Goal: Information Seeking & Learning: Learn about a topic

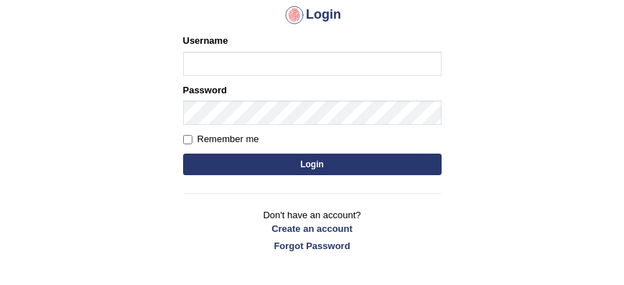
type input "jcaugustoo"
click at [353, 163] on button "Login" at bounding box center [312, 165] width 259 height 22
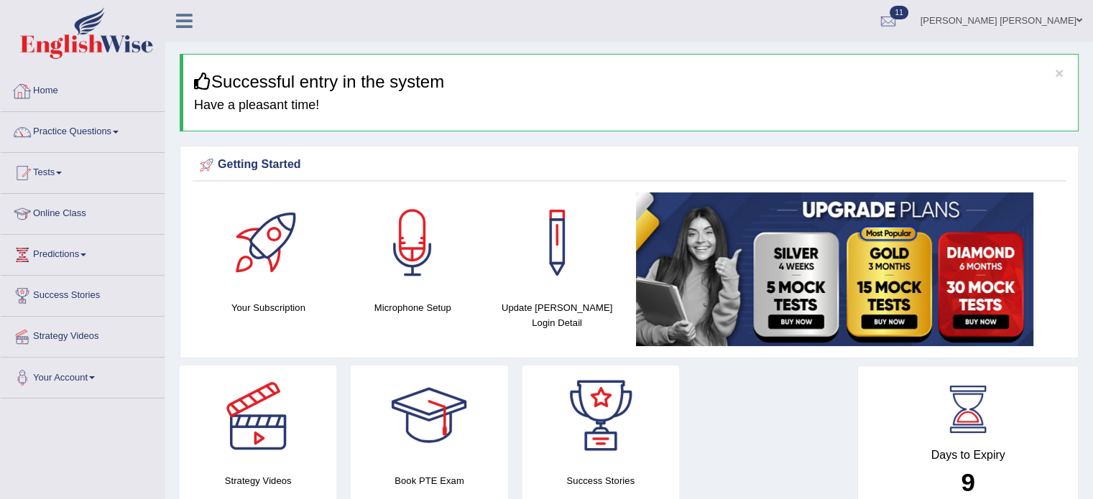
click at [63, 88] on link "Home" at bounding box center [83, 89] width 164 height 36
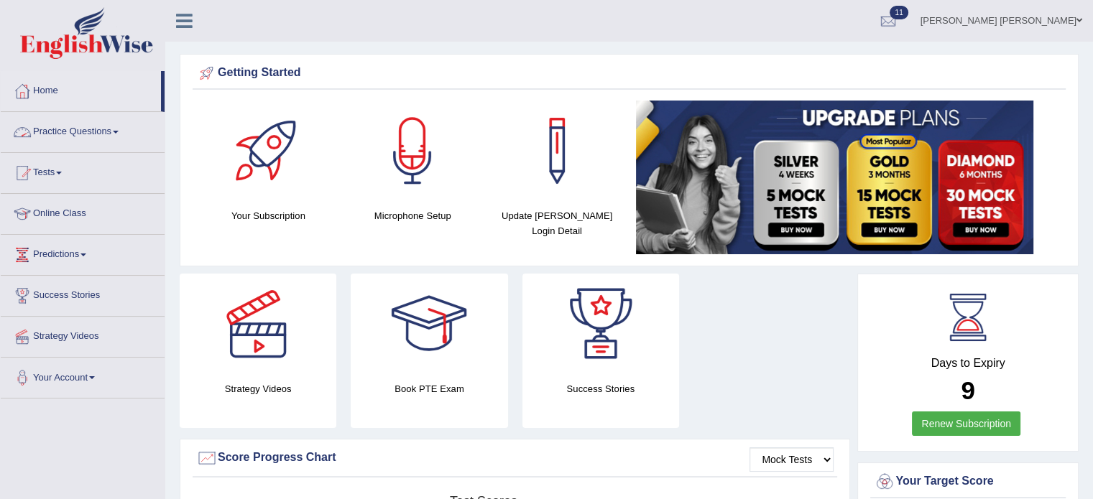
click at [66, 119] on link "Practice Questions" at bounding box center [83, 130] width 164 height 36
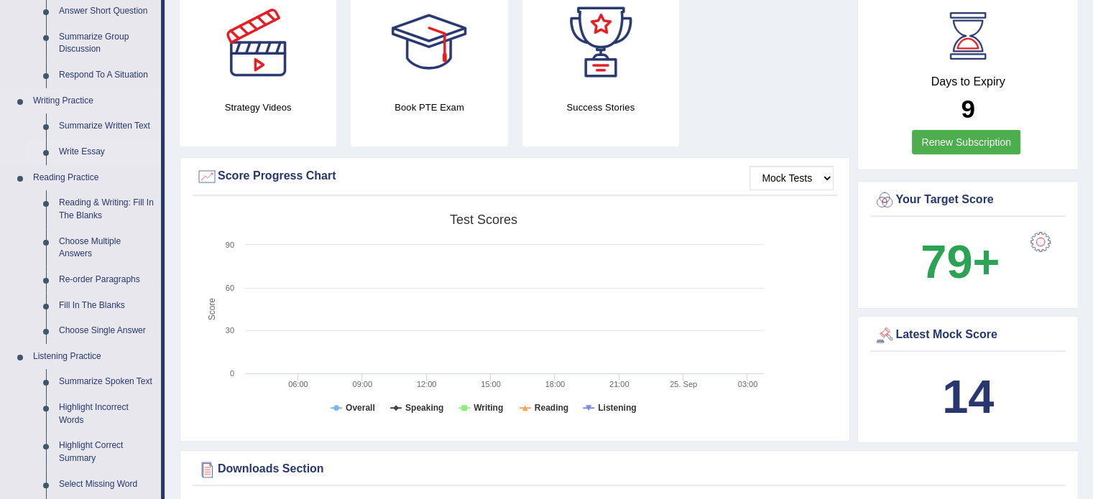
scroll to position [287, 0]
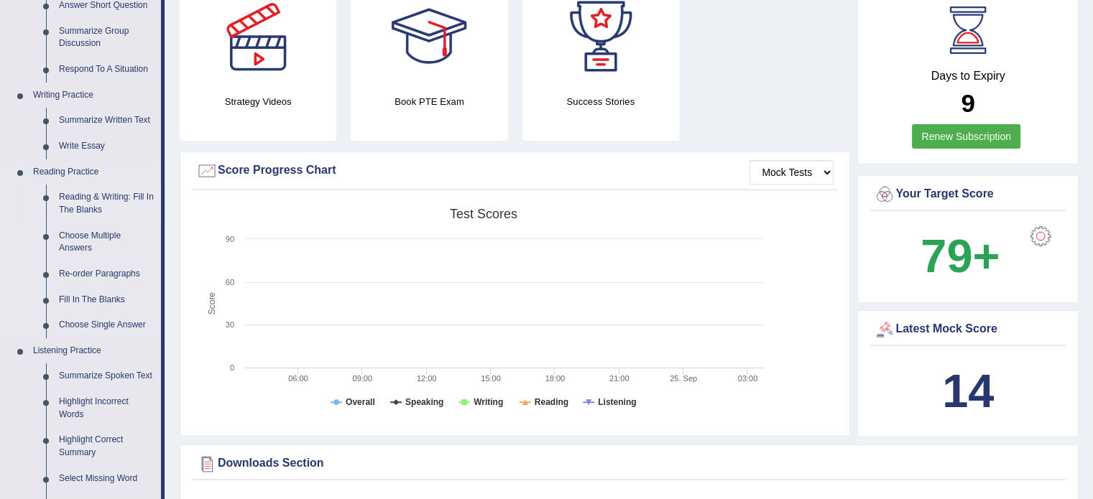
click at [98, 195] on link "Reading & Writing: Fill In The Blanks" at bounding box center [106, 204] width 108 height 38
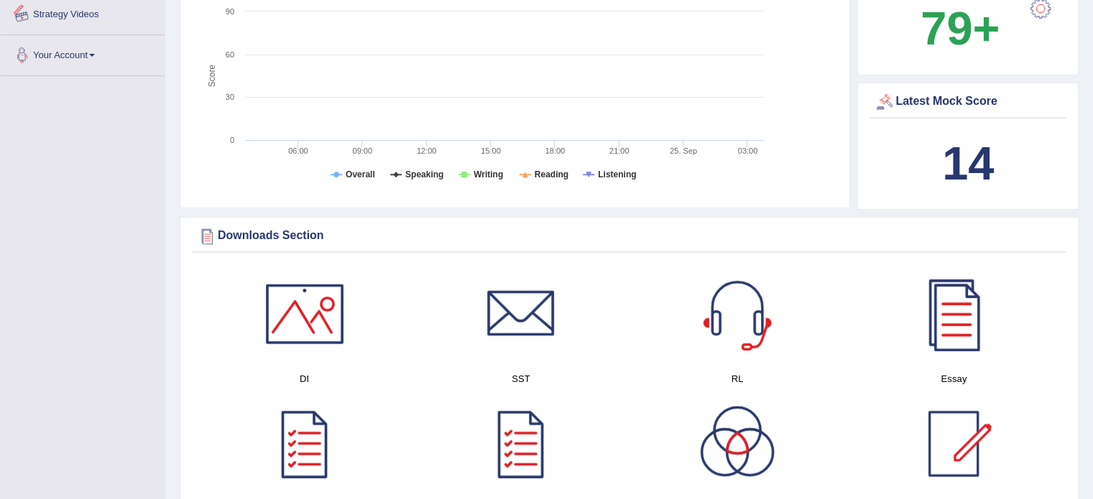
scroll to position [1052, 0]
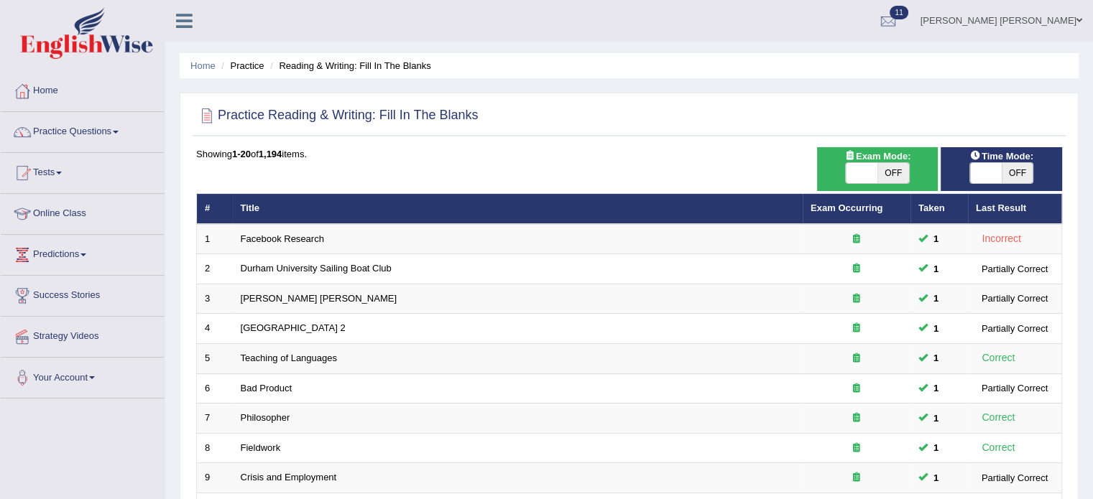
click at [993, 164] on span at bounding box center [986, 173] width 32 height 20
checkbox input "true"
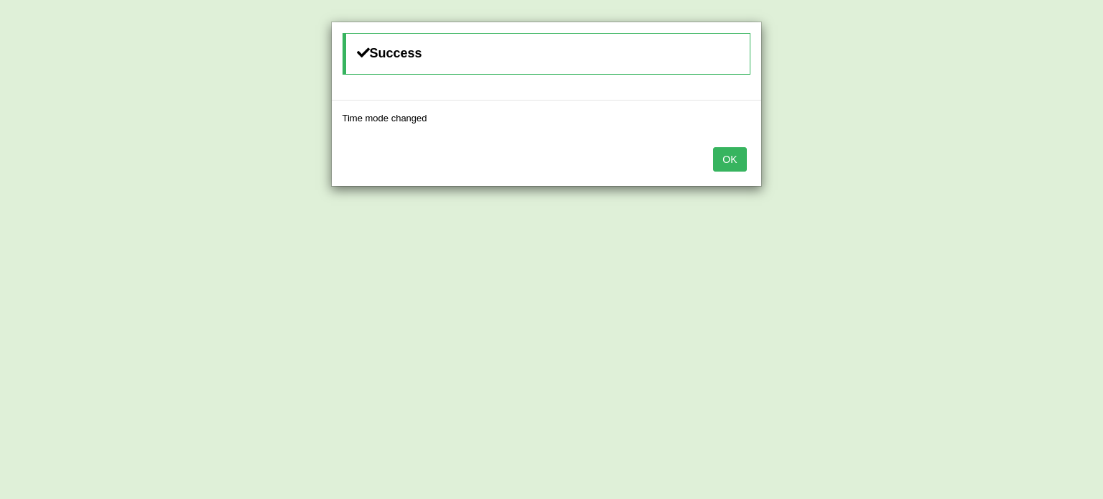
click at [748, 159] on div "OK" at bounding box center [547, 161] width 430 height 50
click at [736, 158] on button "OK" at bounding box center [729, 159] width 33 height 24
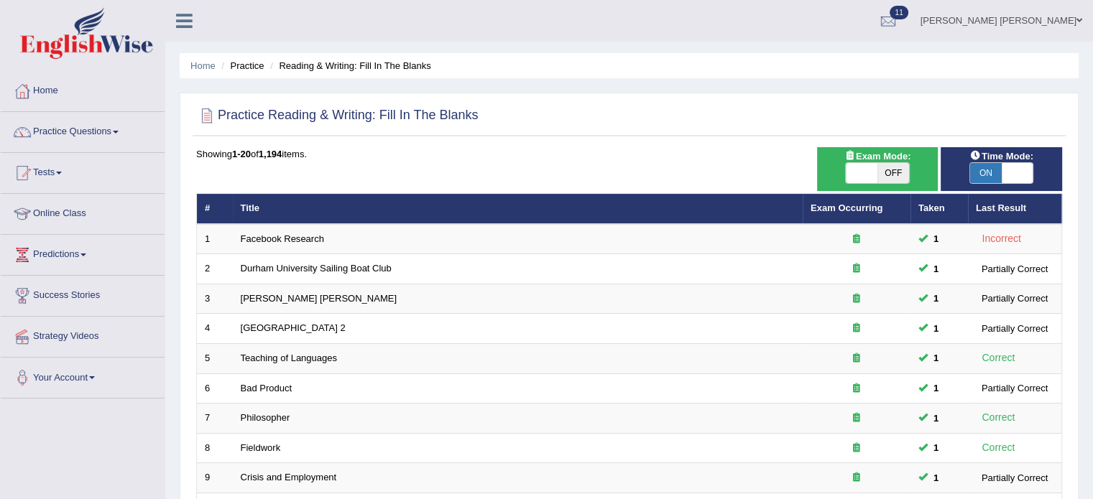
click at [908, 180] on span "OFF" at bounding box center [893, 173] width 32 height 20
checkbox input "true"
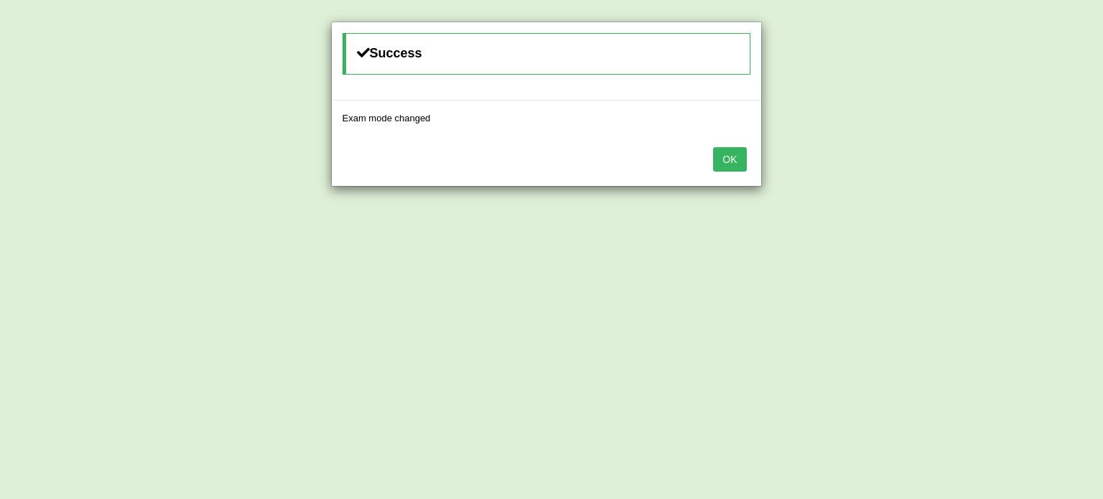
click at [718, 154] on button "OK" at bounding box center [729, 159] width 33 height 24
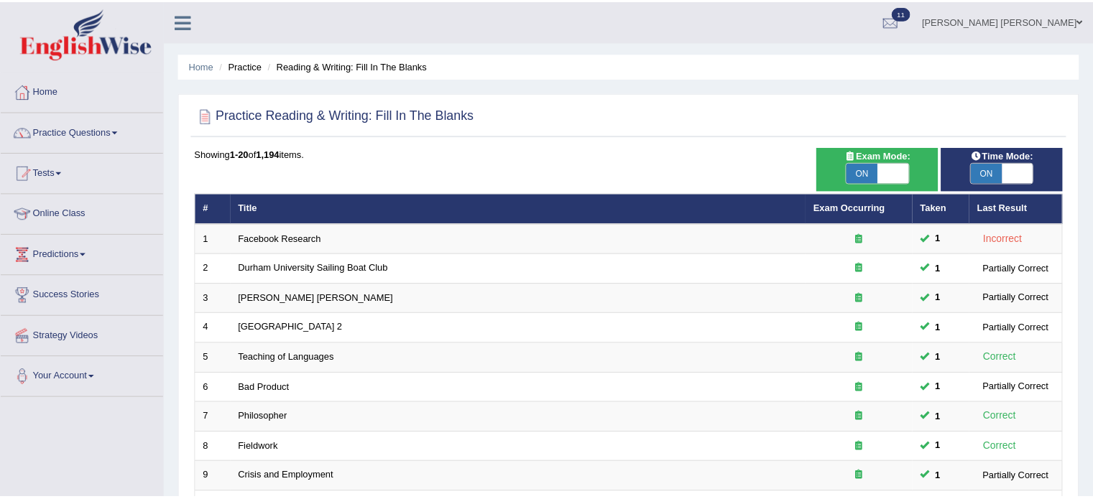
scroll to position [1, 0]
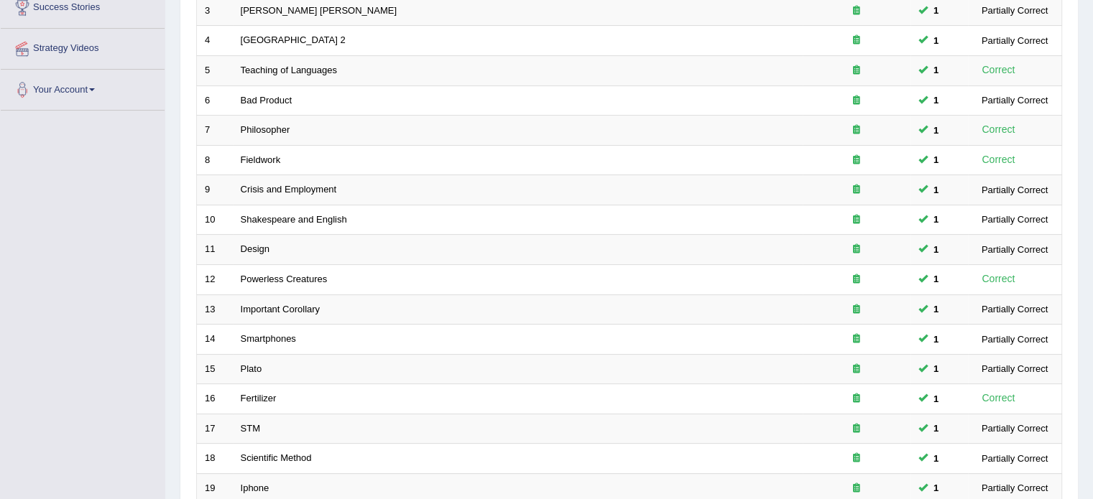
scroll to position [447, 0]
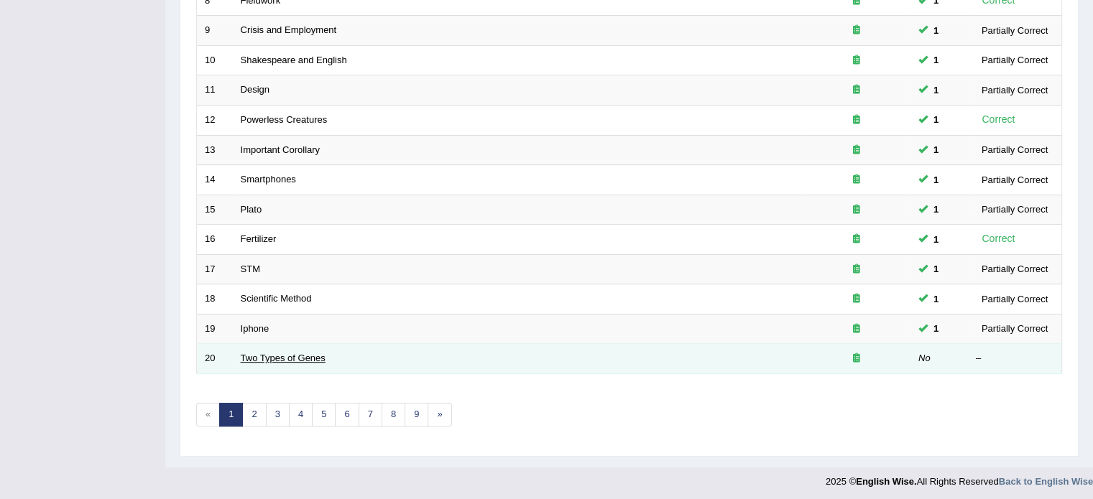
click at [310, 354] on link "Two Types of Genes" at bounding box center [283, 358] width 85 height 11
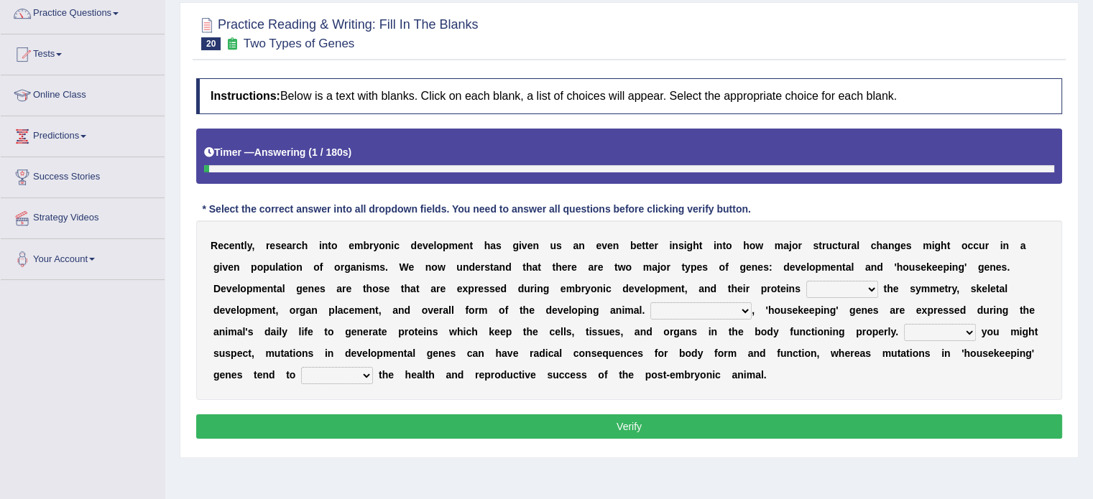
scroll to position [144, 0]
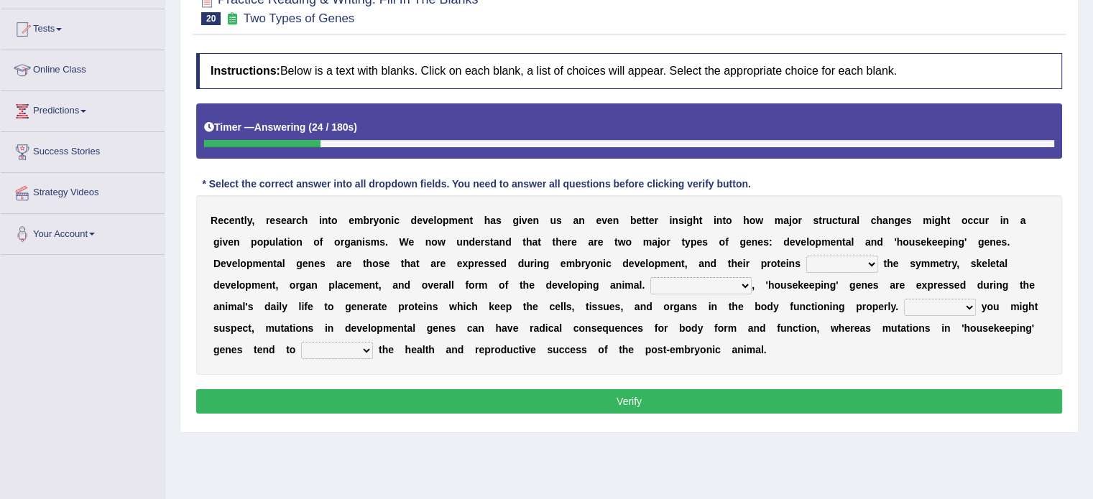
click at [845, 260] on select "push control hold elevate" at bounding box center [842, 264] width 72 height 17
select select "control"
click at [806, 256] on select "push control hold elevate" at bounding box center [842, 264] width 72 height 17
click at [722, 286] on select "Correspondingly Inclusively Conversely In contrast" at bounding box center [700, 285] width 101 height 17
select select "Conversely"
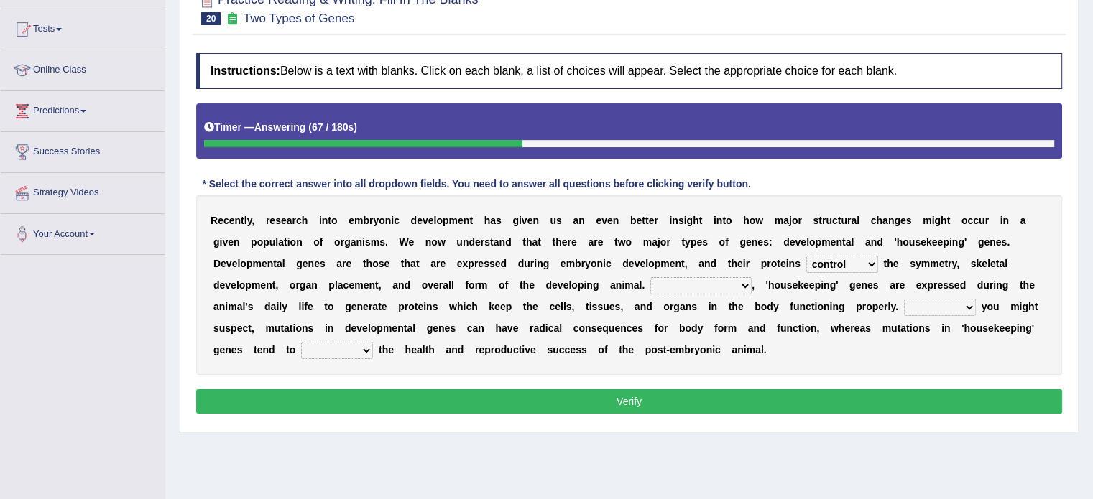
click at [650, 277] on select "Correspondingly Inclusively Conversely In contrast" at bounding box center [700, 285] width 101 height 17
click at [937, 305] on select "For As With Within" at bounding box center [940, 307] width 72 height 17
select select "As"
click at [904, 299] on select "For As With Within" at bounding box center [940, 307] width 72 height 17
click at [370, 348] on select "affect effect interrupt defect" at bounding box center [337, 350] width 72 height 17
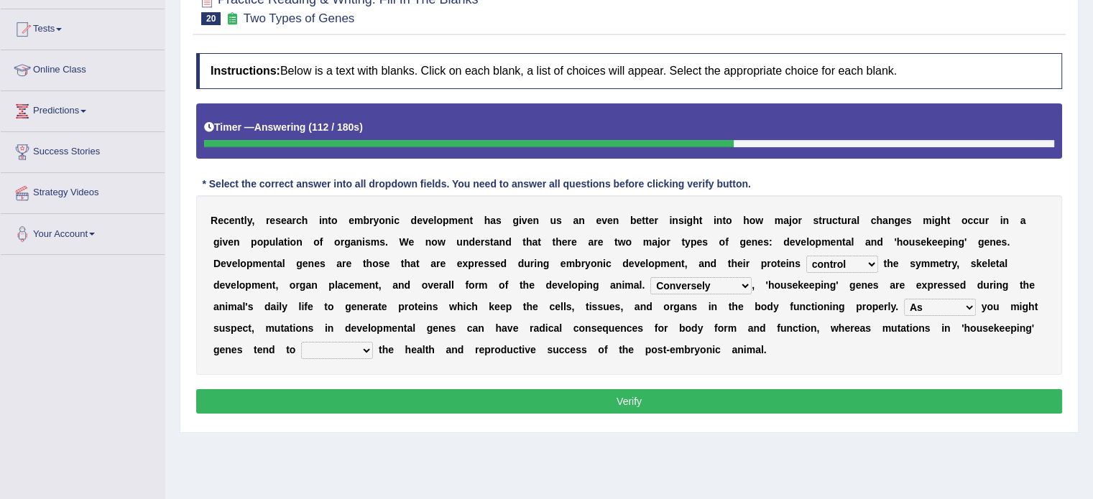
select select "affect"
click at [301, 342] on select "affect effect interrupt defect" at bounding box center [337, 350] width 72 height 17
click at [340, 400] on button "Verify" at bounding box center [629, 401] width 866 height 24
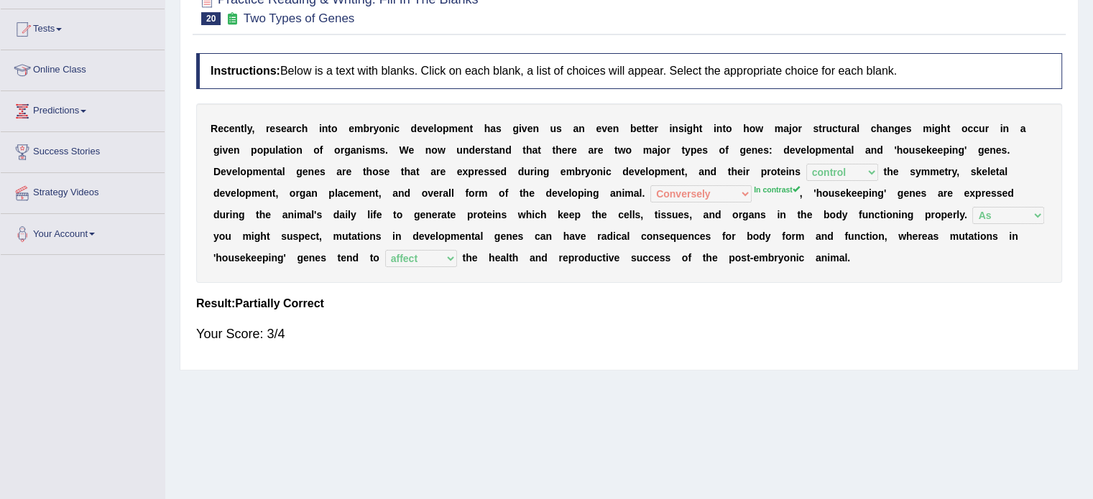
scroll to position [72, 0]
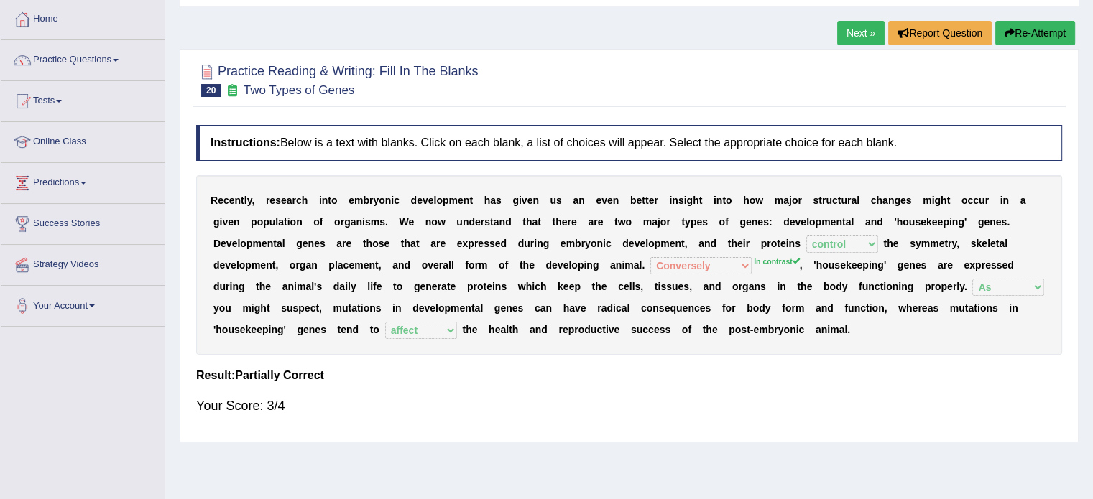
click at [733, 251] on div "R e c e n t l y , r e s e a r c h i n t o e m b r y o n i c d e v e l o p m e n…" at bounding box center [629, 265] width 866 height 180
click at [810, 14] on div "Home Practice Reading & Writing: Fill In The Blanks Two Types of Genes Next » R…" at bounding box center [628, 287] width 927 height 718
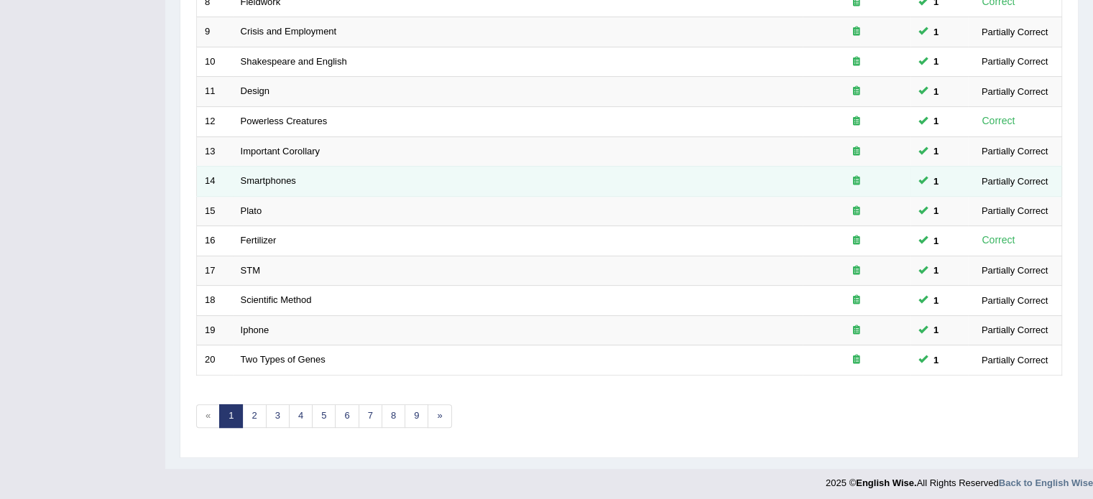
scroll to position [447, 0]
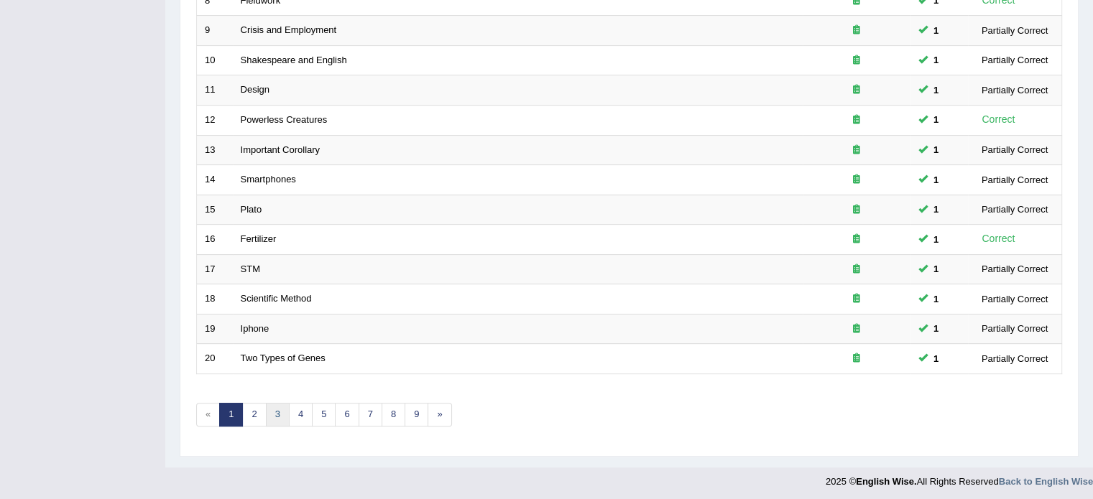
click at [275, 408] on link "3" at bounding box center [278, 415] width 24 height 24
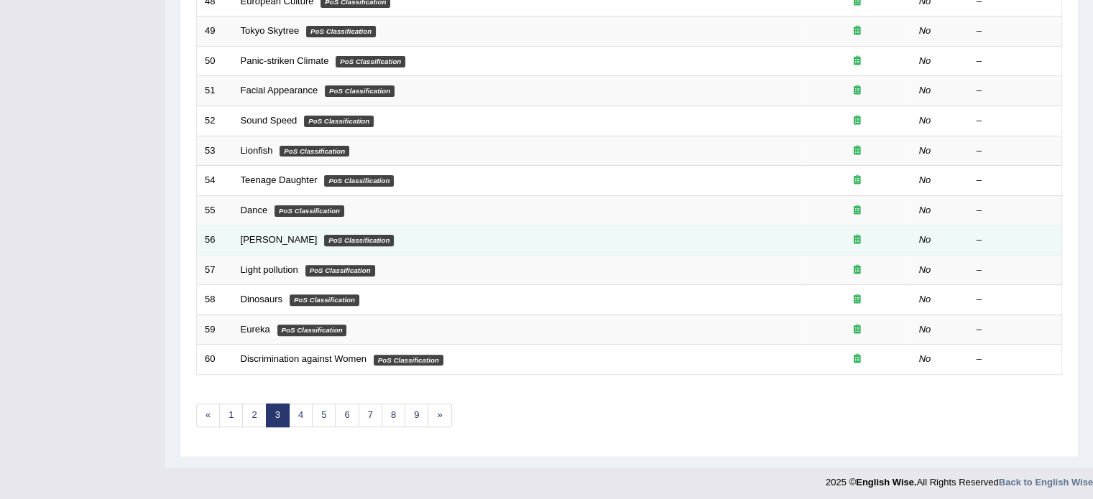
scroll to position [447, 0]
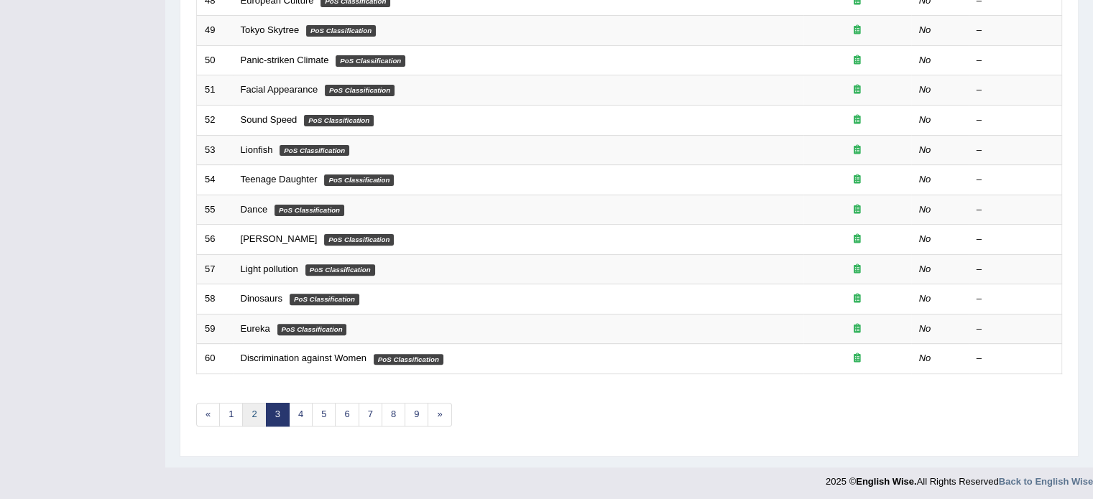
click at [251, 416] on link "2" at bounding box center [254, 415] width 24 height 24
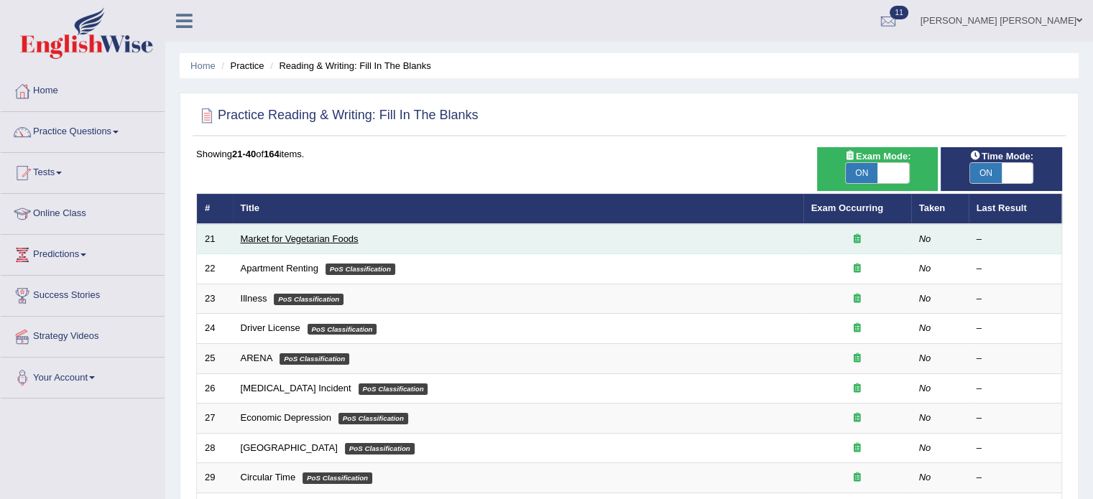
click at [306, 238] on link "Market for Vegetarian Foods" at bounding box center [300, 238] width 118 height 11
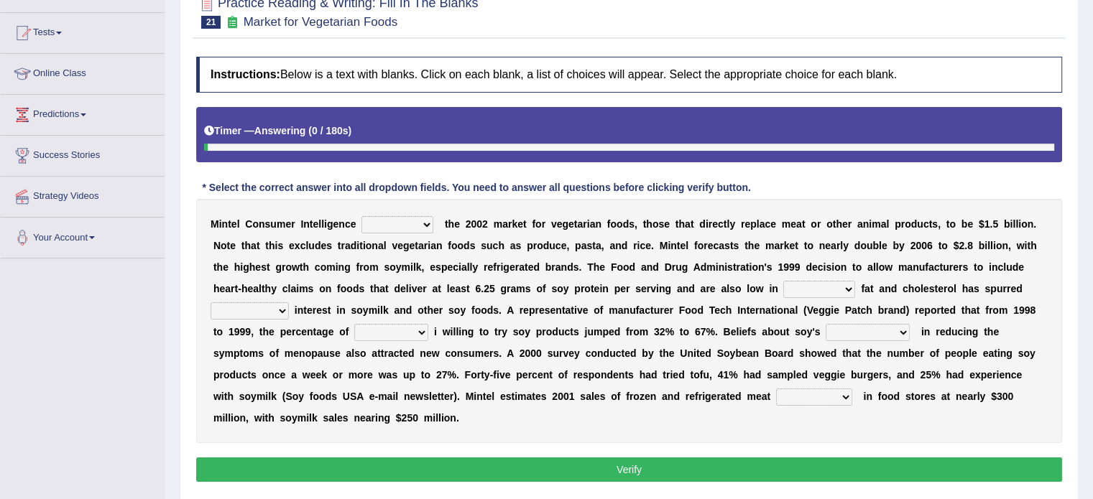
scroll to position [144, 0]
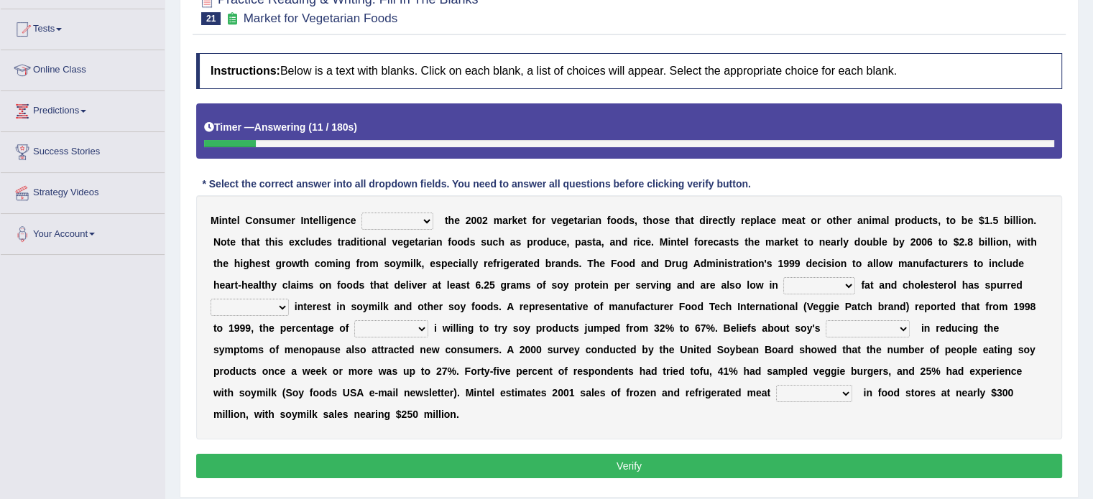
click at [415, 217] on select "deals fulfills creates estimates" at bounding box center [397, 221] width 72 height 17
click at [386, 177] on div "* Select the correct answer into all dropdown fields. You need to answer all qu…" at bounding box center [476, 184] width 560 height 15
click at [376, 223] on select "deals fulfills creates estimates" at bounding box center [397, 221] width 72 height 17
select select "estimates"
click at [361, 213] on select "deals fulfills creates estimates" at bounding box center [397, 221] width 72 height 17
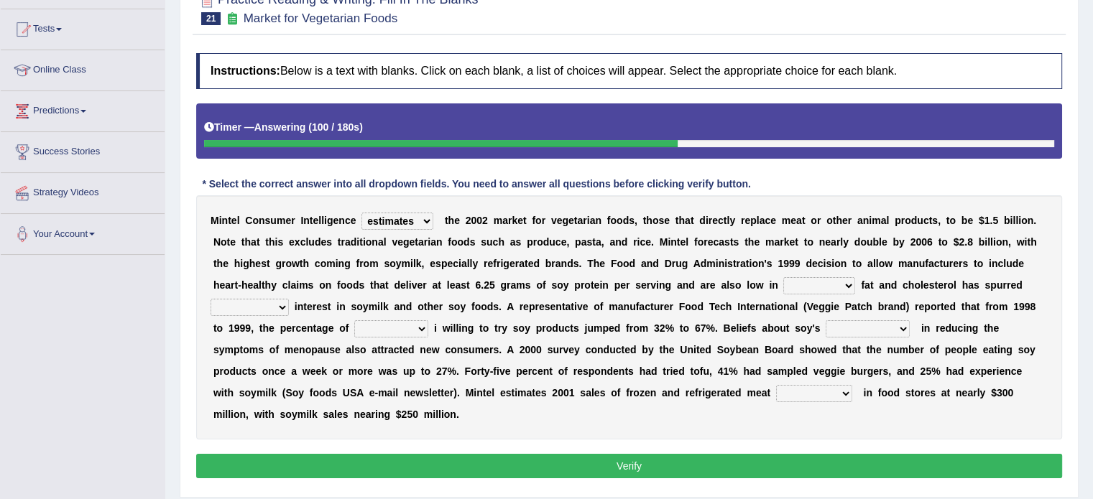
click at [838, 285] on select "saturated solid acid liquid" at bounding box center [819, 285] width 72 height 17
select select "saturated"
click at [783, 277] on select "saturated solid acid liquid" at bounding box center [819, 285] width 72 height 17
click at [834, 283] on select "saturated solid acid liquid" at bounding box center [819, 285] width 72 height 17
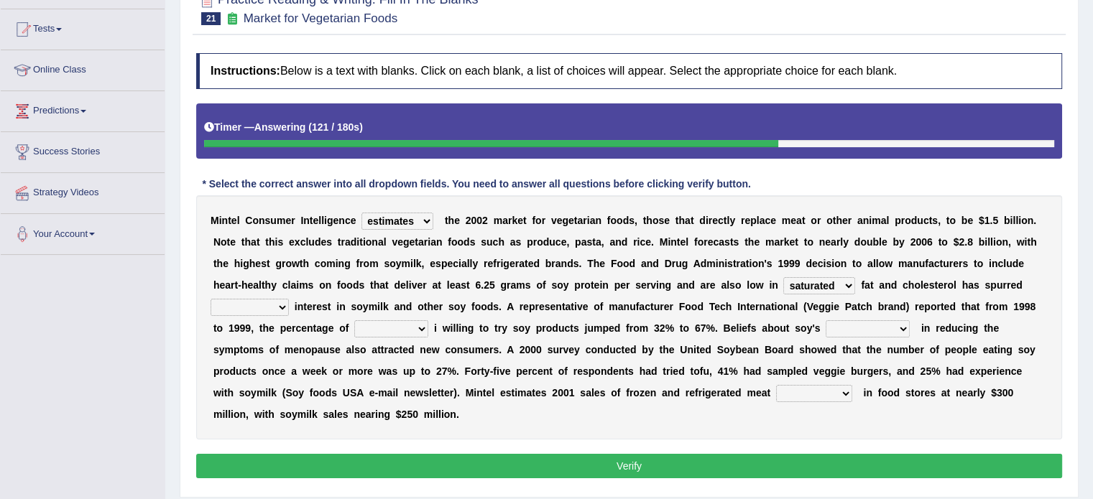
click at [270, 302] on select "good big tremendous extreme" at bounding box center [249, 307] width 78 height 17
select select "big"
click at [210, 299] on select "good big tremendous extreme" at bounding box center [249, 307] width 78 height 17
click at [399, 330] on select "guests consumers customers clients" at bounding box center [391, 328] width 74 height 17
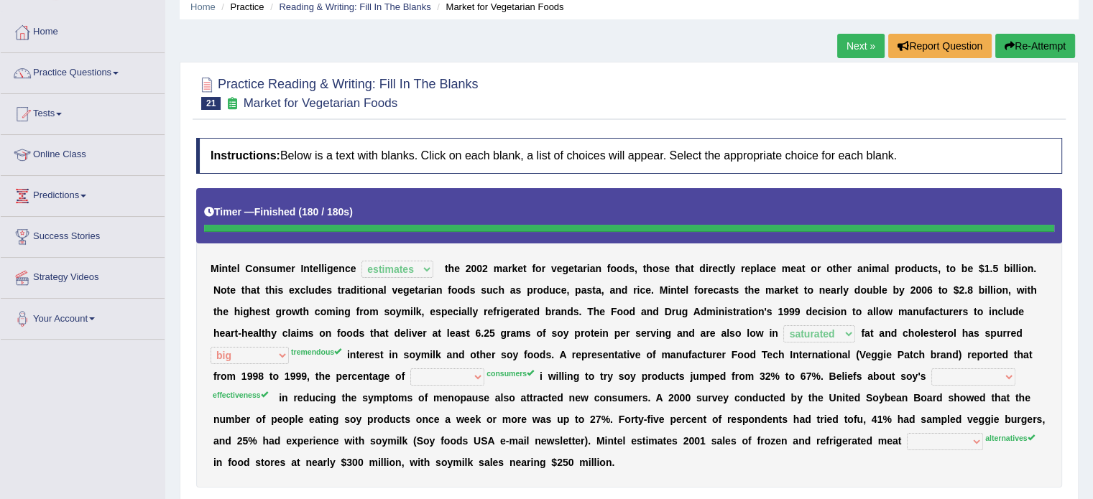
scroll to position [0, 0]
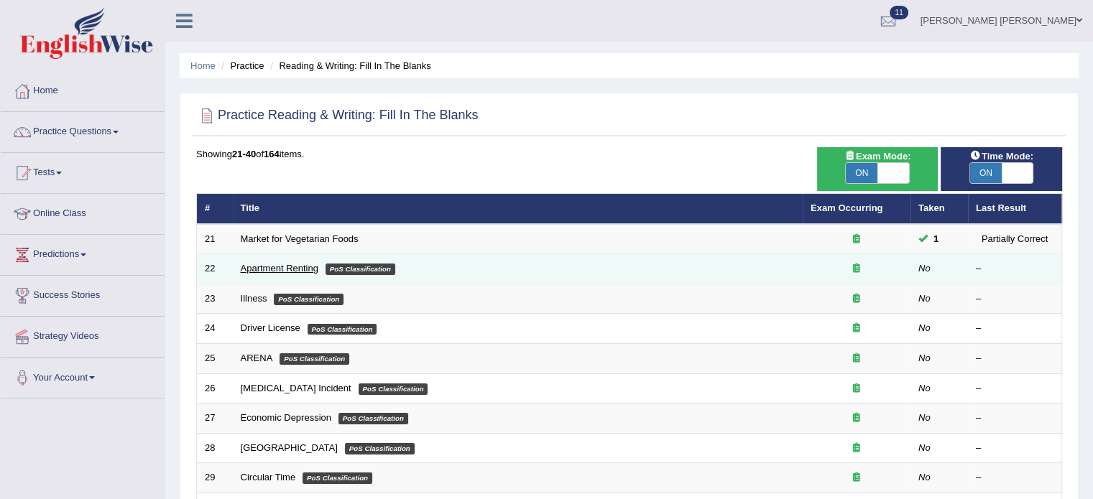
click at [305, 266] on link "Apartment Renting" at bounding box center [280, 268] width 78 height 11
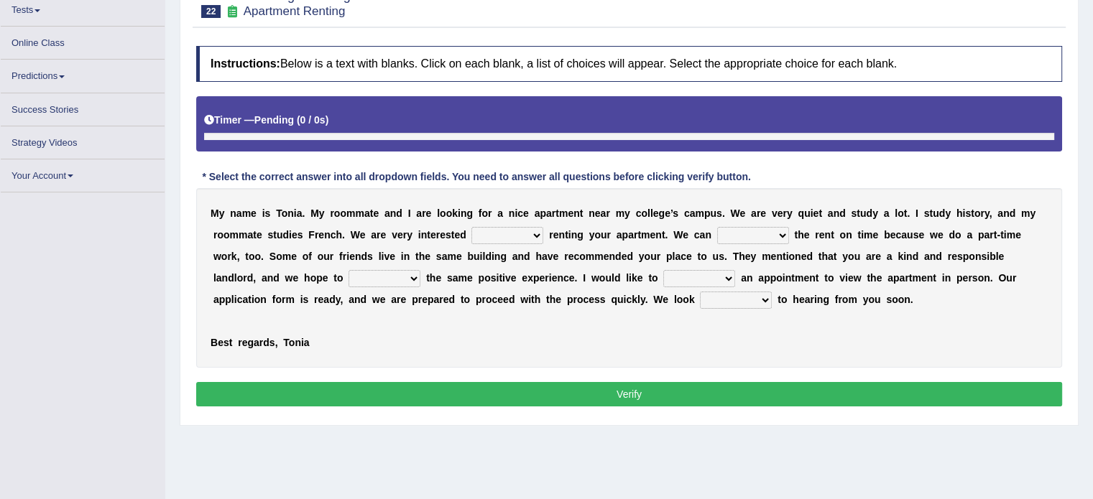
scroll to position [162, 0]
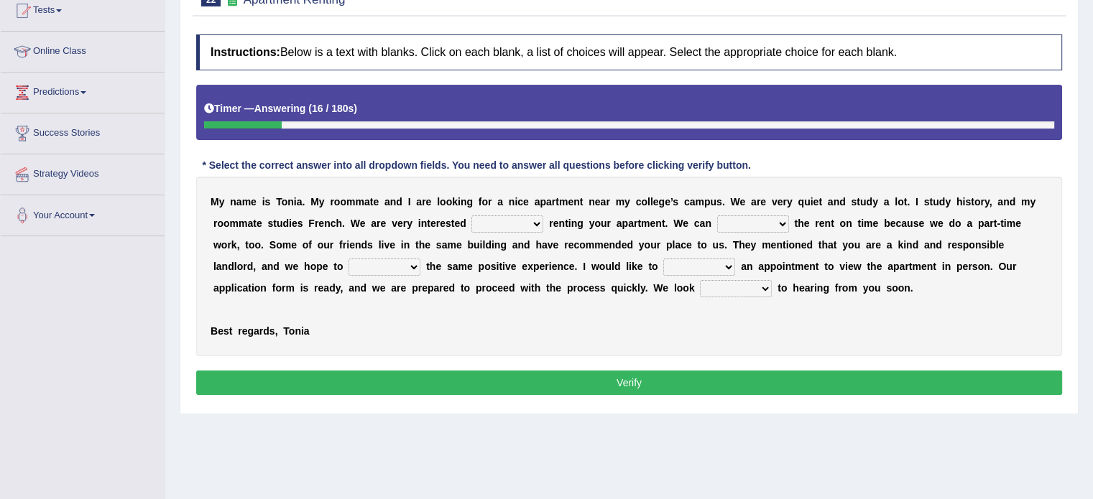
click at [522, 220] on select "for about at in" at bounding box center [507, 223] width 72 height 17
select select "in"
click at [471, 215] on select "for about at in" at bounding box center [507, 223] width 72 height 17
click at [771, 221] on select "afford get pay bring" at bounding box center [753, 223] width 72 height 17
select select "pay"
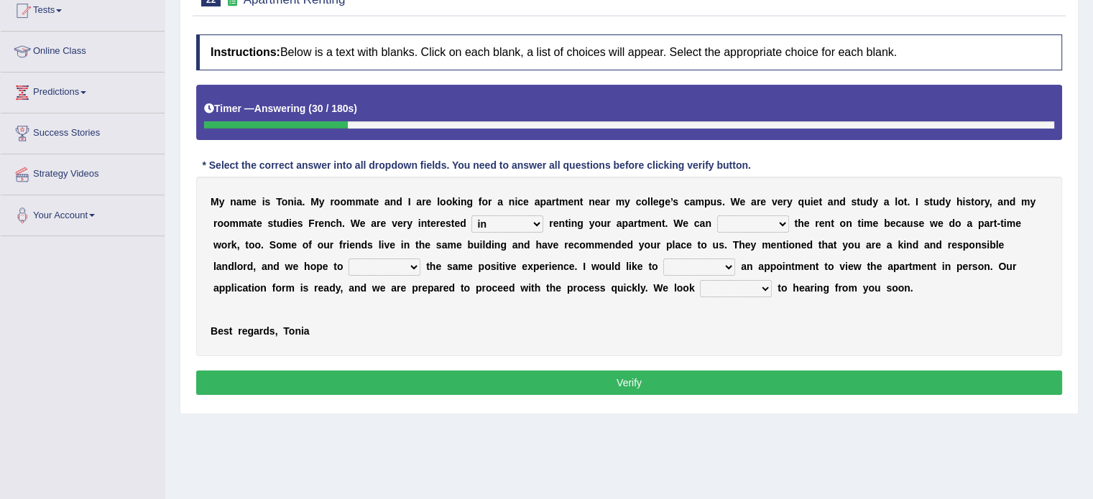
click at [717, 215] on select "afford get pay bring" at bounding box center [753, 223] width 72 height 17
click at [394, 263] on select "form meet have decide" at bounding box center [384, 267] width 72 height 17
select select "have"
click at [348, 259] on select "form meet have decide" at bounding box center [384, 267] width 72 height 17
click at [698, 261] on select "own recall revise make" at bounding box center [699, 267] width 72 height 17
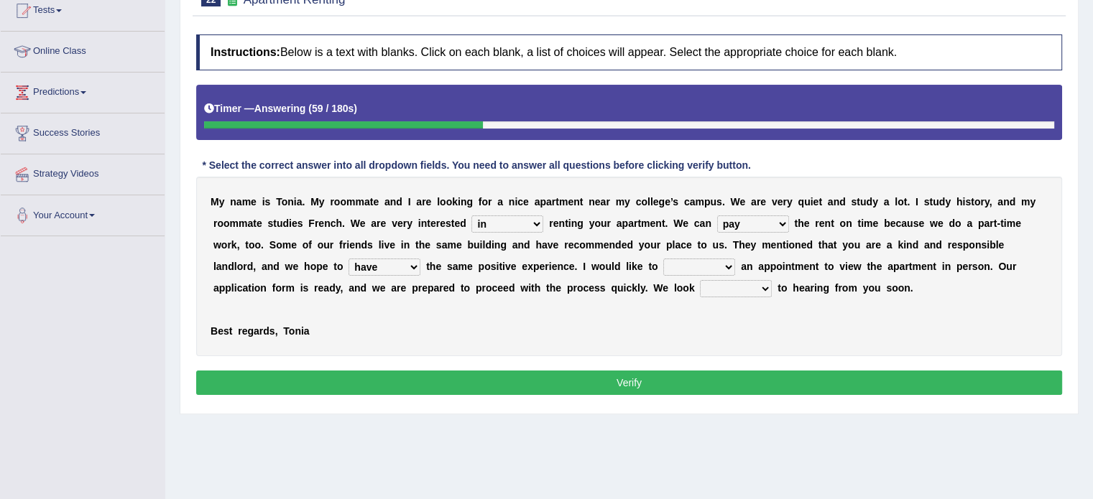
select select "make"
click at [663, 259] on select "own recall revise make" at bounding box center [699, 267] width 72 height 17
click at [745, 282] on select "around out in forward" at bounding box center [736, 288] width 72 height 17
select select "forward"
click at [700, 280] on select "around out in forward" at bounding box center [736, 288] width 72 height 17
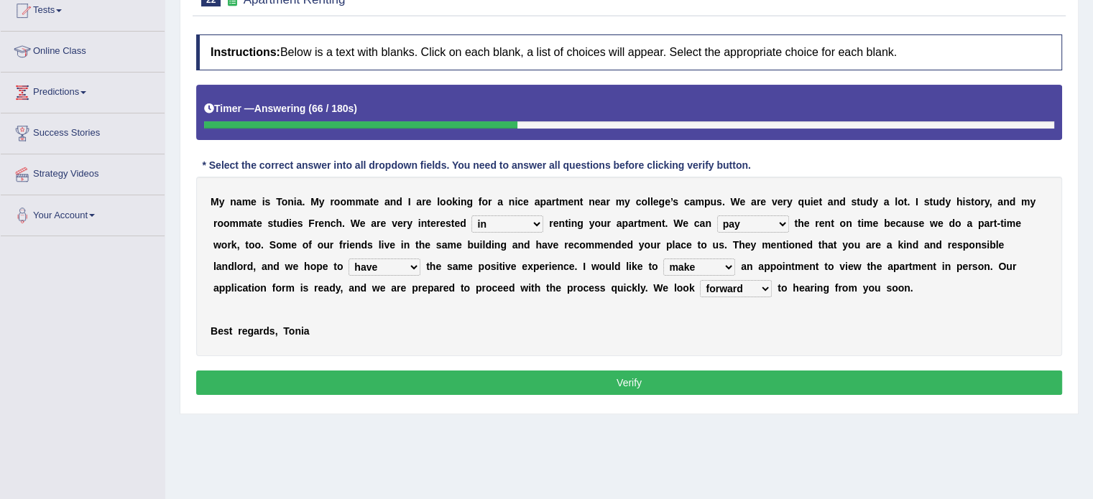
click at [743, 381] on button "Verify" at bounding box center [629, 383] width 866 height 24
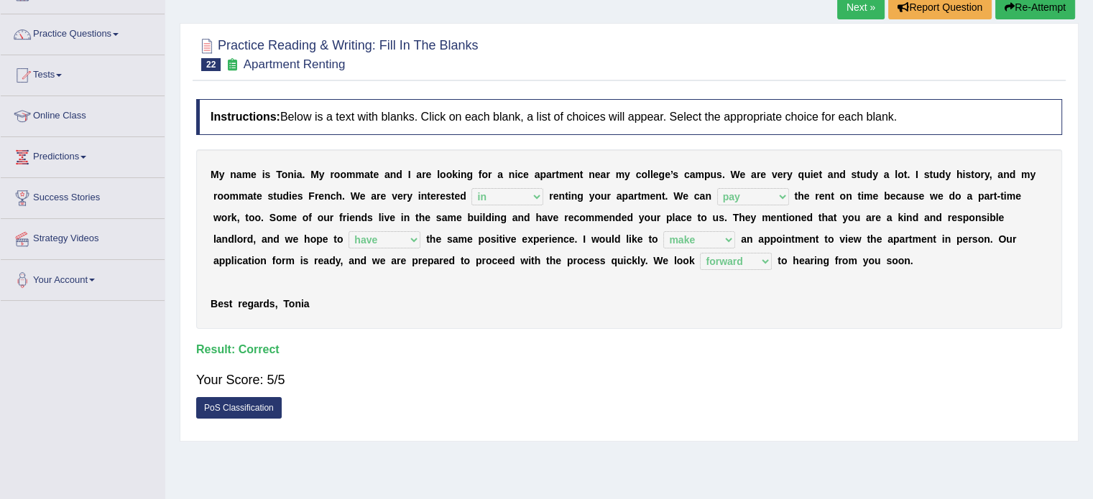
scroll to position [91, 0]
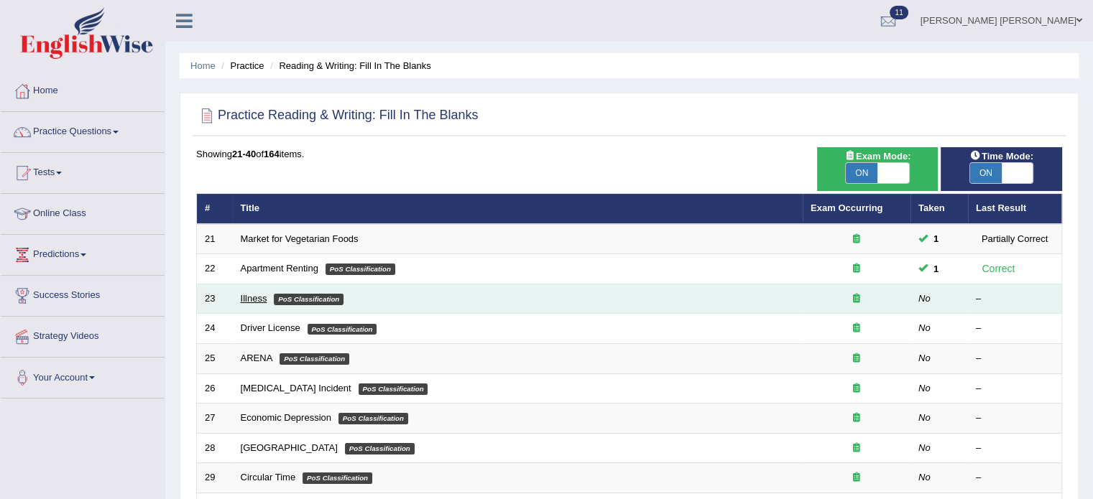
click at [247, 294] on link "Illness" at bounding box center [254, 298] width 27 height 11
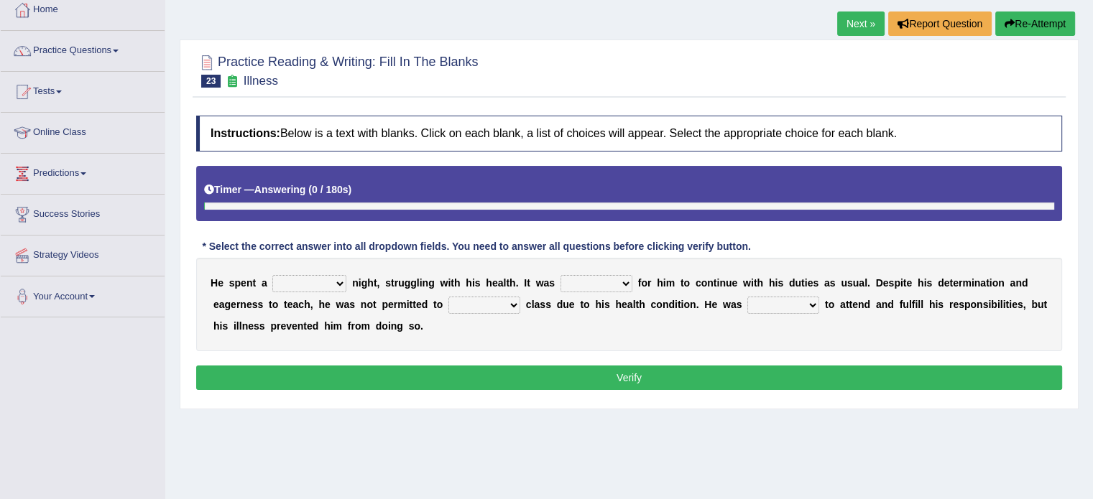
scroll to position [144, 0]
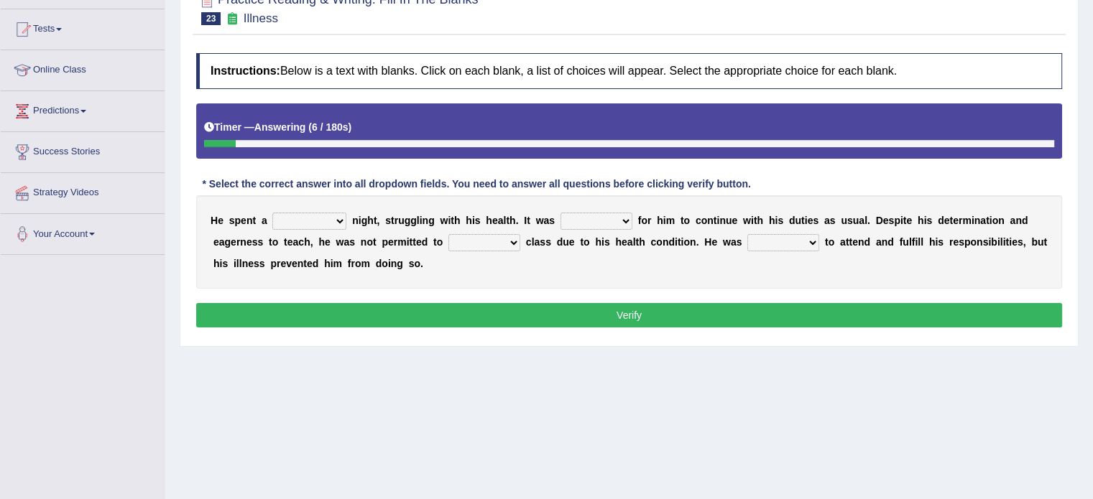
click at [285, 213] on select "cheerful restful meaningful painful" at bounding box center [309, 221] width 74 height 17
select select "painful"
click at [272, 213] on select "cheerful restful meaningful painful" at bounding box center [309, 221] width 74 height 17
click at [597, 218] on select "enjoyable simple difficult natural" at bounding box center [596, 221] width 72 height 17
select select "difficult"
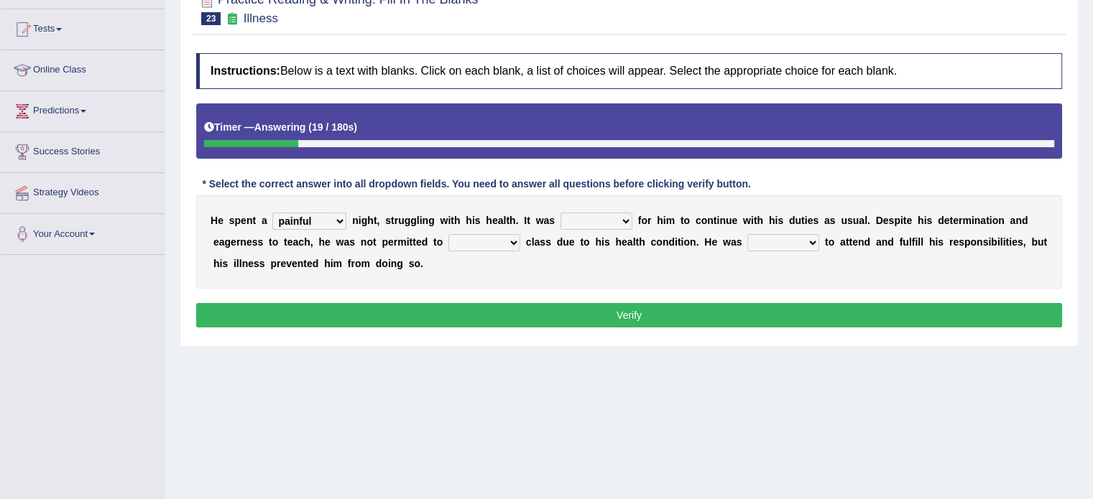
click at [560, 213] on select "enjoyable simple difficult natural" at bounding box center [596, 221] width 72 height 17
click at [468, 238] on select "teach leave cancel attend" at bounding box center [484, 242] width 72 height 17
select select "attend"
click at [448, 234] on select "teach leave cancel attend" at bounding box center [484, 242] width 72 height 17
click at [790, 239] on select "anxious forced lazy happy" at bounding box center [783, 242] width 72 height 17
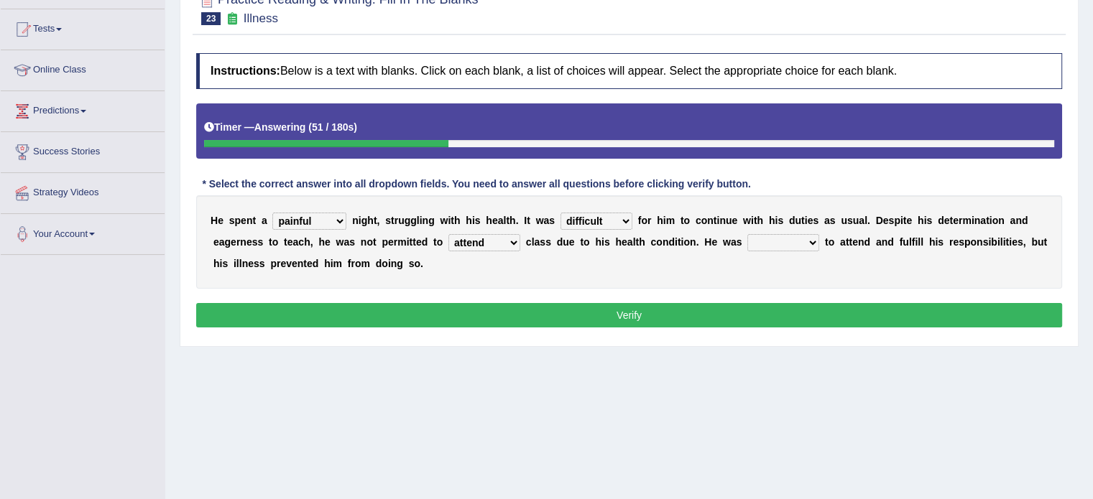
select select "forced"
click at [747, 234] on select "anxious forced lazy happy" at bounding box center [783, 242] width 72 height 17
click at [710, 320] on button "Verify" at bounding box center [629, 315] width 866 height 24
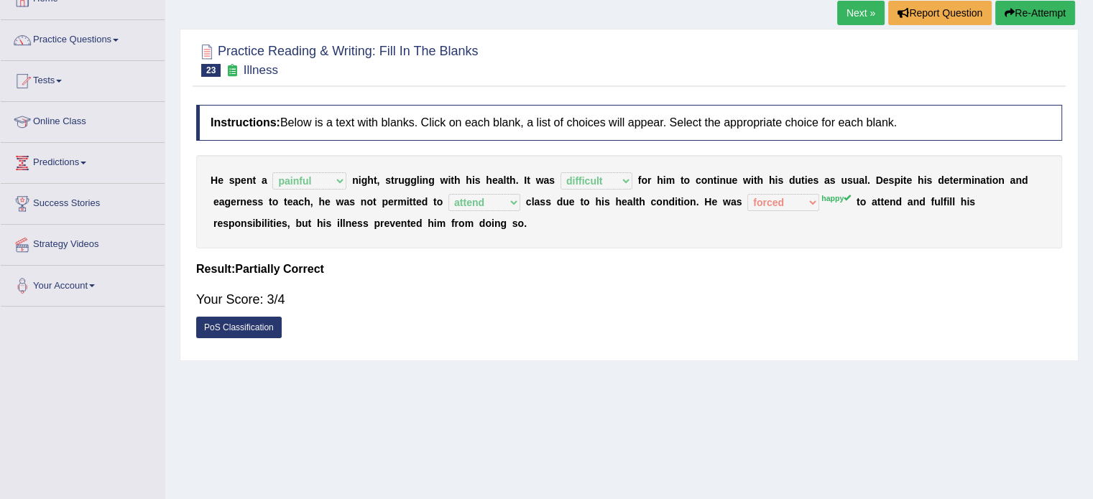
scroll to position [0, 0]
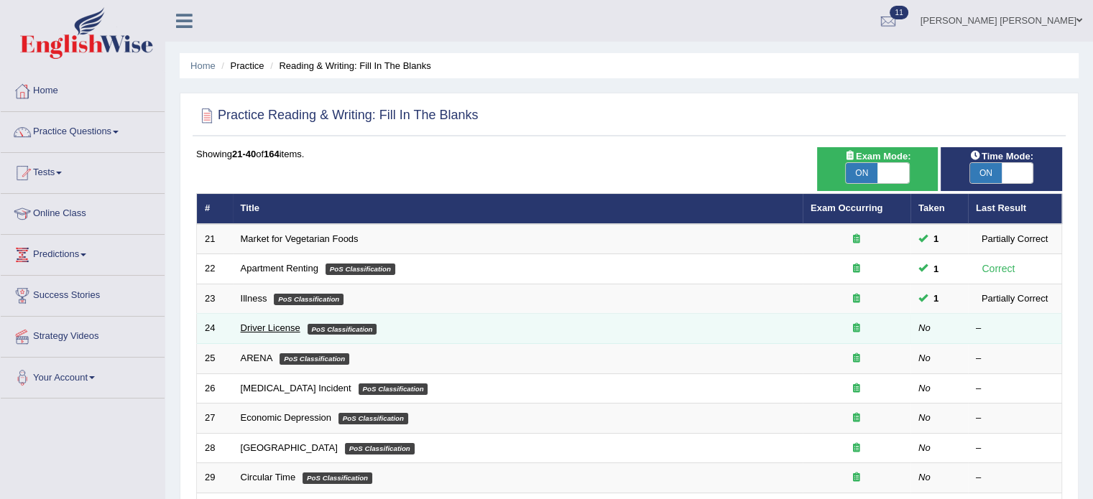
click at [282, 330] on link "Driver License" at bounding box center [271, 328] width 60 height 11
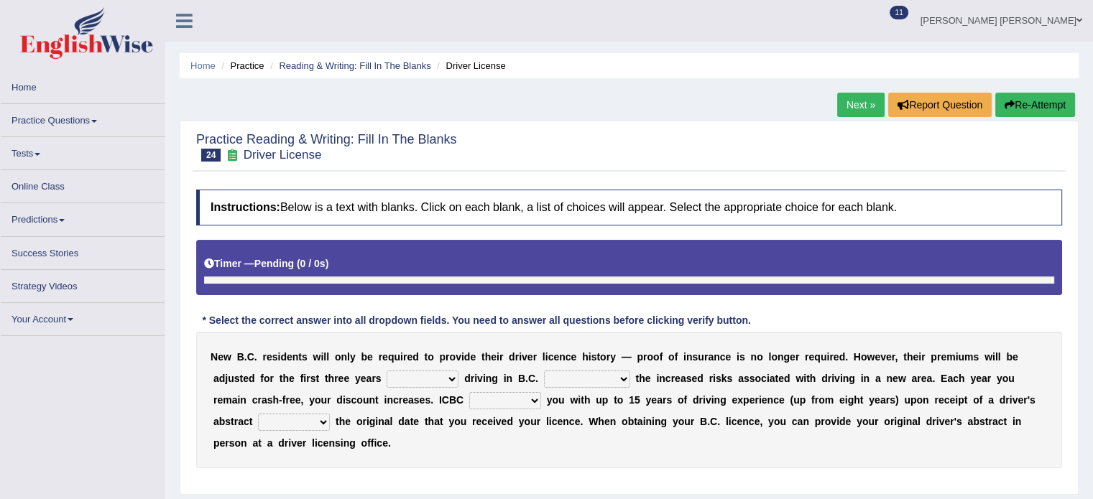
scroll to position [72, 0]
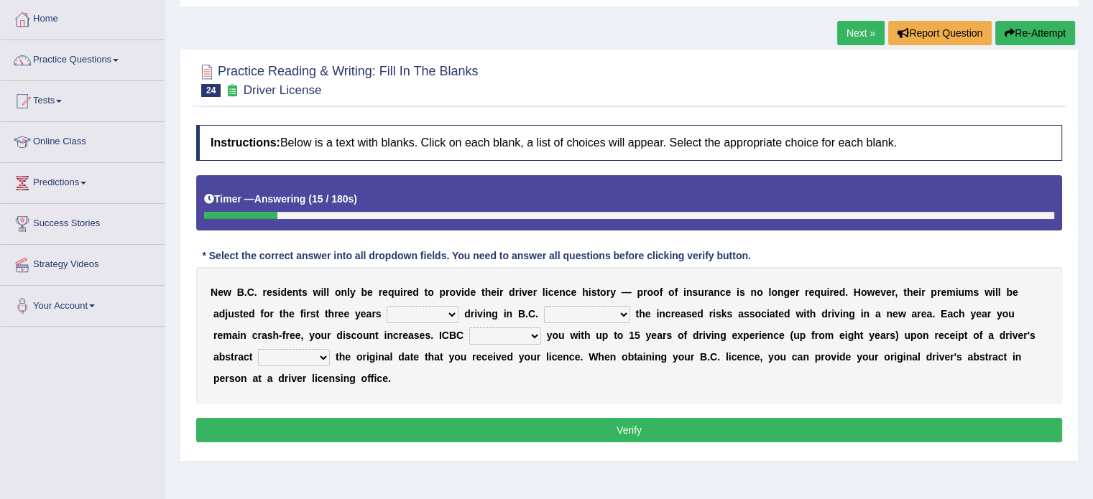
click at [418, 310] on select "within among against of" at bounding box center [422, 314] width 72 height 17
select select "of"
click at [386, 306] on select "within among against of" at bounding box center [422, 314] width 72 height 17
click at [612, 310] on select "depending on as for due to thanks to" at bounding box center [587, 314] width 86 height 17
select select "due to"
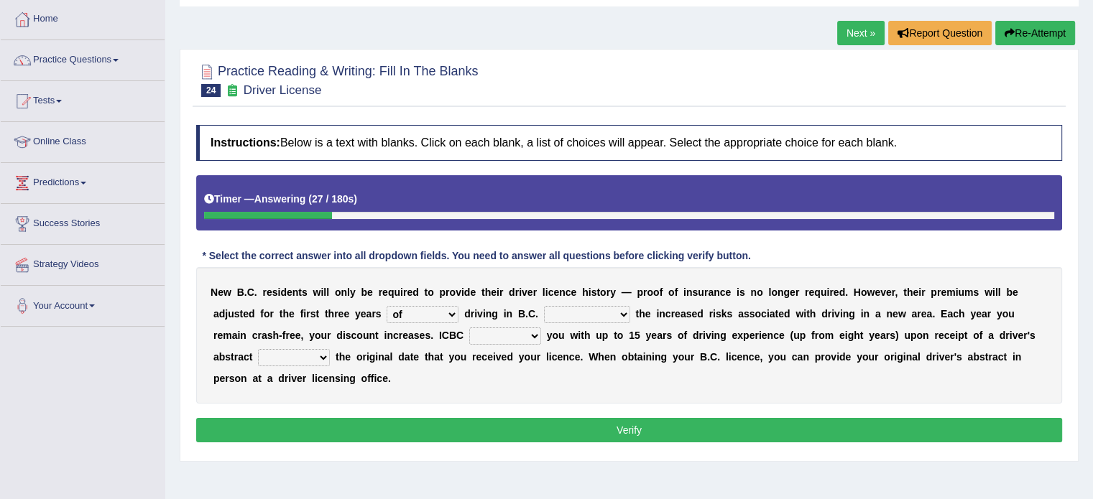
click at [544, 306] on select "depending on as for due to thanks to" at bounding box center [587, 314] width 86 height 17
click at [489, 335] on select "credited crediting credit will credit" at bounding box center [505, 336] width 72 height 17
select select "will credit"
click at [469, 328] on select "credited crediting credit will credit" at bounding box center [505, 336] width 72 height 17
click at [305, 353] on select "showing show shows shown" at bounding box center [294, 357] width 72 height 17
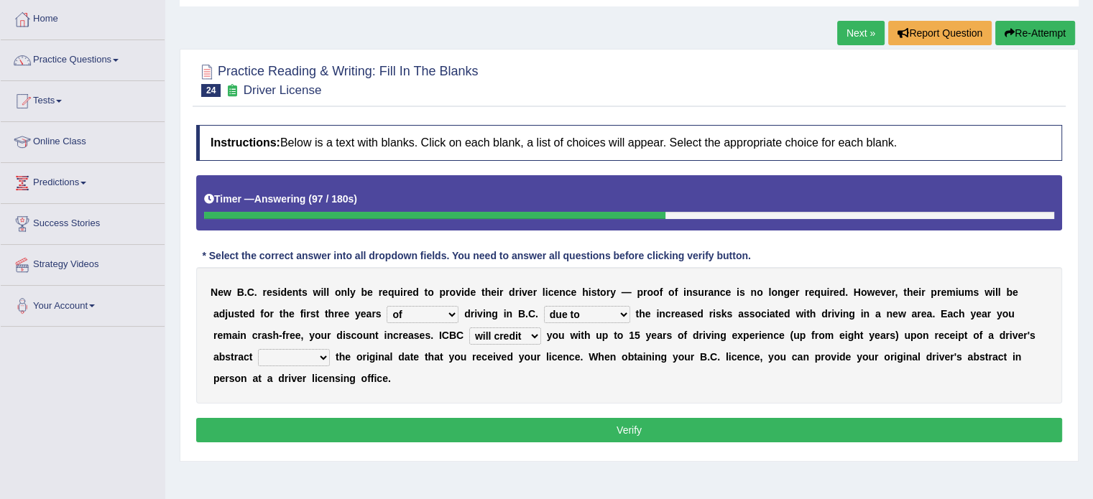
select select "showing"
click at [258, 349] on select "showing show shows shown" at bounding box center [294, 357] width 72 height 17
click at [485, 431] on button "Verify" at bounding box center [629, 430] width 866 height 24
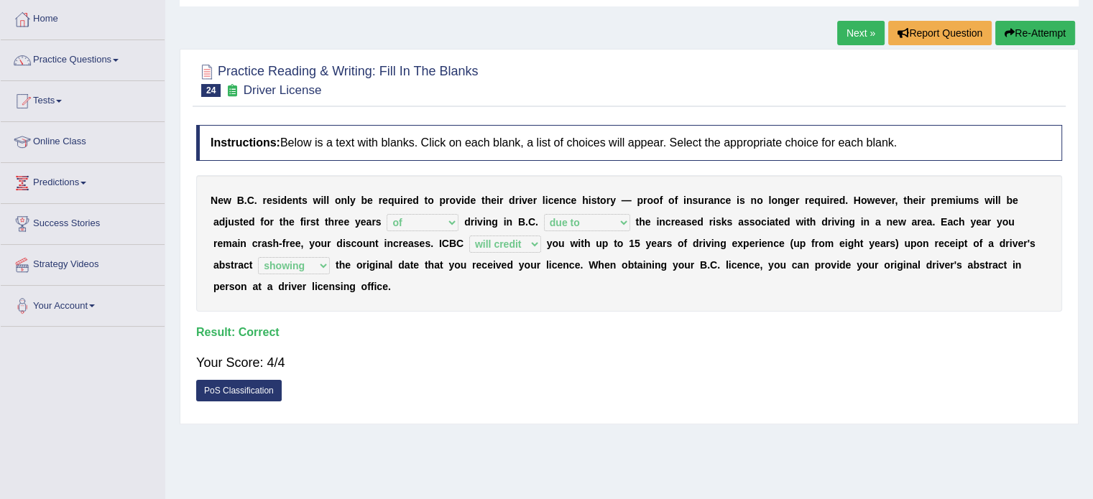
drag, startPoint x: 472, startPoint y: 272, endPoint x: 465, endPoint y: 266, distance: 9.2
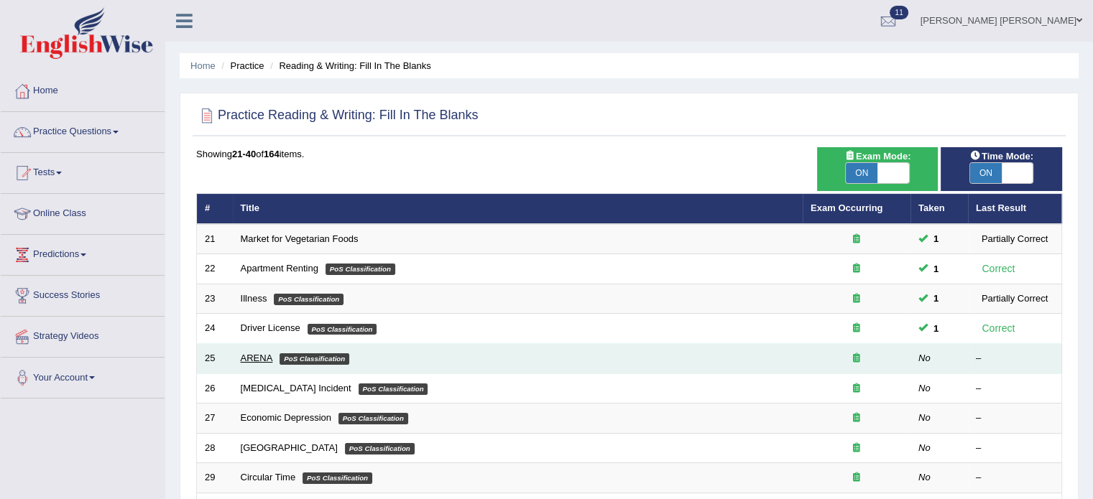
click at [259, 356] on link "ARENA" at bounding box center [257, 358] width 32 height 11
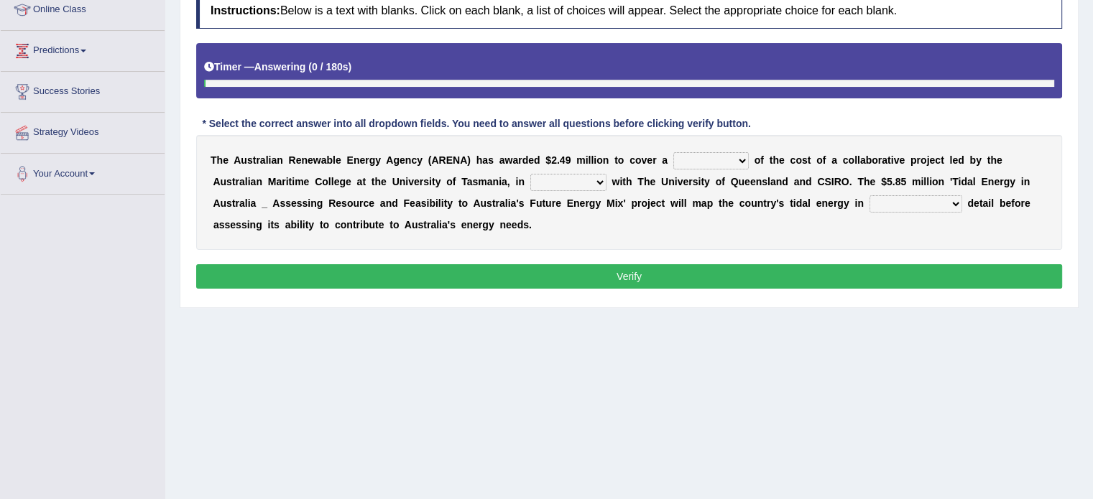
scroll to position [215, 0]
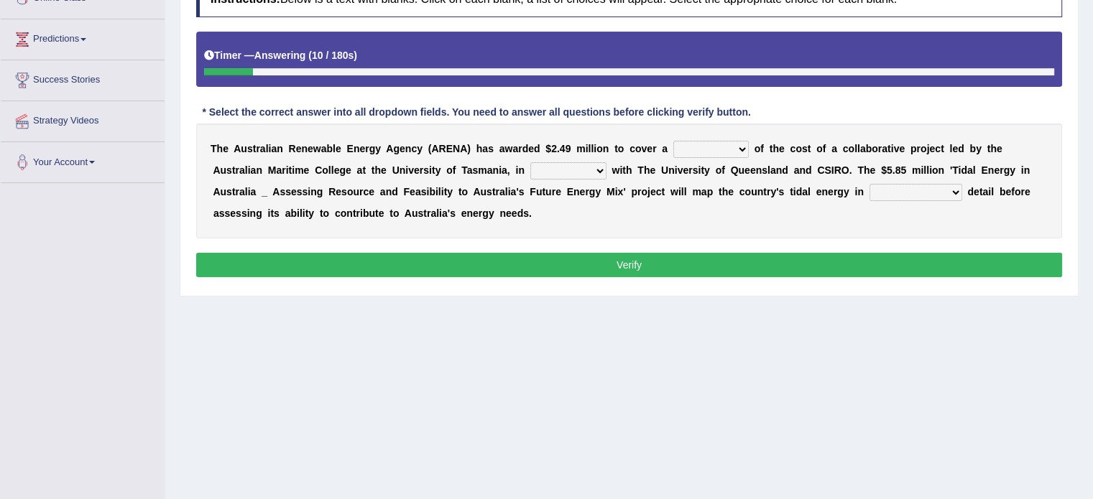
click at [733, 146] on select "wholesome total portion worth" at bounding box center [710, 149] width 75 height 17
click at [673, 141] on select "wholesome total portion worth" at bounding box center [710, 149] width 75 height 17
click at [700, 141] on select "wholesome total portion worth" at bounding box center [710, 149] width 75 height 17
select select "portion"
click at [673, 141] on select "wholesome total portion worth" at bounding box center [710, 149] width 75 height 17
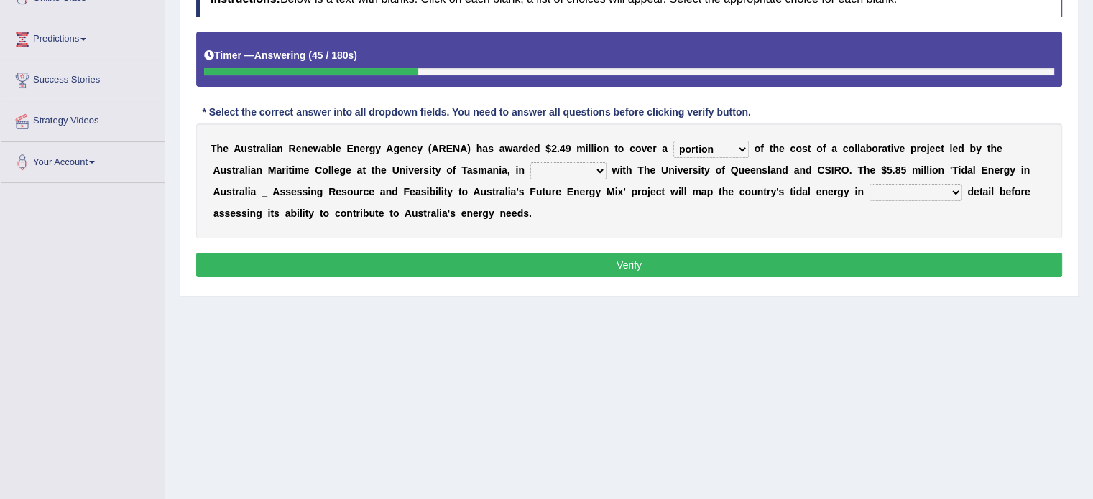
click at [586, 166] on select "disguise contrast partnership revenge" at bounding box center [568, 170] width 76 height 17
select select "partnership"
click at [530, 162] on select "disguise contrast partnership revenge" at bounding box center [568, 170] width 76 height 17
click at [922, 187] on select "unexpected unforgiven universal unprecedented" at bounding box center [915, 192] width 93 height 17
select select "unprecedented"
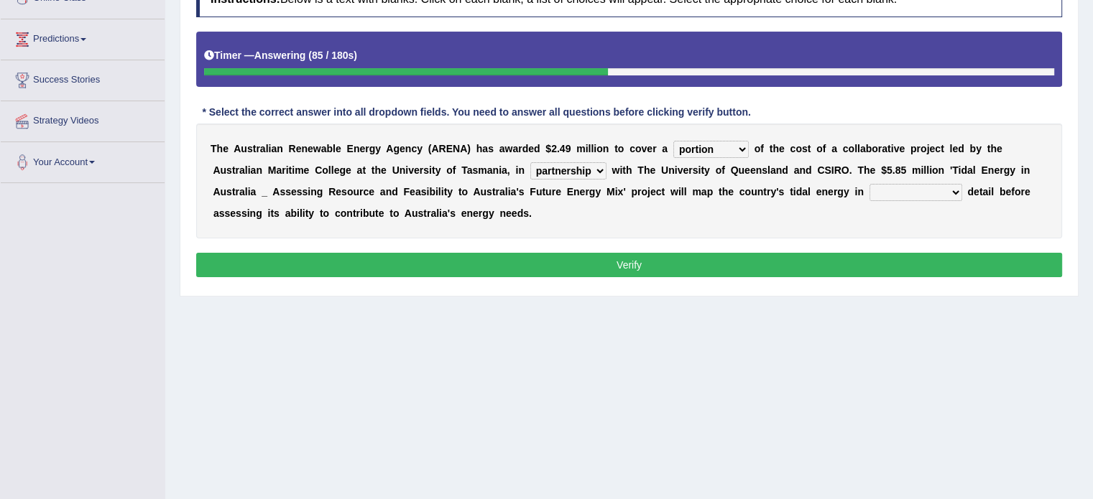
click at [869, 184] on select "unexpected unforgiven universal unprecedented" at bounding box center [915, 192] width 93 height 17
click at [847, 255] on button "Verify" at bounding box center [629, 265] width 866 height 24
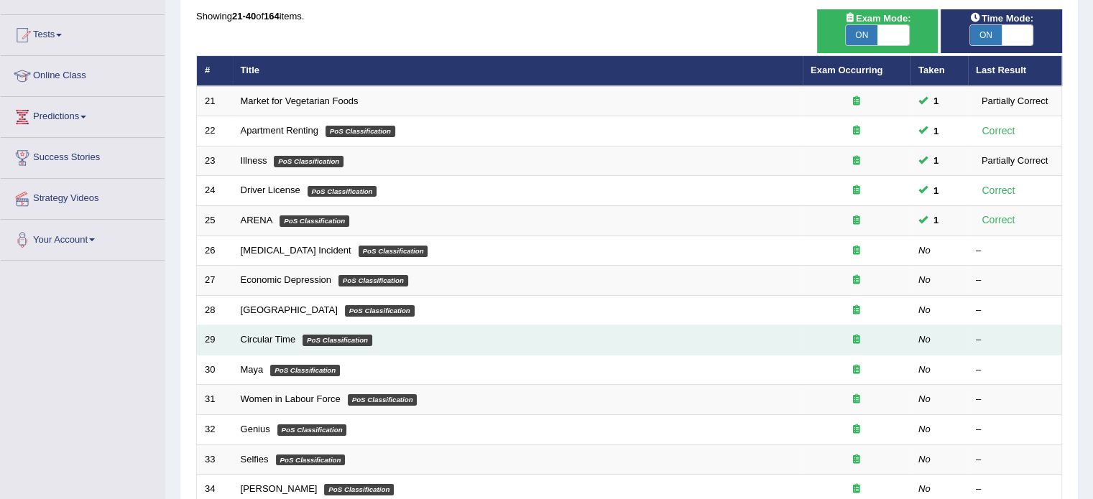
scroll to position [144, 0]
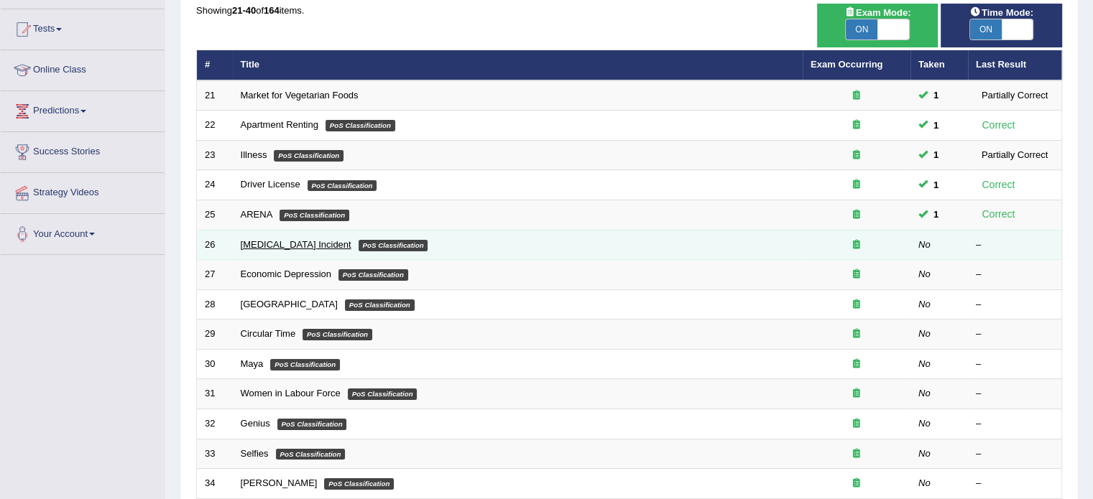
click at [292, 245] on link "[MEDICAL_DATA] Incident" at bounding box center [296, 244] width 111 height 11
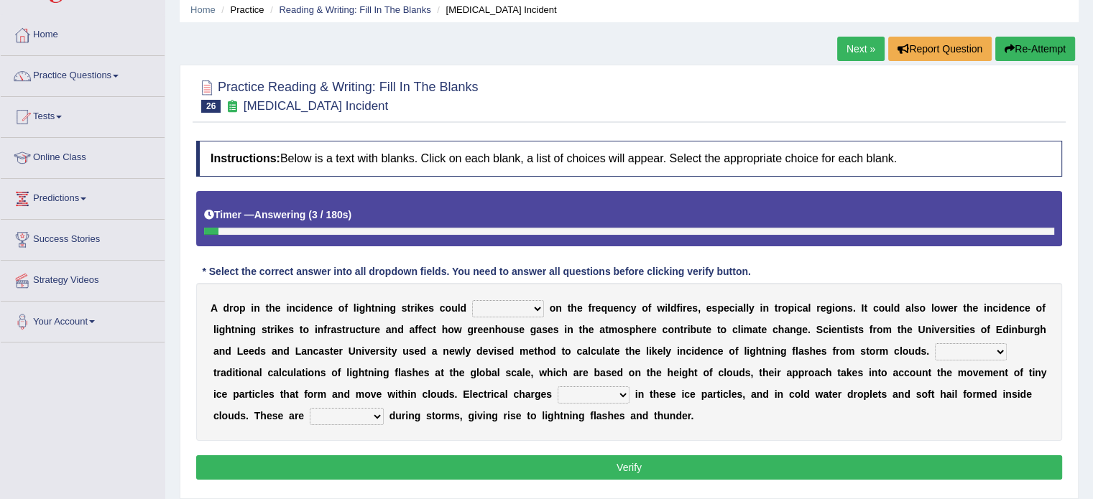
scroll to position [144, 0]
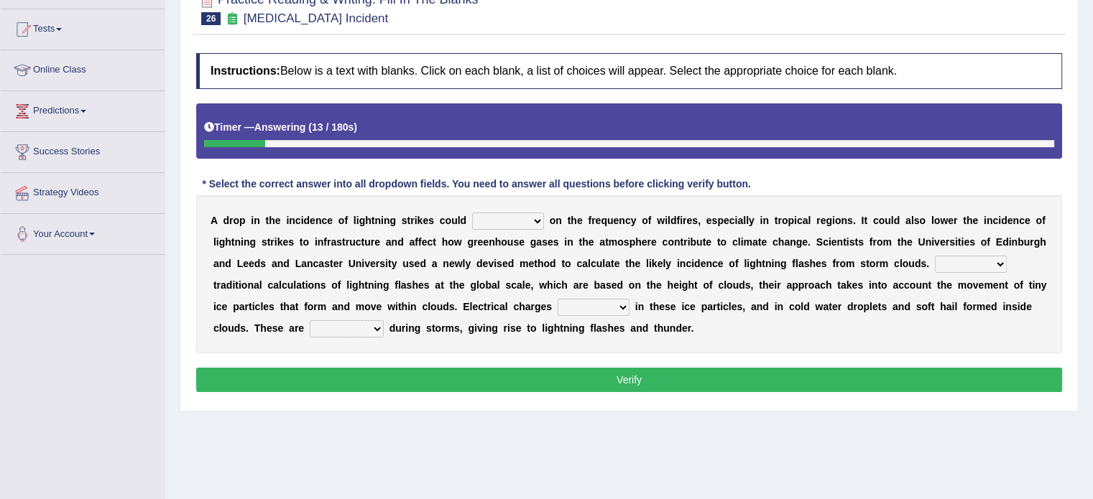
click at [539, 222] on select "dwell focus impact depend" at bounding box center [508, 221] width 72 height 17
select select "impact"
click at [472, 213] on select "dwell focus impact depend" at bounding box center [508, 221] width 72 height 17
click at [971, 261] on select "Unlike Unless Except Besides" at bounding box center [970, 264] width 72 height 17
select select "Unlike"
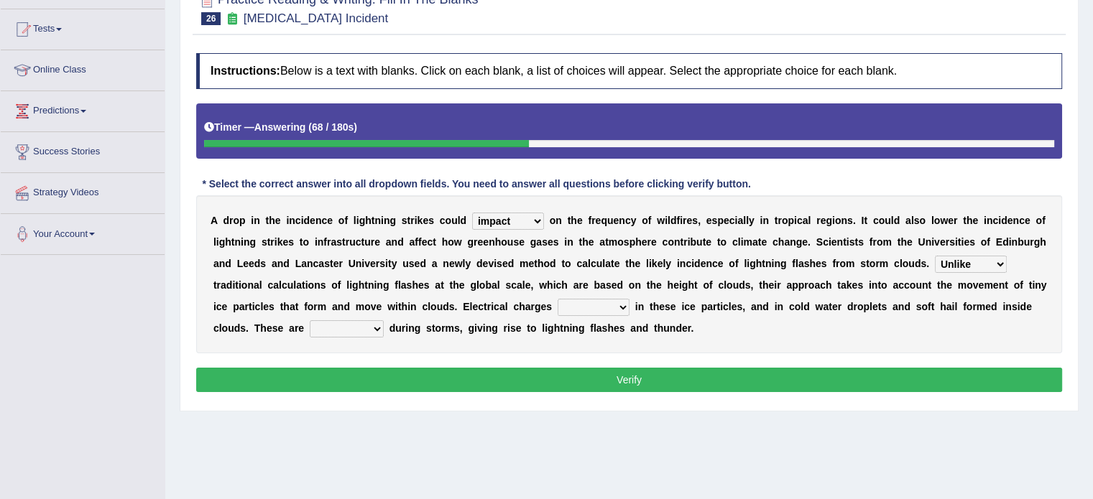
click at [934, 256] on select "Unlike Unless Except Besides" at bounding box center [970, 264] width 72 height 17
click at [604, 306] on select "run off build up mess up zoom in" at bounding box center [593, 307] width 72 height 17
select select "mess up"
click at [557, 299] on select "run off build up mess up zoom in" at bounding box center [593, 307] width 72 height 17
click at [595, 293] on div "A d r o p i n t h e i n c i d e n c e o f l i g h t n i n g s t r i k e s c o u…" at bounding box center [629, 274] width 866 height 158
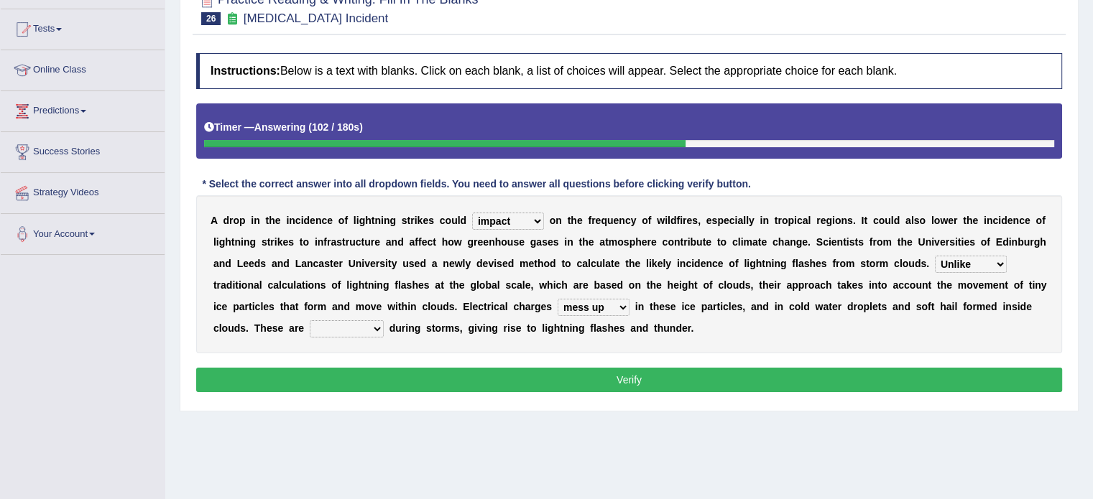
click at [595, 307] on select "run off build up mess up zoom in" at bounding box center [593, 307] width 72 height 17
click at [369, 325] on select "collected diverted rounded discharged" at bounding box center [347, 328] width 74 height 17
select select "discharged"
click at [310, 320] on select "collected diverted rounded discharged" at bounding box center [347, 328] width 74 height 17
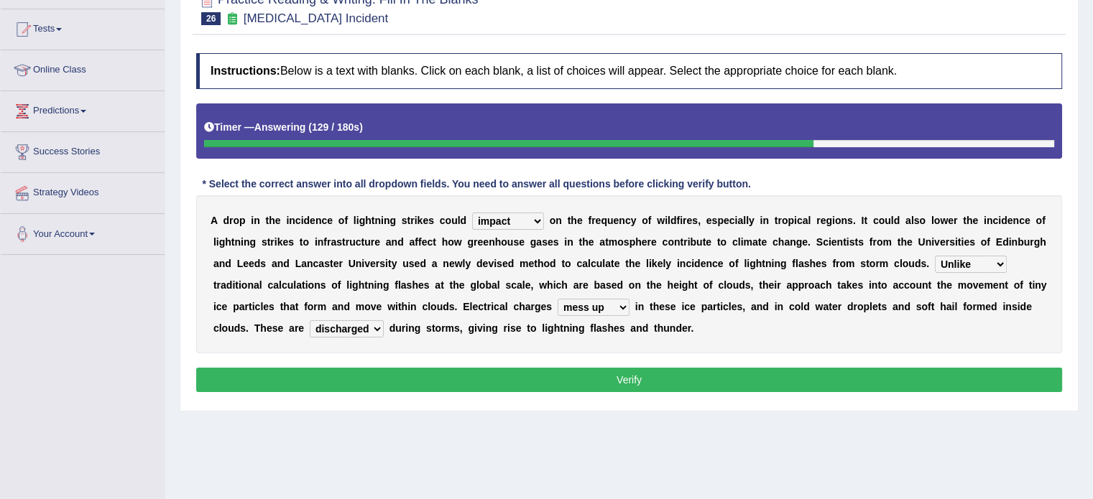
click at [398, 381] on button "Verify" at bounding box center [629, 380] width 866 height 24
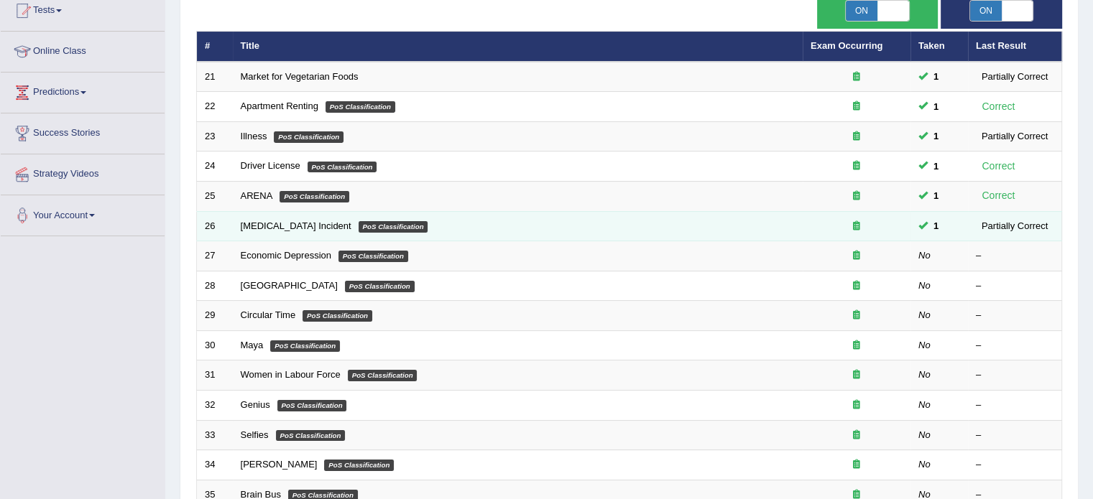
scroll to position [144, 0]
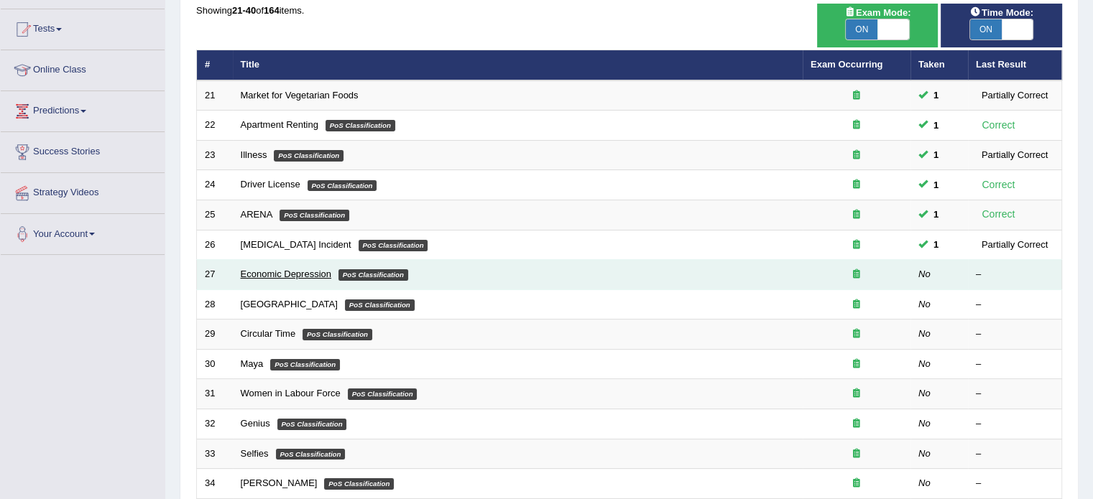
click at [330, 271] on link "Economic Depression" at bounding box center [286, 274] width 91 height 11
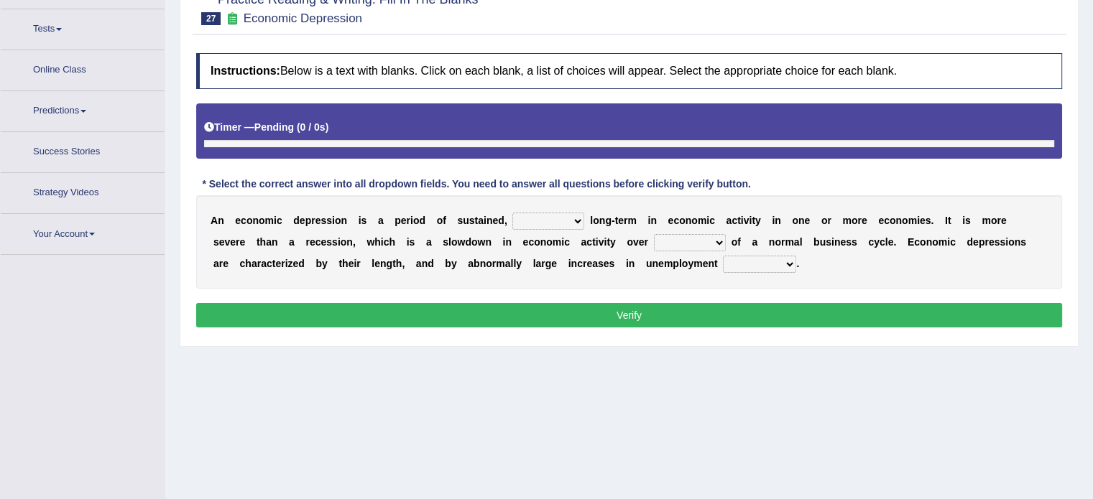
scroll to position [162, 0]
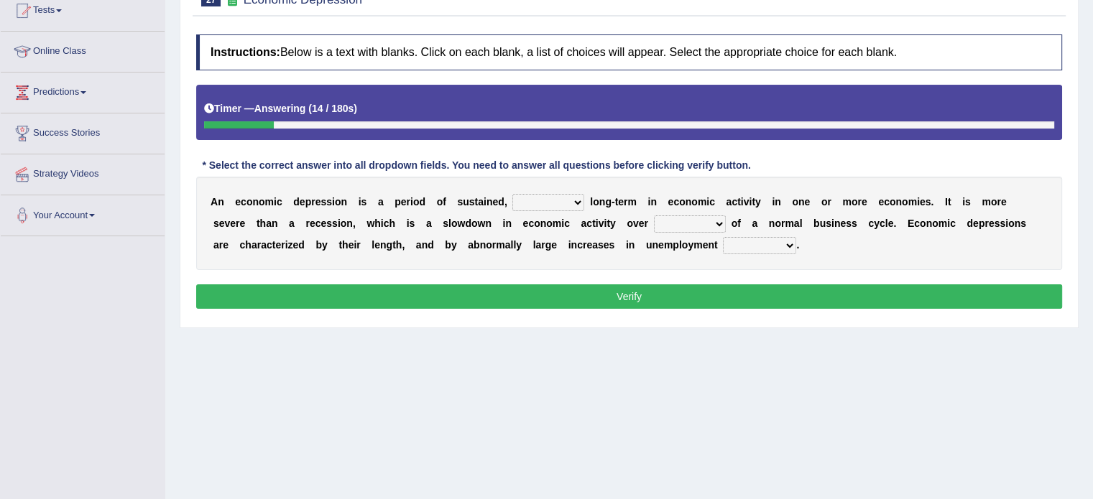
click at [554, 198] on select "variation promotion downturn reduction" at bounding box center [548, 202] width 72 height 17
select select "reduction"
click at [512, 194] on select "variation promotion downturn reduction" at bounding box center [548, 202] width 72 height 17
click at [695, 220] on select "an era the course a tally the year" at bounding box center [690, 223] width 72 height 17
select select "the course"
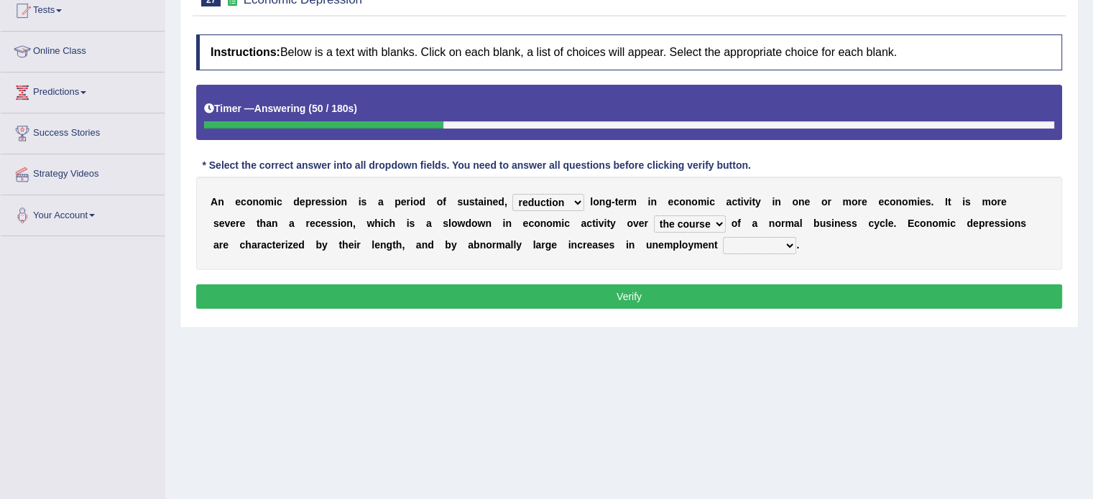
click at [654, 215] on select "an era the course a tally the year" at bounding box center [690, 223] width 72 height 17
click at [741, 243] on select "calculation bias ratio rate" at bounding box center [759, 245] width 73 height 17
select select "rate"
click at [723, 237] on select "calculation bias ratio rate" at bounding box center [759, 245] width 73 height 17
click at [723, 294] on button "Verify" at bounding box center [629, 296] width 866 height 24
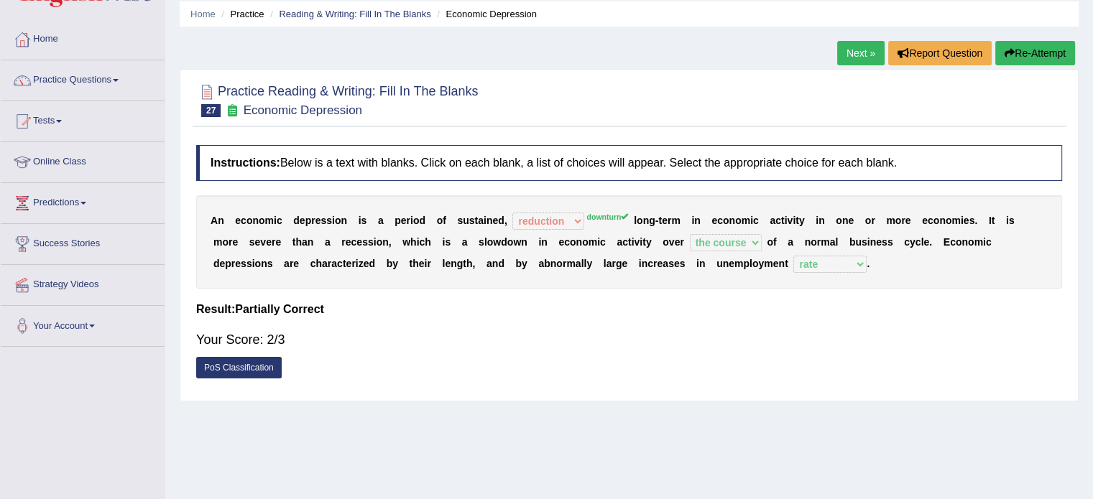
scroll to position [19, 0]
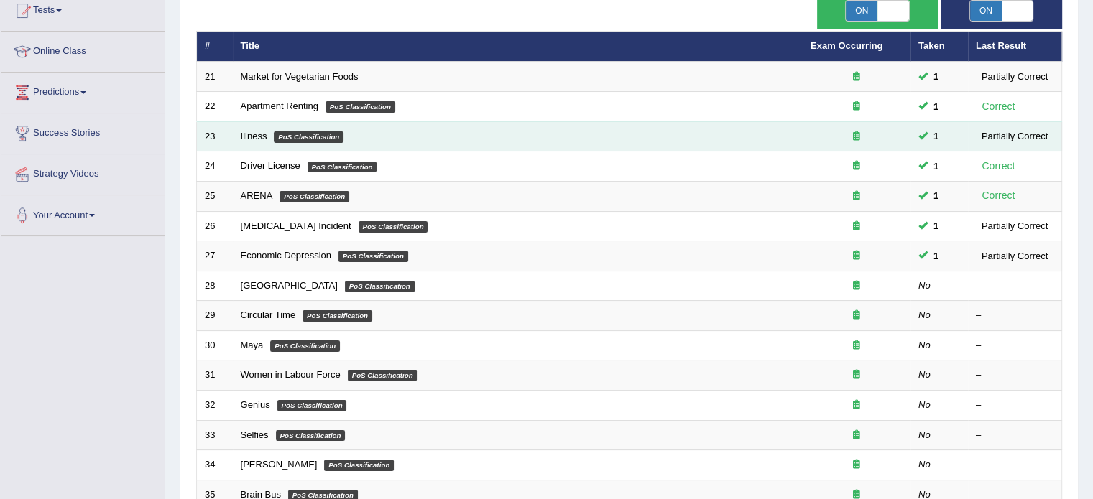
scroll to position [144, 0]
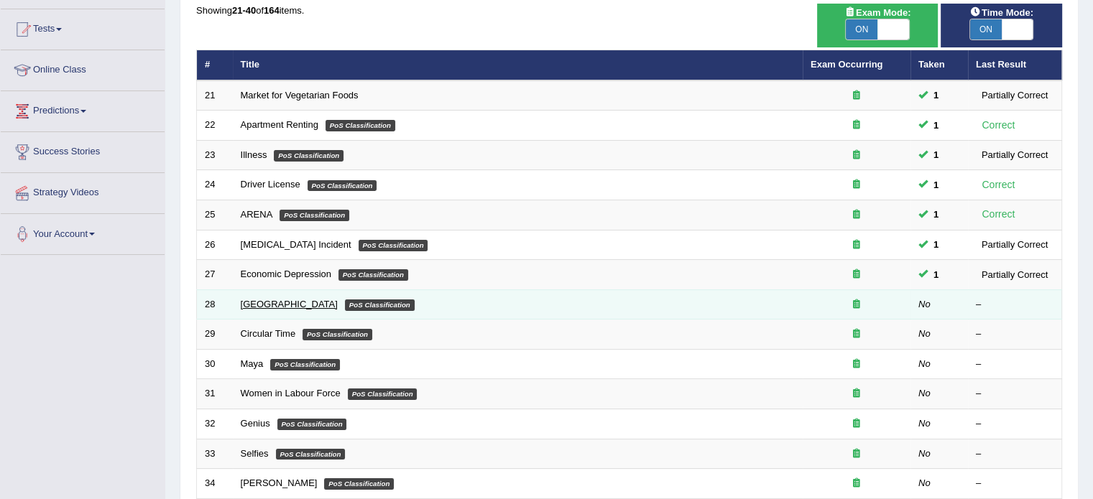
click at [260, 304] on link "[GEOGRAPHIC_DATA]" at bounding box center [289, 304] width 97 height 11
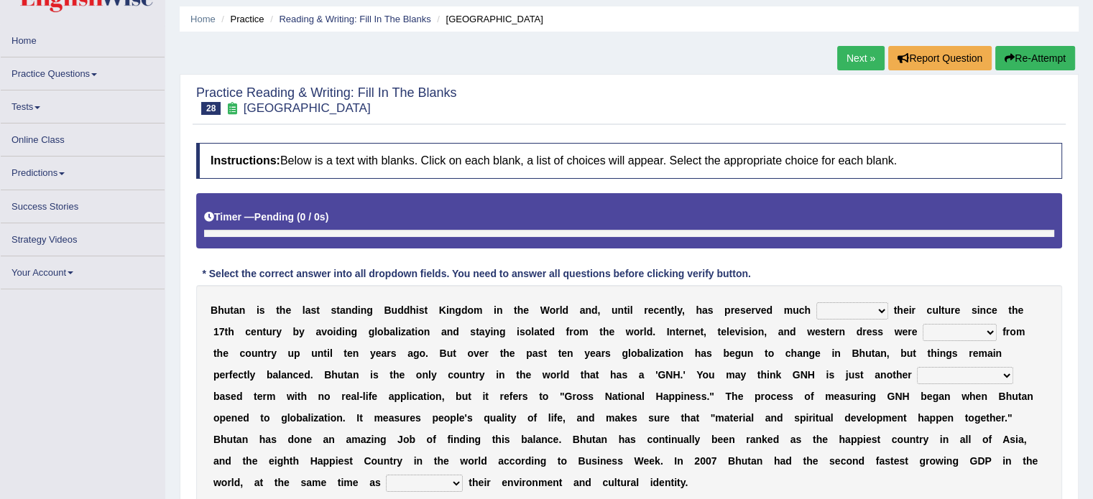
scroll to position [162, 0]
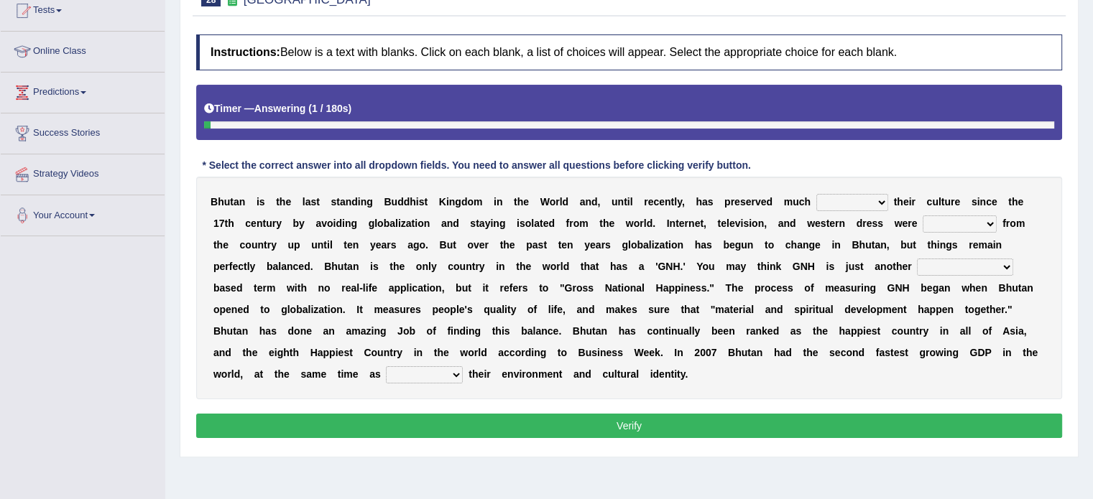
drag, startPoint x: 261, startPoint y: 185, endPoint x: 389, endPoint y: 193, distance: 127.4
click at [389, 193] on div "B h u t a n i s t h e l a s t s t a n d i n g B u d d h i s t K i n g d o m i n…" at bounding box center [629, 288] width 866 height 223
click at [878, 199] on select "of about to for" at bounding box center [852, 202] width 72 height 17
select select "of"
click at [816, 194] on select "of about to for" at bounding box center [852, 202] width 72 height 17
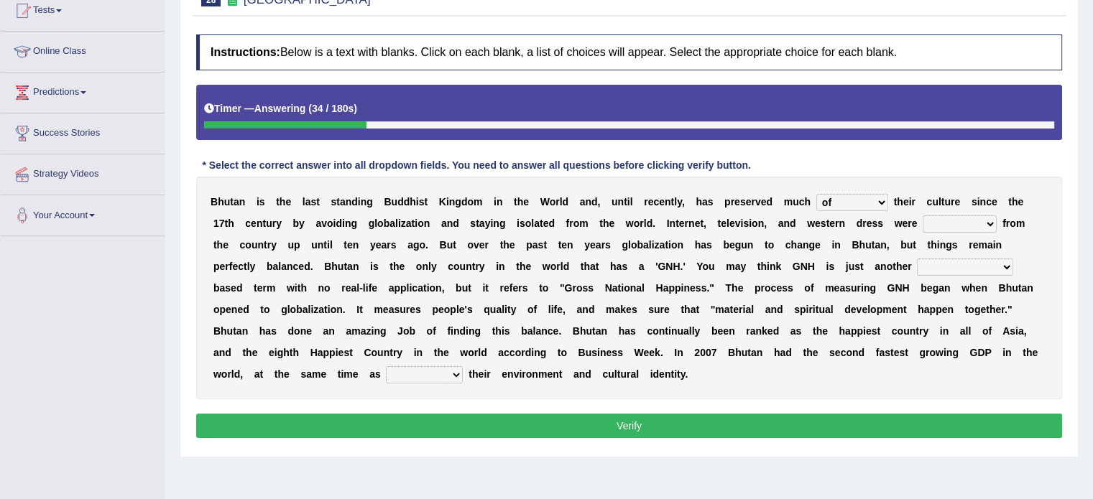
click at [959, 223] on select "summoned observed displayed banned" at bounding box center [959, 223] width 74 height 17
select select "banned"
click at [922, 215] on select "summoned observed displayed banned" at bounding box center [959, 223] width 74 height 17
click at [973, 264] on select "statistically barely overwhelmingly roughly" at bounding box center [965, 267] width 96 height 17
select select "statistically"
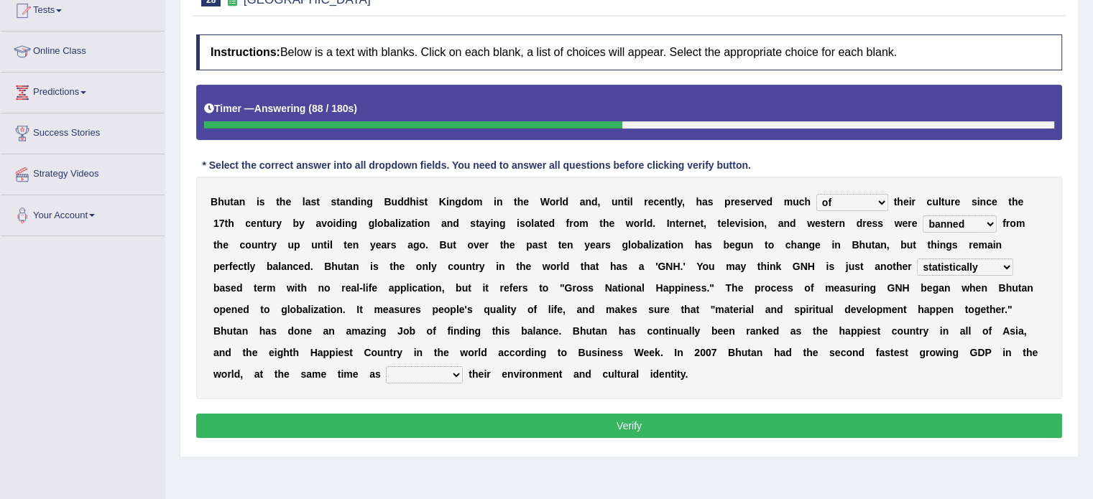
click at [917, 259] on select "statistically barely overwhelmingly roughly" at bounding box center [965, 267] width 96 height 17
click at [392, 374] on select "demeaning intruding maintaining mourning" at bounding box center [424, 374] width 77 height 17
select select "maintaining"
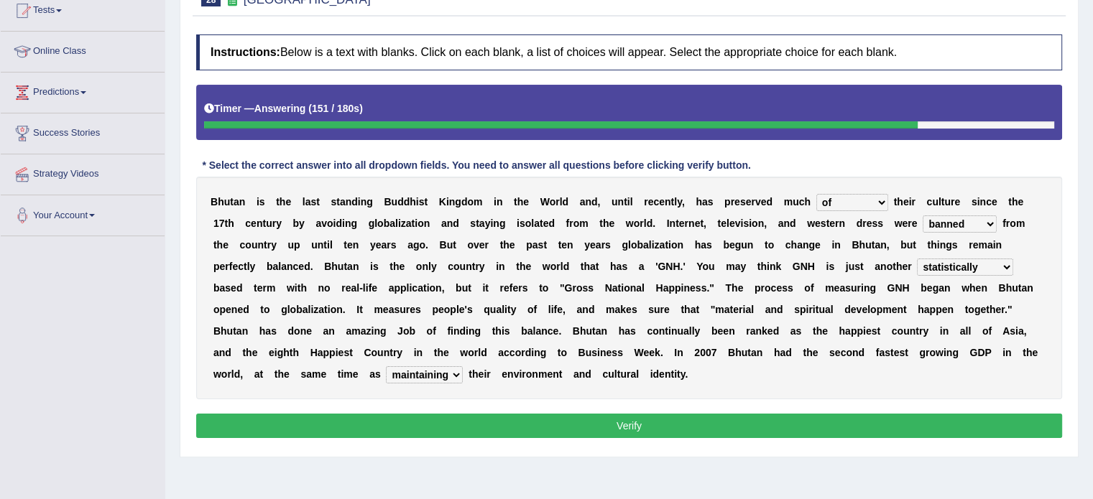
click at [386, 366] on select "demeaning intruding maintaining mourning" at bounding box center [424, 374] width 77 height 17
click at [374, 430] on button "Verify" at bounding box center [629, 426] width 866 height 24
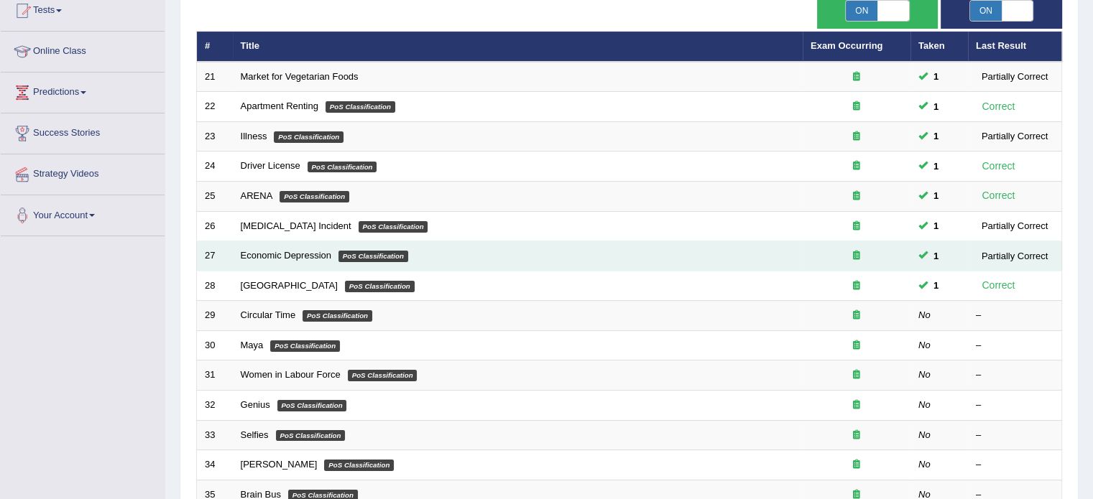
scroll to position [144, 0]
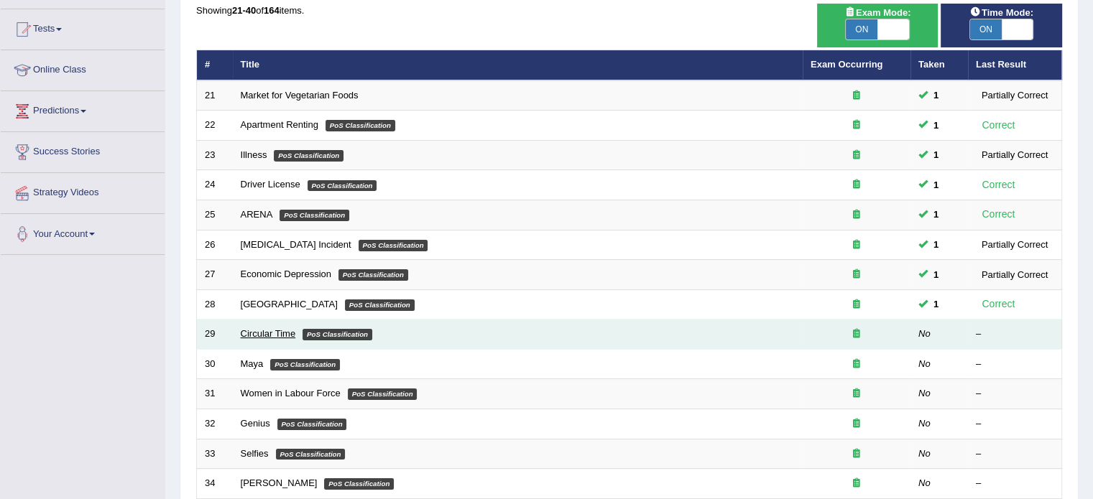
click at [287, 328] on link "Circular Time" at bounding box center [268, 333] width 55 height 11
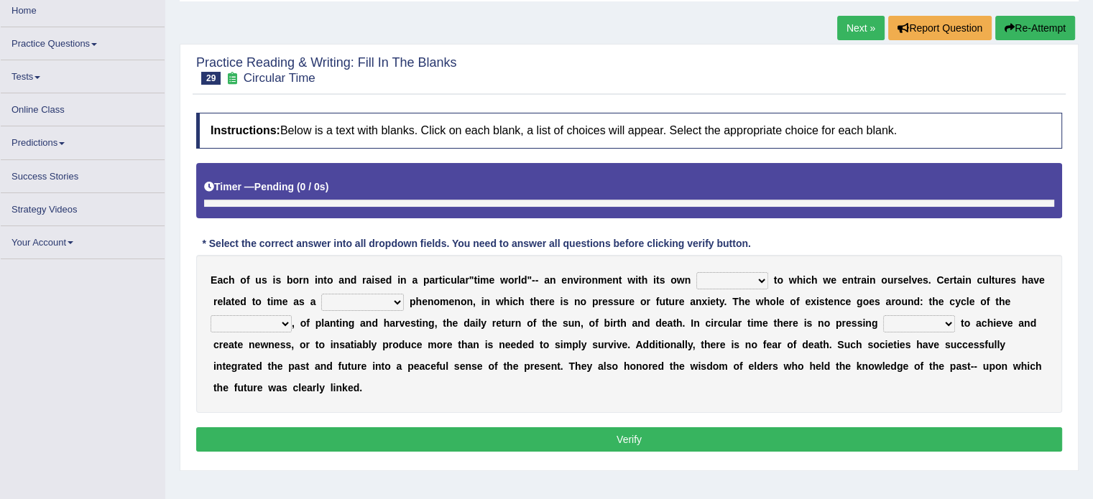
scroll to position [144, 0]
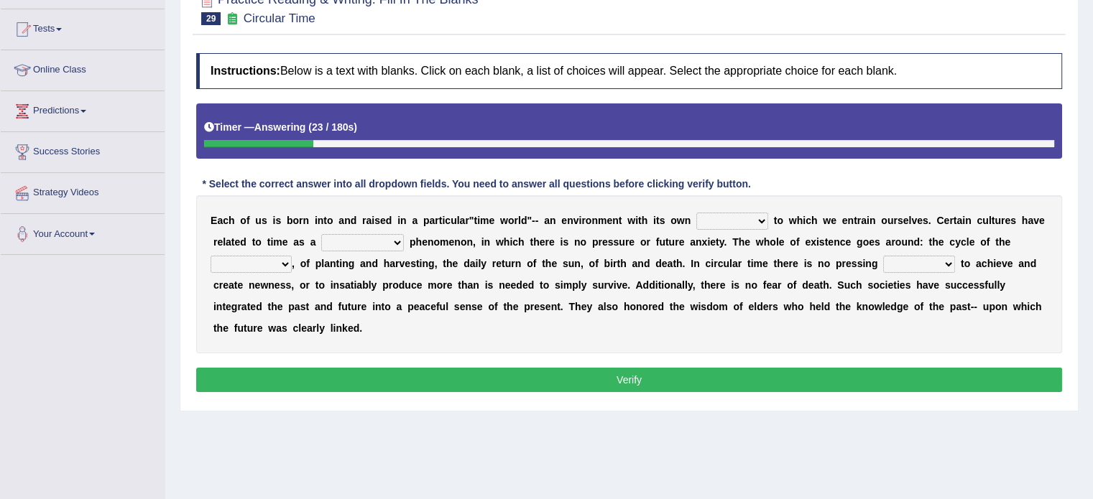
click at [724, 215] on select "area shape rhythm inclination" at bounding box center [732, 221] width 72 height 17
select select "rhythm"
click at [696, 213] on select "area shape rhythm inclination" at bounding box center [732, 221] width 72 height 17
click at [369, 236] on select "cyclical conventional recycling cylindrical" at bounding box center [362, 242] width 83 height 17
select select "cyclical"
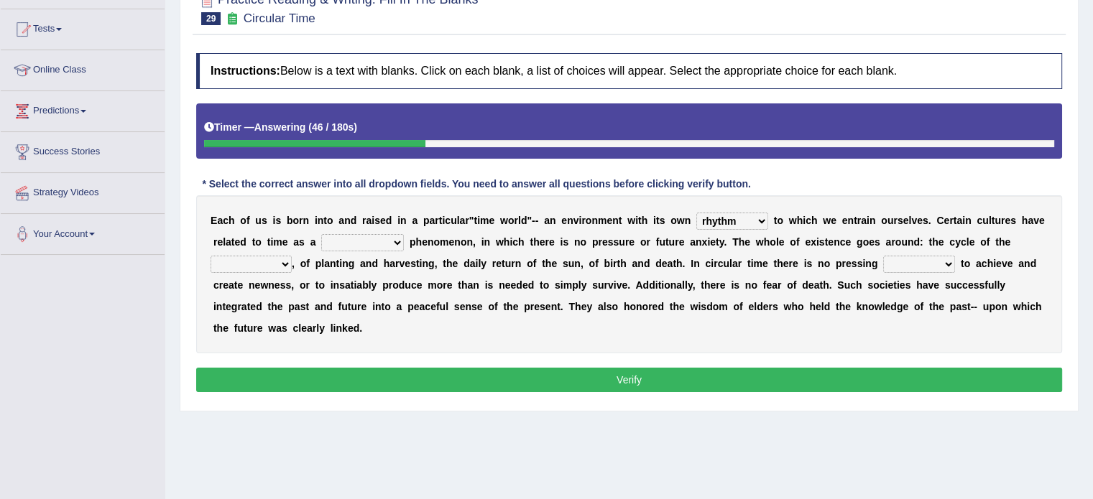
click at [321, 234] on select "cyclical conventional recycling cylindrical" at bounding box center [362, 242] width 83 height 17
click at [246, 261] on select "days seasons arrangement periods" at bounding box center [250, 264] width 81 height 17
select select "days"
click at [210, 256] on select "days seasons arrangement periods" at bounding box center [250, 264] width 81 height 17
click at [910, 261] on select "issue point cause need" at bounding box center [919, 264] width 72 height 17
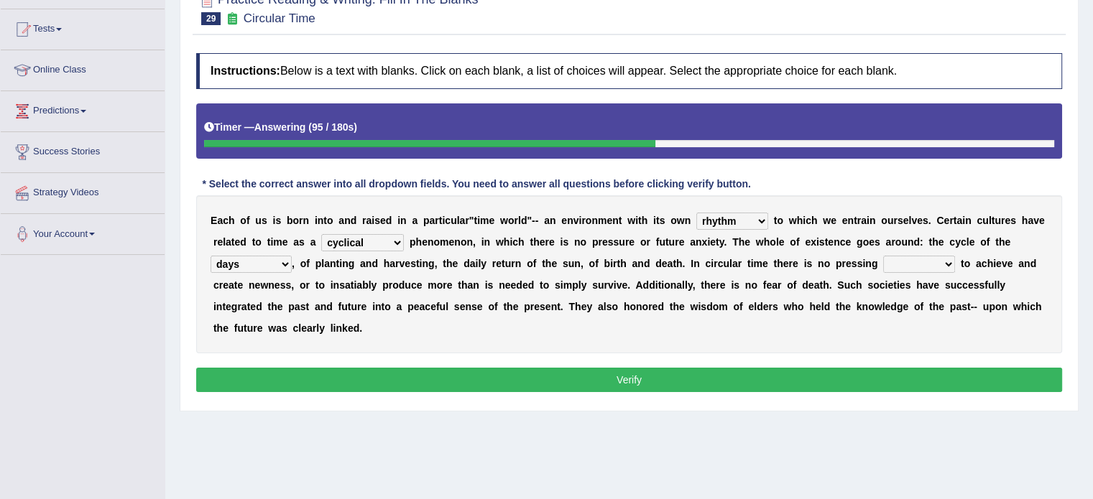
select select "need"
click at [883, 256] on select "issue point cause need" at bounding box center [919, 264] width 72 height 17
click at [748, 377] on button "Verify" at bounding box center [629, 380] width 866 height 24
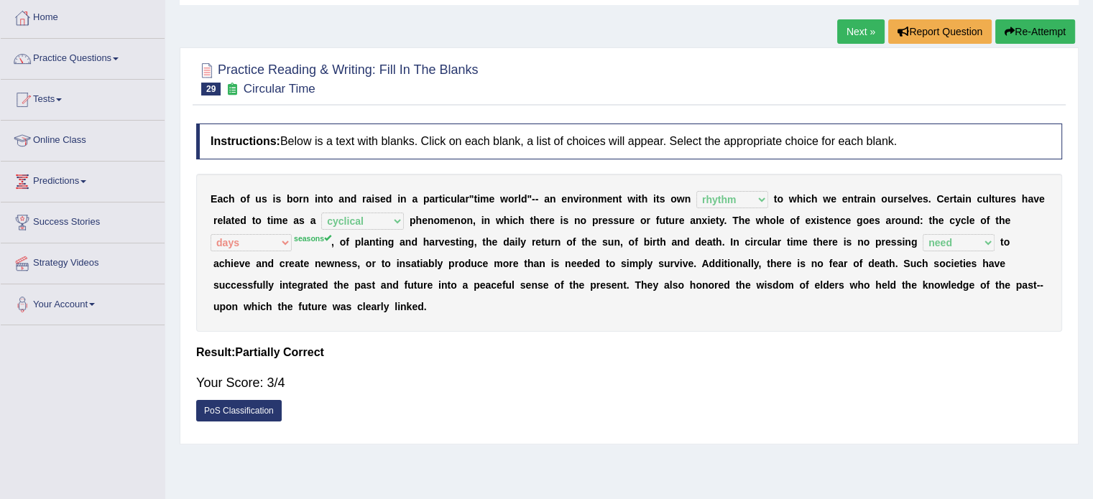
scroll to position [0, 0]
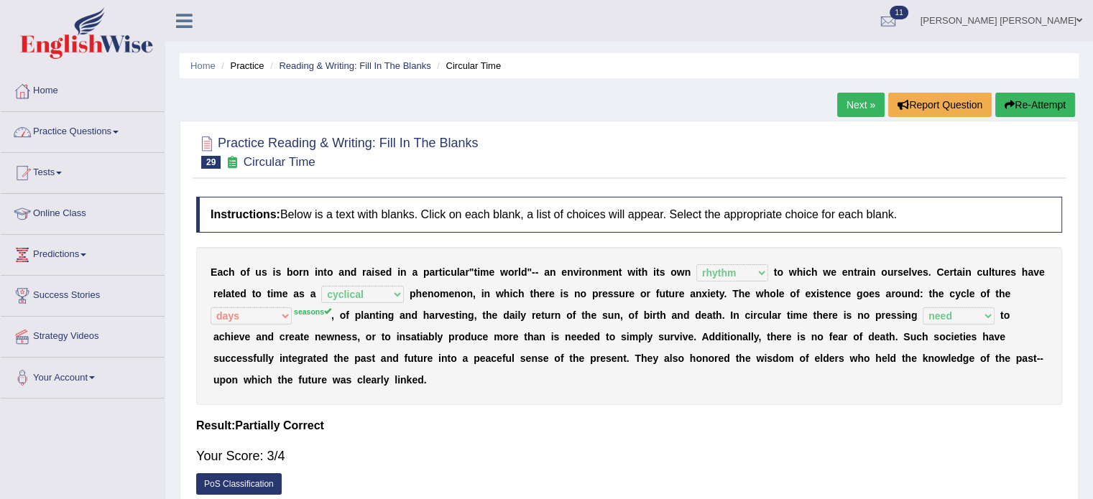
click at [65, 140] on link "Practice Questions" at bounding box center [83, 130] width 164 height 36
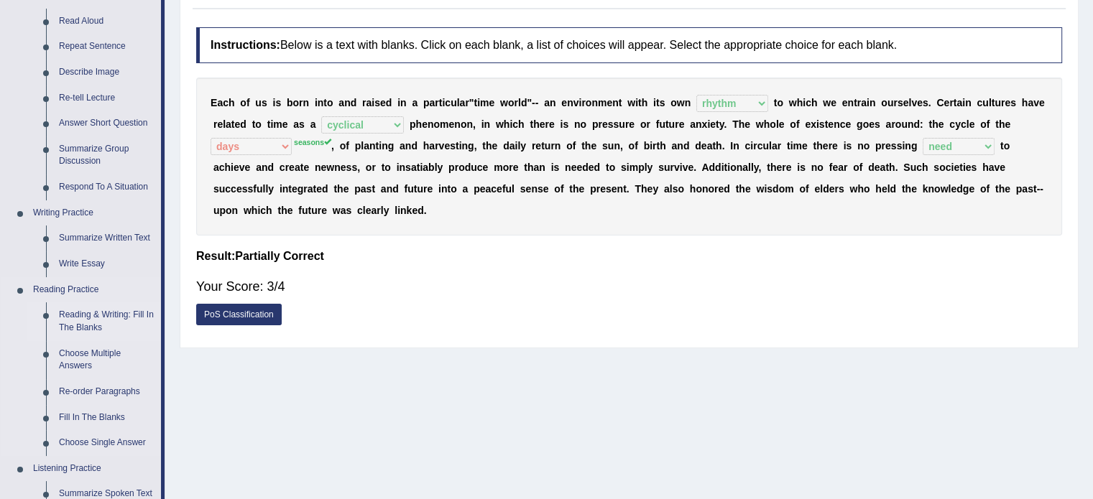
scroll to position [215, 0]
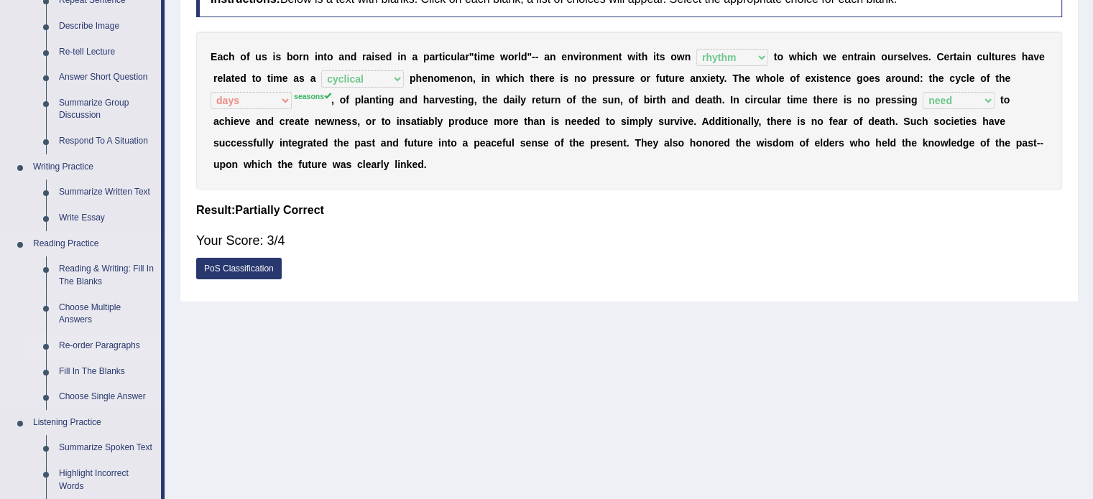
click at [94, 339] on link "Re-order Paragraphs" at bounding box center [106, 346] width 108 height 26
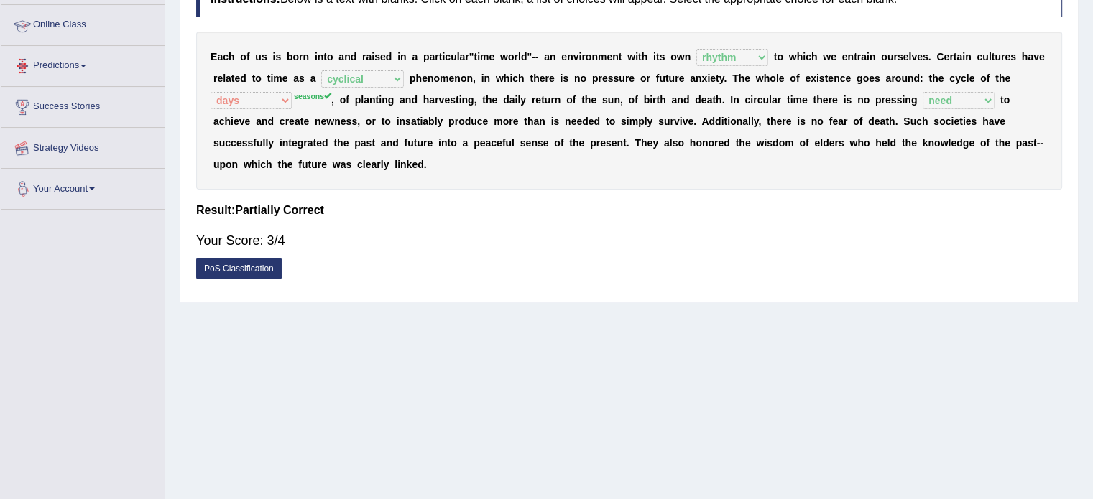
scroll to position [255, 0]
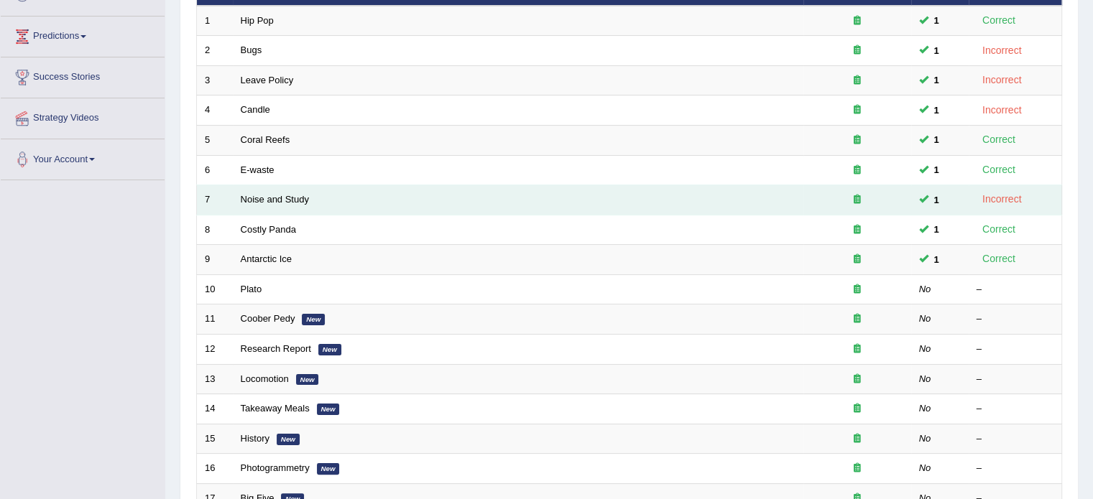
scroll to position [359, 0]
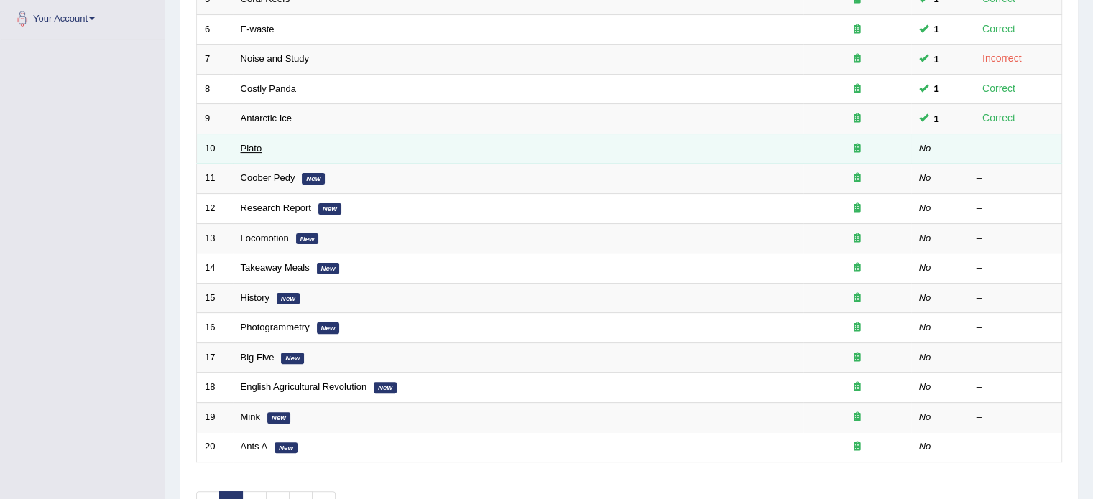
click at [247, 149] on link "Plato" at bounding box center [252, 148] width 22 height 11
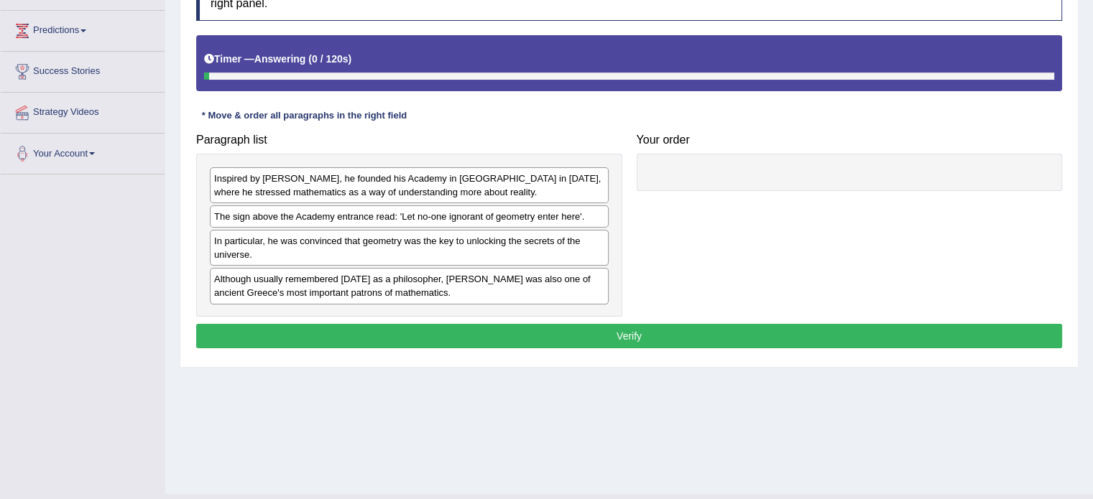
scroll to position [255, 0]
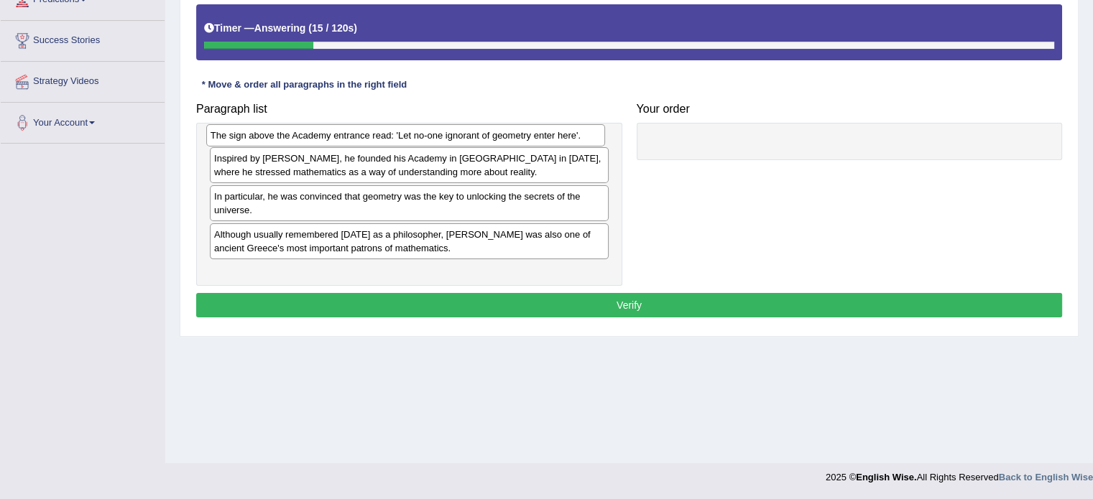
drag, startPoint x: 276, startPoint y: 188, endPoint x: 272, endPoint y: 137, distance: 51.1
click at [272, 137] on div "The sign above the Academy entrance read: 'Let no-one ignorant of geometry ente…" at bounding box center [405, 135] width 399 height 22
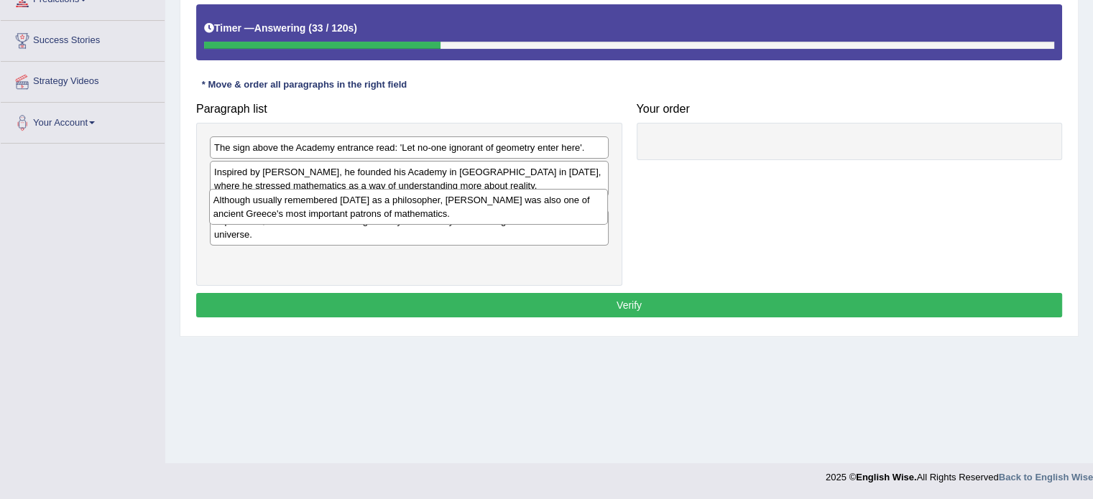
drag, startPoint x: 296, startPoint y: 254, endPoint x: 295, endPoint y: 206, distance: 48.1
click at [295, 206] on div "Although usually remembered today as a philosopher, Plato was also one of ancie…" at bounding box center [408, 207] width 399 height 36
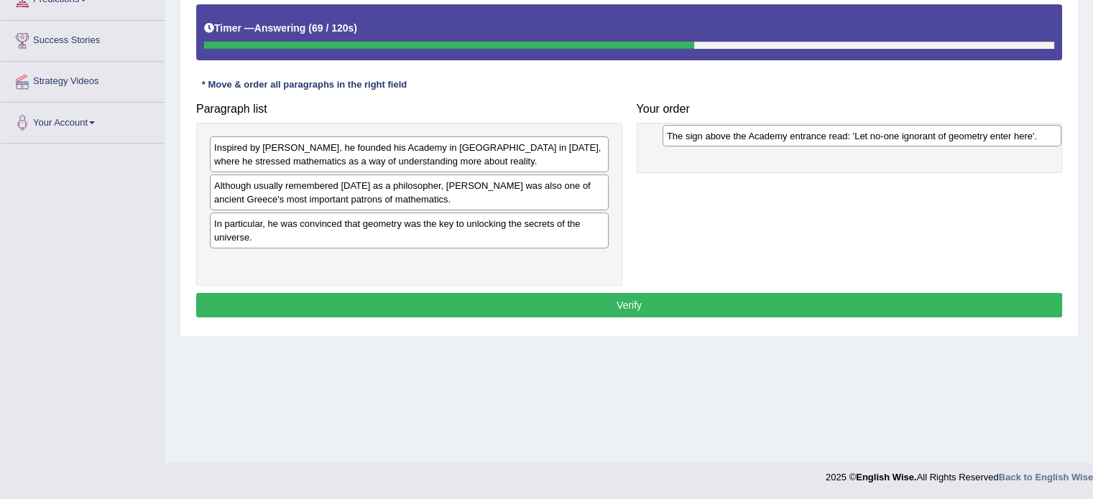
drag, startPoint x: 349, startPoint y: 149, endPoint x: 802, endPoint y: 138, distance: 452.6
click at [802, 138] on div "The sign above the Academy entrance read: 'Let no-one ignorant of geometry ente…" at bounding box center [861, 136] width 399 height 22
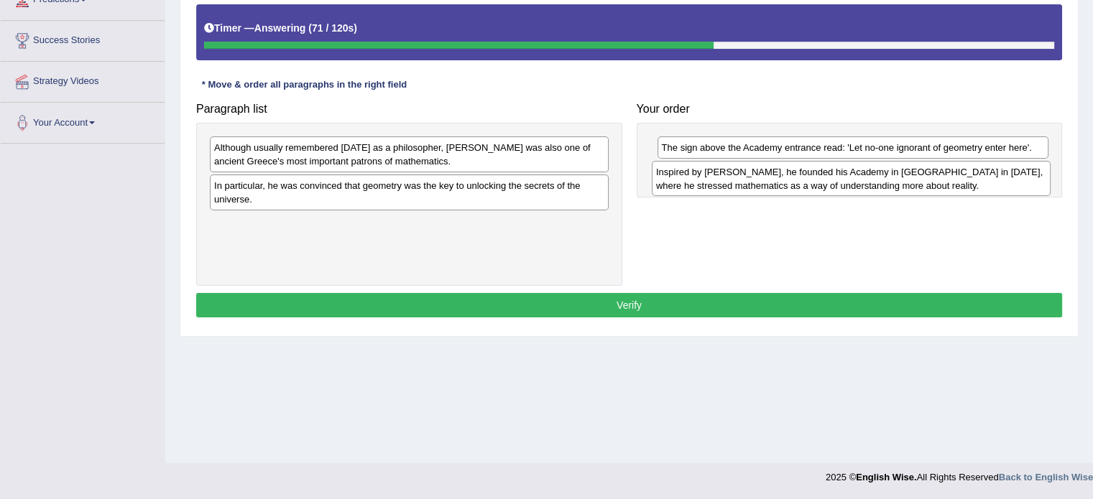
drag, startPoint x: 328, startPoint y: 152, endPoint x: 769, endPoint y: 176, distance: 442.4
click at [769, 176] on div "Inspired by Pythagoras, he founded his Academy in Athens in 387 BC, where he st…" at bounding box center [850, 179] width 399 height 36
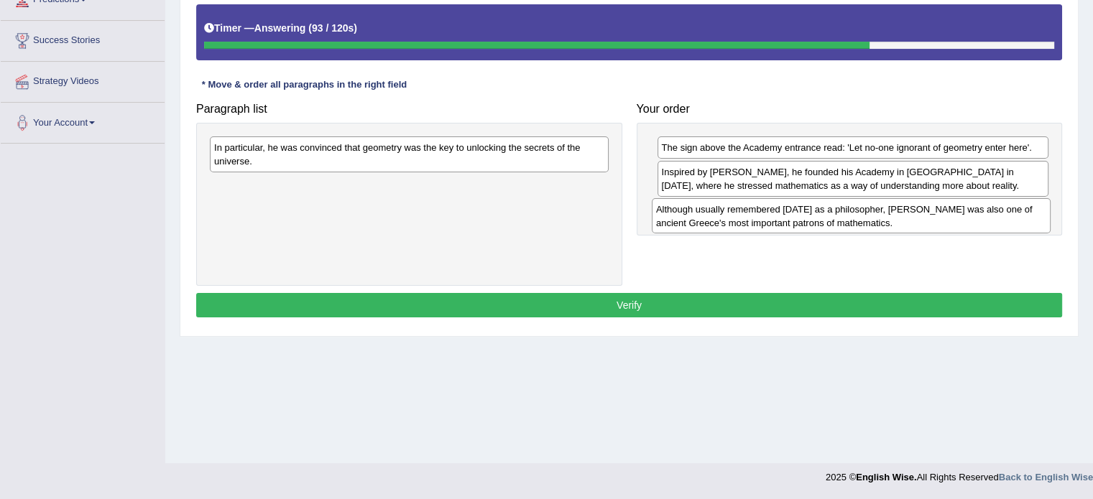
drag, startPoint x: 331, startPoint y: 150, endPoint x: 773, endPoint y: 212, distance: 446.0
click at [773, 212] on div "Although usually remembered today as a philosopher, Plato was also one of ancie…" at bounding box center [850, 216] width 399 height 36
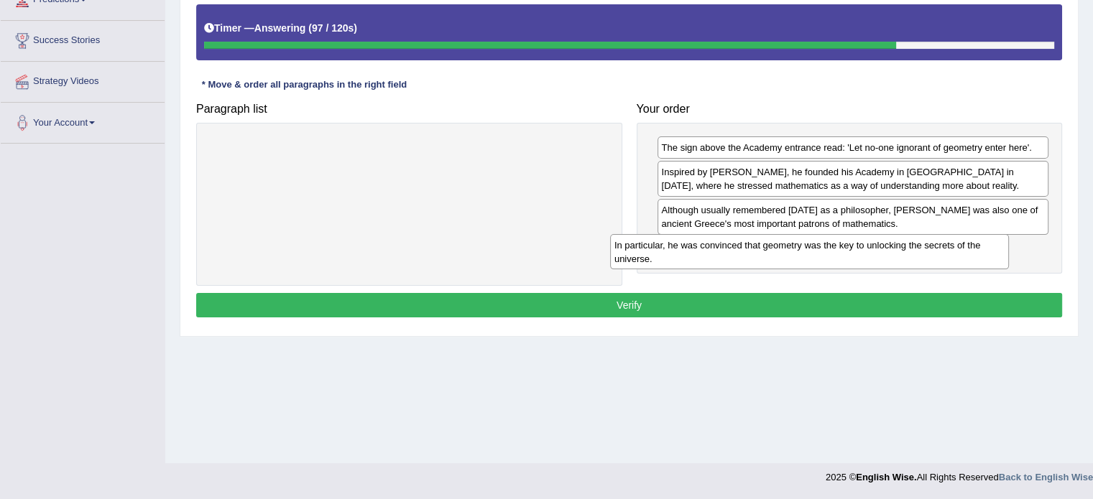
drag, startPoint x: 390, startPoint y: 146, endPoint x: 795, endPoint y: 246, distance: 417.2
click at [795, 246] on div "In particular, he was convinced that geometry was the key to unlocking the secr…" at bounding box center [809, 252] width 399 height 36
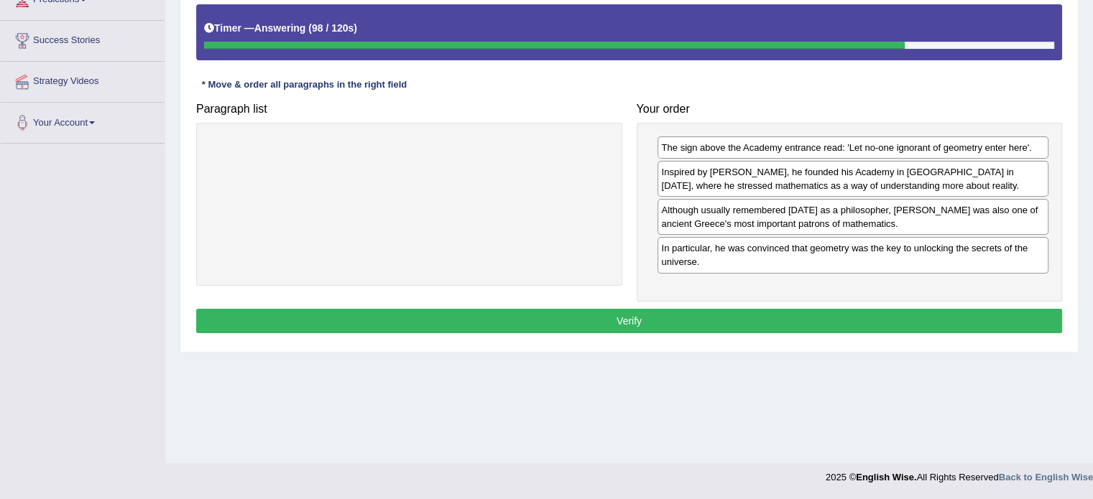
click at [667, 312] on button "Verify" at bounding box center [629, 321] width 866 height 24
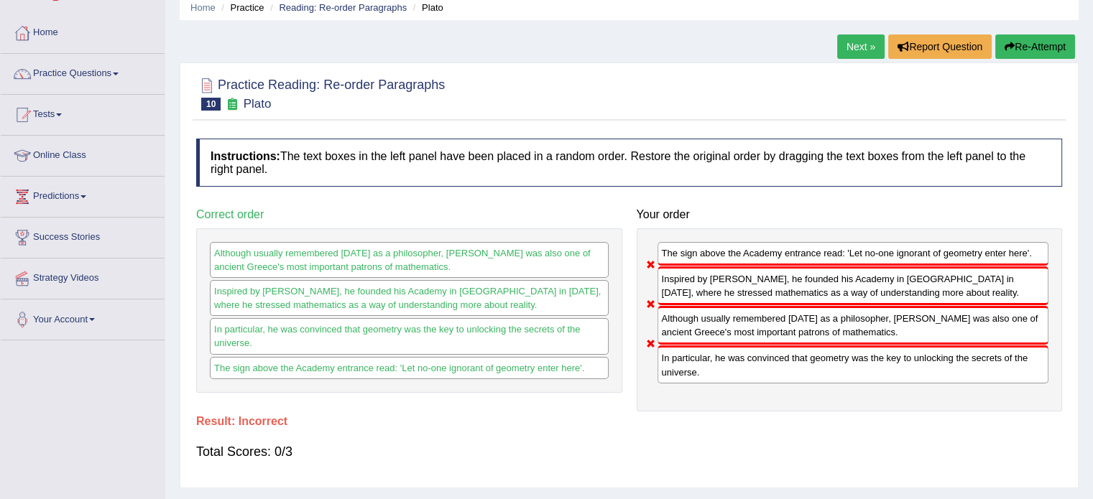
scroll to position [0, 0]
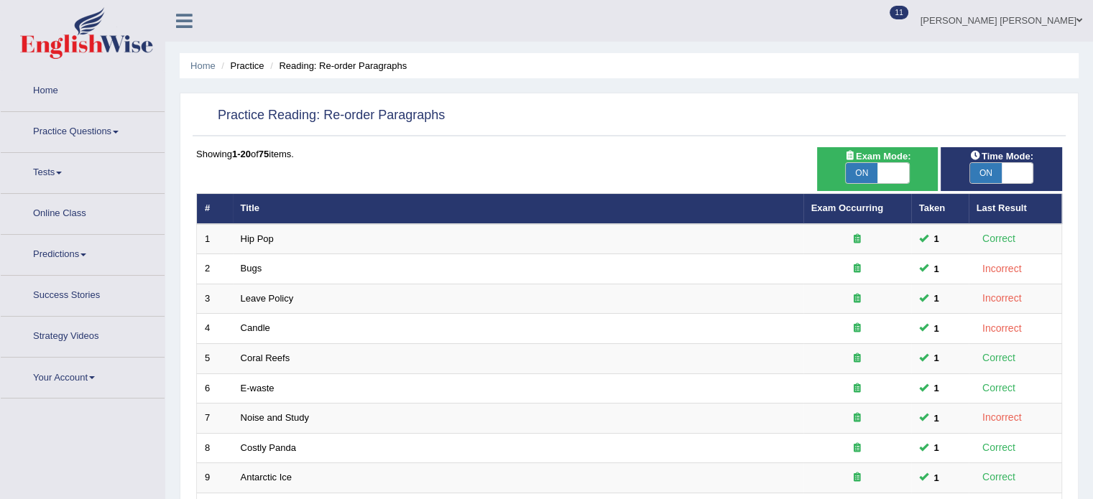
scroll to position [359, 0]
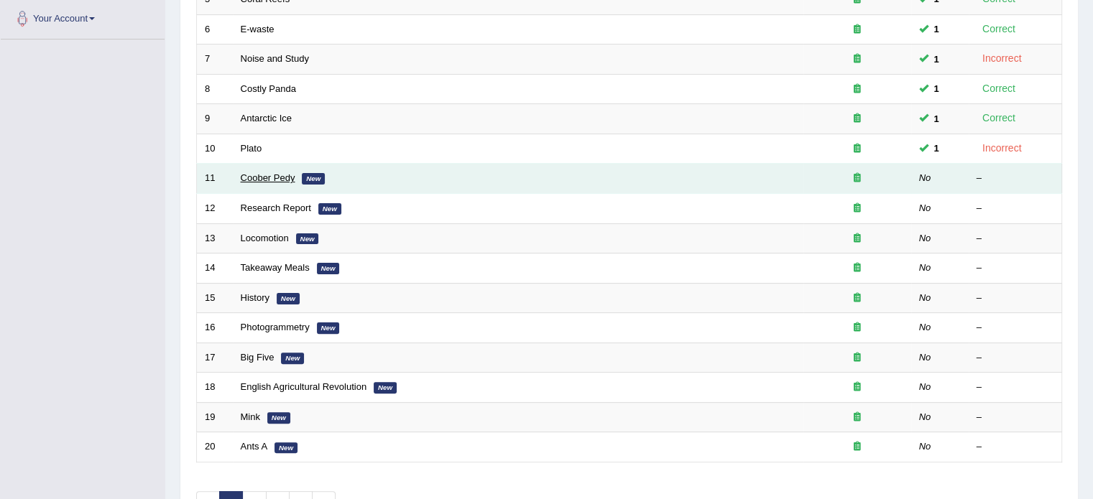
click at [259, 180] on link "Coober Pedy" at bounding box center [268, 177] width 55 height 11
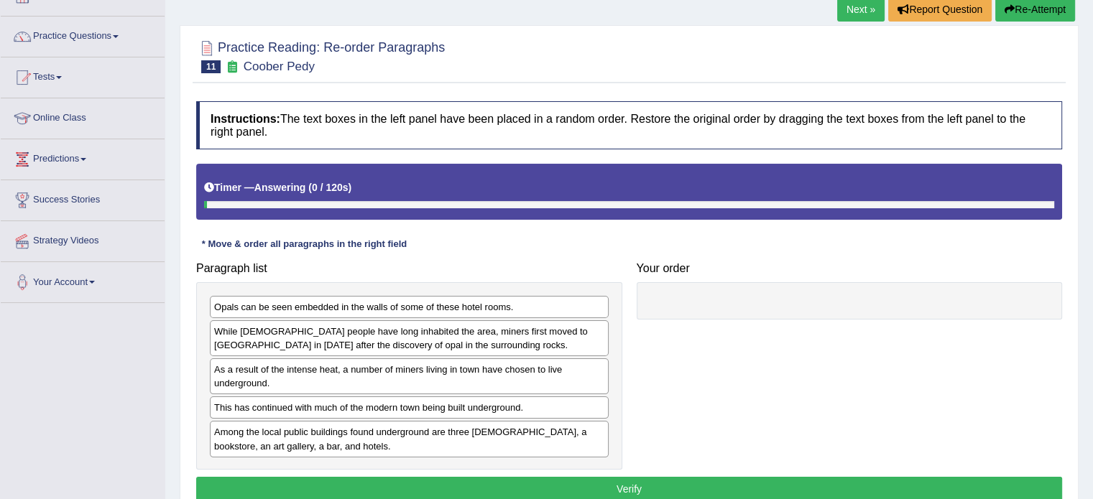
scroll to position [215, 0]
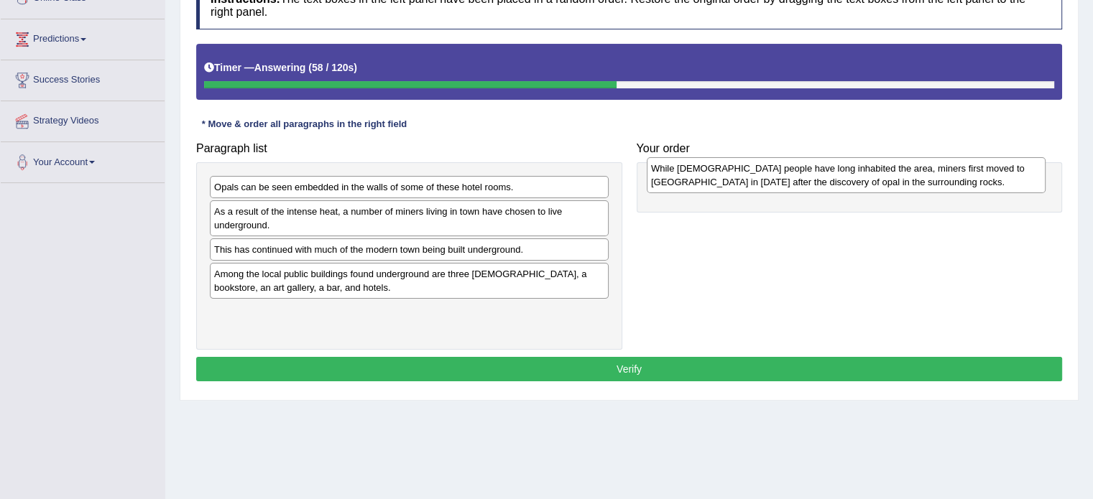
drag, startPoint x: 319, startPoint y: 221, endPoint x: 756, endPoint y: 179, distance: 438.8
click at [756, 179] on div "While [DEMOGRAPHIC_DATA] people have long inhabited the area, miners first move…" at bounding box center [845, 175] width 399 height 36
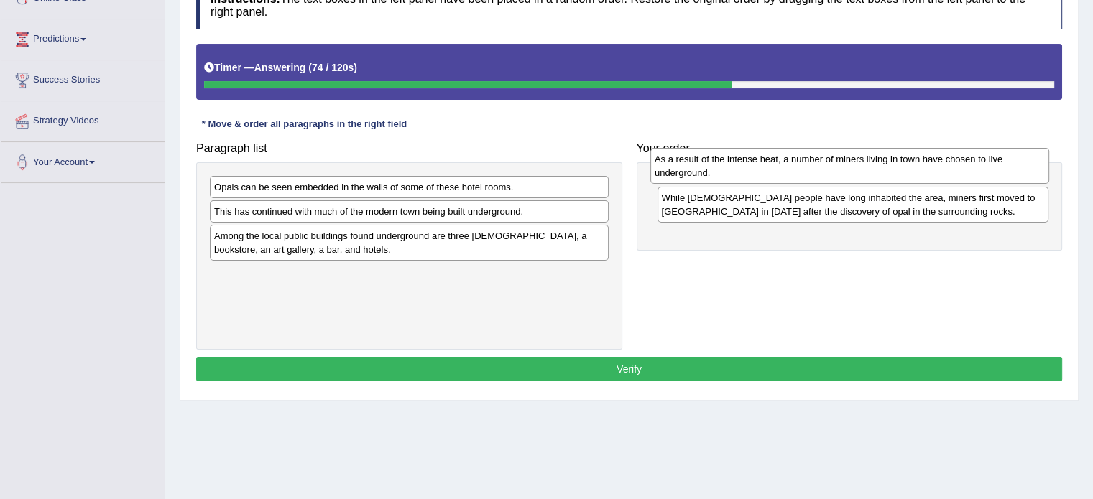
drag, startPoint x: 379, startPoint y: 218, endPoint x: 817, endPoint y: 166, distance: 441.2
click at [817, 166] on div "As a result of the intense heat, a number of miners living in town have chosen …" at bounding box center [849, 166] width 399 height 36
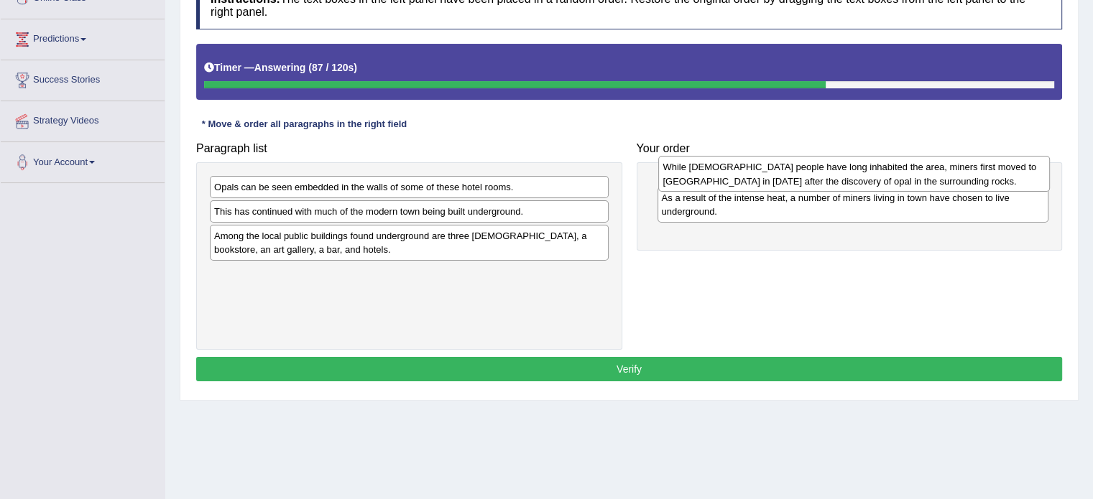
drag, startPoint x: 770, startPoint y: 241, endPoint x: 769, endPoint y: 173, distance: 67.5
click at [769, 173] on div "While [DEMOGRAPHIC_DATA] people have long inhabited the area, miners first move…" at bounding box center [853, 174] width 391 height 36
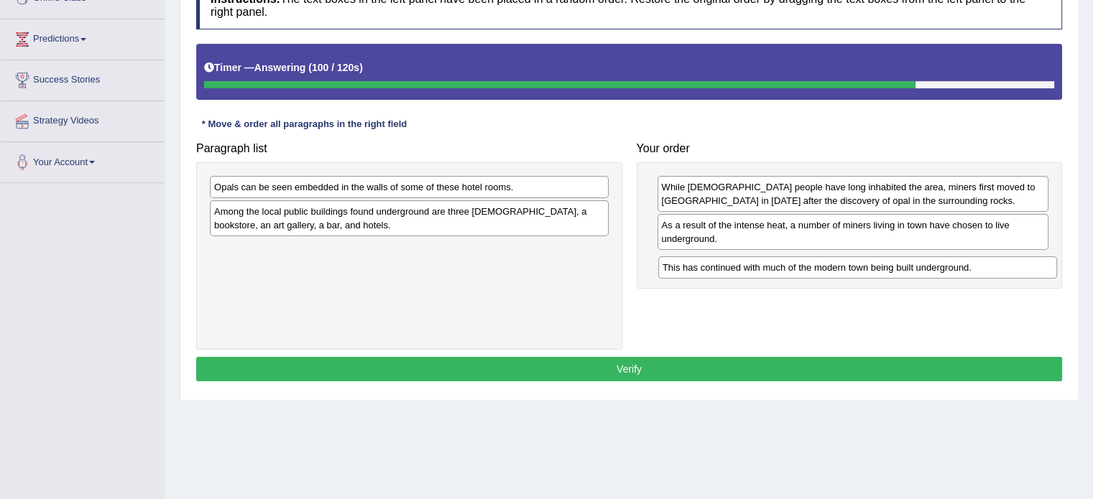
drag, startPoint x: 351, startPoint y: 209, endPoint x: 796, endPoint y: 266, distance: 448.2
click at [796, 266] on div "This has continued with much of the modern town being built underground." at bounding box center [857, 267] width 399 height 22
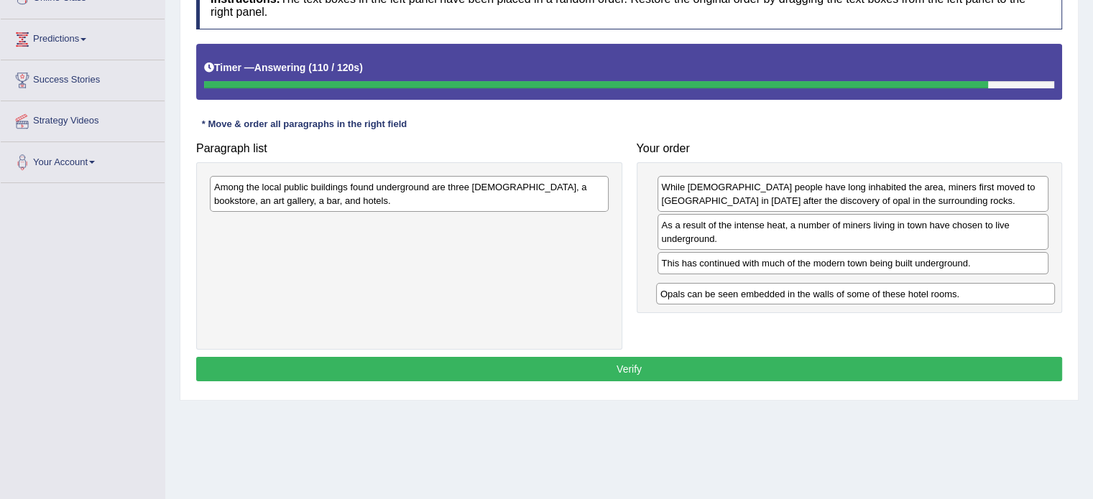
drag, startPoint x: 360, startPoint y: 186, endPoint x: 806, endPoint y: 293, distance: 458.7
click at [806, 293] on div "Opals can be seen embedded in the walls of some of these hotel rooms." at bounding box center [855, 294] width 399 height 22
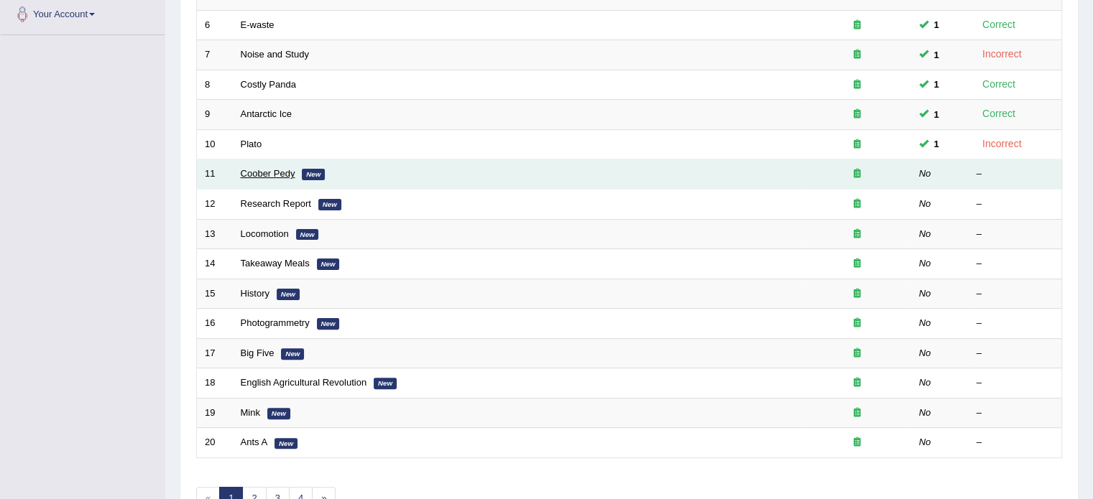
click at [264, 172] on link "Coober Pedy" at bounding box center [268, 173] width 55 height 11
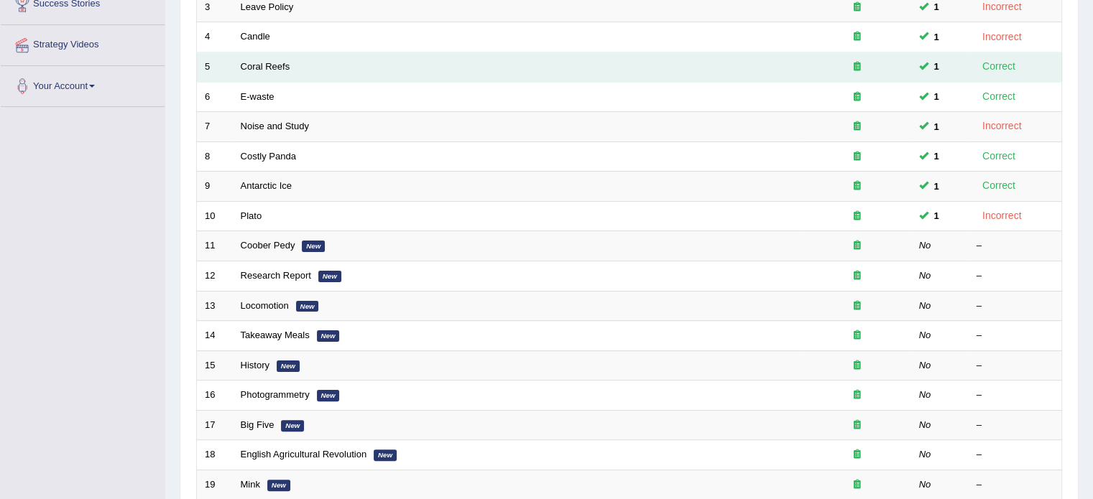
scroll to position [148, 0]
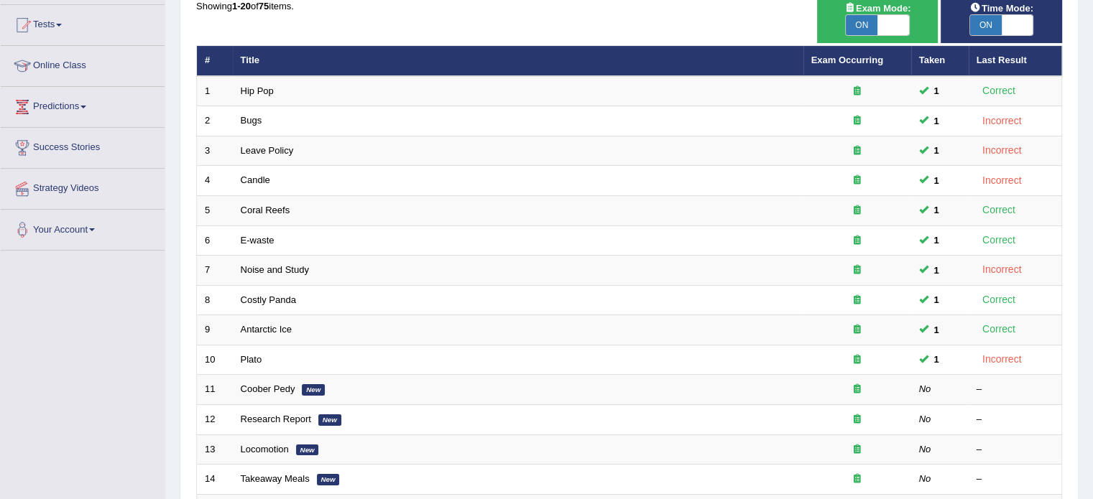
click at [998, 29] on span "ON" at bounding box center [986, 25] width 32 height 20
checkbox input "false"
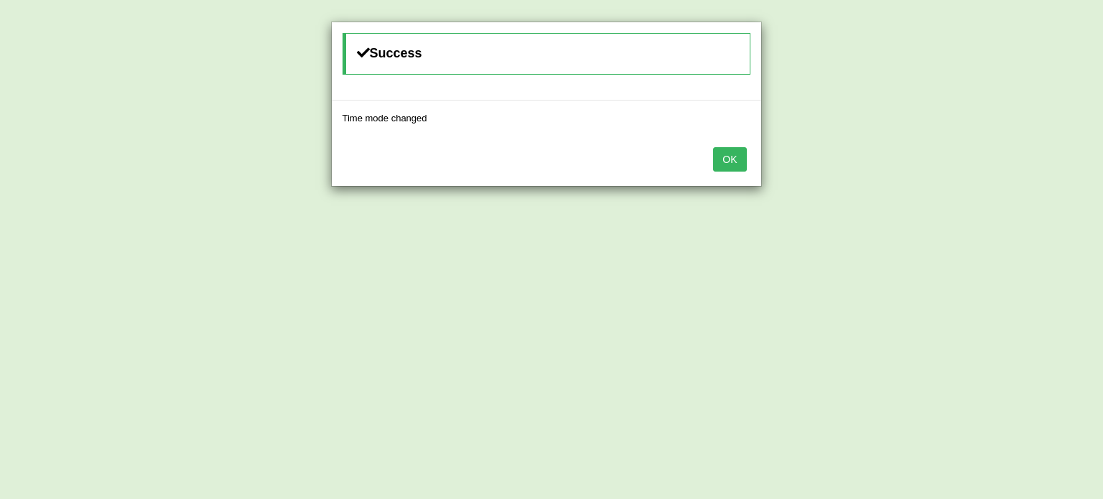
click at [867, 19] on div "Success Time mode changed OK" at bounding box center [551, 249] width 1103 height 499
click at [728, 167] on button "OK" at bounding box center [729, 159] width 33 height 24
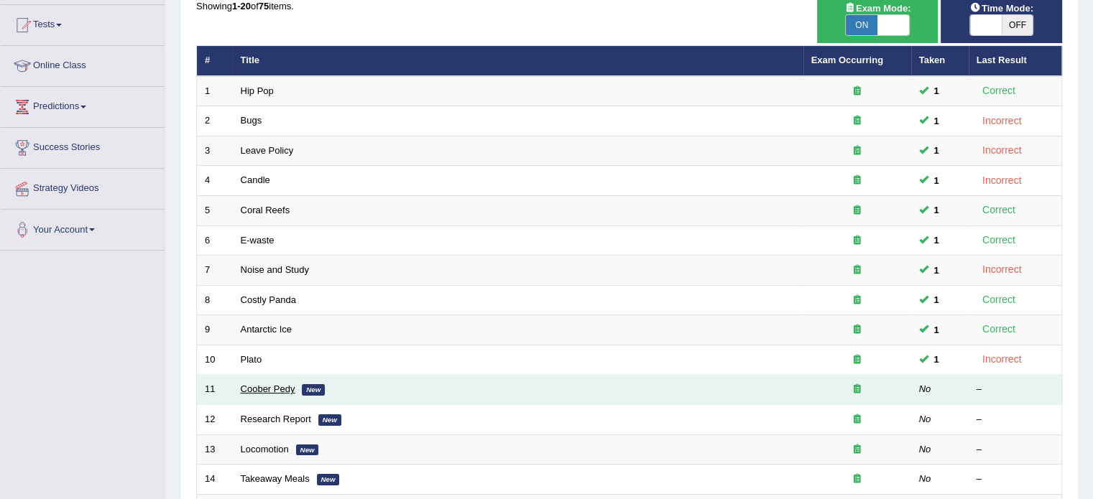
click at [265, 384] on link "Coober Pedy" at bounding box center [268, 389] width 55 height 11
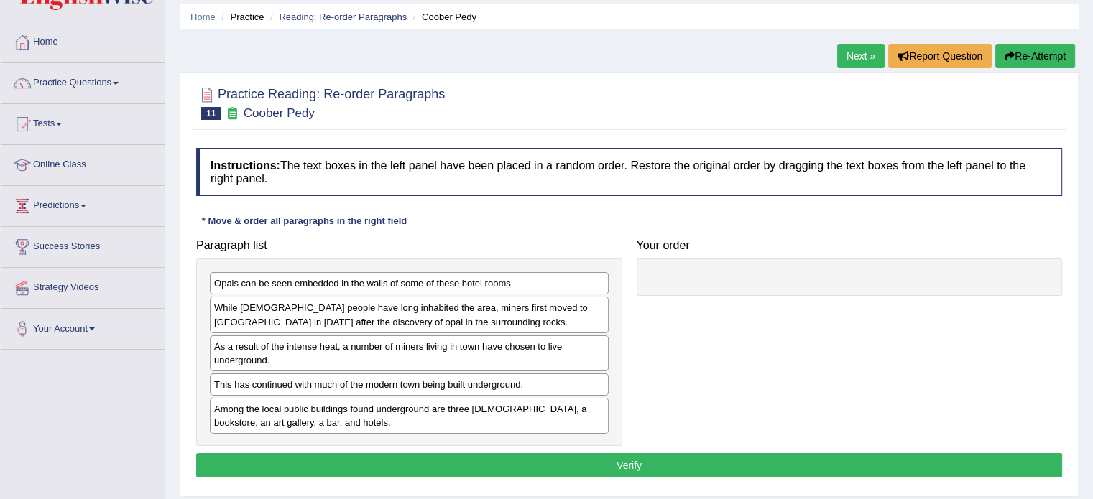
scroll to position [72, 0]
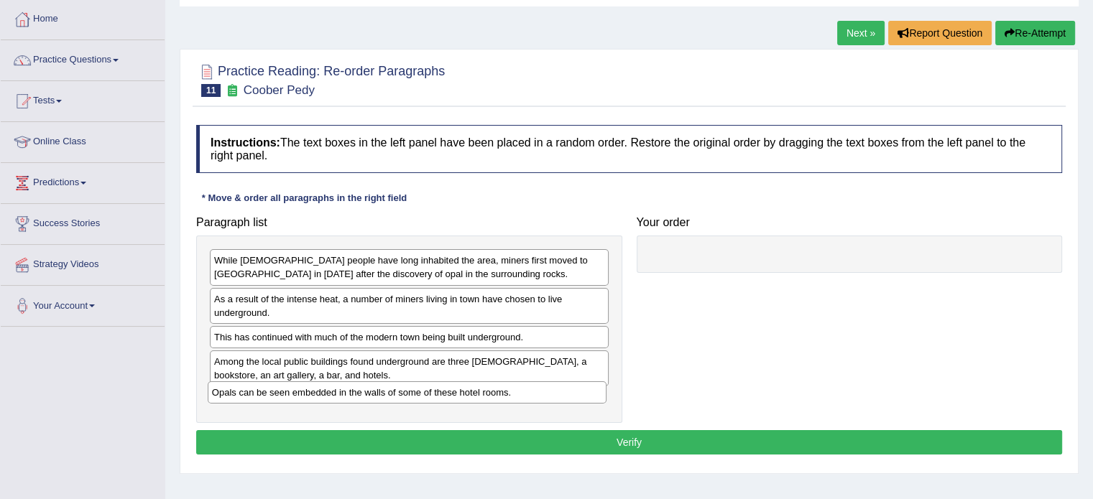
drag, startPoint x: 355, startPoint y: 255, endPoint x: 355, endPoint y: 387, distance: 132.2
click at [355, 387] on div "Opals can be seen embedded in the walls of some of these hotel rooms." at bounding box center [407, 392] width 399 height 22
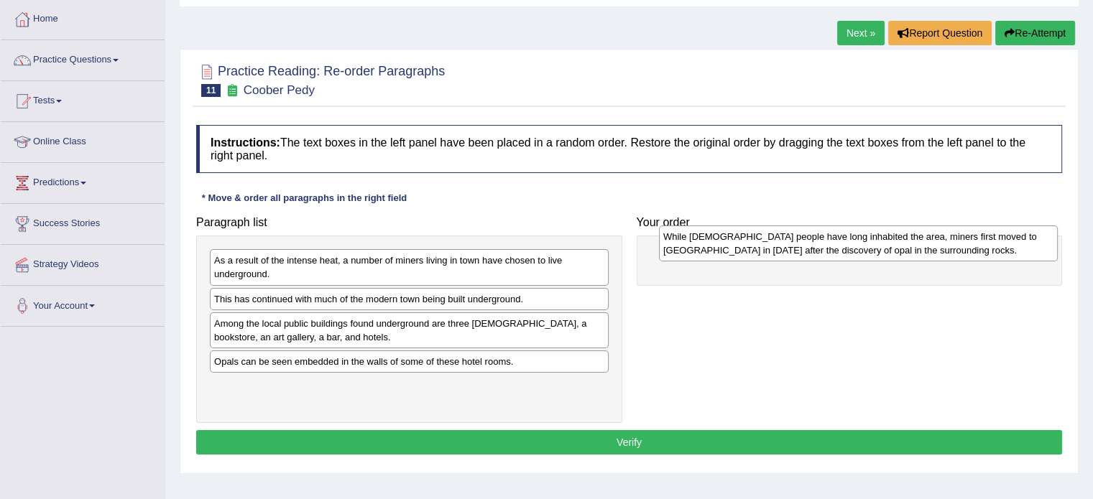
drag, startPoint x: 293, startPoint y: 270, endPoint x: 741, endPoint y: 246, distance: 448.8
click at [741, 246] on div "While Aboriginal people have long inhabited the area, miners first moved to Coo…" at bounding box center [858, 244] width 399 height 36
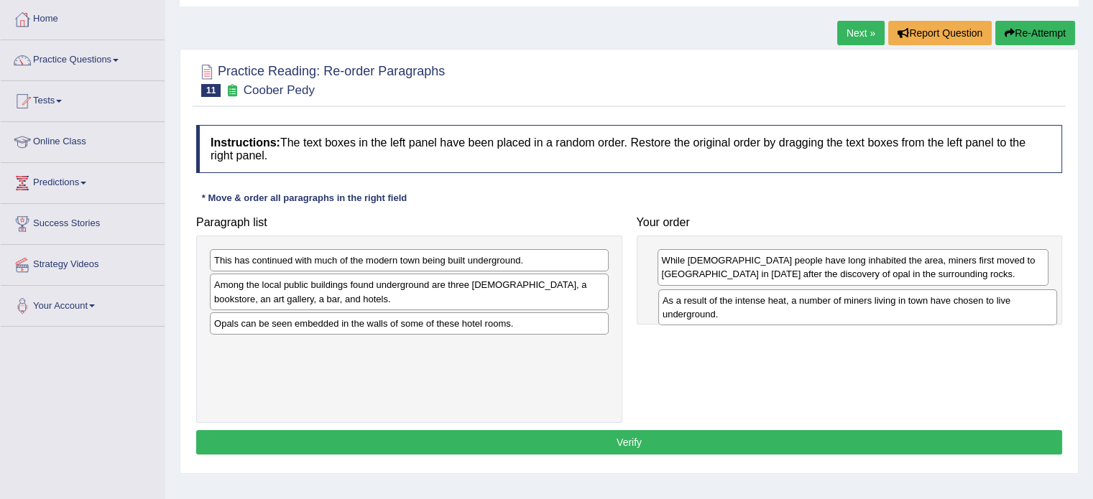
drag, startPoint x: 437, startPoint y: 264, endPoint x: 885, endPoint y: 304, distance: 450.0
click at [885, 304] on div "As a result of the intense heat, a number of miners living in town have chosen …" at bounding box center [857, 307] width 399 height 36
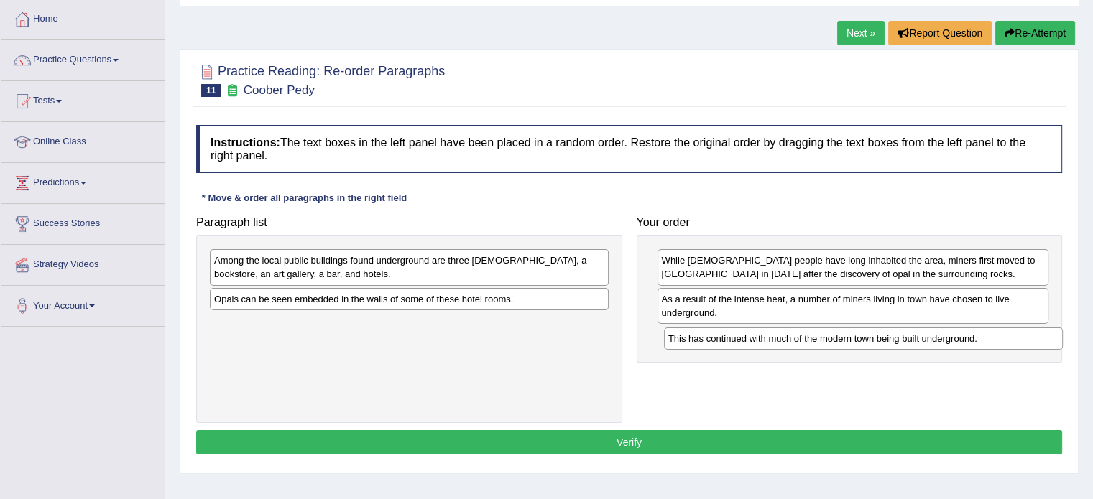
drag, startPoint x: 339, startPoint y: 258, endPoint x: 793, endPoint y: 336, distance: 460.7
click at [793, 336] on div "This has continued with much of the modern town being built underground." at bounding box center [863, 339] width 399 height 22
drag, startPoint x: 347, startPoint y: 305, endPoint x: 356, endPoint y: 307, distance: 8.7
click at [356, 307] on div "Opals can be seen embedded in the walls of some of these hotel rooms." at bounding box center [417, 300] width 399 height 22
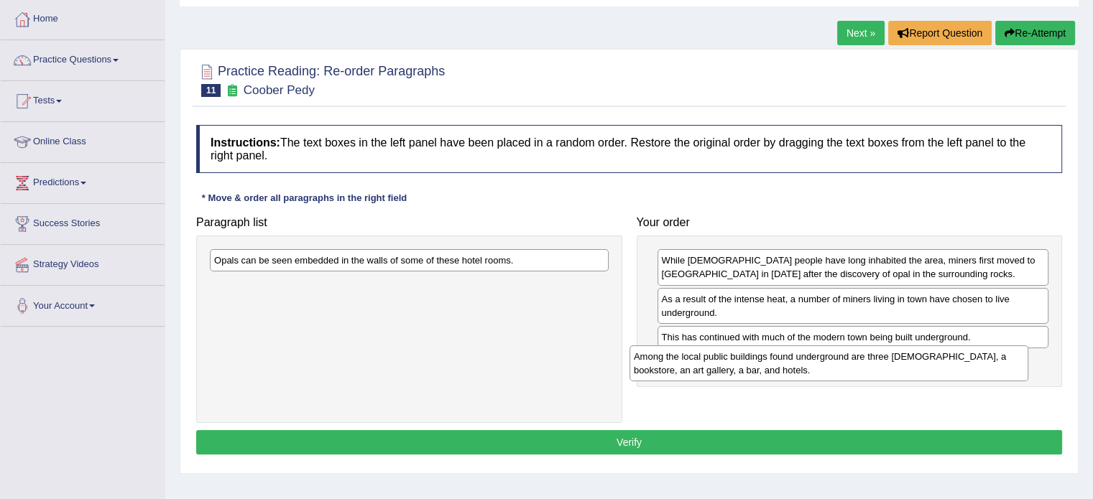
drag, startPoint x: 360, startPoint y: 269, endPoint x: 779, endPoint y: 365, distance: 430.4
click at [779, 365] on div "Among the local public buildings found underground are three churches, a bookst…" at bounding box center [828, 363] width 399 height 36
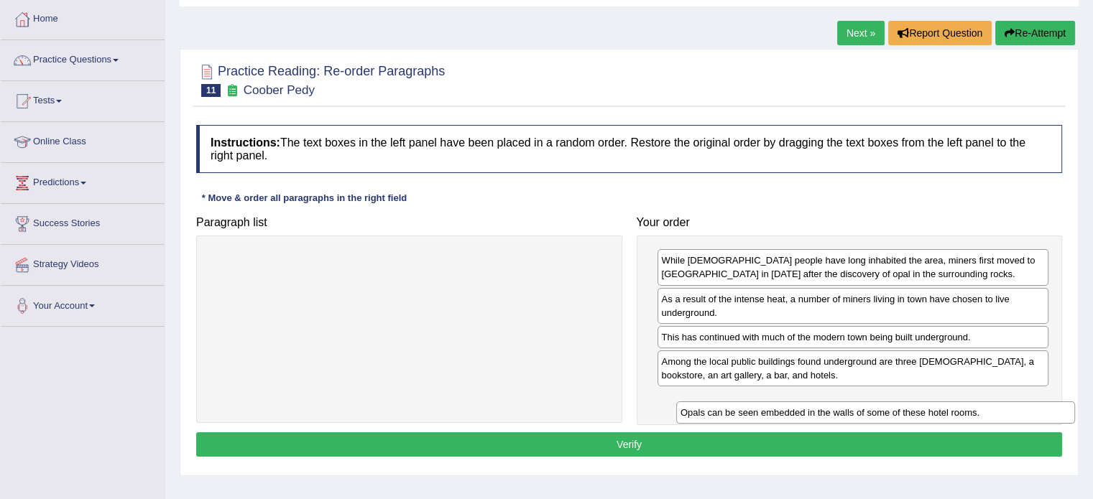
drag, startPoint x: 406, startPoint y: 262, endPoint x: 830, endPoint y: 404, distance: 447.7
click at [830, 404] on div "Opals can be seen embedded in the walls of some of these hotel rooms." at bounding box center [875, 413] width 399 height 22
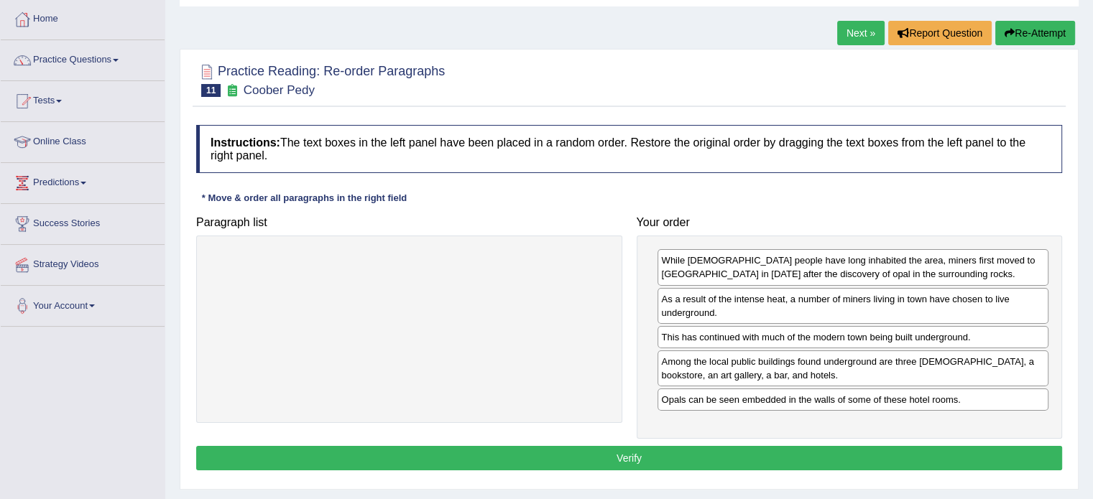
click at [753, 446] on button "Verify" at bounding box center [629, 458] width 866 height 24
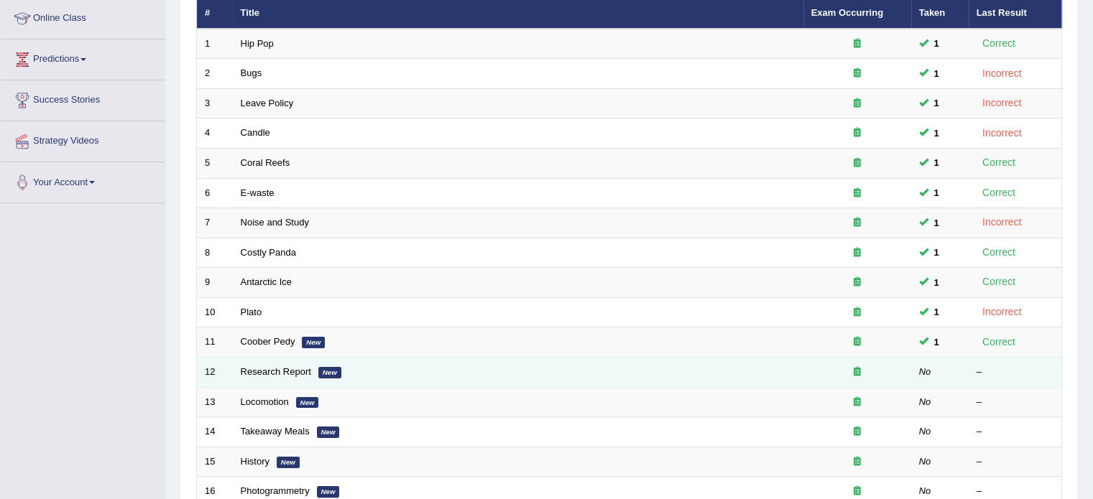
scroll to position [220, 0]
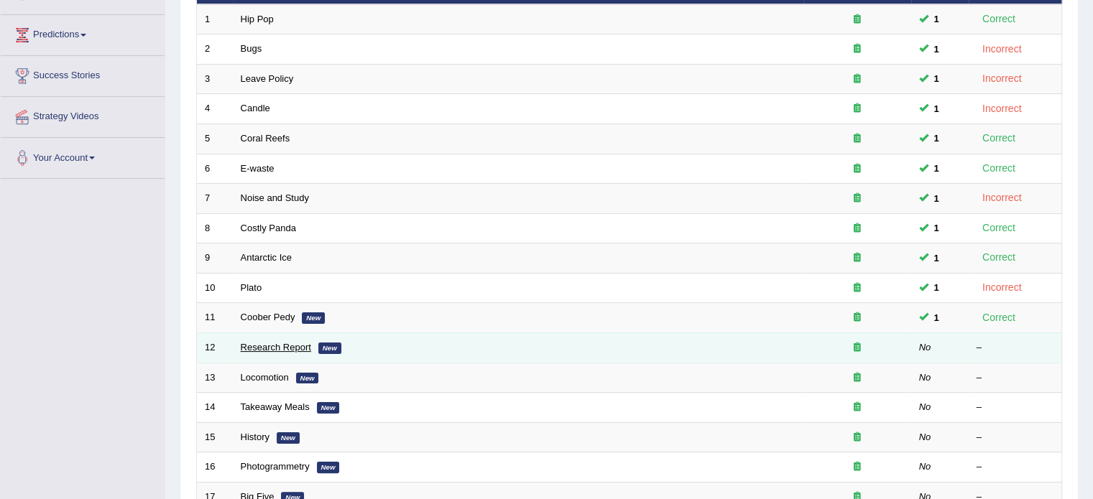
click at [259, 345] on link "Research Report" at bounding box center [276, 347] width 70 height 11
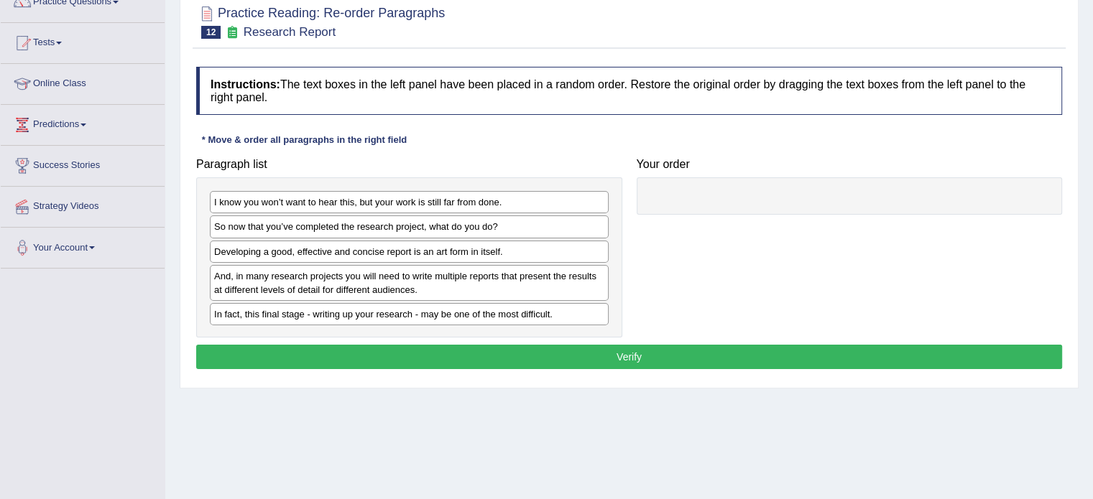
scroll to position [144, 0]
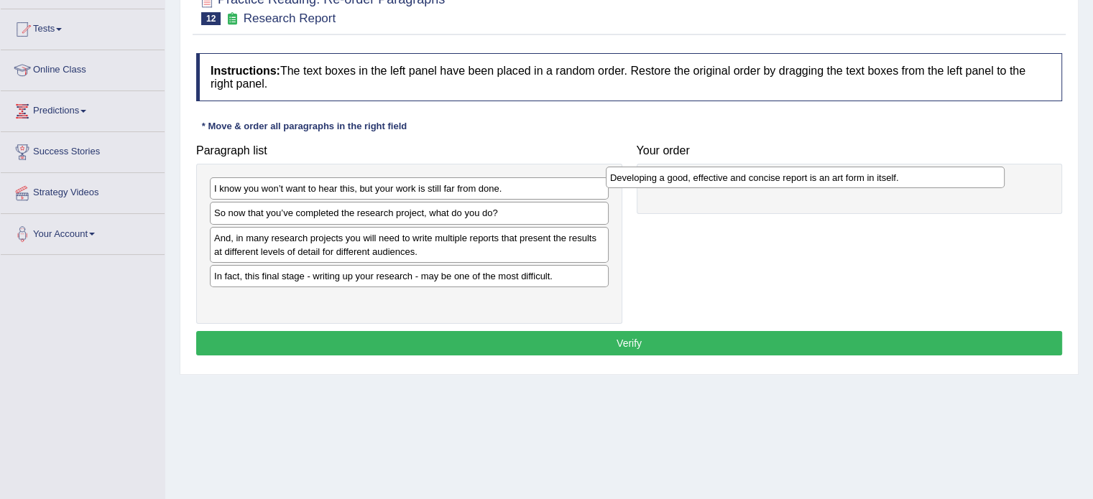
drag, startPoint x: 310, startPoint y: 241, endPoint x: 706, endPoint y: 182, distance: 400.2
click at [706, 182] on div "Developing a good, effective and concise report is an art form in itself." at bounding box center [805, 178] width 399 height 22
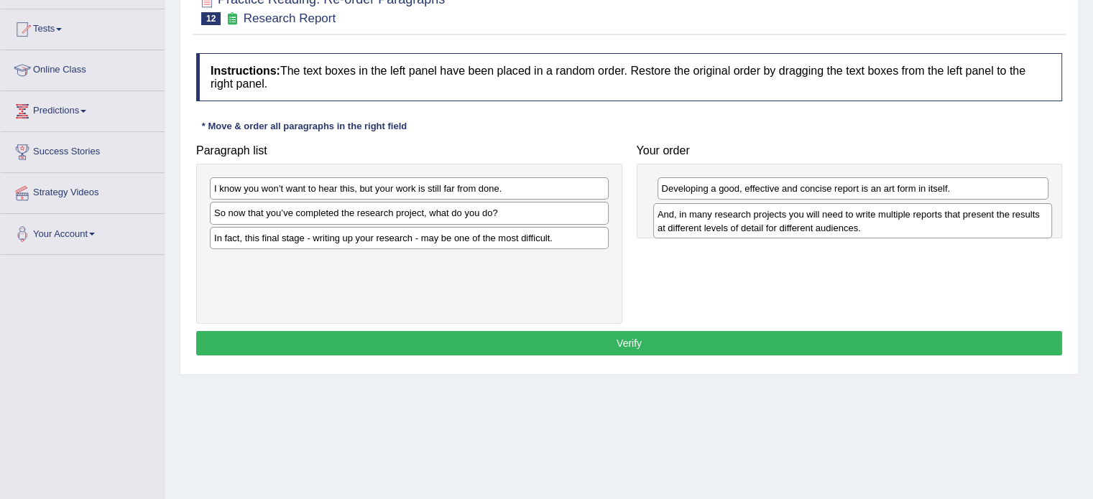
drag, startPoint x: 289, startPoint y: 246, endPoint x: 733, endPoint y: 223, distance: 443.8
click at [733, 223] on div "And, in many research projects you will need to write multiple reports that pre…" at bounding box center [852, 221] width 399 height 36
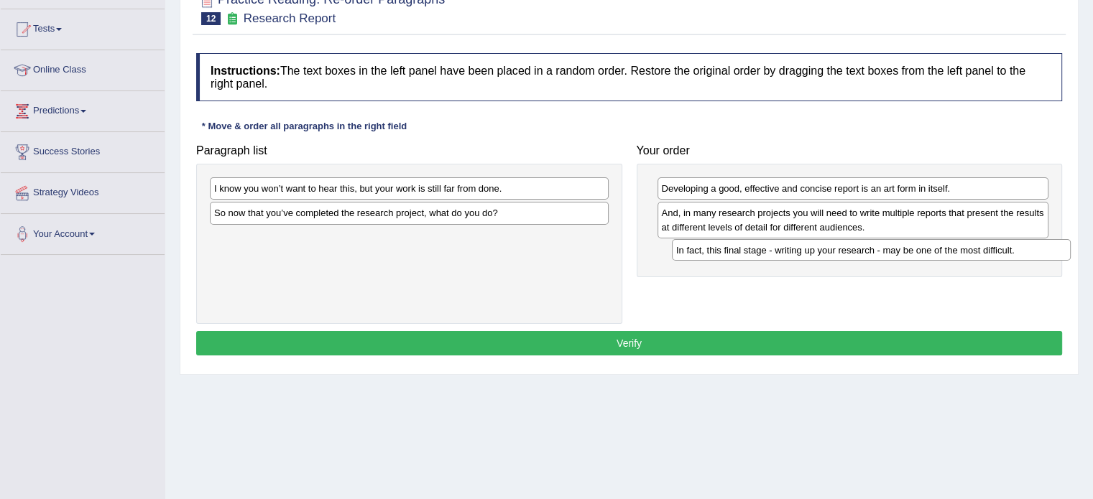
drag, startPoint x: 319, startPoint y: 243, endPoint x: 781, endPoint y: 256, distance: 462.0
click at [781, 256] on div "In fact, this final stage - writing up your research - may be one of the most d…" at bounding box center [871, 250] width 399 height 22
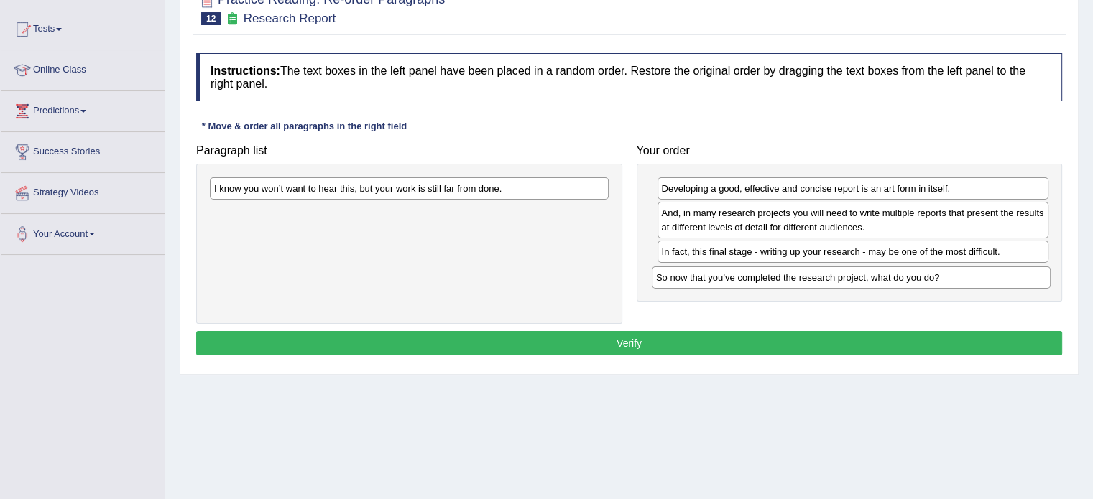
drag, startPoint x: 338, startPoint y: 216, endPoint x: 780, endPoint y: 281, distance: 446.5
click at [780, 281] on div "So now that you’ve completed the research project, what do you do?" at bounding box center [850, 277] width 399 height 22
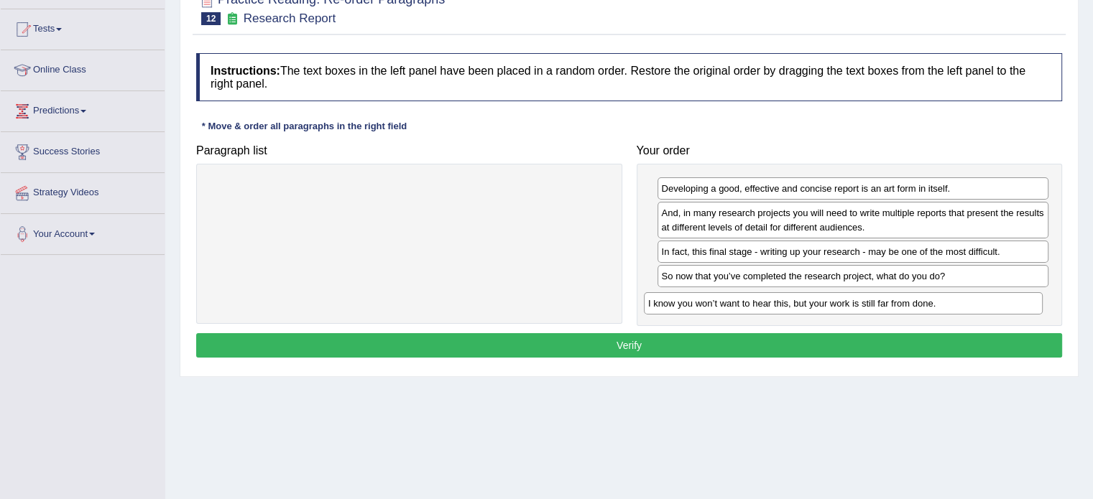
drag, startPoint x: 319, startPoint y: 192, endPoint x: 753, endPoint y: 307, distance: 448.8
click at [753, 307] on div "I know you won’t want to hear this, but your work is still far from done." at bounding box center [843, 303] width 399 height 22
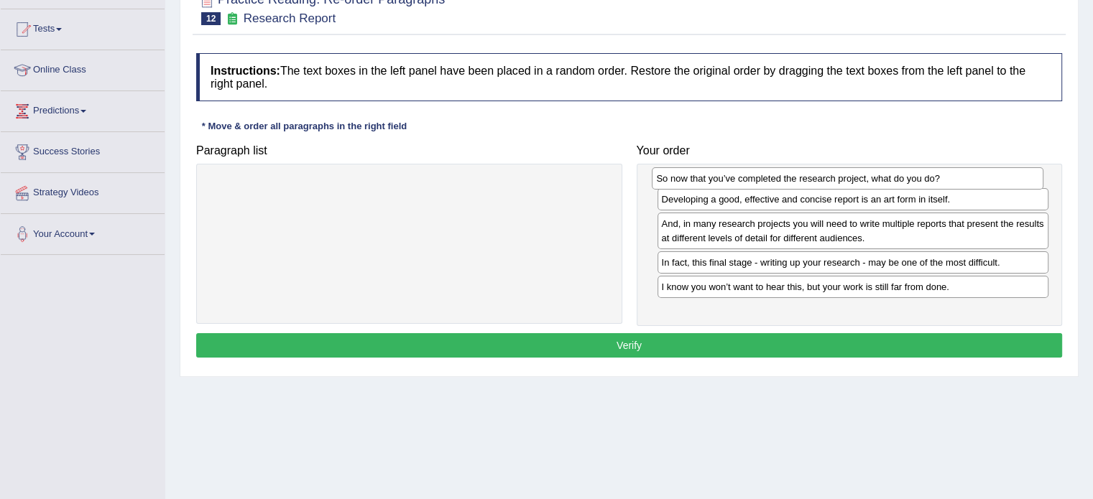
drag, startPoint x: 761, startPoint y: 280, endPoint x: 756, endPoint y: 184, distance: 96.4
click at [756, 184] on div "So now that you’ve completed the research project, what do you do?" at bounding box center [846, 178] width 391 height 22
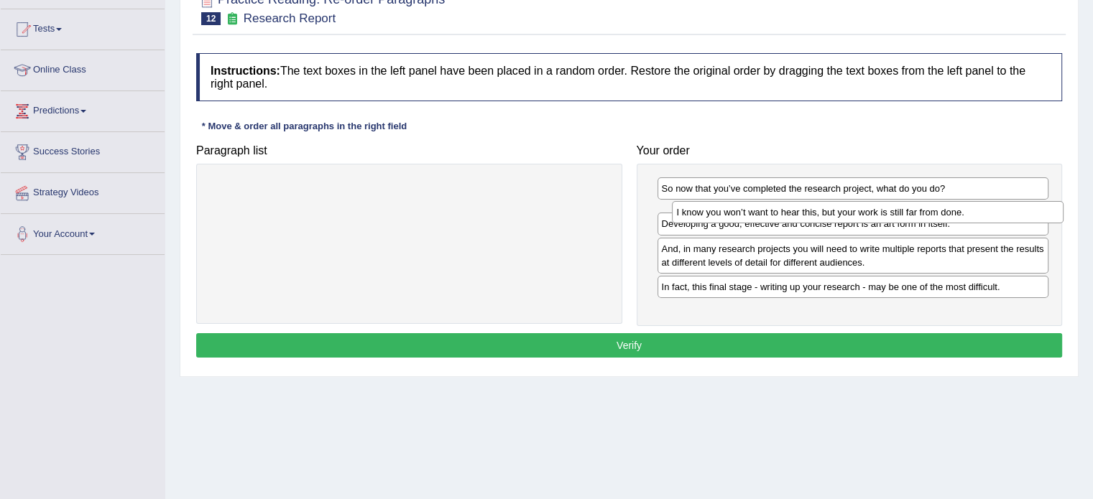
drag, startPoint x: 794, startPoint y: 304, endPoint x: 807, endPoint y: 213, distance: 91.4
click at [807, 213] on div "I know you won’t want to hear this, but your work is still far from done." at bounding box center [867, 212] width 391 height 22
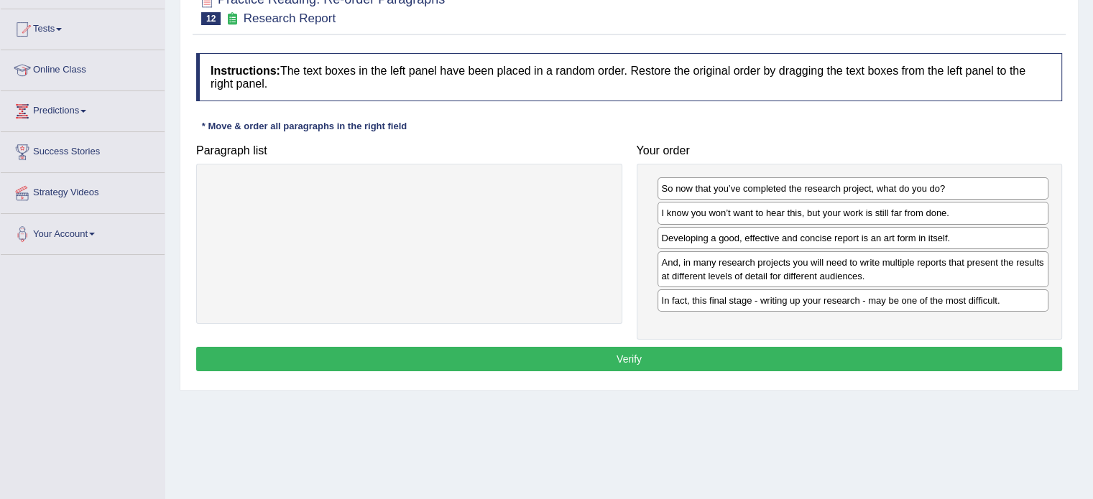
click at [718, 350] on button "Verify" at bounding box center [629, 359] width 866 height 24
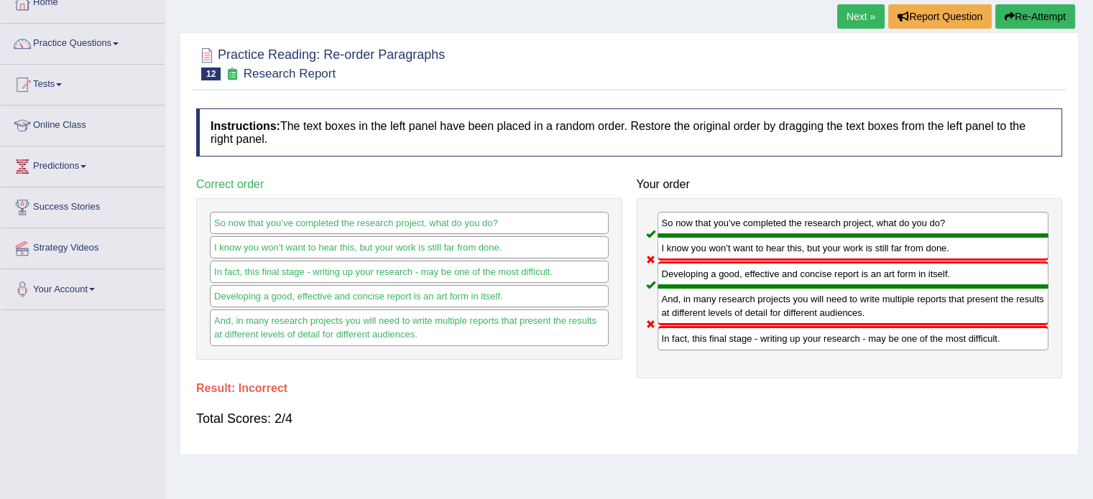
scroll to position [0, 0]
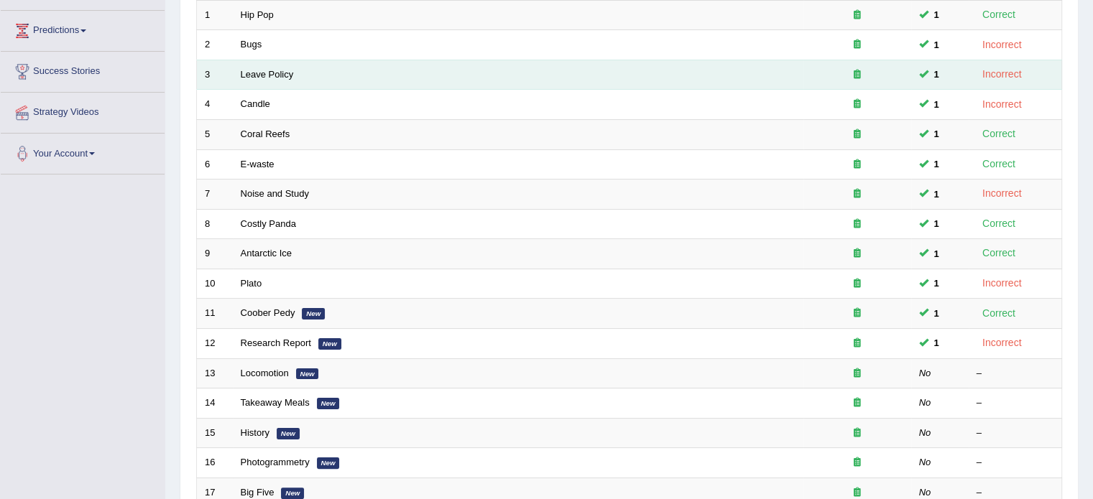
scroll to position [292, 0]
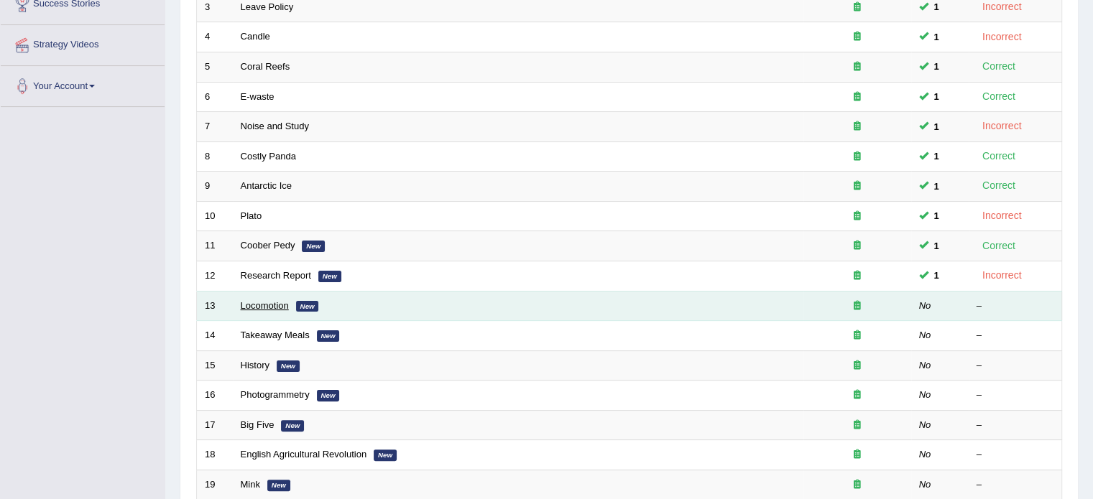
click at [266, 300] on link "Locomotion" at bounding box center [265, 305] width 48 height 11
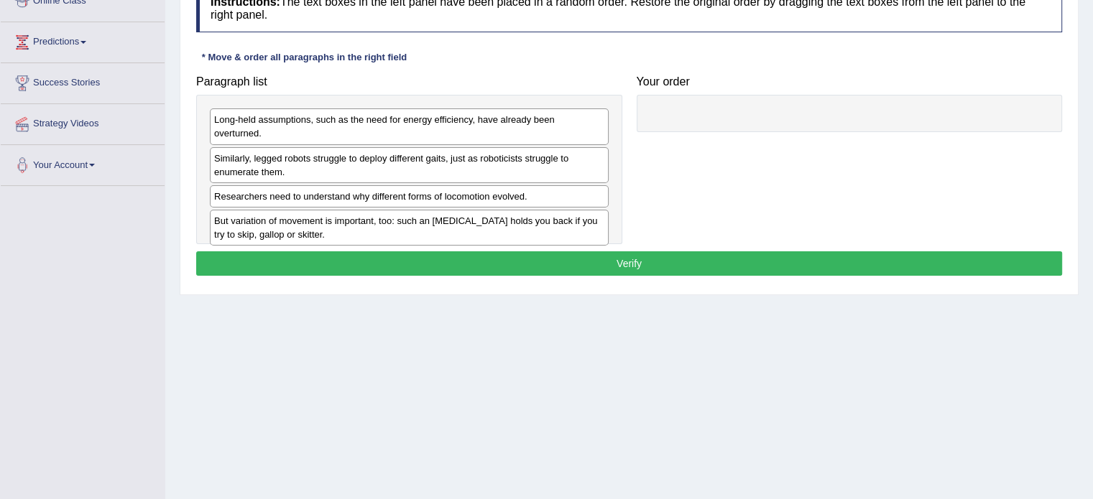
scroll to position [215, 0]
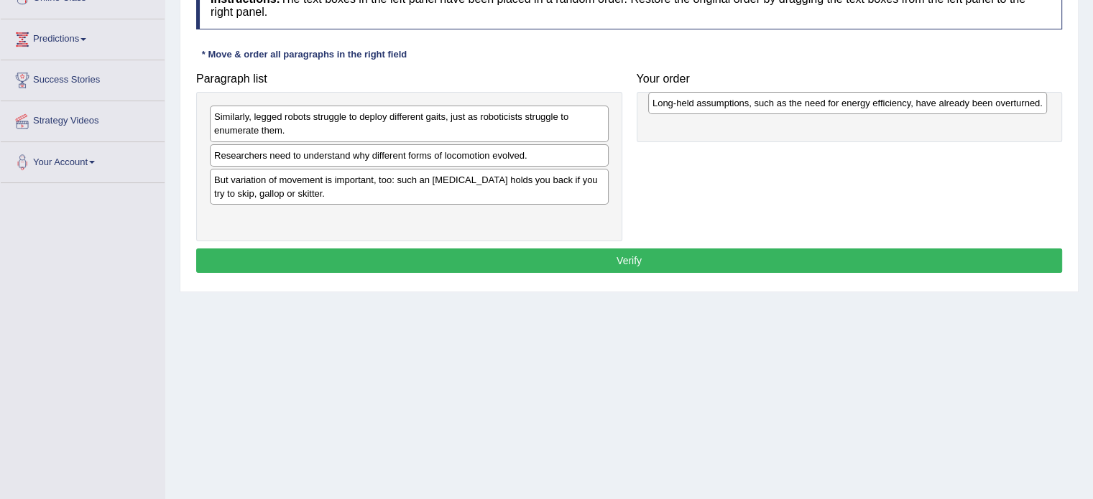
drag, startPoint x: 299, startPoint y: 116, endPoint x: 737, endPoint y: 103, distance: 438.4
click at [737, 103] on div "Long-held assumptions, such as the need for energy efficiency, have already bee…" at bounding box center [847, 103] width 399 height 22
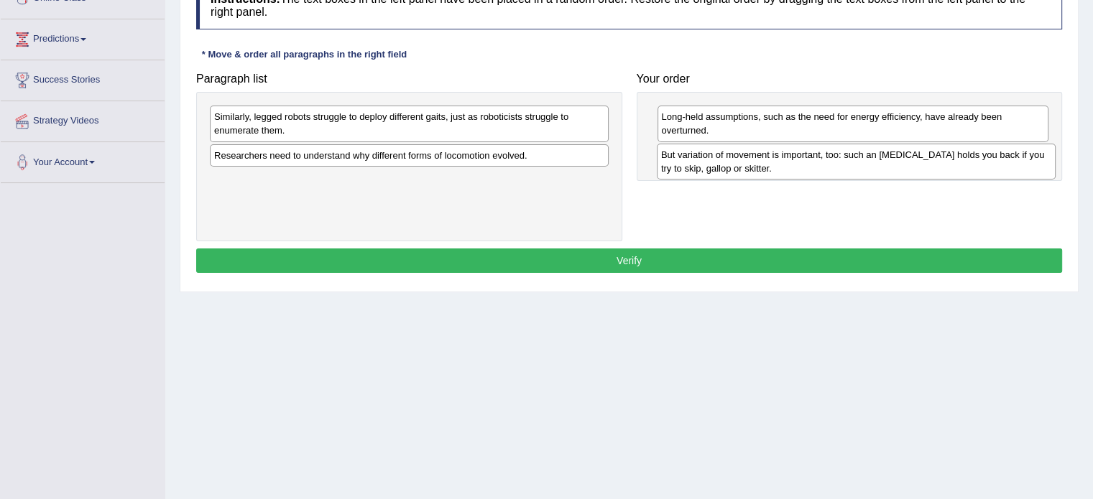
drag, startPoint x: 273, startPoint y: 181, endPoint x: 720, endPoint y: 157, distance: 447.4
click at [720, 157] on div "But variation of movement is important, too: such an ankle brace holds you back…" at bounding box center [856, 162] width 399 height 36
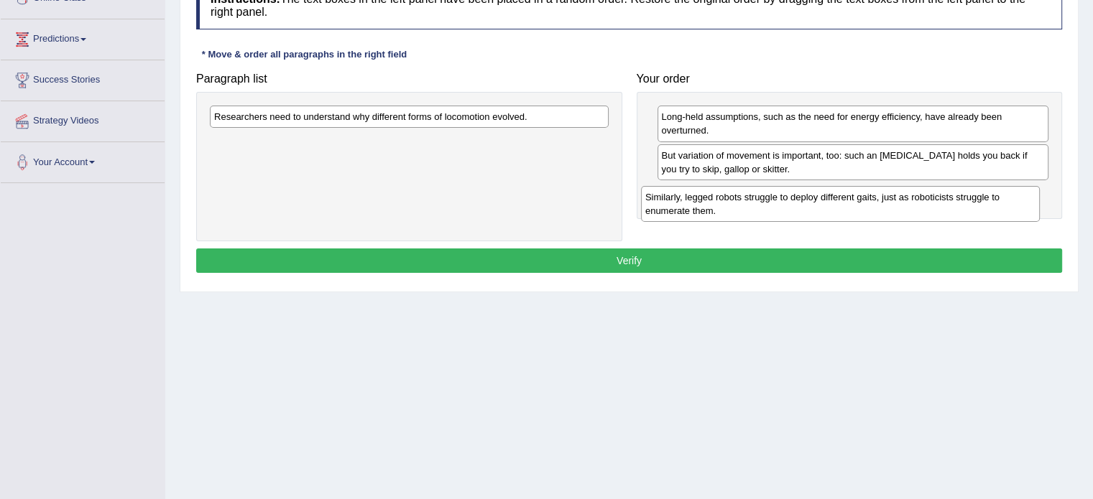
drag, startPoint x: 408, startPoint y: 114, endPoint x: 839, endPoint y: 195, distance: 438.4
click at [839, 195] on div "Similarly, legged robots struggle to deploy different gaits, just as roboticist…" at bounding box center [840, 204] width 399 height 36
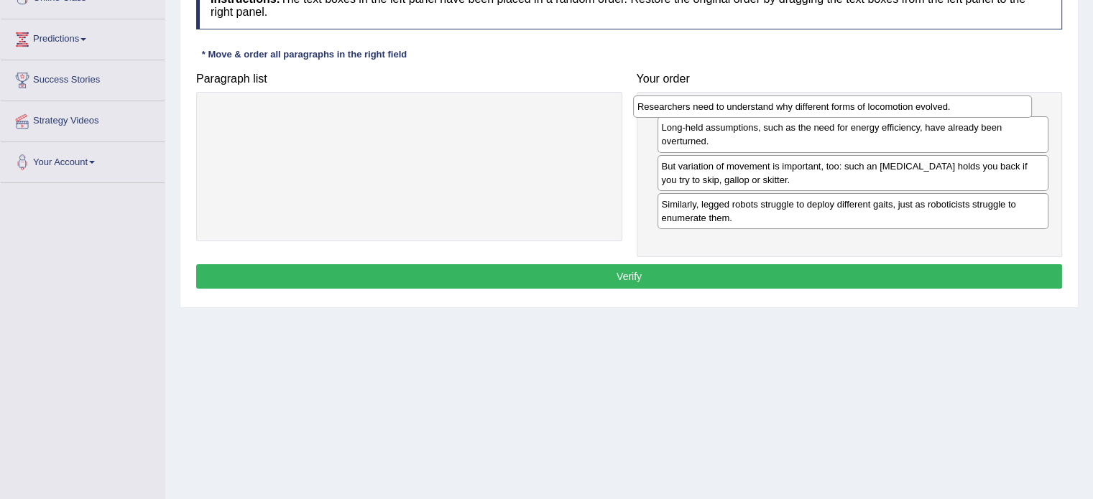
drag, startPoint x: 385, startPoint y: 123, endPoint x: 810, endPoint y: 113, distance: 425.3
click at [810, 113] on div "Researchers need to understand why different forms of locomotion evolved." at bounding box center [832, 107] width 399 height 22
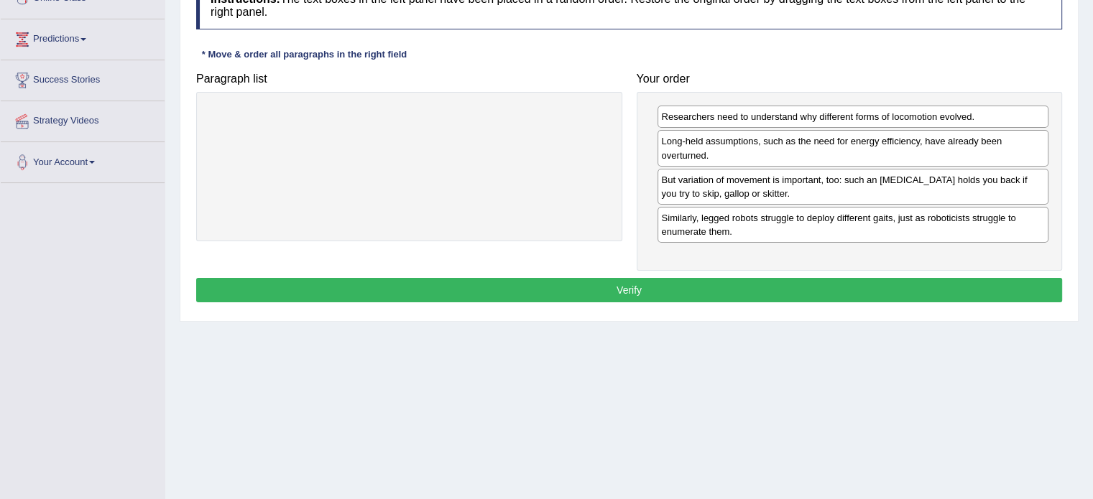
click at [648, 279] on button "Verify" at bounding box center [629, 290] width 866 height 24
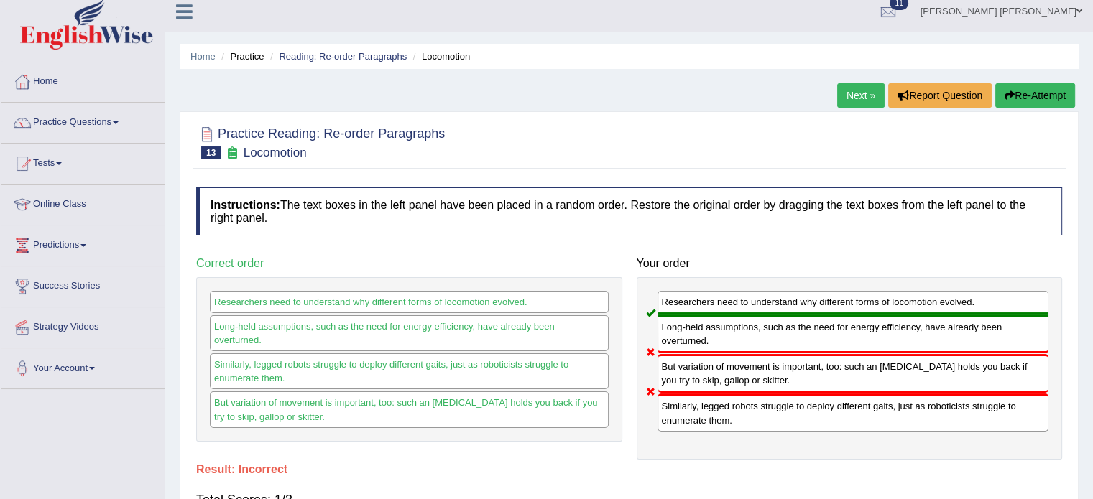
scroll to position [0, 0]
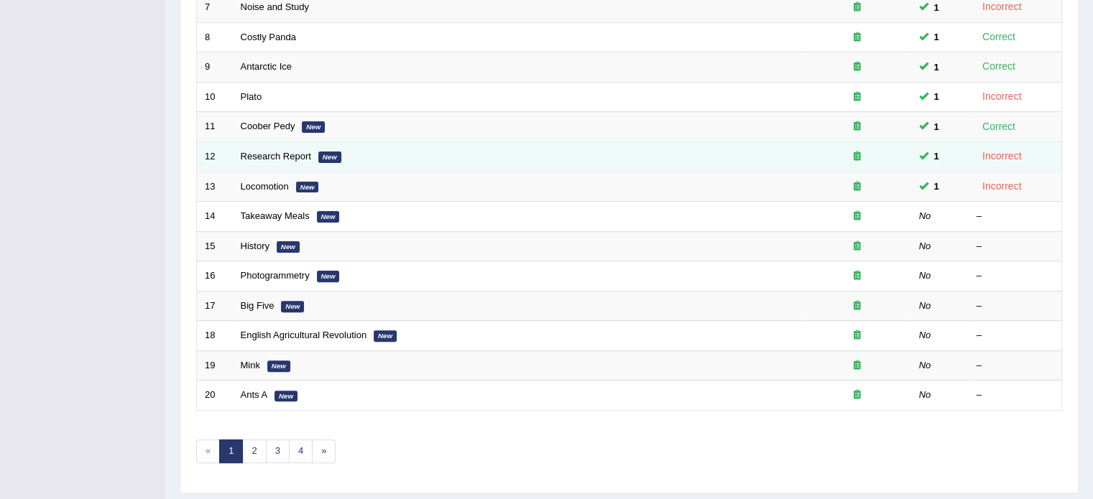
scroll to position [447, 0]
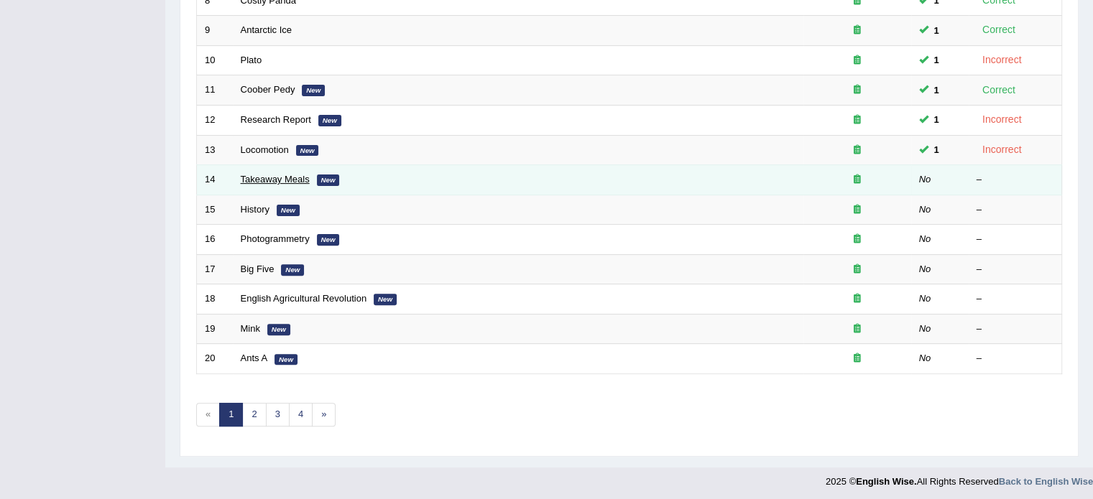
click at [290, 178] on link "Takeaway Meals" at bounding box center [275, 179] width 69 height 11
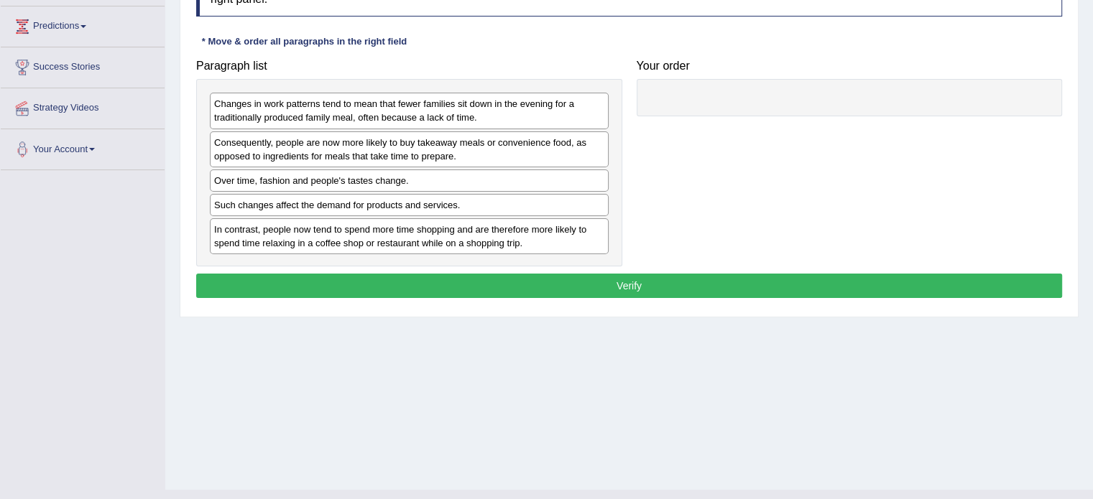
scroll to position [255, 0]
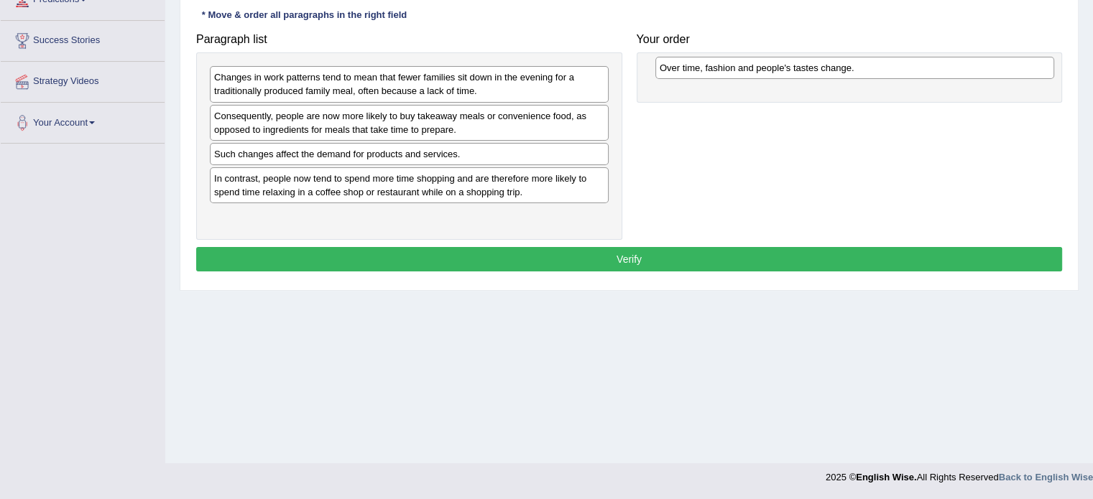
drag, startPoint x: 305, startPoint y: 149, endPoint x: 751, endPoint y: 64, distance: 454.2
click at [751, 64] on div "Over time, fashion and people's tastes change." at bounding box center [854, 68] width 399 height 22
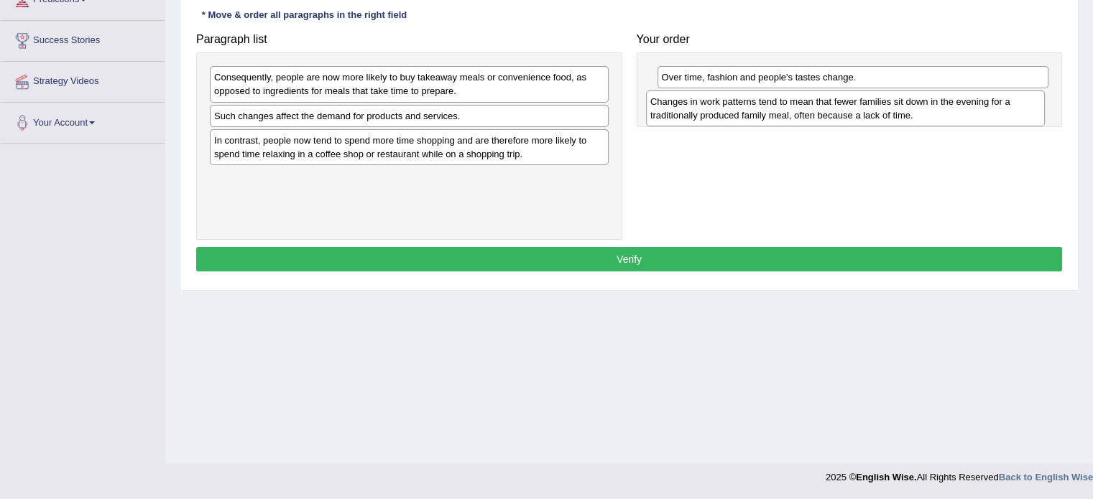
drag, startPoint x: 310, startPoint y: 82, endPoint x: 748, endPoint y: 103, distance: 438.0
click at [748, 103] on div "Changes in work patterns tend to mean that fewer families sit down in the eveni…" at bounding box center [845, 109] width 399 height 36
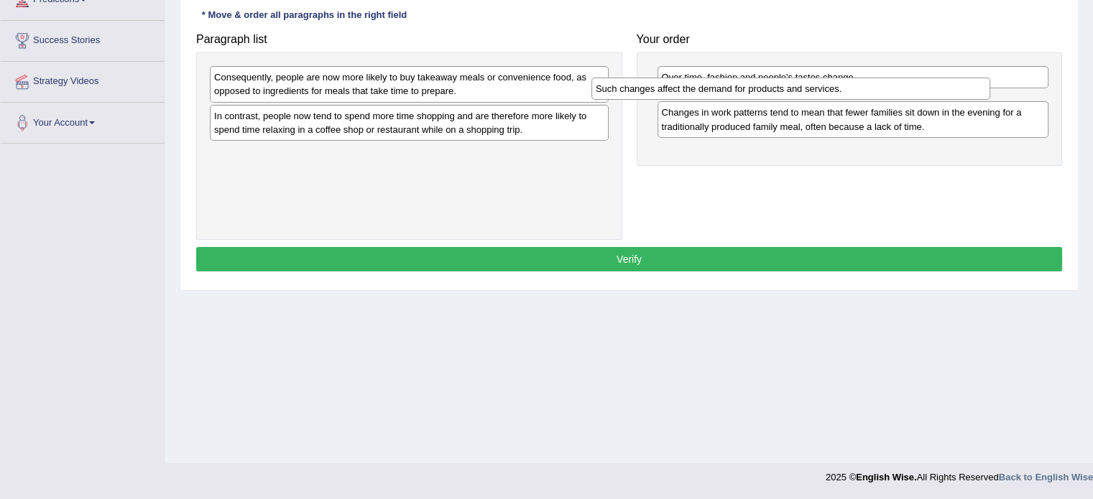
drag, startPoint x: 434, startPoint y: 118, endPoint x: 815, endPoint y: 91, distance: 382.3
click at [815, 91] on div "Such changes affect the demand for products and services." at bounding box center [790, 89] width 399 height 22
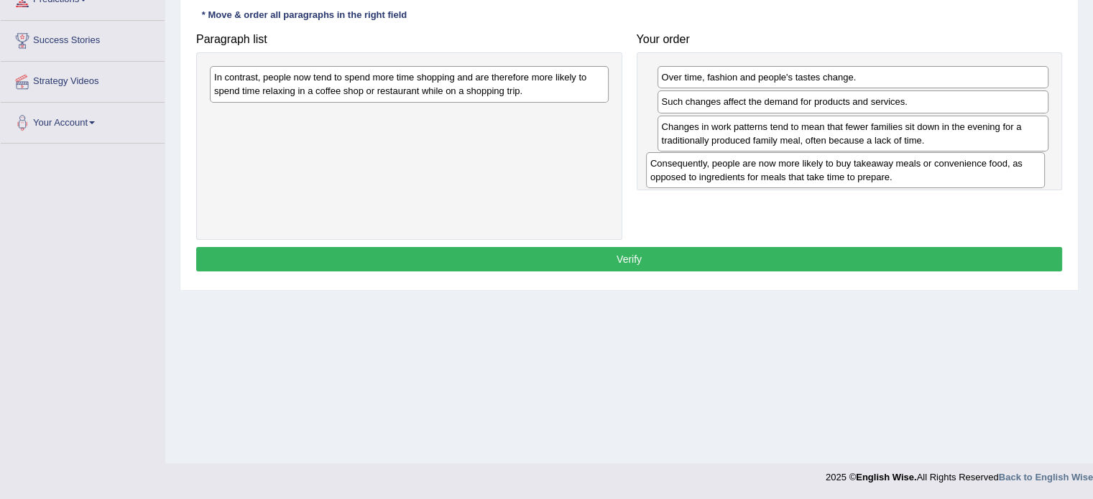
drag, startPoint x: 460, startPoint y: 75, endPoint x: 896, endPoint y: 161, distance: 444.4
click at [896, 161] on div "Consequently, people are now more likely to buy takeaway meals or convenience f…" at bounding box center [845, 170] width 399 height 36
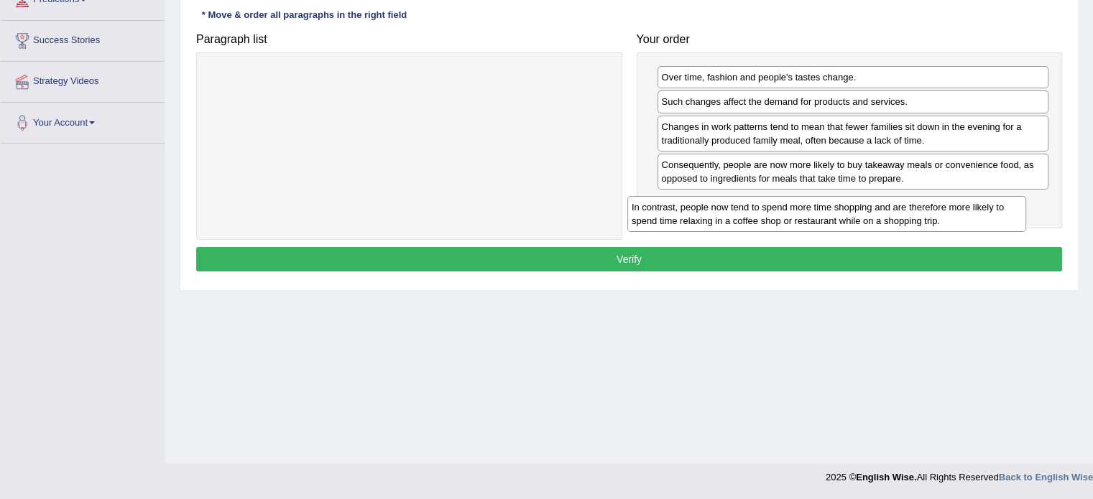
drag, startPoint x: 376, startPoint y: 85, endPoint x: 794, endPoint y: 214, distance: 438.3
click at [793, 215] on div "In contrast, people now tend to spend more time shopping and are therefore more…" at bounding box center [826, 214] width 399 height 36
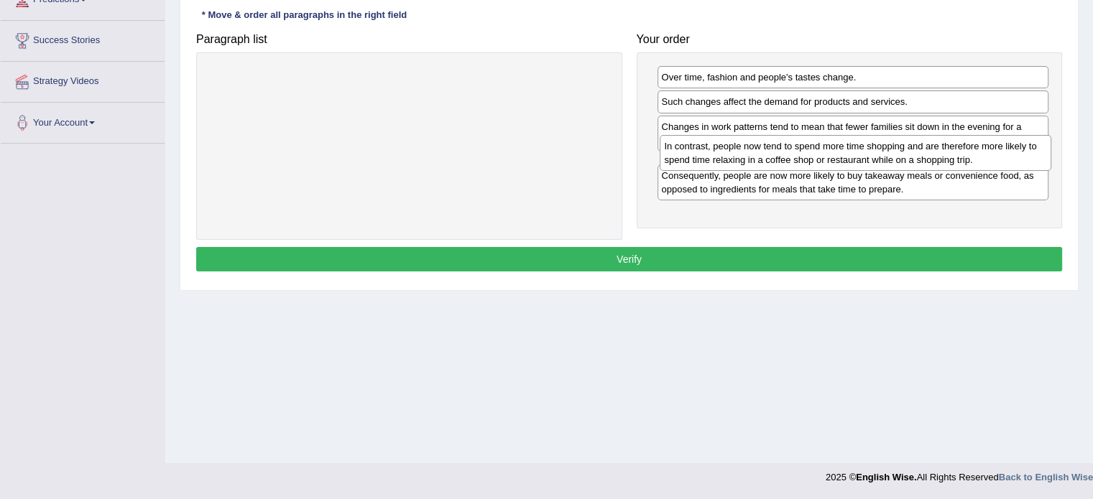
drag, startPoint x: 790, startPoint y: 214, endPoint x: 793, endPoint y: 159, distance: 55.4
click at [793, 159] on div "In contrast, people now tend to spend more time shopping and are therefore more…" at bounding box center [854, 153] width 391 height 36
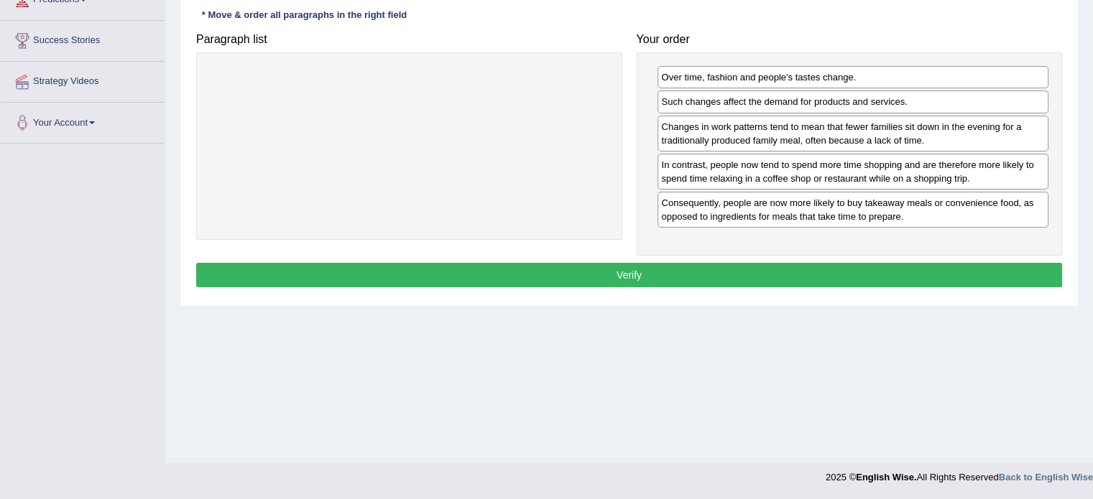
click at [765, 263] on button "Verify" at bounding box center [629, 275] width 866 height 24
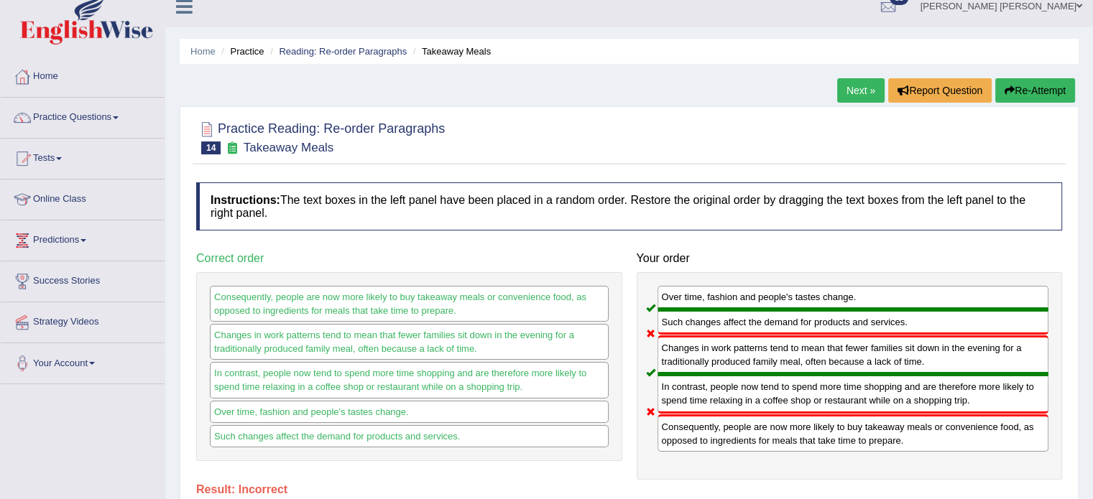
scroll to position [0, 0]
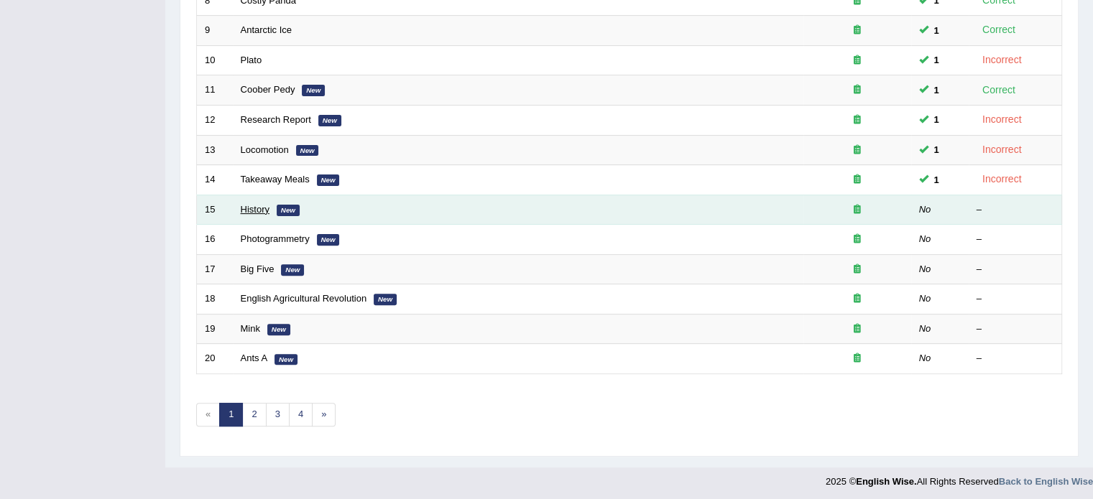
click at [261, 205] on link "History" at bounding box center [255, 209] width 29 height 11
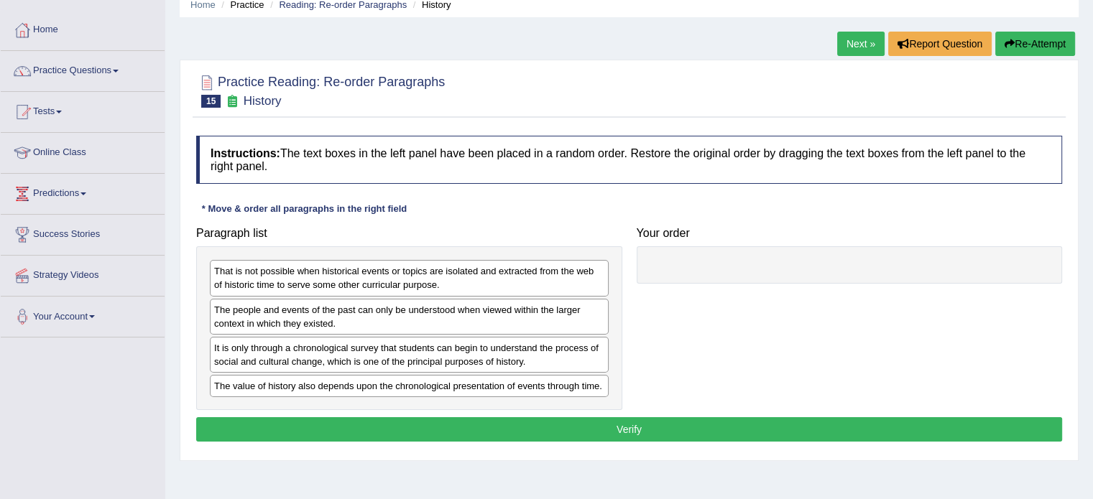
scroll to position [144, 0]
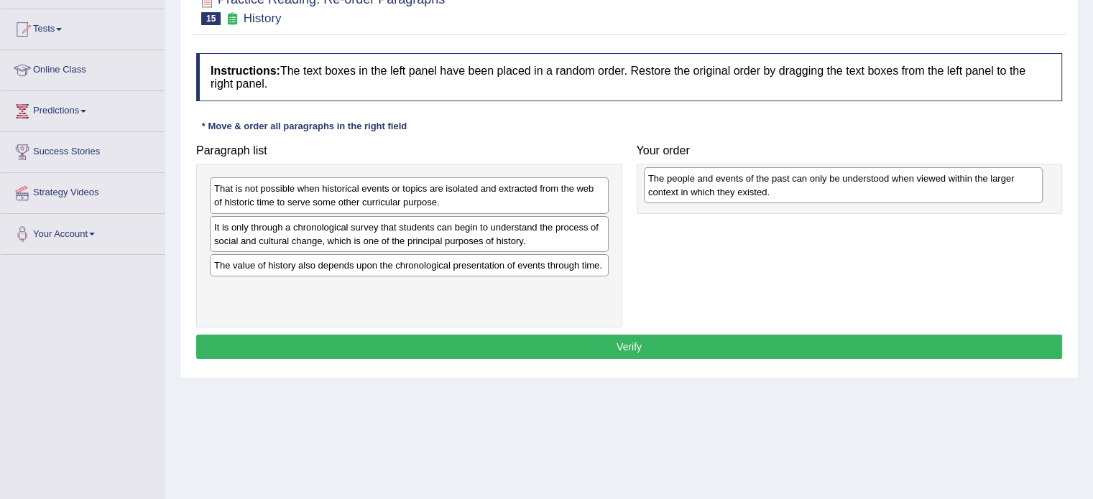
drag, startPoint x: 240, startPoint y: 226, endPoint x: 674, endPoint y: 177, distance: 436.6
click at [674, 177] on div "The people and events of the past can only be understood when viewed within the…" at bounding box center [843, 185] width 399 height 36
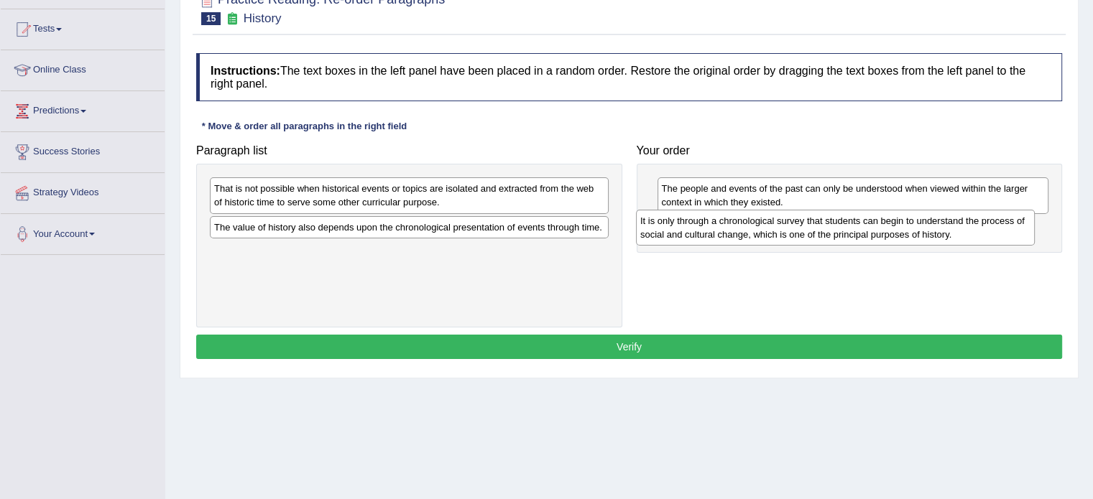
drag, startPoint x: 341, startPoint y: 235, endPoint x: 767, endPoint y: 229, distance: 426.0
click at [767, 229] on div "It is only through a chronological survey that students can begin to understand…" at bounding box center [835, 228] width 399 height 36
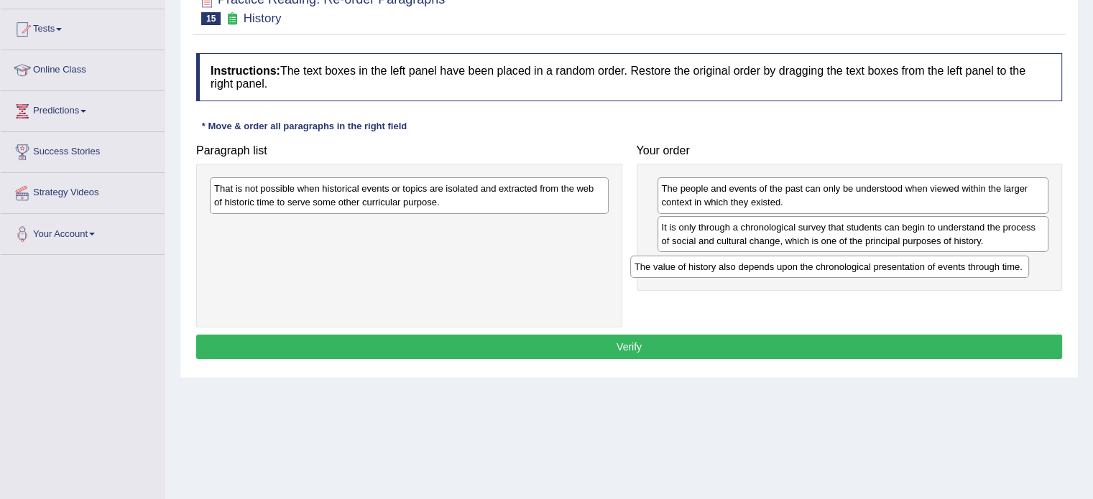
drag, startPoint x: 365, startPoint y: 229, endPoint x: 785, endPoint y: 269, distance: 422.1
click at [785, 269] on div "The value of history also depends upon the chronological presentation of events…" at bounding box center [829, 267] width 399 height 22
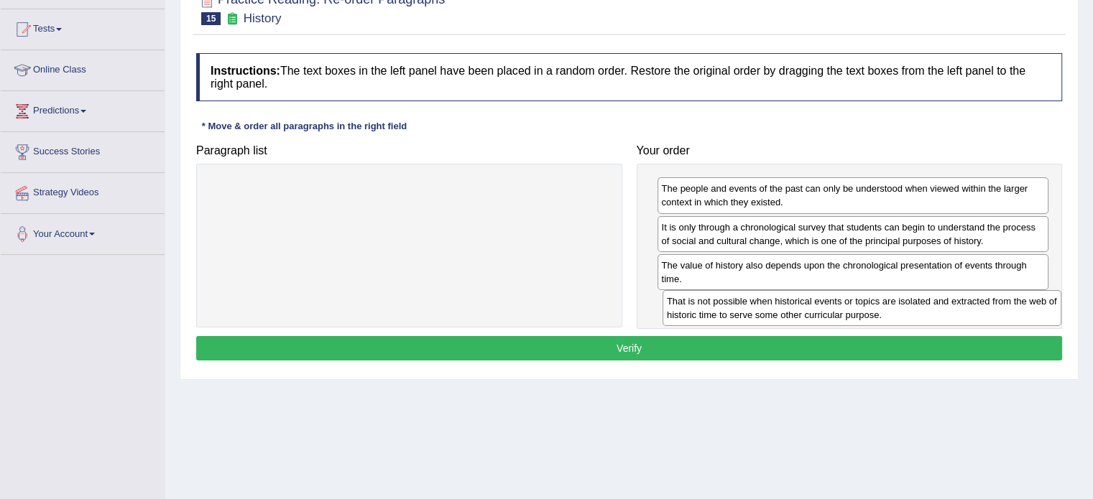
drag, startPoint x: 274, startPoint y: 198, endPoint x: 718, endPoint y: 308, distance: 457.5
click at [718, 308] on div "That is not possible when historical events or topics are isolated and extracte…" at bounding box center [861, 308] width 399 height 36
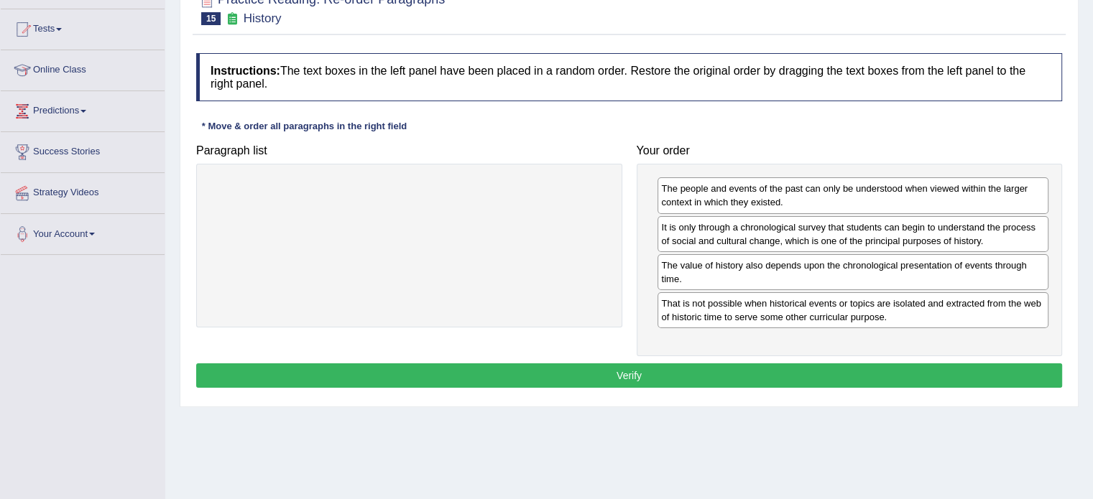
click at [729, 373] on button "Verify" at bounding box center [629, 375] width 866 height 24
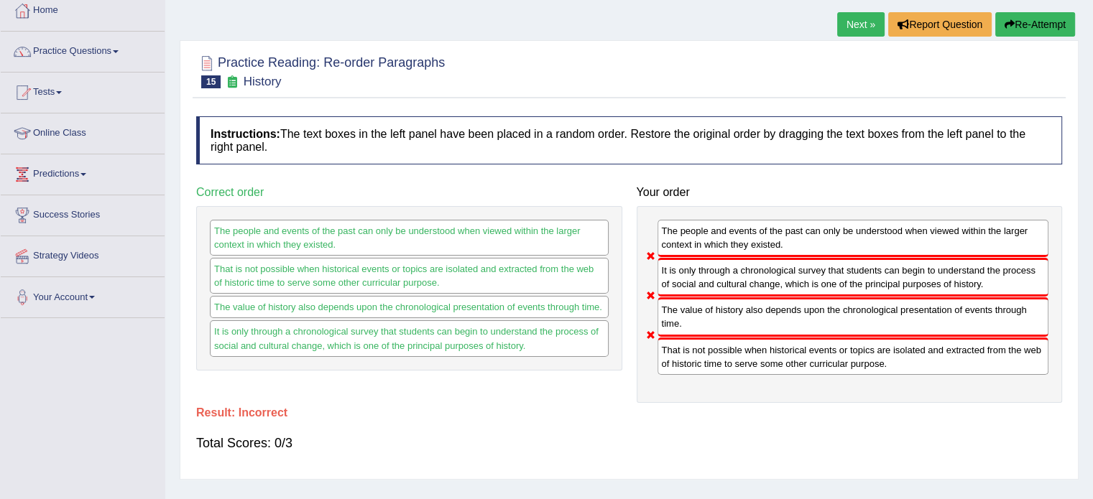
scroll to position [0, 0]
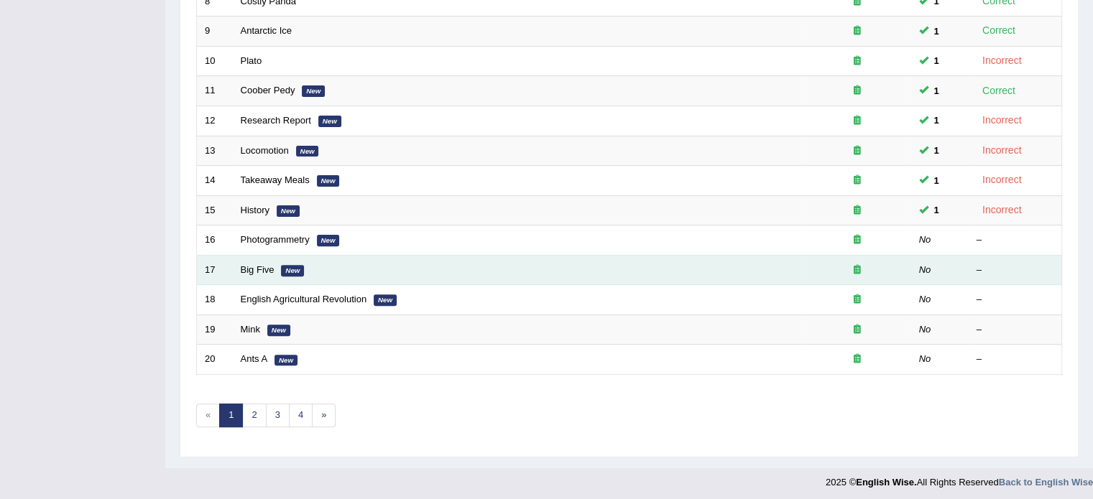
scroll to position [447, 0]
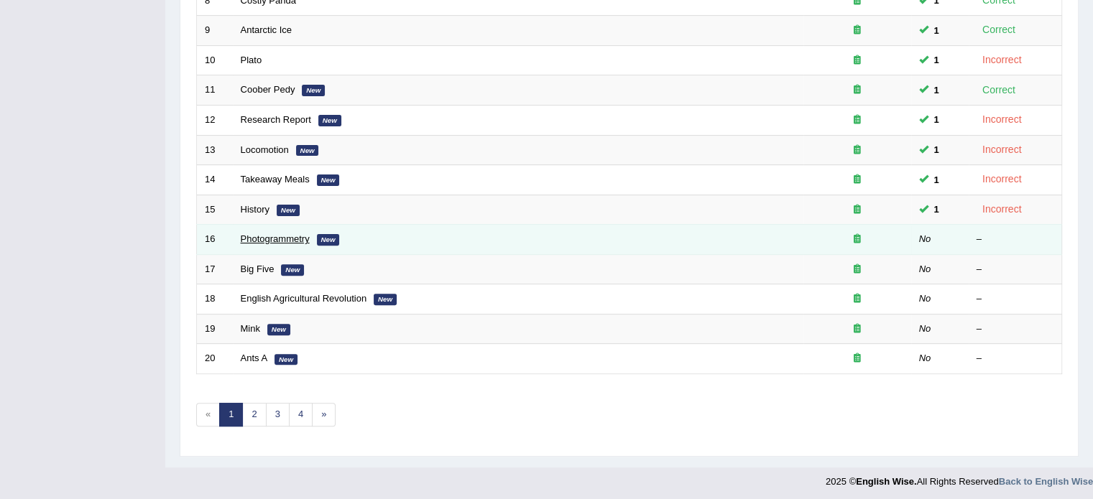
click at [272, 234] on link "Photogrammetry" at bounding box center [275, 238] width 69 height 11
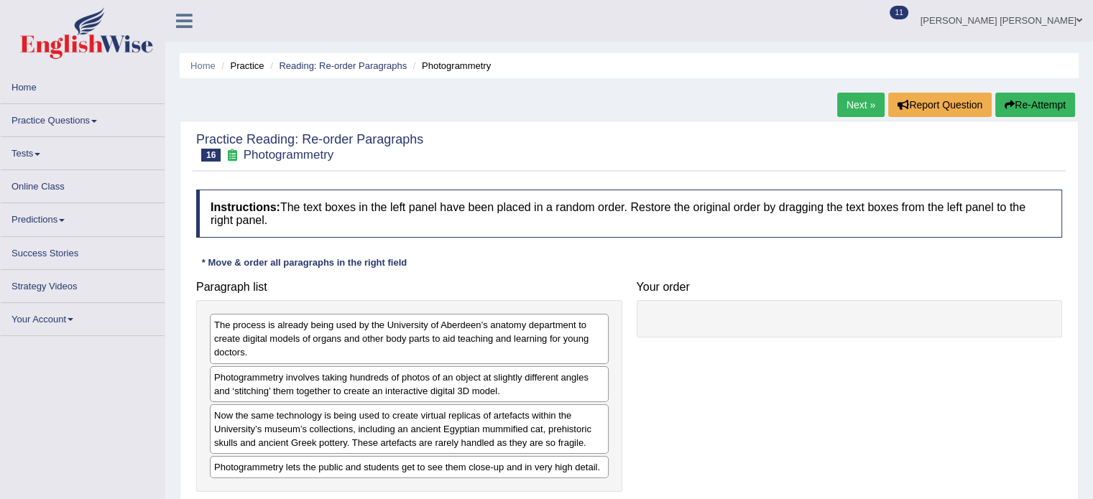
scroll to position [72, 0]
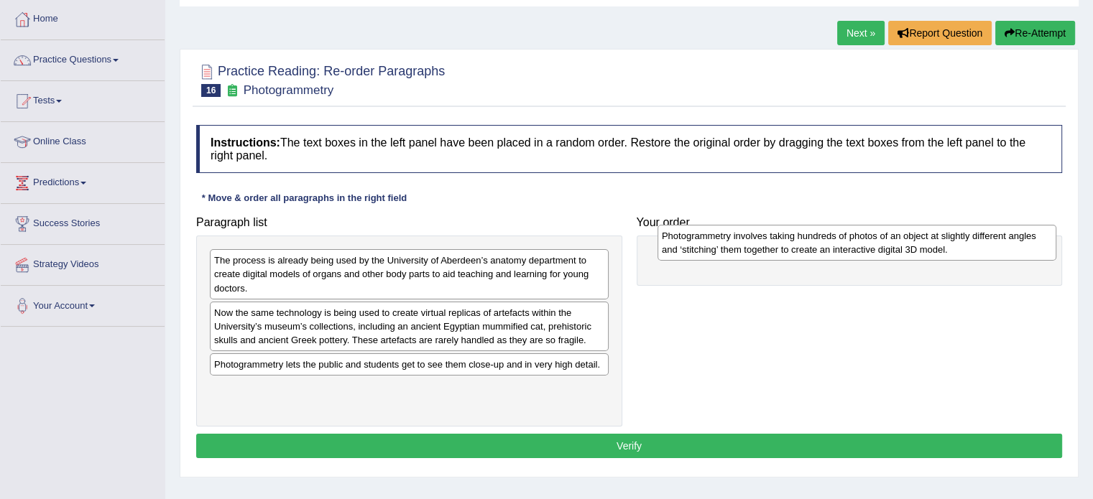
drag, startPoint x: 269, startPoint y: 315, endPoint x: 716, endPoint y: 239, distance: 453.9
click at [716, 239] on div "Photogrammetry involves taking hundreds of photos of an object at slightly diff…" at bounding box center [856, 243] width 399 height 36
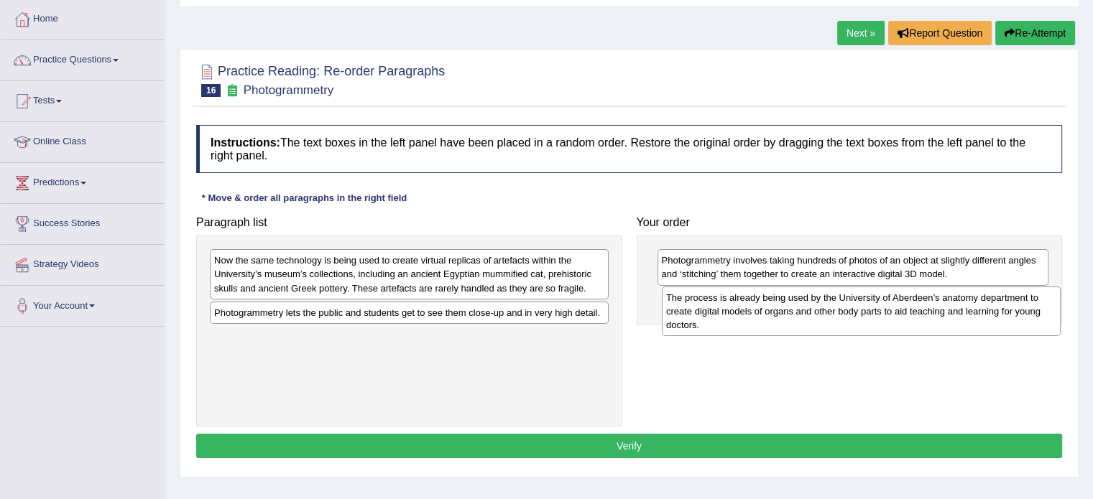
drag, startPoint x: 274, startPoint y: 272, endPoint x: 725, endPoint y: 310, distance: 453.3
click at [725, 310] on div "The process is already being used by the University of Aberdeen’s anatomy depar…" at bounding box center [861, 312] width 399 height 50
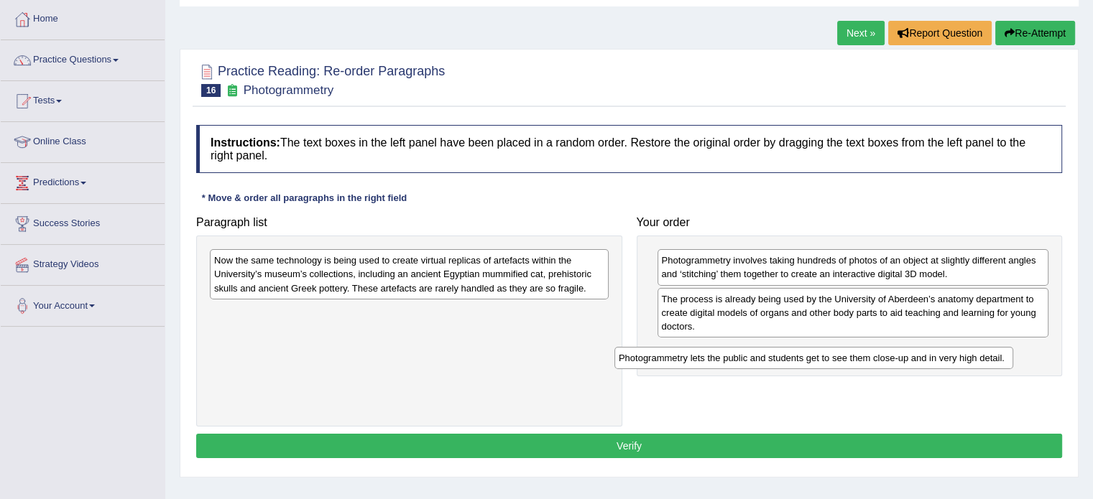
drag, startPoint x: 427, startPoint y: 317, endPoint x: 794, endPoint y: 364, distance: 370.7
click at [794, 364] on div "Photogrammetry lets the public and students get to see them close-up and in ver…" at bounding box center [813, 358] width 399 height 22
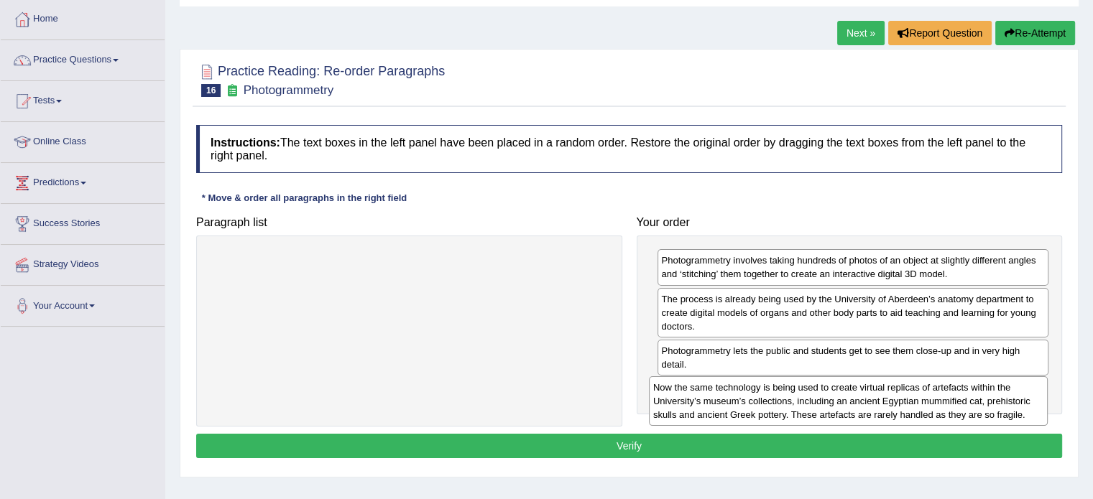
drag, startPoint x: 422, startPoint y: 266, endPoint x: 848, endPoint y: 391, distance: 443.0
click at [848, 391] on div "Now the same technology is being used to create virtual replicas of artefacts w…" at bounding box center [848, 401] width 399 height 50
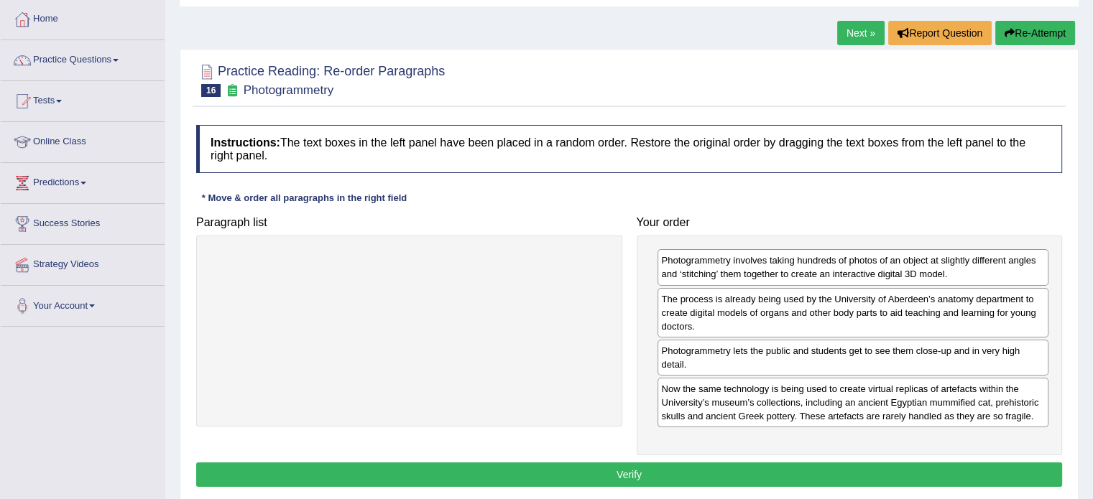
click at [810, 466] on button "Verify" at bounding box center [629, 475] width 866 height 24
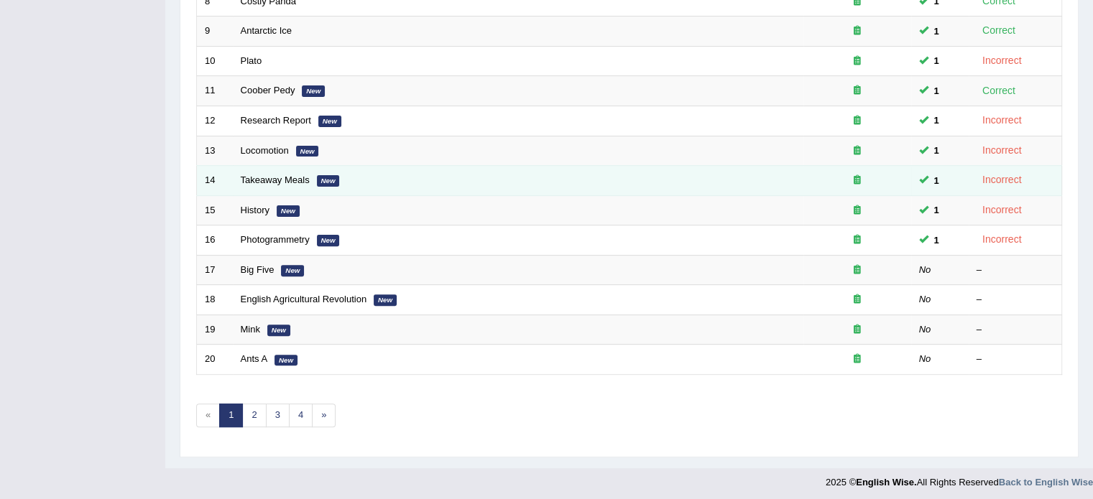
scroll to position [447, 0]
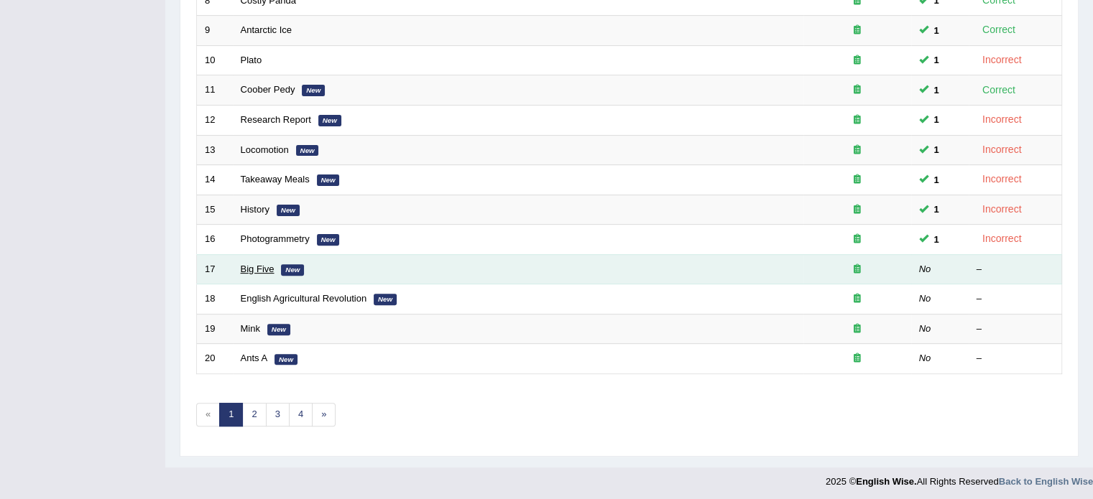
click at [270, 264] on link "Big Five" at bounding box center [258, 269] width 34 height 11
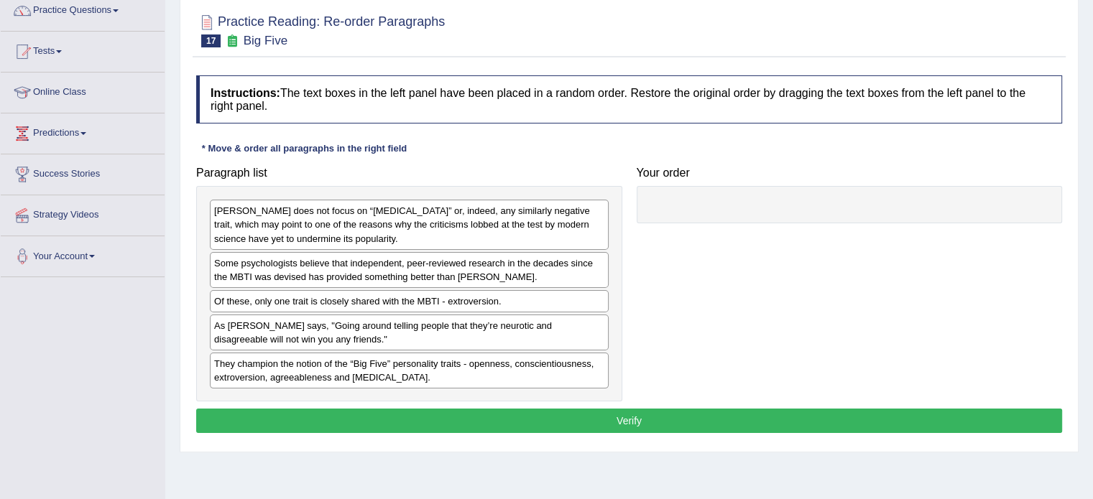
scroll to position [144, 0]
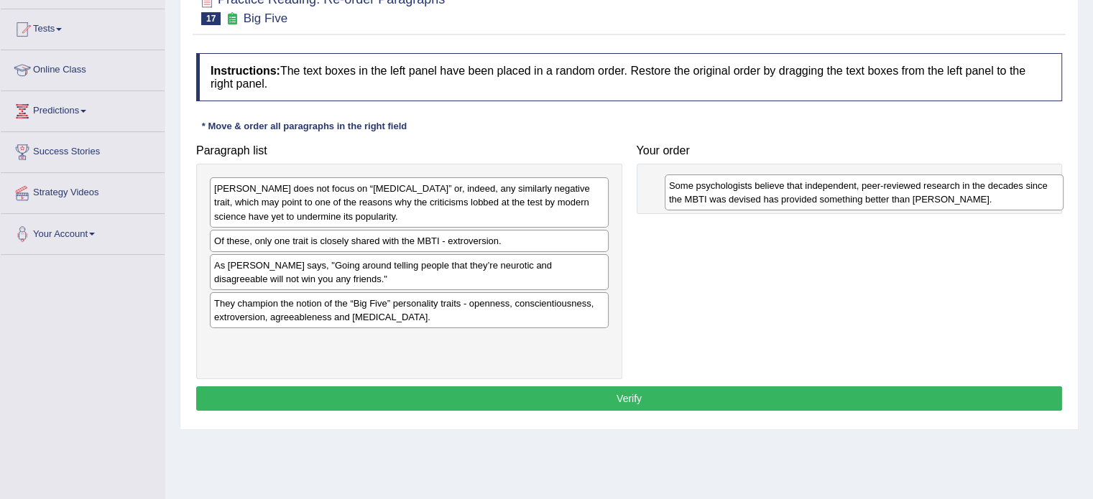
drag, startPoint x: 276, startPoint y: 249, endPoint x: 724, endPoint y: 185, distance: 452.8
click at [724, 186] on div "Some psychologists believe that independent, peer-reviewed research in the deca…" at bounding box center [863, 193] width 399 height 36
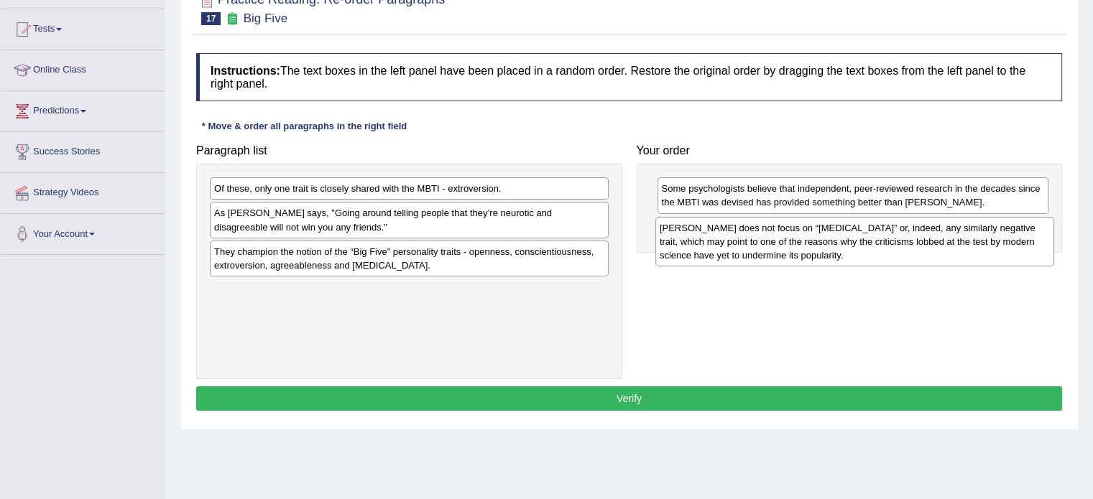
drag, startPoint x: 353, startPoint y: 195, endPoint x: 798, endPoint y: 234, distance: 447.1
click at [798, 234] on div "Myers-Briggs does not focus on “neuroticism” or, indeed, any similarly negative…" at bounding box center [854, 242] width 399 height 50
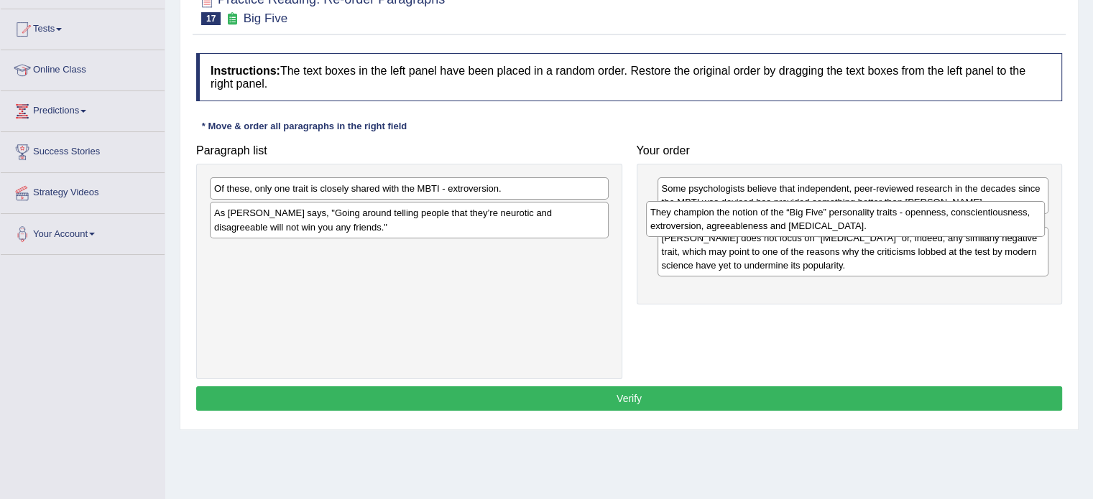
drag, startPoint x: 341, startPoint y: 261, endPoint x: 777, endPoint y: 222, distance: 437.7
click at [777, 222] on div "They champion the notion of the “Big Five” personality traits - openness, consc…" at bounding box center [845, 219] width 399 height 36
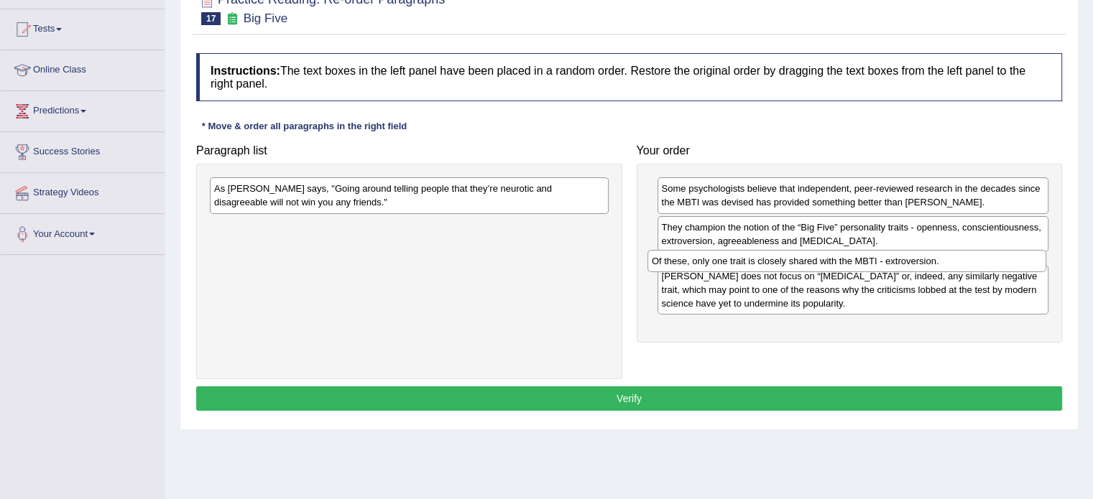
drag, startPoint x: 327, startPoint y: 192, endPoint x: 764, endPoint y: 264, distance: 443.4
click at [764, 264] on div "Of these, only one trait is closely shared with the MBTI - extroversion." at bounding box center [846, 261] width 399 height 22
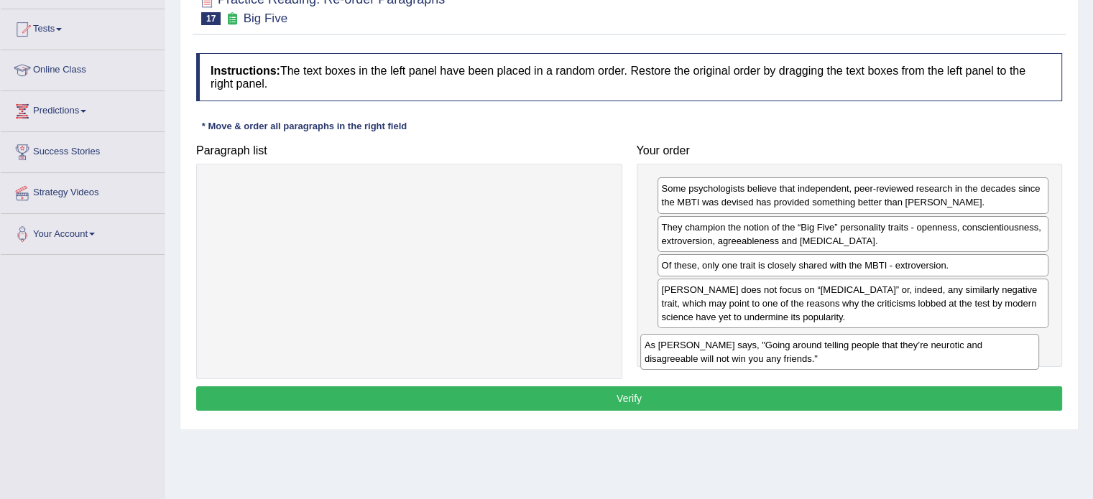
drag, startPoint x: 453, startPoint y: 190, endPoint x: 883, endPoint y: 347, distance: 457.9
click at [883, 347] on div "As Adam Grant says, "Going around telling people that they’re neurotic and disa…" at bounding box center [839, 352] width 399 height 36
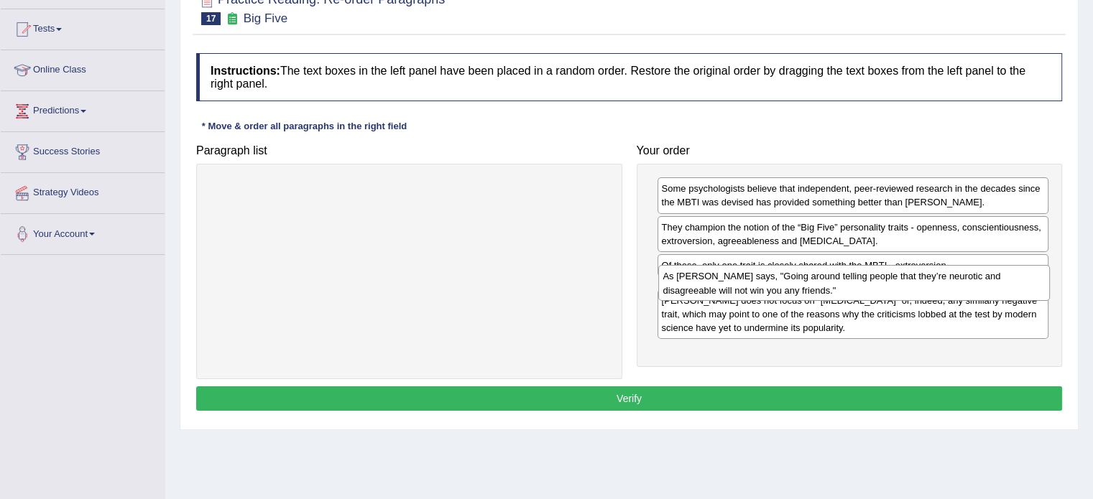
drag, startPoint x: 850, startPoint y: 342, endPoint x: 852, endPoint y: 278, distance: 63.9
click at [852, 278] on div "As Adam Grant says, "Going around telling people that they’re neurotic and disa…" at bounding box center [853, 283] width 391 height 36
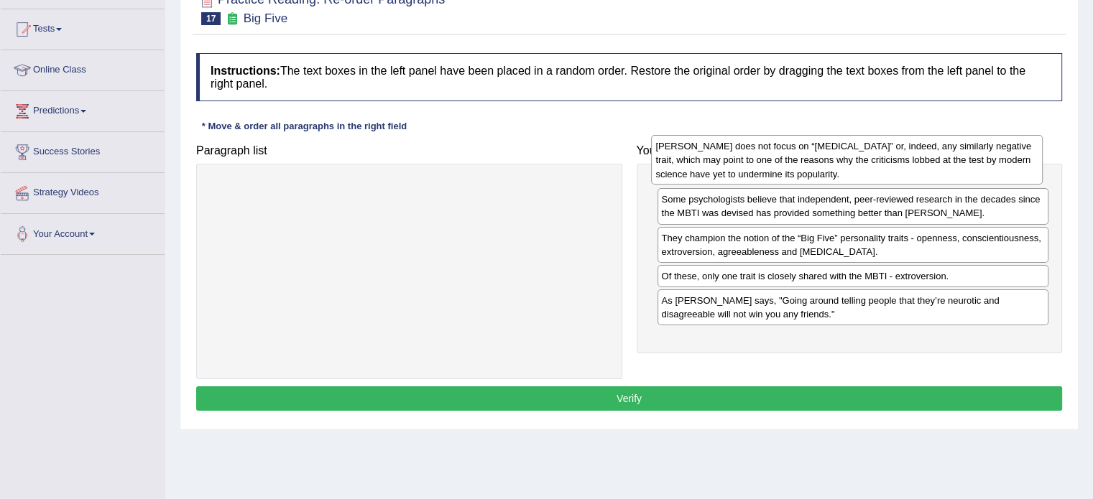
drag, startPoint x: 816, startPoint y: 340, endPoint x: 810, endPoint y: 159, distance: 180.4
click at [810, 159] on div "Myers-Briggs does not focus on “neuroticism” or, indeed, any similarly negative…" at bounding box center [846, 160] width 391 height 50
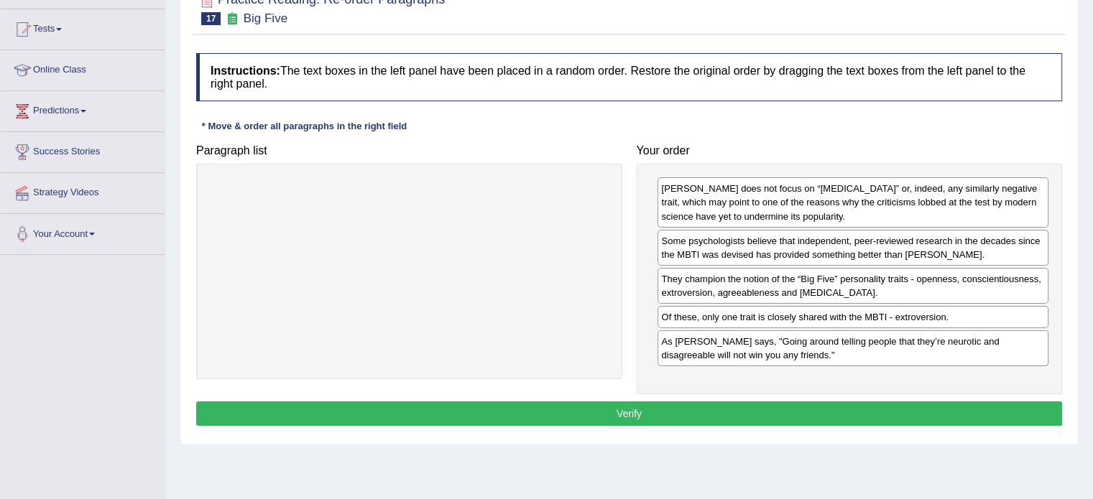
click at [747, 405] on button "Verify" at bounding box center [629, 414] width 866 height 24
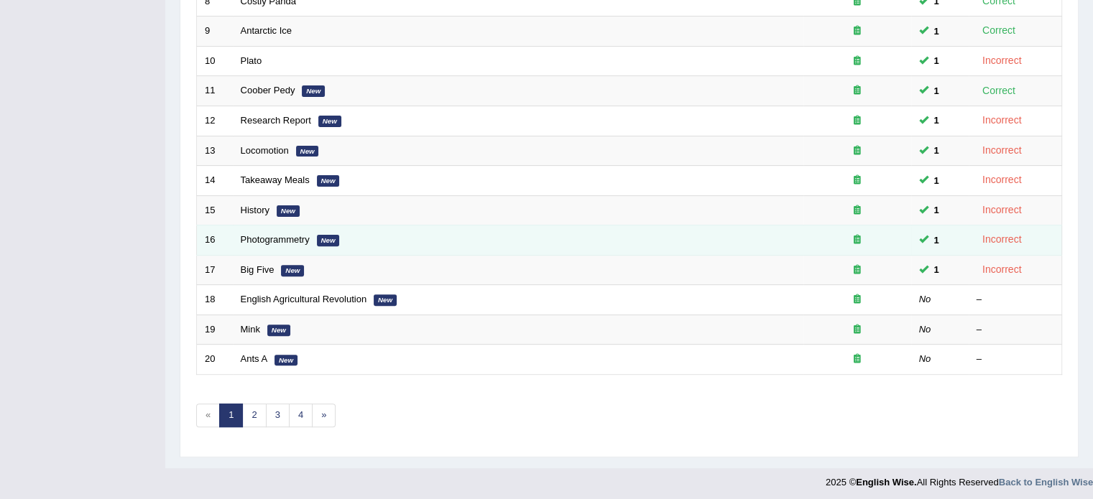
scroll to position [447, 0]
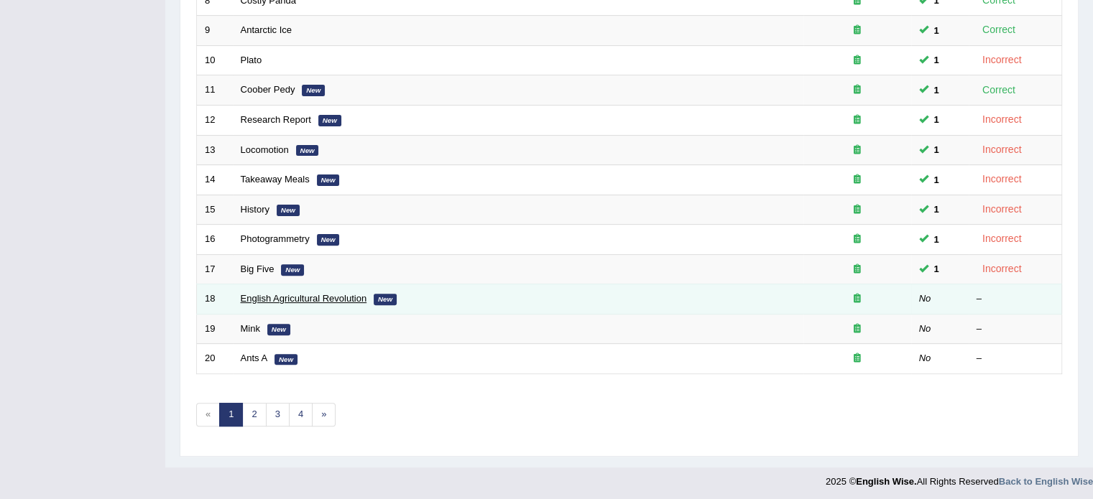
click at [302, 297] on link "English Agricultural Revolution" at bounding box center [304, 298] width 126 height 11
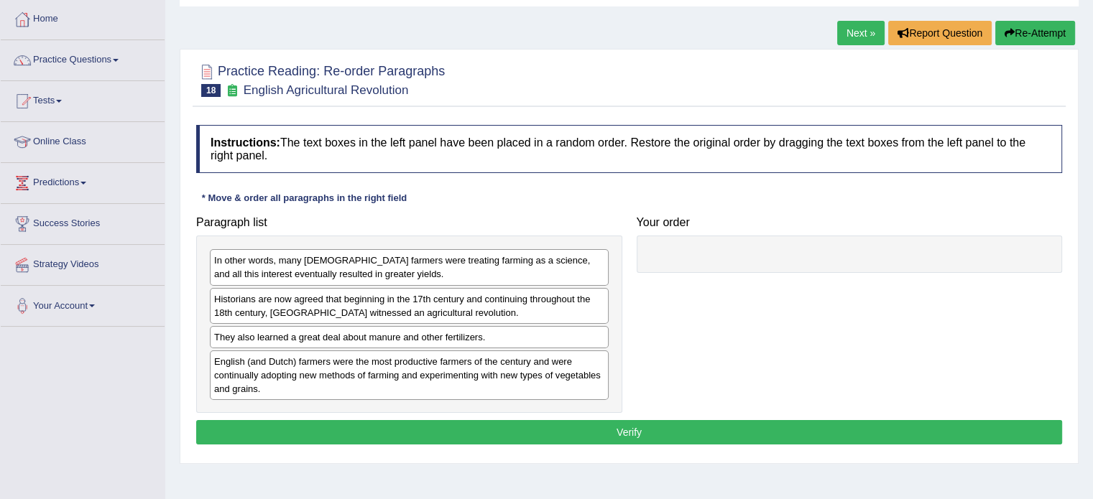
scroll to position [144, 0]
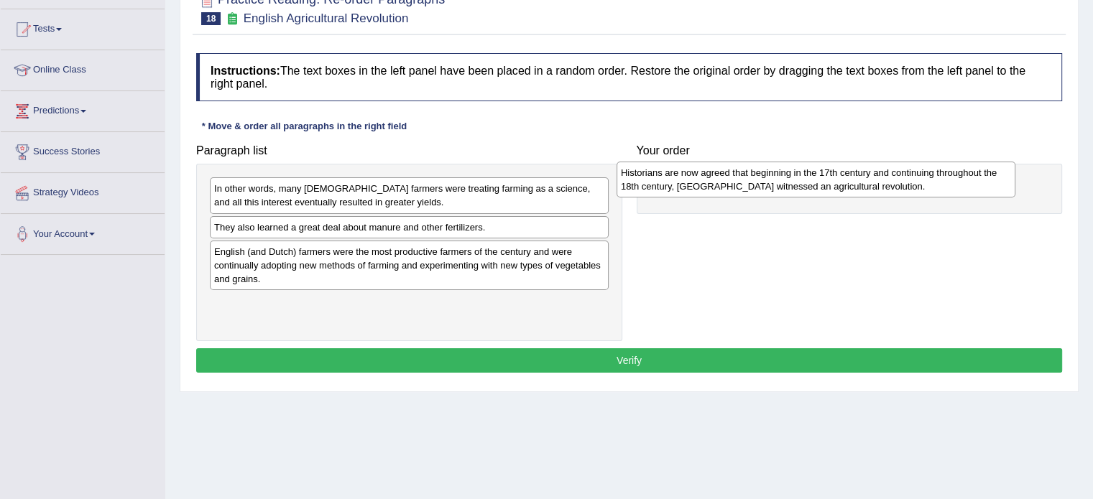
drag, startPoint x: 316, startPoint y: 226, endPoint x: 723, endPoint y: 172, distance: 410.1
click at [723, 172] on div "Historians are now agreed that beginning in the 17th century and continuing thr…" at bounding box center [815, 180] width 399 height 36
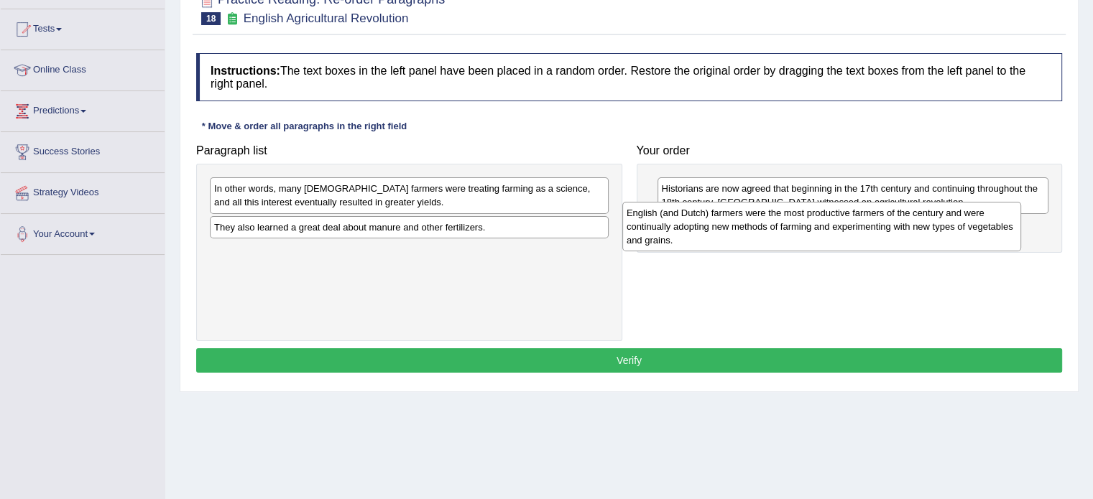
drag, startPoint x: 404, startPoint y: 266, endPoint x: 816, endPoint y: 228, distance: 414.0
click at [816, 228] on div "English (and Dutch) farmers were the most productive farmers of the century and…" at bounding box center [821, 227] width 399 height 50
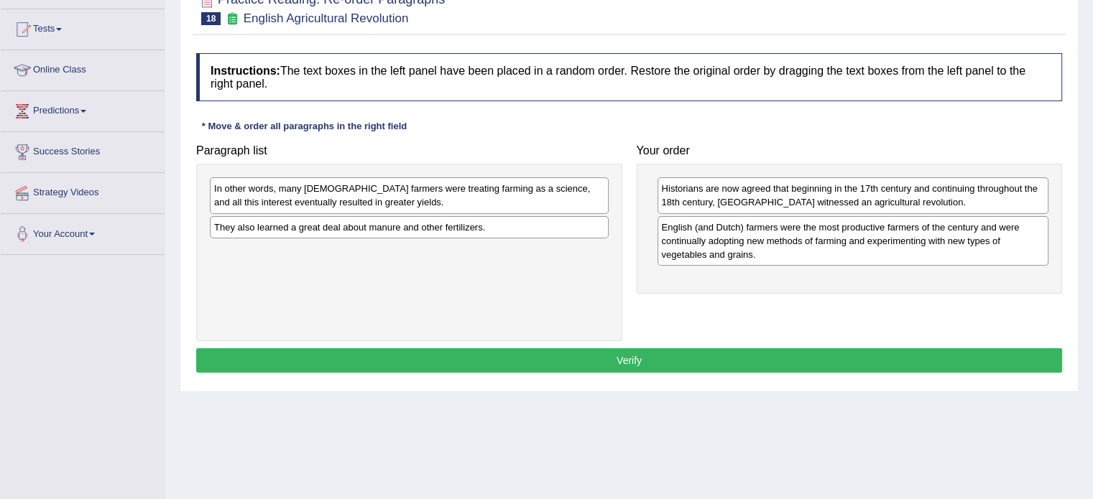
click at [445, 236] on div "They also learned a great deal about manure and other fertilizers." at bounding box center [409, 227] width 399 height 22
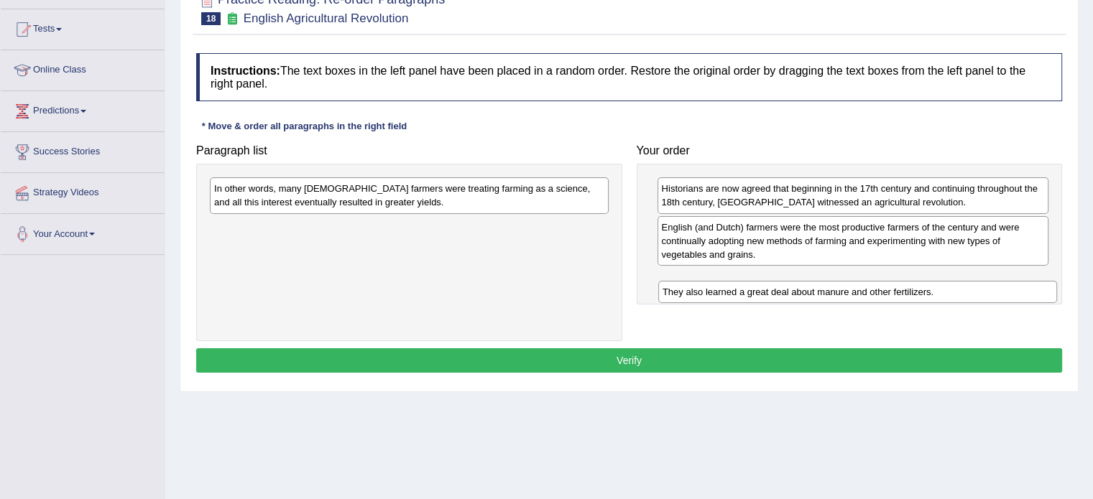
drag, startPoint x: 385, startPoint y: 219, endPoint x: 833, endPoint y: 284, distance: 452.8
click at [833, 284] on div "They also learned a great deal about manure and other fertilizers." at bounding box center [857, 292] width 399 height 22
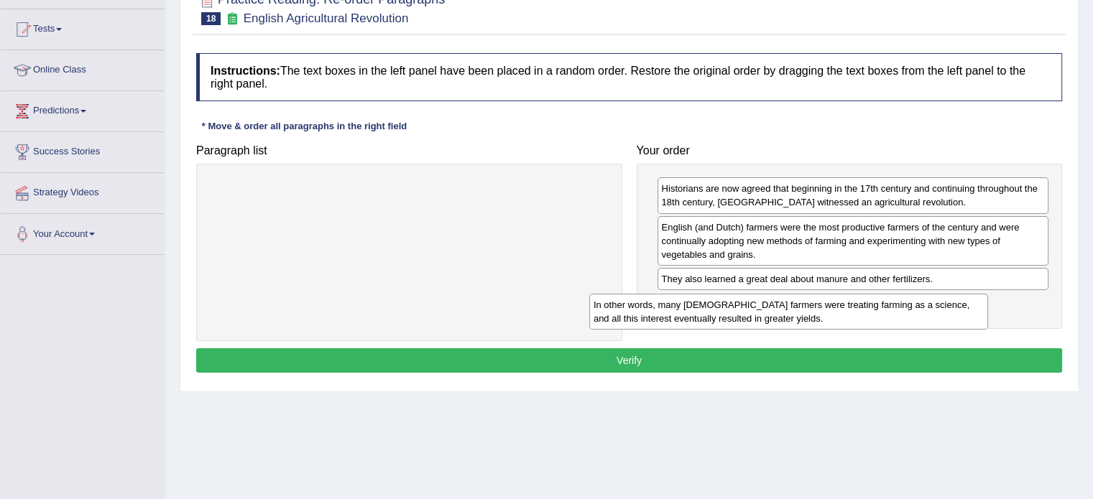
drag, startPoint x: 396, startPoint y: 194, endPoint x: 776, endPoint y: 310, distance: 396.7
click at [776, 310] on div "In other words, many English farmers were treating farming as a science, and al…" at bounding box center [788, 312] width 399 height 36
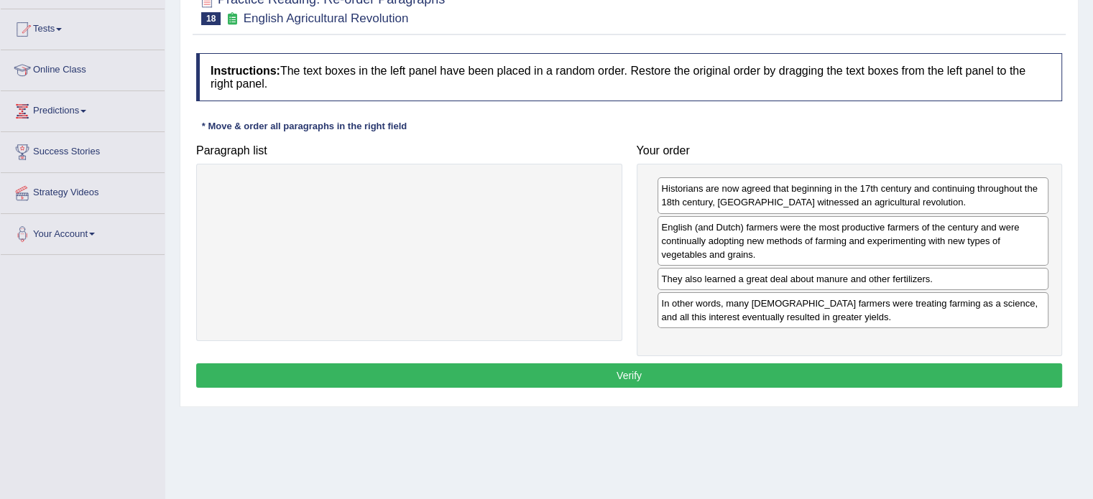
click at [678, 368] on button "Verify" at bounding box center [629, 375] width 866 height 24
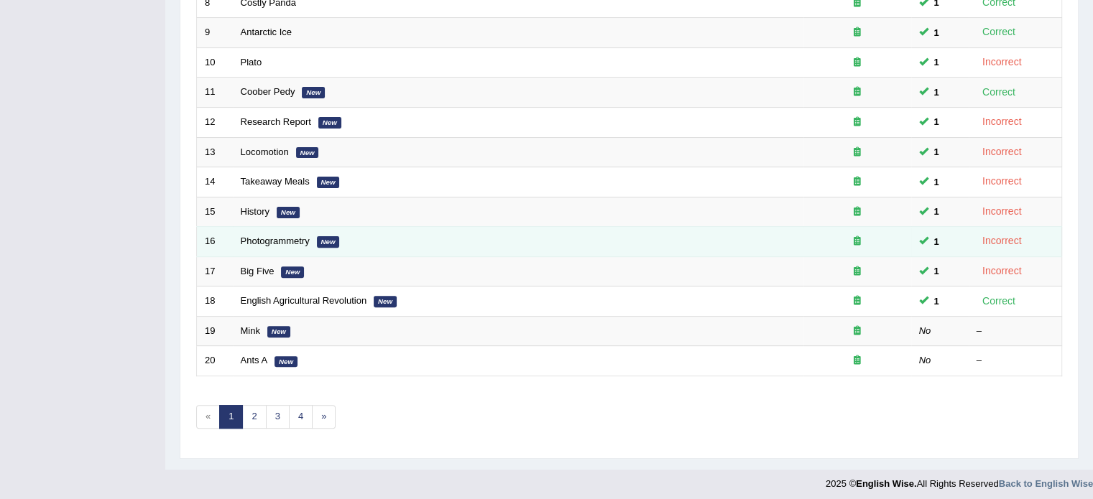
scroll to position [447, 0]
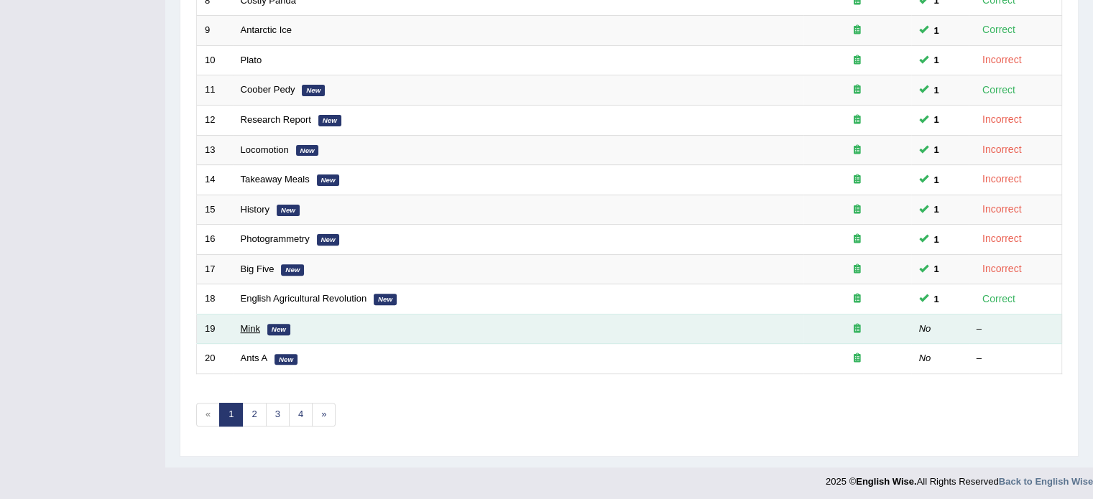
click at [254, 326] on link "Mink" at bounding box center [250, 328] width 19 height 11
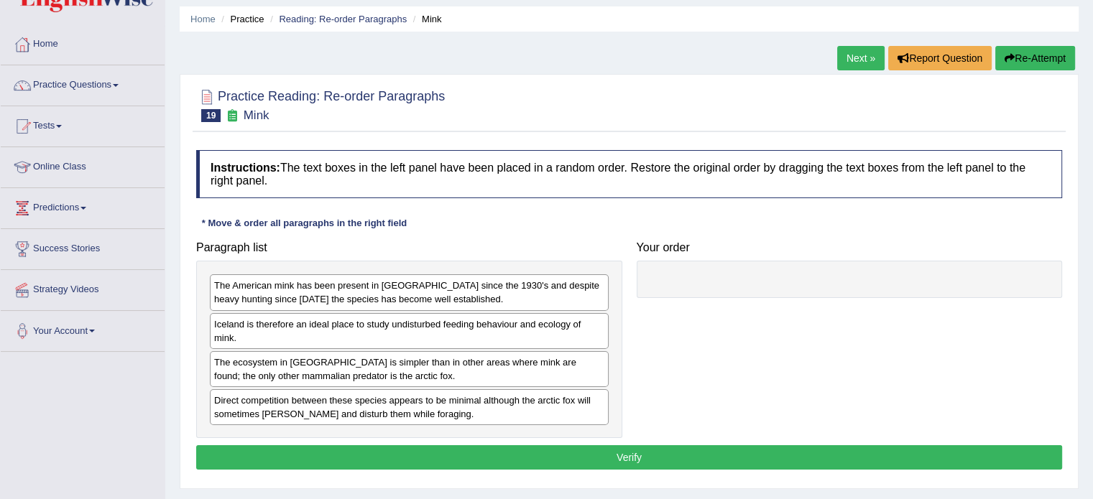
scroll to position [72, 0]
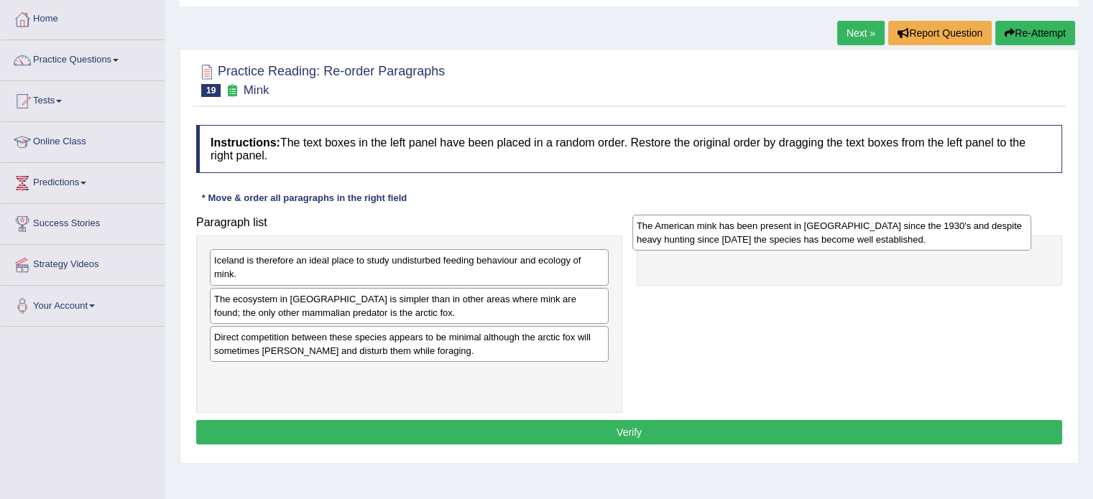
drag, startPoint x: 354, startPoint y: 269, endPoint x: 776, endPoint y: 235, distance: 423.8
click at [776, 235] on div "The American mink has been present in [GEOGRAPHIC_DATA] since the 1930's and de…" at bounding box center [831, 233] width 399 height 36
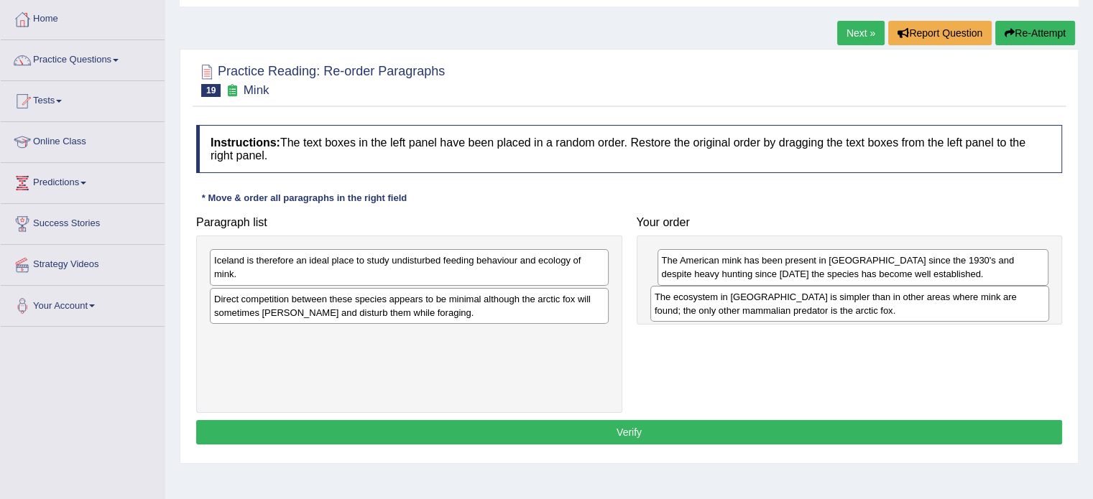
drag, startPoint x: 340, startPoint y: 308, endPoint x: 781, endPoint y: 307, distance: 440.3
click at [781, 307] on div "The ecosystem in [GEOGRAPHIC_DATA] is simpler than in other areas where mink ar…" at bounding box center [849, 304] width 399 height 36
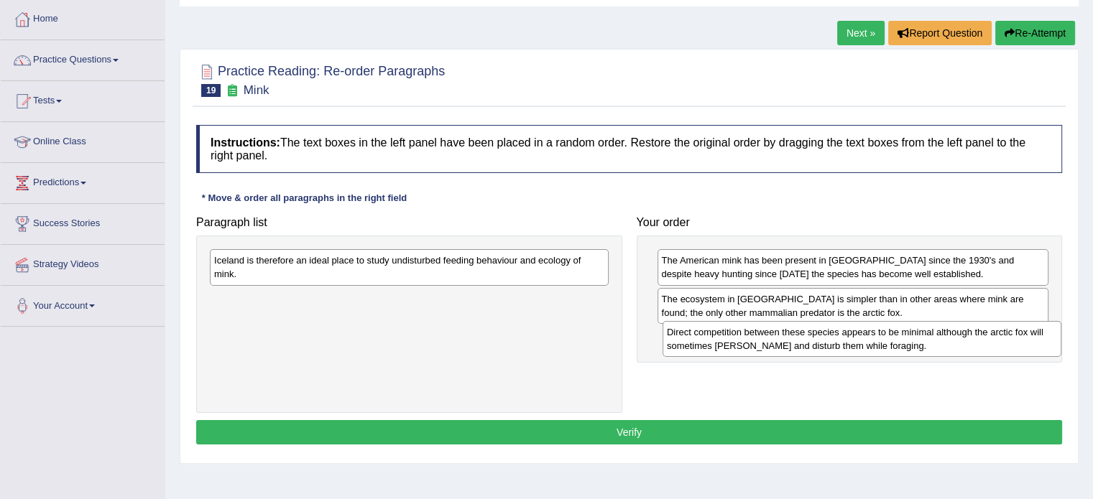
drag, startPoint x: 315, startPoint y: 313, endPoint x: 767, endPoint y: 347, distance: 453.8
click at [767, 347] on div "Direct competition between these species appears to be minimal although the arc…" at bounding box center [861, 339] width 399 height 36
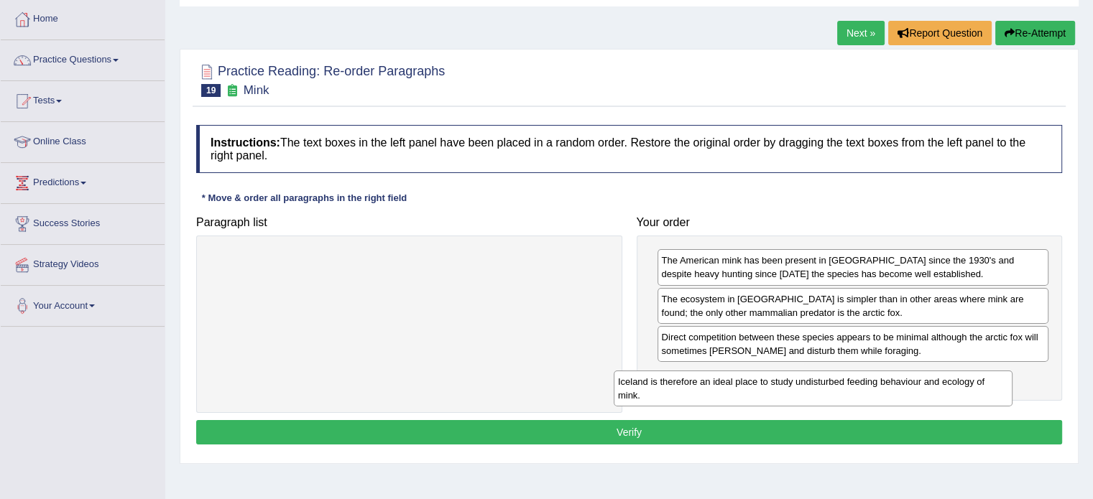
drag, startPoint x: 430, startPoint y: 262, endPoint x: 824, endPoint y: 381, distance: 412.0
click at [824, 381] on div "Iceland is therefore an ideal place to study undisturbed feeding behaviour and …" at bounding box center [812, 389] width 399 height 36
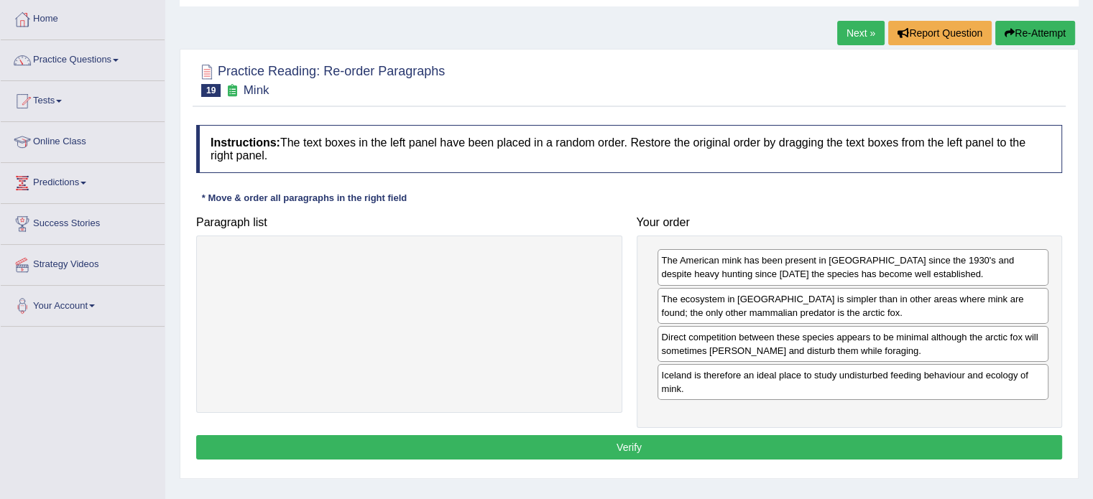
click at [724, 436] on button "Verify" at bounding box center [629, 447] width 866 height 24
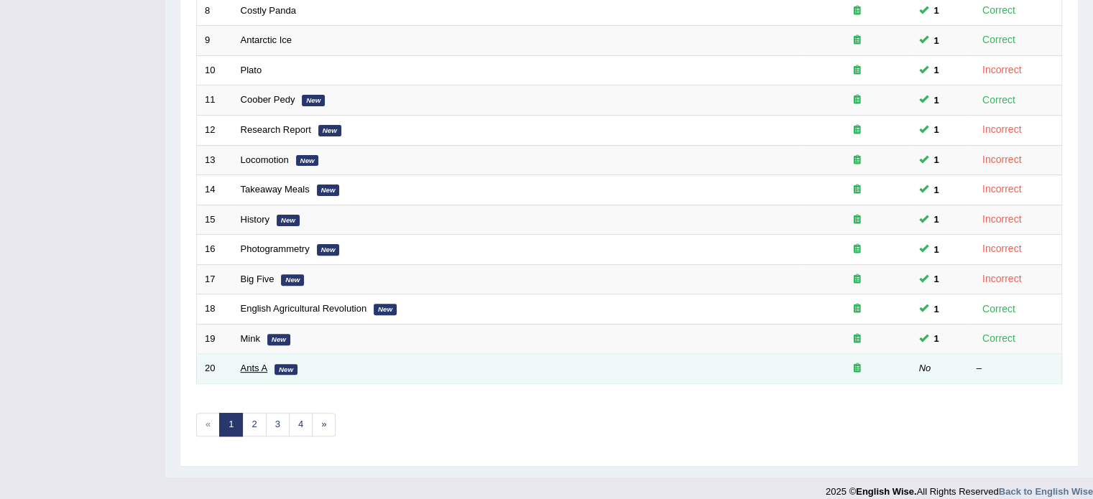
click at [253, 367] on link "Ants A" at bounding box center [254, 368] width 27 height 11
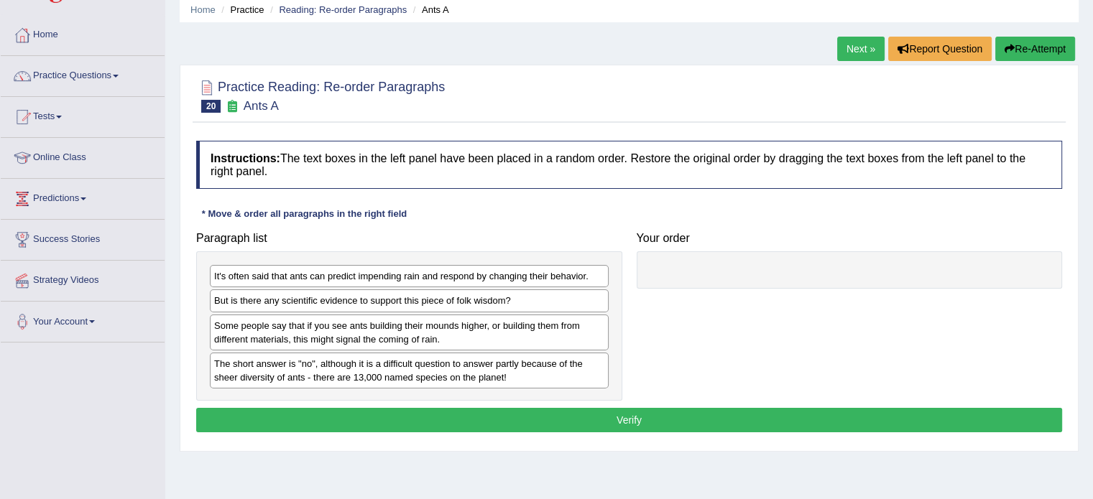
scroll to position [144, 0]
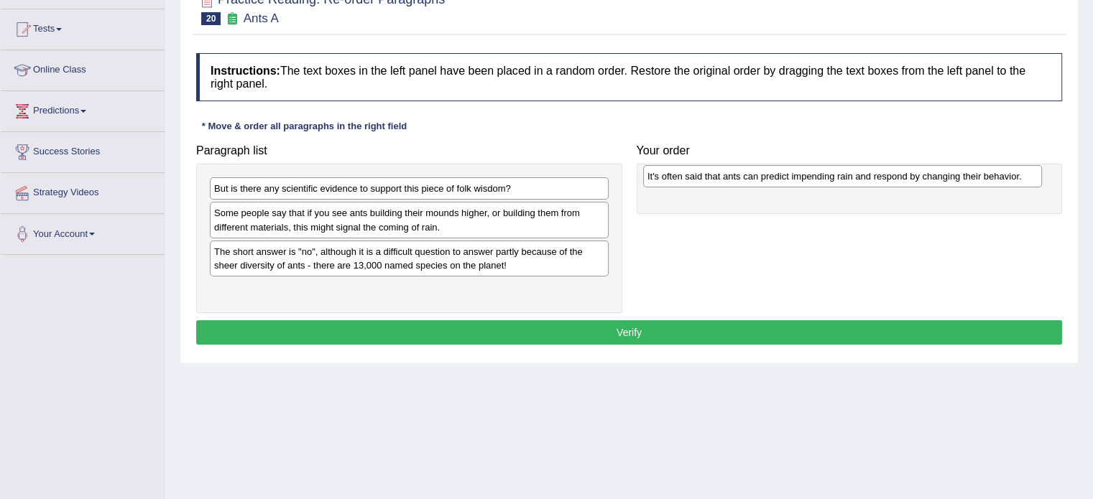
drag, startPoint x: 290, startPoint y: 187, endPoint x: 723, endPoint y: 175, distance: 433.3
click at [723, 175] on div "It's often said that ants can predict impending rain and respond by changing th…" at bounding box center [842, 176] width 399 height 22
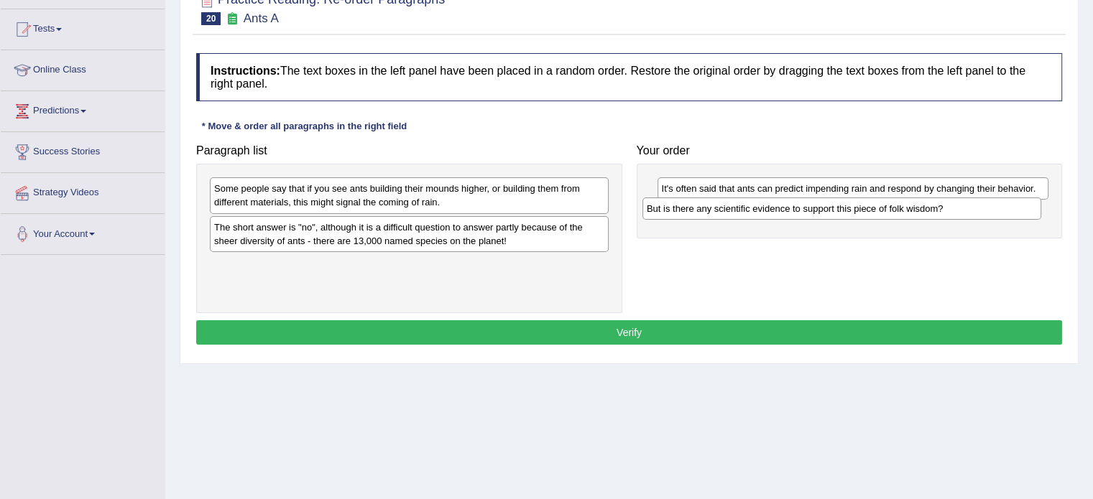
drag, startPoint x: 296, startPoint y: 193, endPoint x: 728, endPoint y: 213, distance: 432.9
click at [728, 213] on div "But is there any scientific evidence to support this piece of folk wisdom?" at bounding box center [841, 209] width 399 height 22
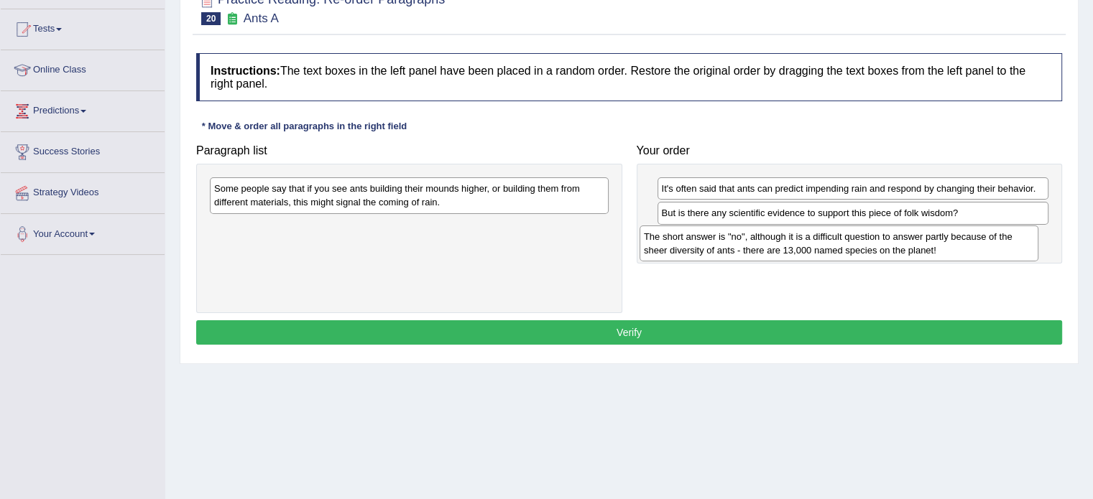
drag, startPoint x: 287, startPoint y: 233, endPoint x: 717, endPoint y: 243, distance: 429.7
click at [717, 243] on div "The short answer is "no", although it is a difficult question to answer partly …" at bounding box center [838, 244] width 399 height 36
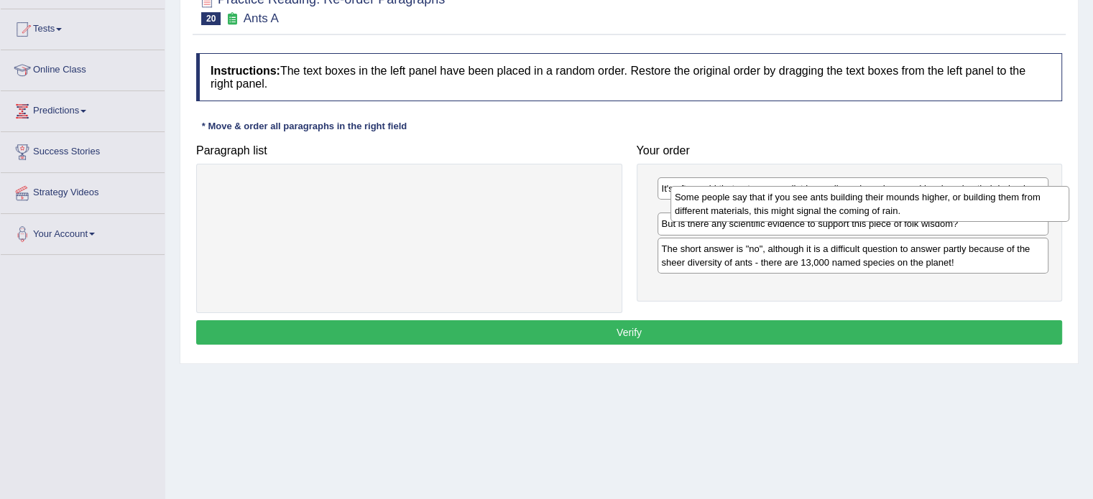
drag, startPoint x: 379, startPoint y: 191, endPoint x: 840, endPoint y: 200, distance: 460.5
click at [840, 200] on div "Some people say that if you see ants building their mounds higher, or building …" at bounding box center [869, 204] width 399 height 36
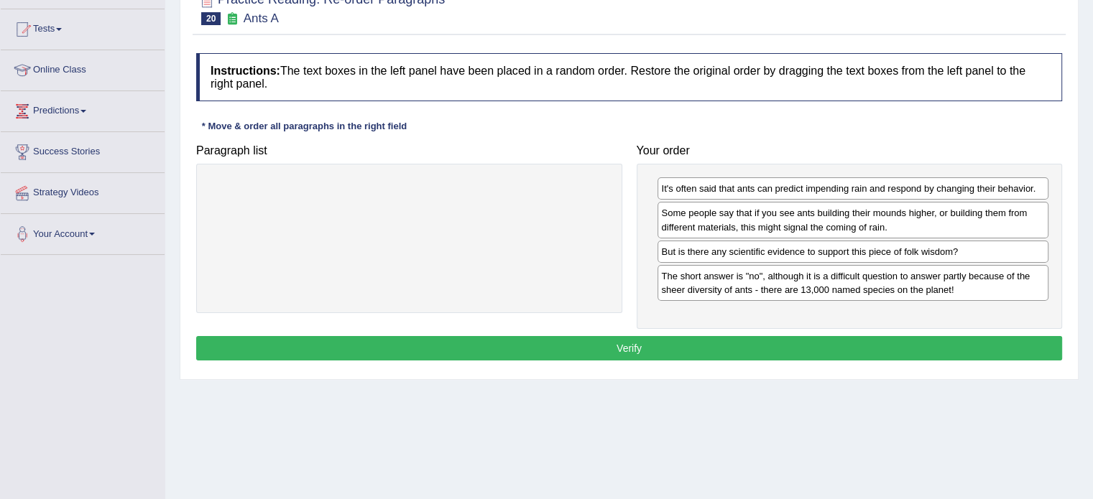
click at [725, 338] on button "Verify" at bounding box center [629, 348] width 866 height 24
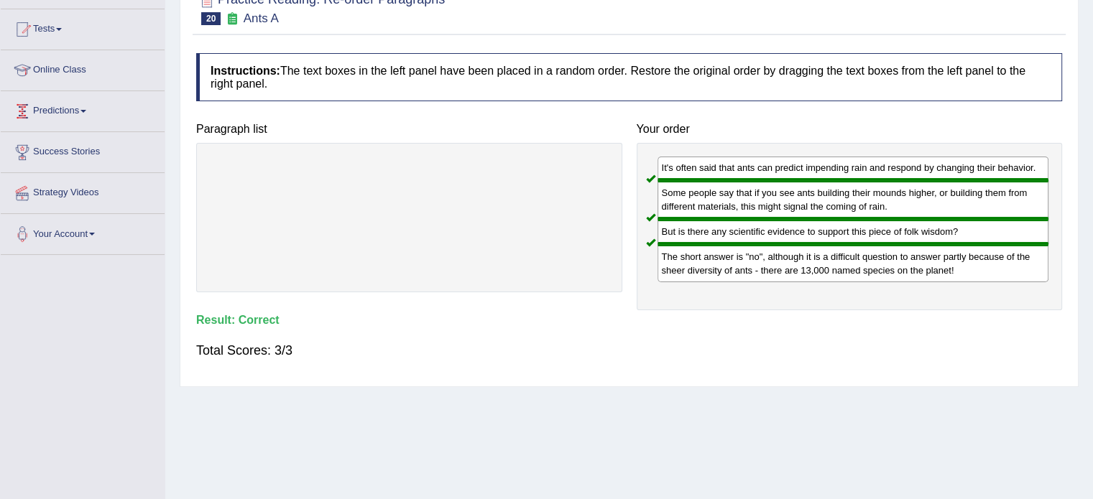
scroll to position [72, 0]
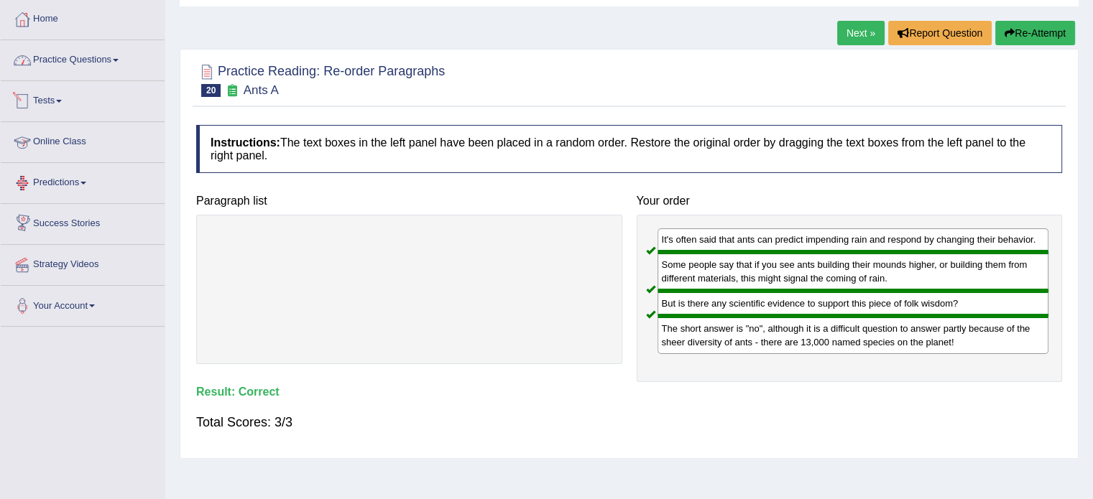
click at [95, 62] on link "Practice Questions" at bounding box center [83, 58] width 164 height 36
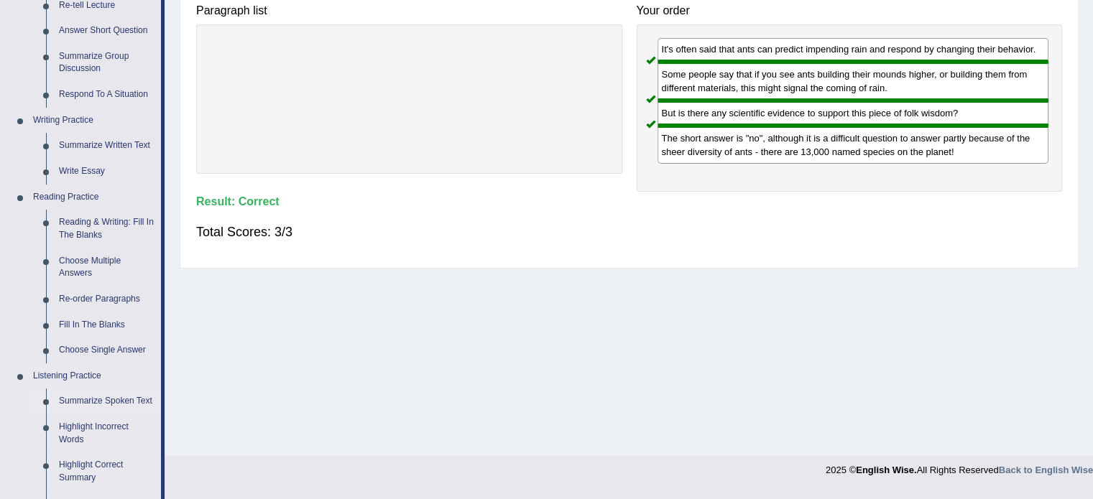
scroll to position [359, 0]
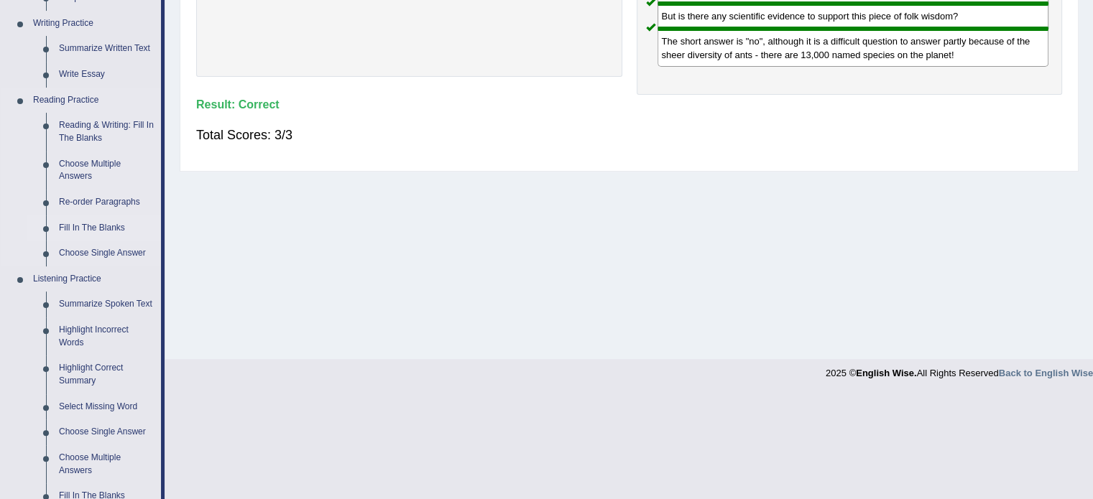
click at [78, 226] on link "Fill In The Blanks" at bounding box center [106, 228] width 108 height 26
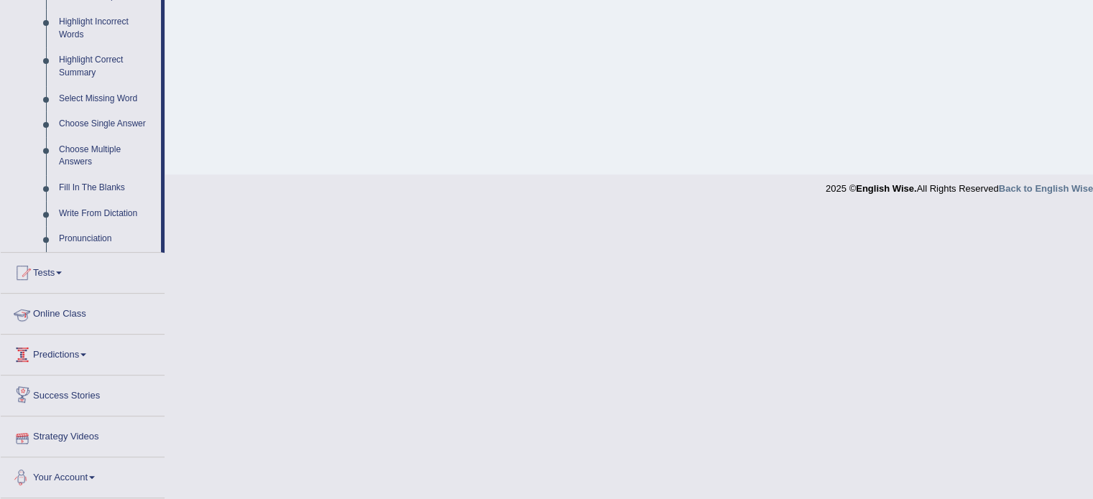
scroll to position [513, 0]
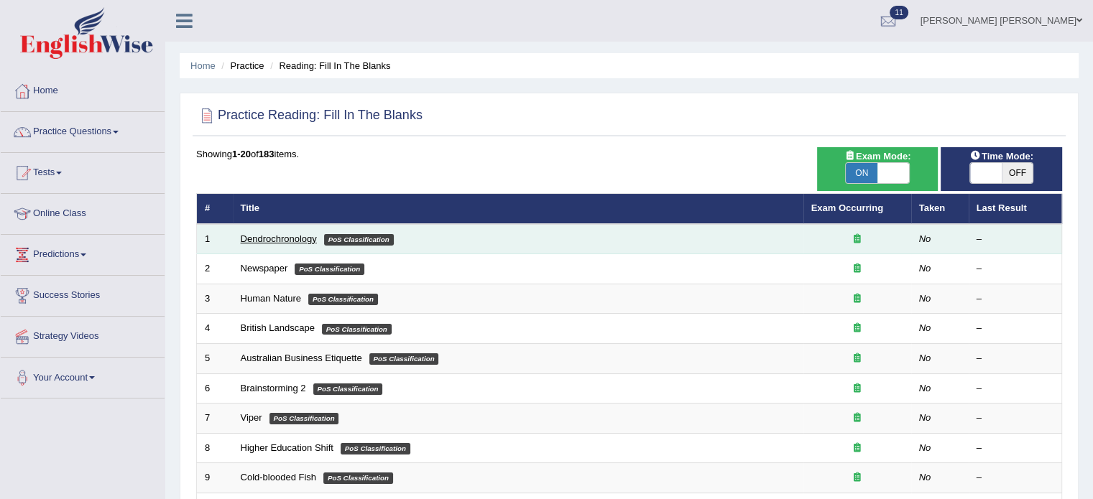
click at [275, 238] on link "Dendrochronology" at bounding box center [279, 238] width 76 height 11
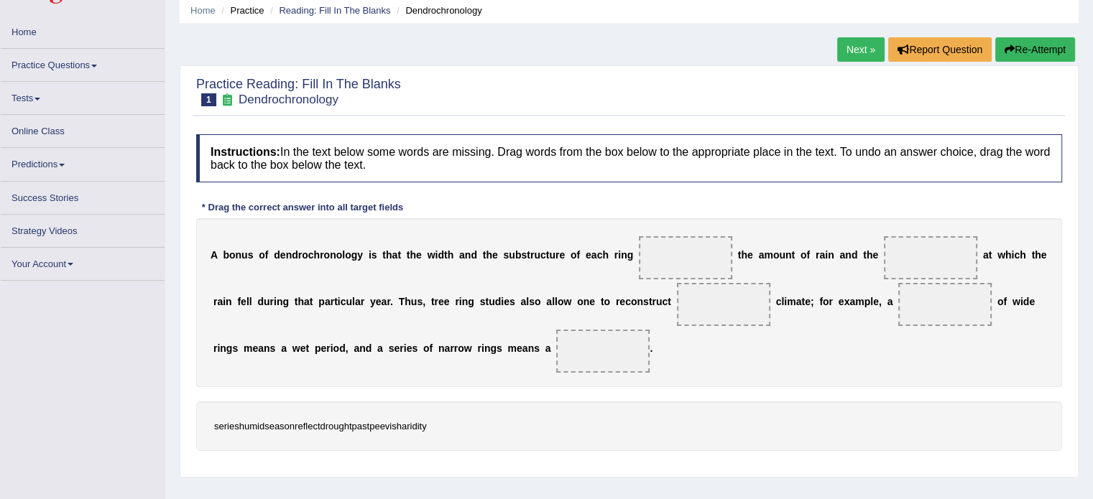
scroll to position [32, 0]
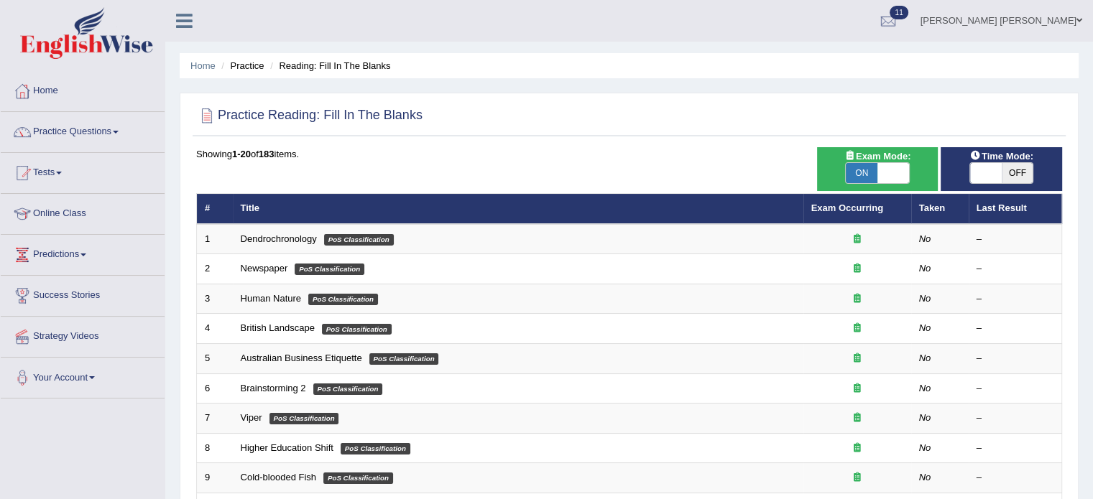
click at [1003, 158] on span "Time Mode:" at bounding box center [1001, 156] width 75 height 15
click at [1000, 166] on span at bounding box center [986, 173] width 32 height 20
checkbox input "true"
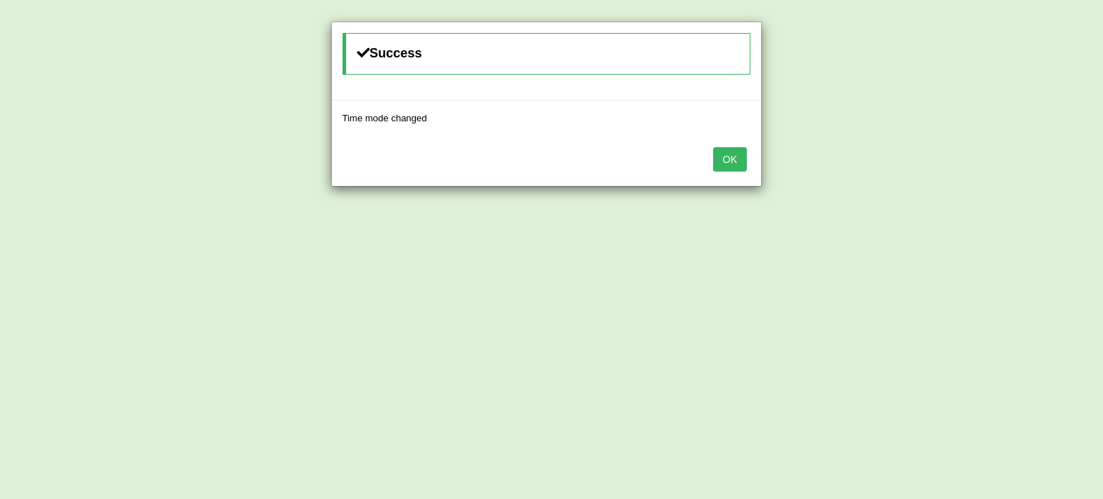
click at [720, 163] on button "OK" at bounding box center [729, 159] width 33 height 24
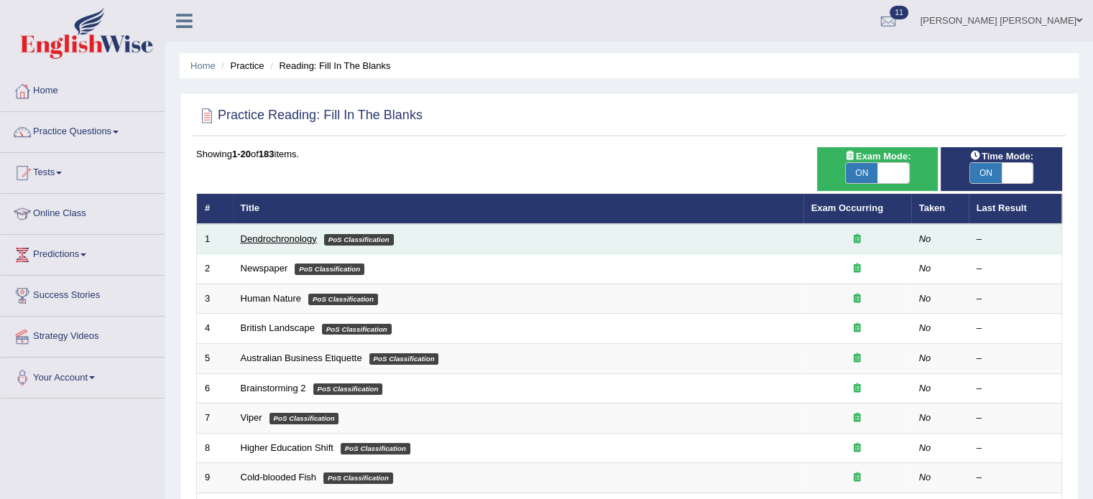
click at [292, 235] on link "Dendrochronology" at bounding box center [279, 238] width 76 height 11
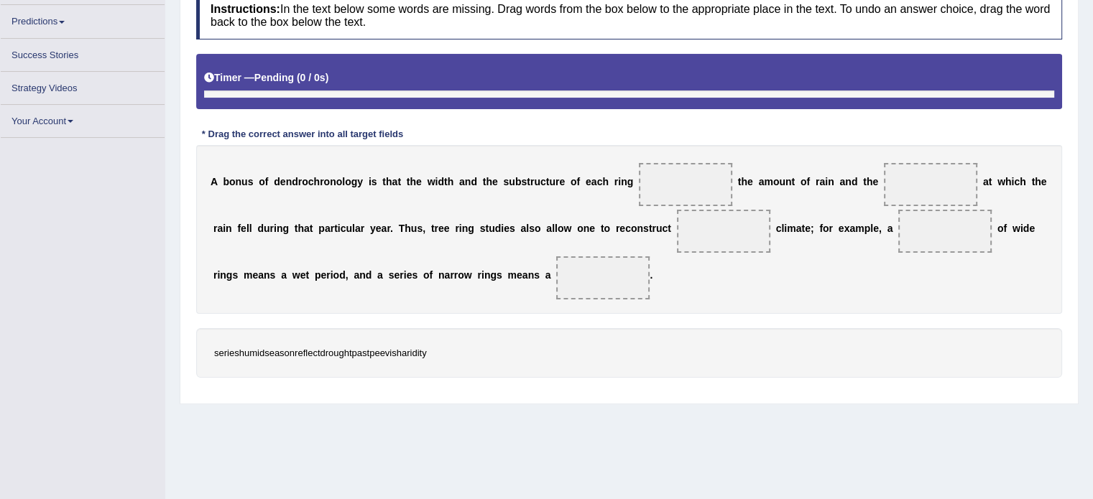
scroll to position [247, 0]
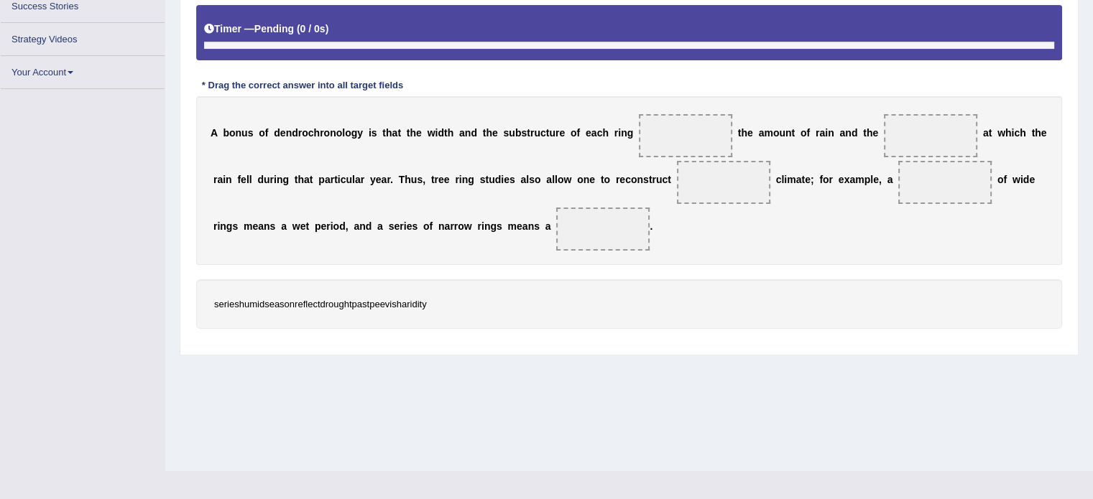
drag, startPoint x: 224, startPoint y: 306, endPoint x: 288, endPoint y: 305, distance: 63.9
click at [288, 305] on div "series humid season reflect drought past peevish aridity" at bounding box center [629, 304] width 866 height 50
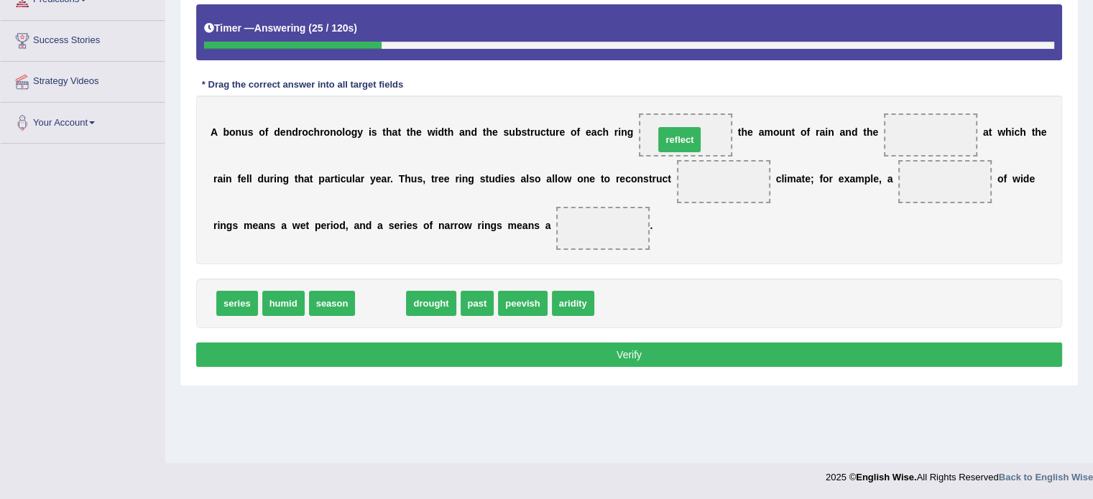
drag, startPoint x: 374, startPoint y: 301, endPoint x: 672, endPoint y: 137, distance: 340.7
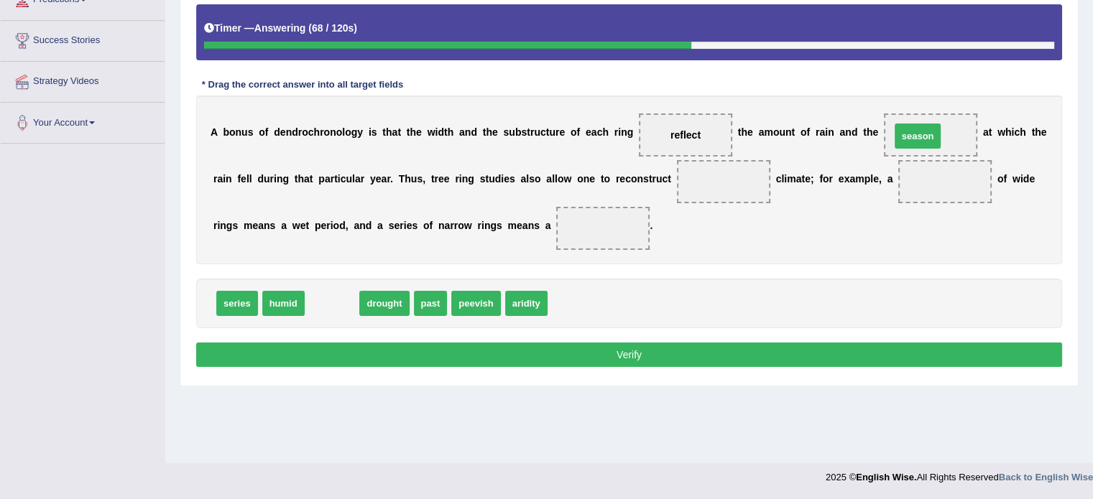
drag, startPoint x: 345, startPoint y: 302, endPoint x: 930, endPoint y: 134, distance: 608.9
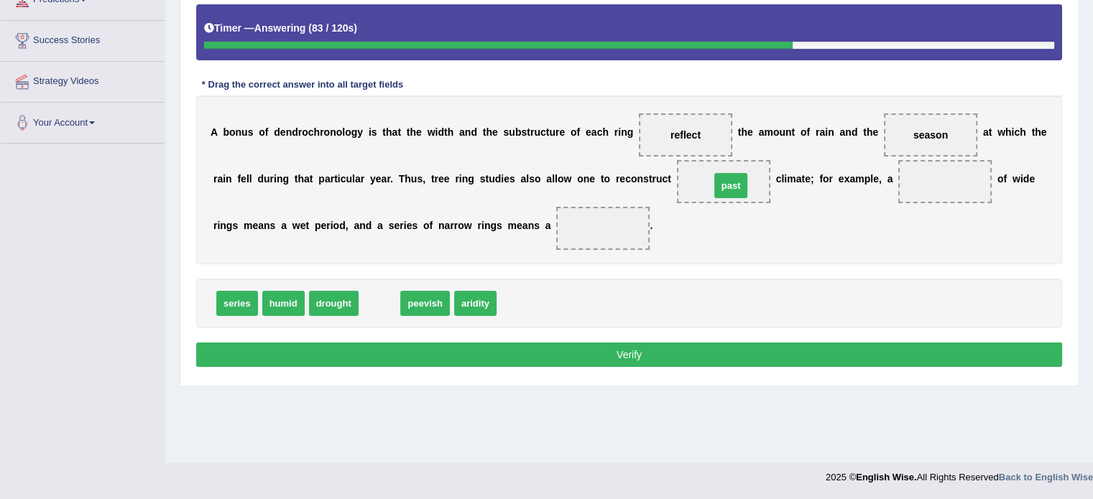
drag, startPoint x: 367, startPoint y: 307, endPoint x: 718, endPoint y: 189, distance: 370.7
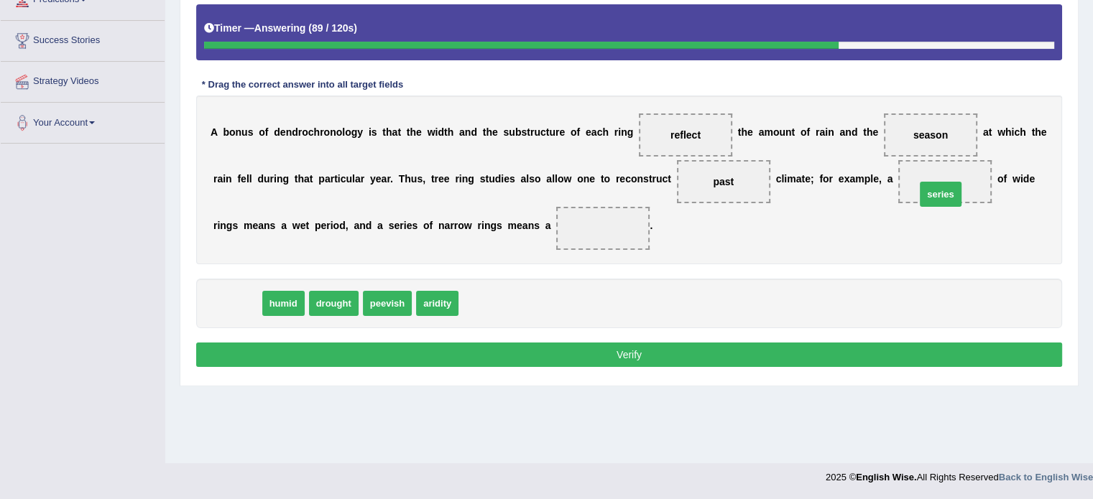
drag, startPoint x: 228, startPoint y: 303, endPoint x: 932, endPoint y: 183, distance: 714.8
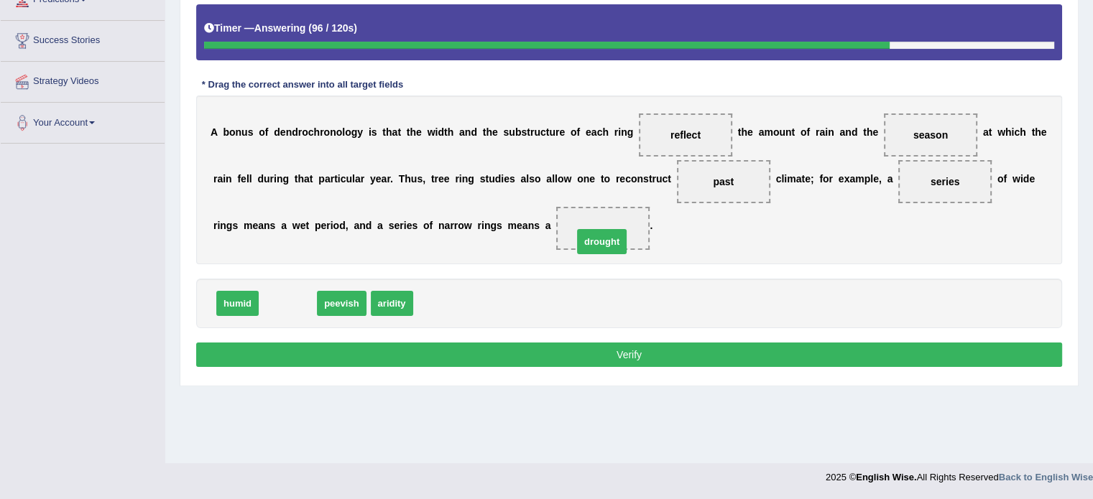
drag, startPoint x: 287, startPoint y: 306, endPoint x: 600, endPoint y: 243, distance: 320.1
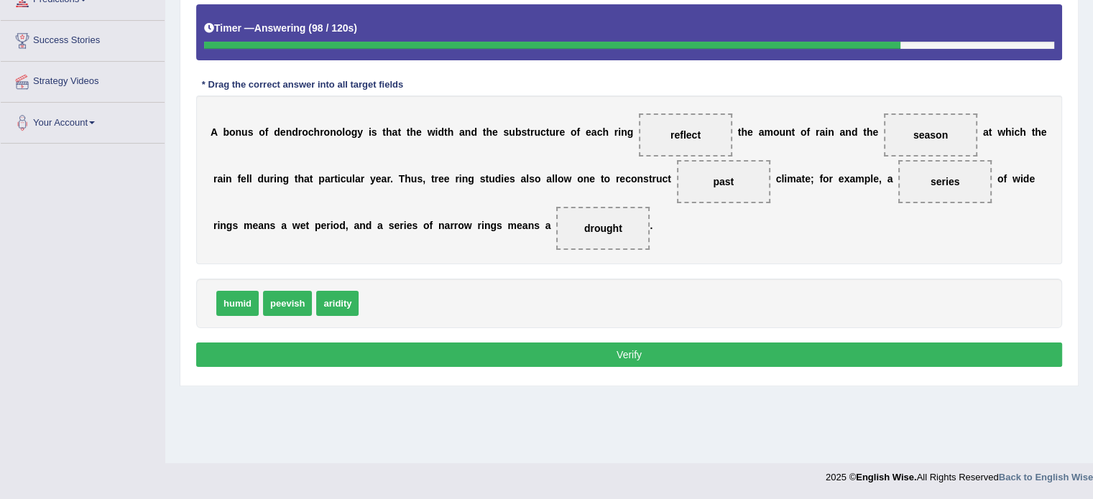
click at [588, 353] on button "Verify" at bounding box center [629, 355] width 866 height 24
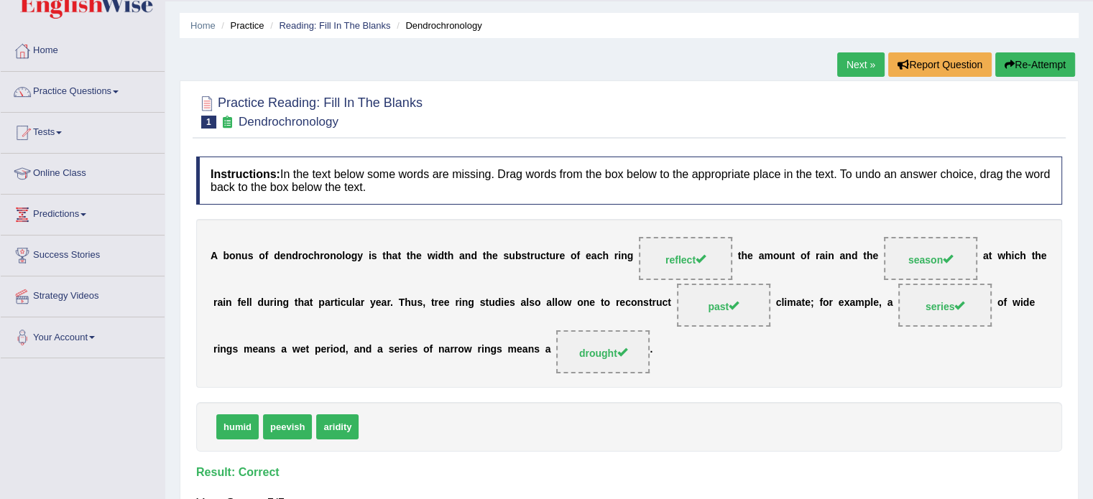
scroll to position [40, 0]
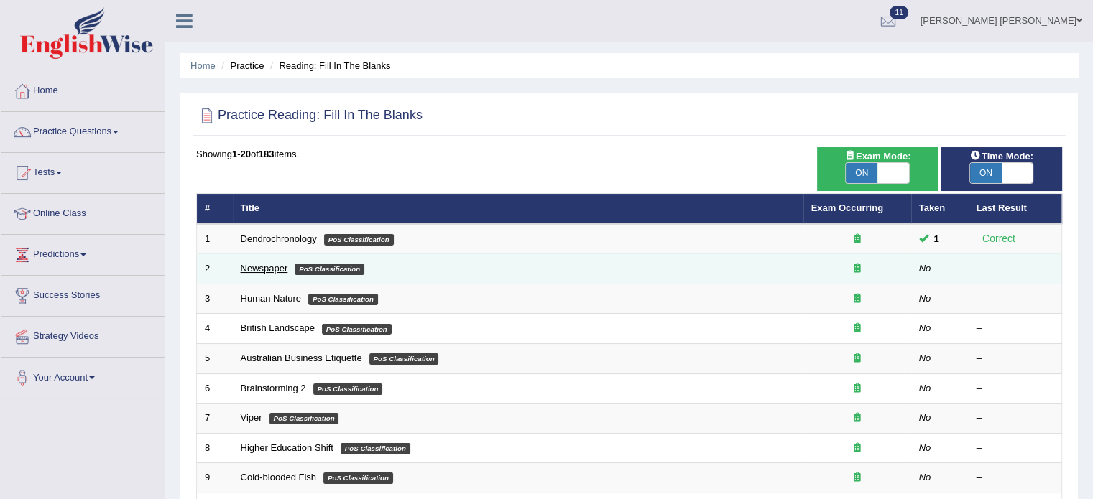
click at [267, 269] on link "Newspaper" at bounding box center [264, 268] width 47 height 11
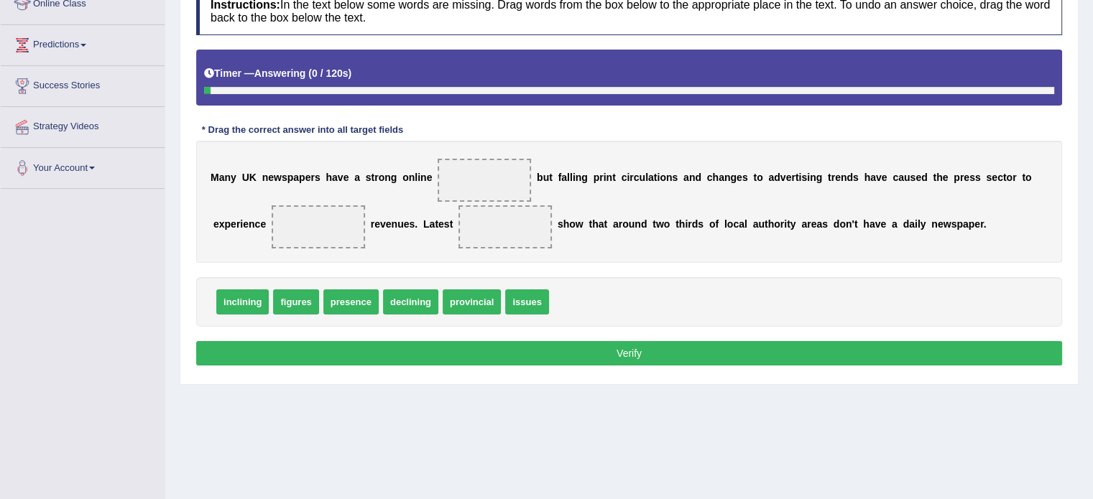
scroll to position [234, 0]
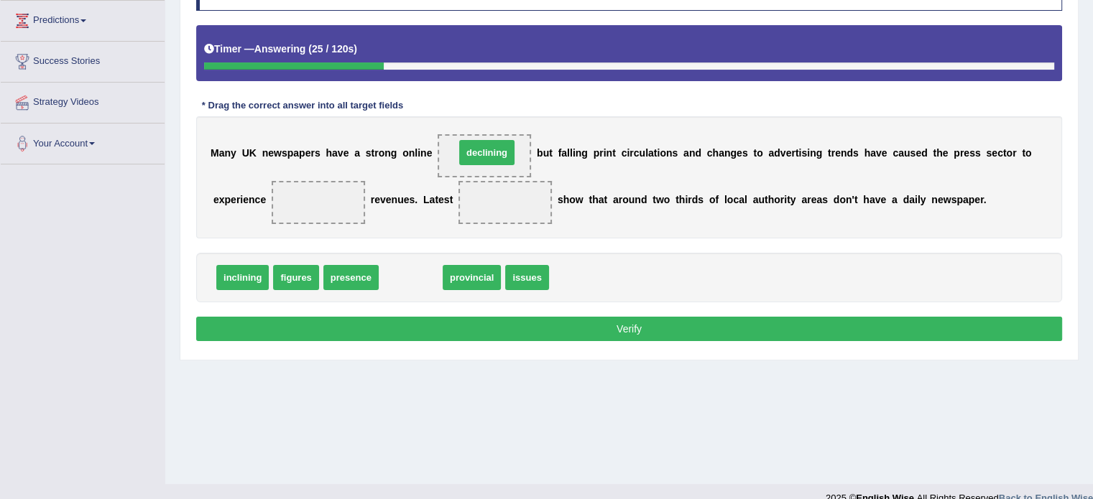
drag, startPoint x: 394, startPoint y: 278, endPoint x: 470, endPoint y: 154, distance: 145.7
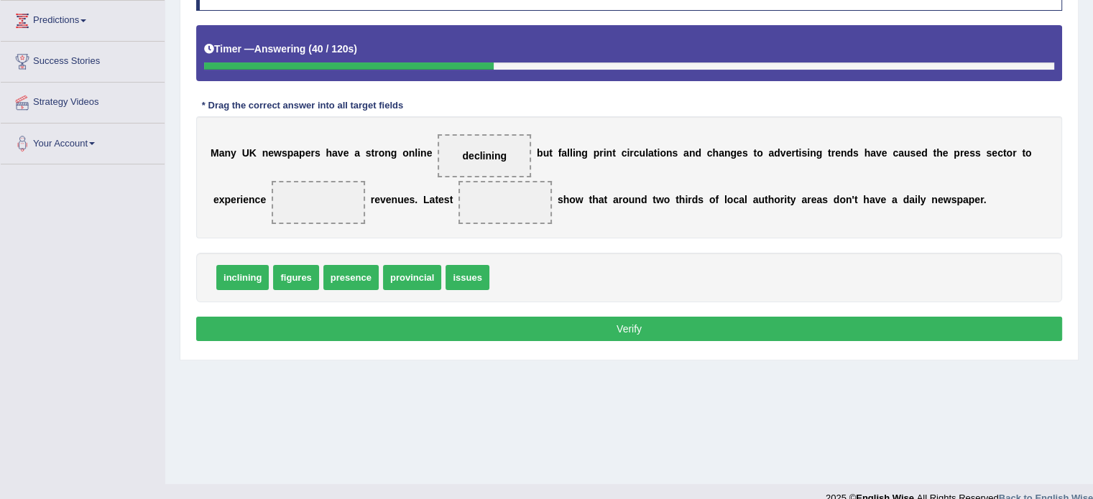
drag, startPoint x: 407, startPoint y: 155, endPoint x: 331, endPoint y: 179, distance: 79.7
click at [322, 180] on div "M a n y U K n e w s p a p e r s h a v e a s t r o n g o n l i n e declining b u…" at bounding box center [629, 177] width 866 height 122
drag, startPoint x: 488, startPoint y: 143, endPoint x: 342, endPoint y: 186, distance: 152.0
click at [316, 186] on div "M a n y U K n e w s p a p e r s h a v e a s t r o n g o n l i n e declining b u…" at bounding box center [629, 177] width 866 height 122
drag, startPoint x: 463, startPoint y: 160, endPoint x: 322, endPoint y: 205, distance: 148.6
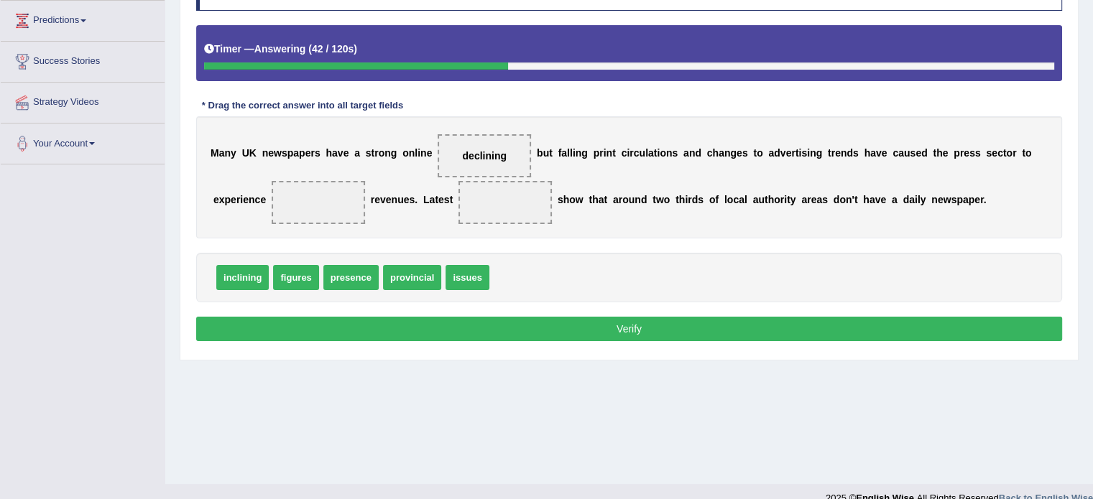
click at [322, 205] on div "M a n y U K n e w s p a p e r s h a v e a s t r o n g o n l i n e declining b u…" at bounding box center [629, 177] width 866 height 122
drag, startPoint x: 490, startPoint y: 152, endPoint x: 325, endPoint y: 200, distance: 171.9
drag, startPoint x: 350, startPoint y: 279, endPoint x: 493, endPoint y: 155, distance: 189.9
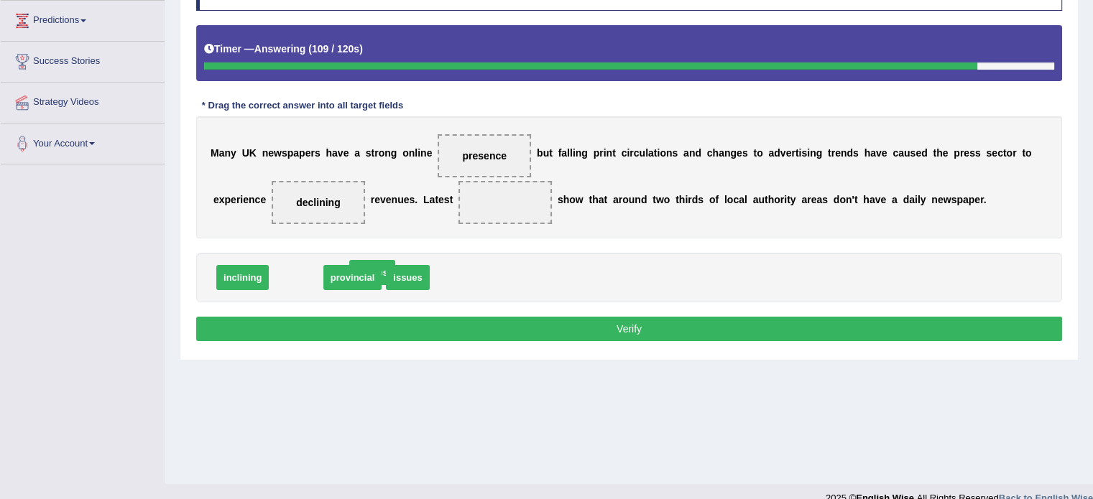
drag, startPoint x: 282, startPoint y: 279, endPoint x: 358, endPoint y: 274, distance: 76.3
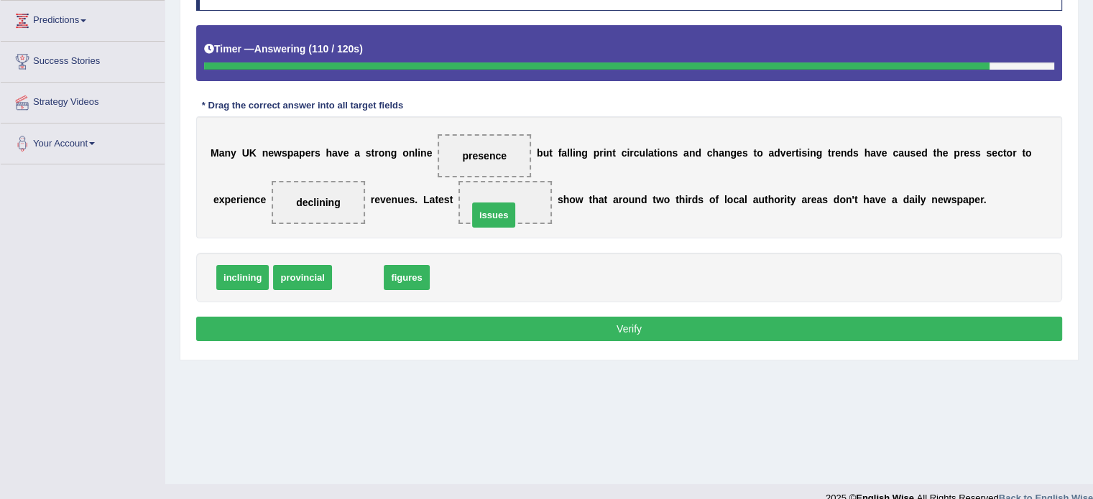
drag, startPoint x: 355, startPoint y: 269, endPoint x: 504, endPoint y: 198, distance: 165.8
click at [500, 330] on button "Verify" at bounding box center [629, 329] width 866 height 24
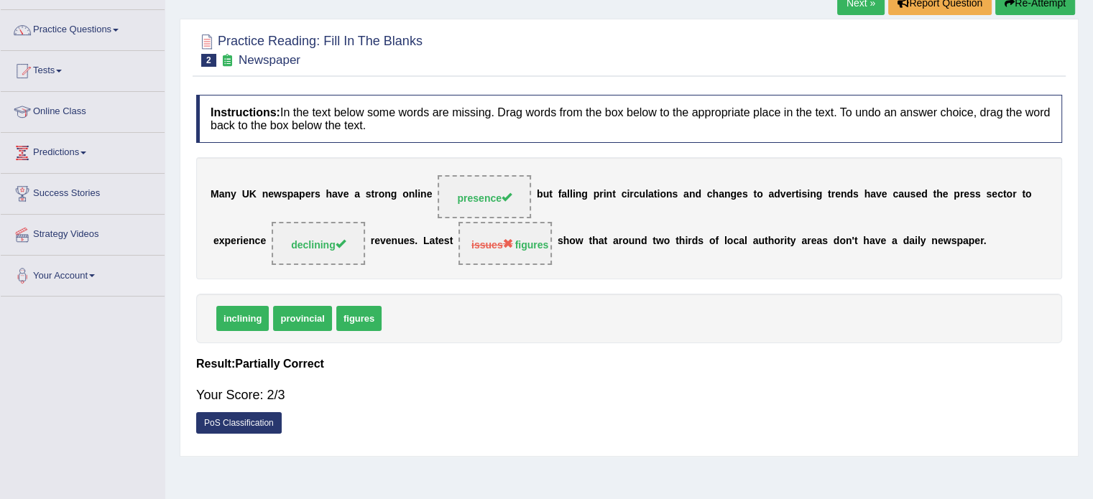
scroll to position [19, 0]
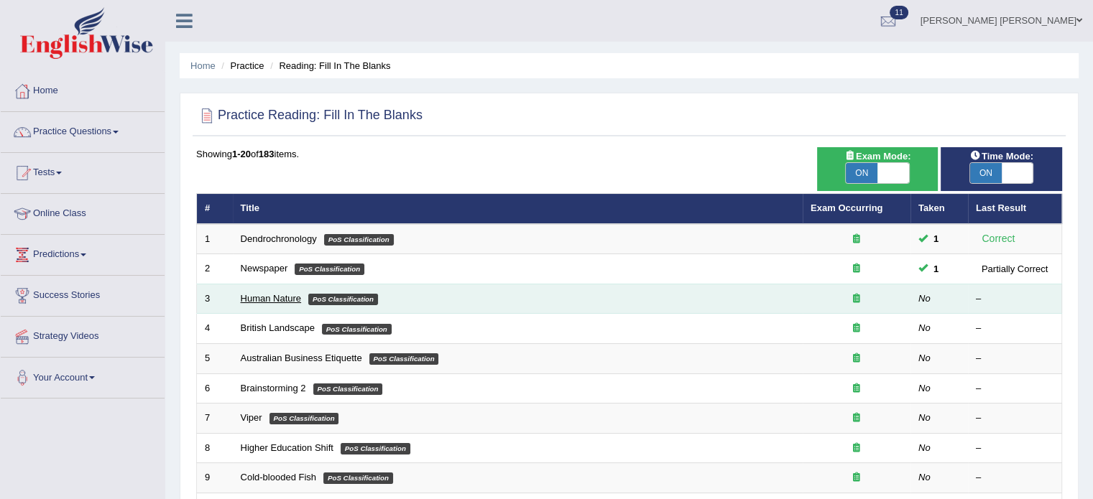
click at [282, 295] on link "Human Nature" at bounding box center [271, 298] width 61 height 11
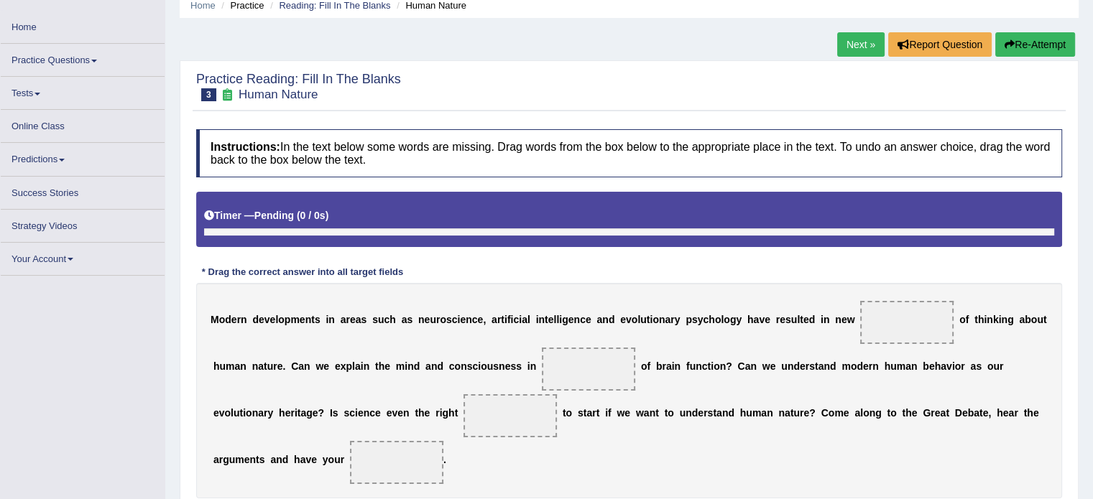
scroll to position [144, 0]
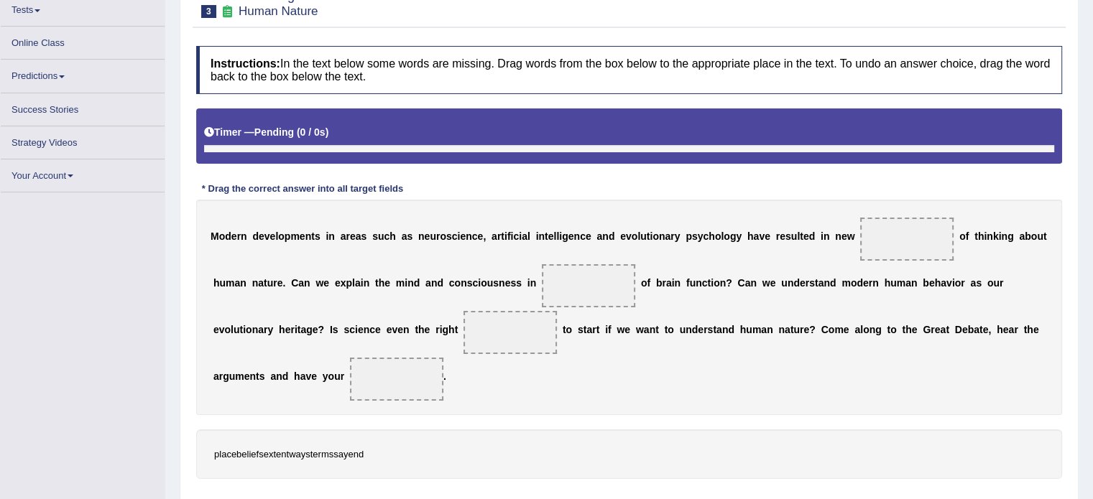
drag, startPoint x: 312, startPoint y: 240, endPoint x: 432, endPoint y: 240, distance: 120.7
click at [432, 240] on div "M o d e r n d e v e l o p m e n t s i n a r e a s s u c h a s n e u r o s c i e…" at bounding box center [629, 307] width 866 height 215
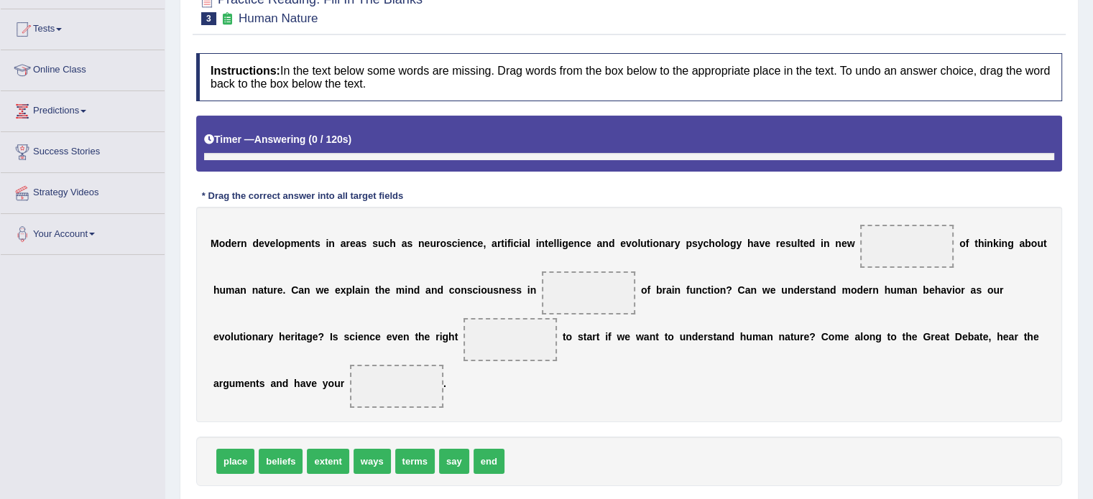
scroll to position [162, 0]
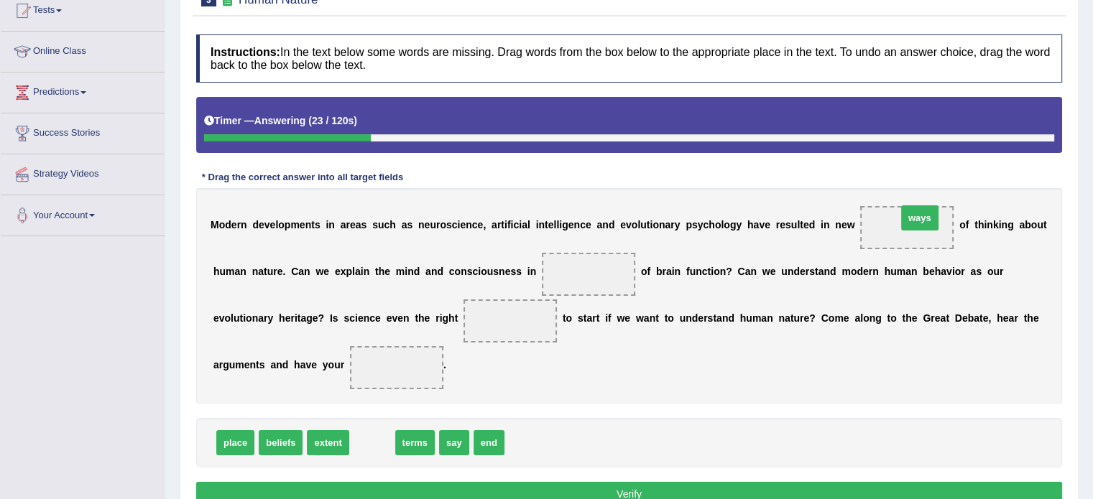
drag, startPoint x: 371, startPoint y: 445, endPoint x: 919, endPoint y: 220, distance: 591.7
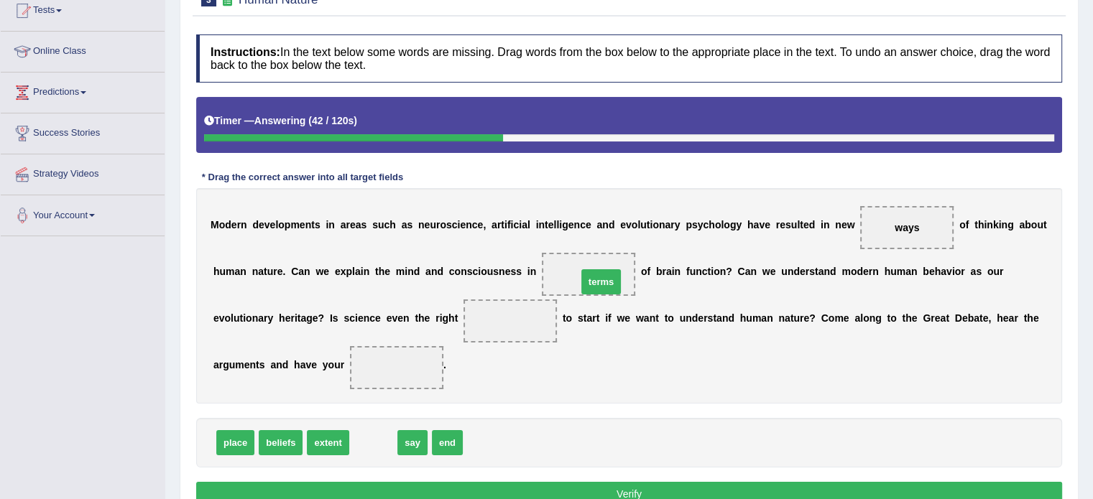
drag, startPoint x: 376, startPoint y: 445, endPoint x: 603, endPoint y: 285, distance: 278.4
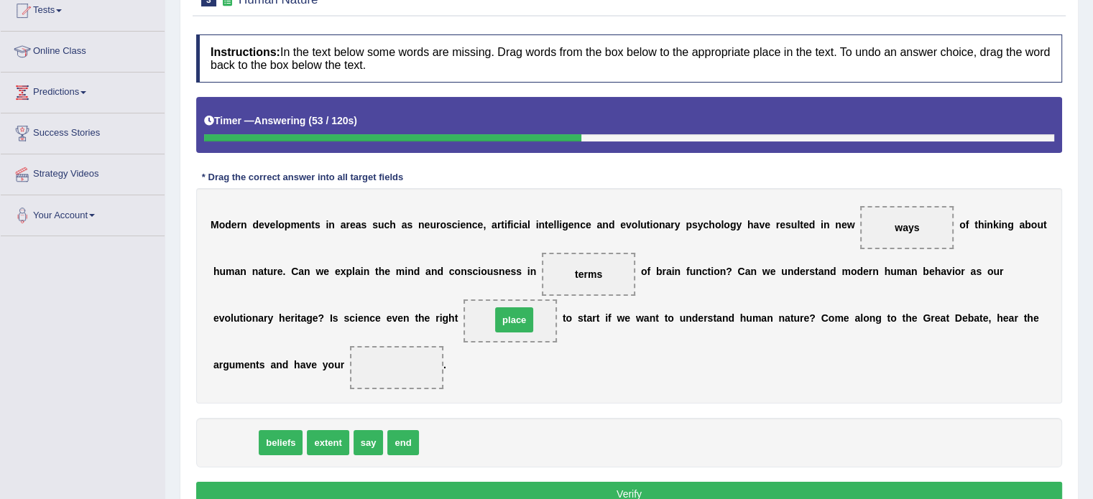
drag, startPoint x: 237, startPoint y: 447, endPoint x: 516, endPoint y: 324, distance: 304.6
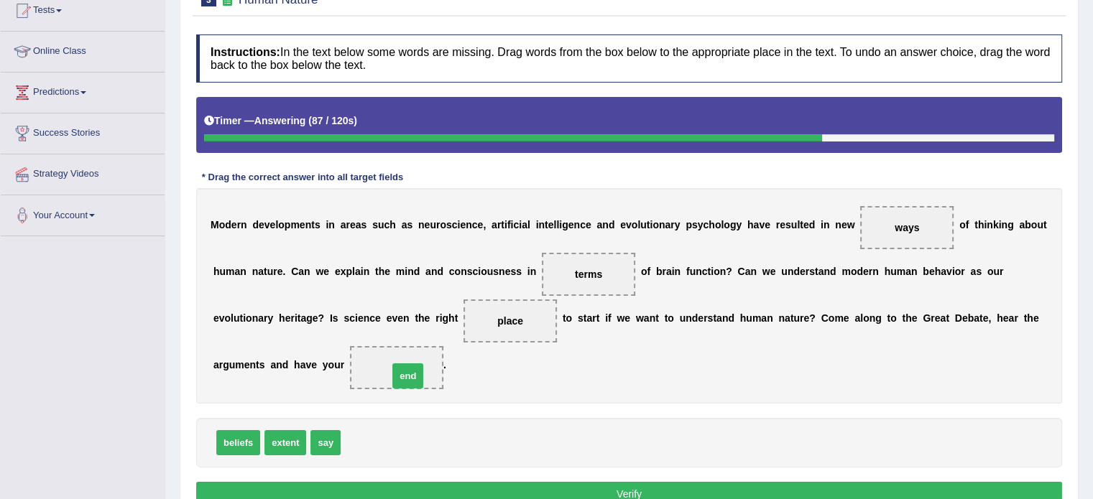
drag, startPoint x: 358, startPoint y: 442, endPoint x: 406, endPoint y: 375, distance: 81.9
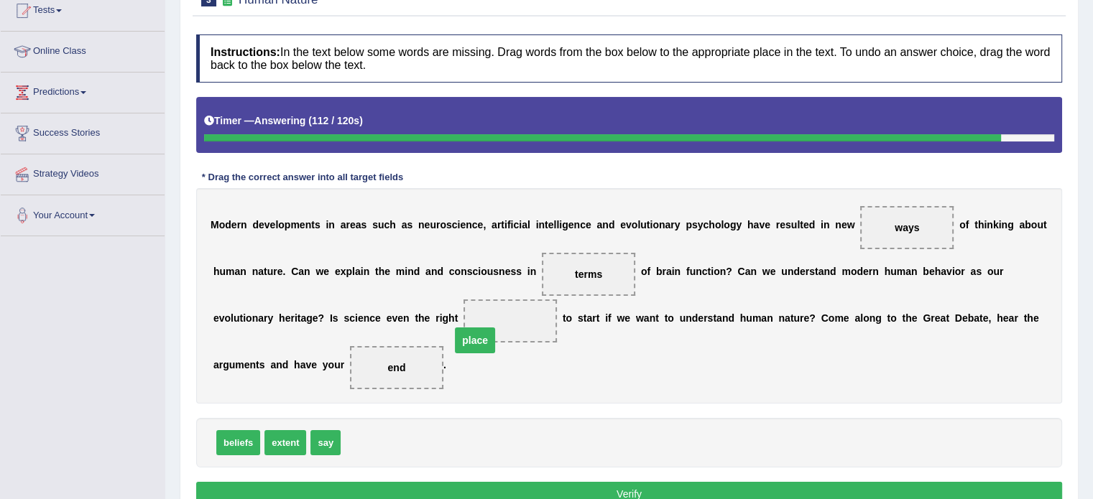
drag, startPoint x: 500, startPoint y: 316, endPoint x: 384, endPoint y: 364, distance: 125.3
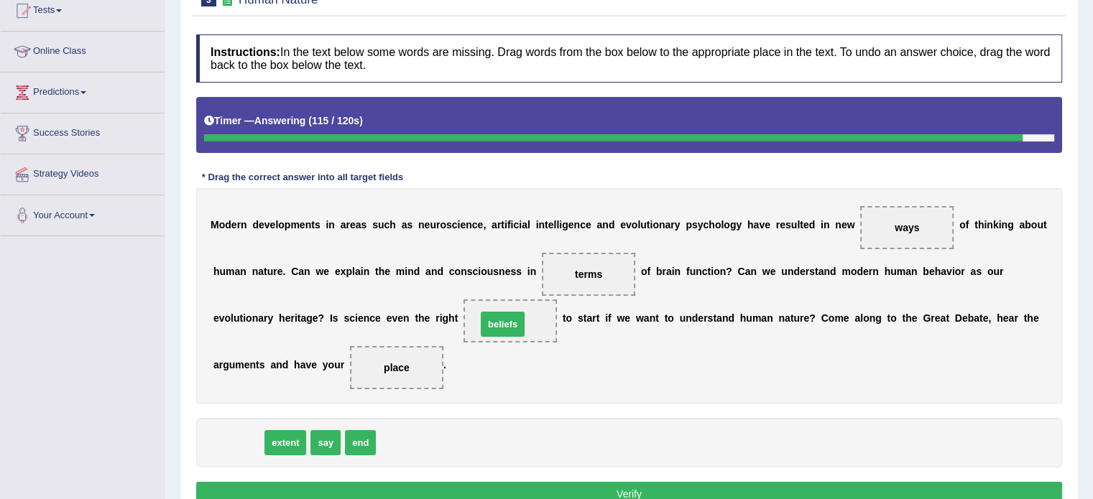
drag, startPoint x: 252, startPoint y: 445, endPoint x: 516, endPoint y: 326, distance: 289.7
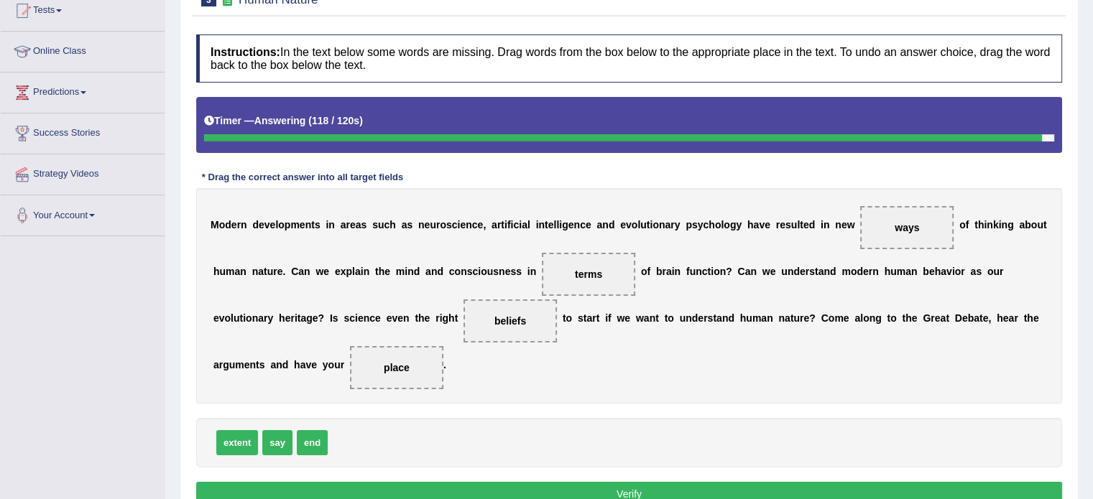
click at [565, 485] on button "Verify" at bounding box center [629, 494] width 866 height 24
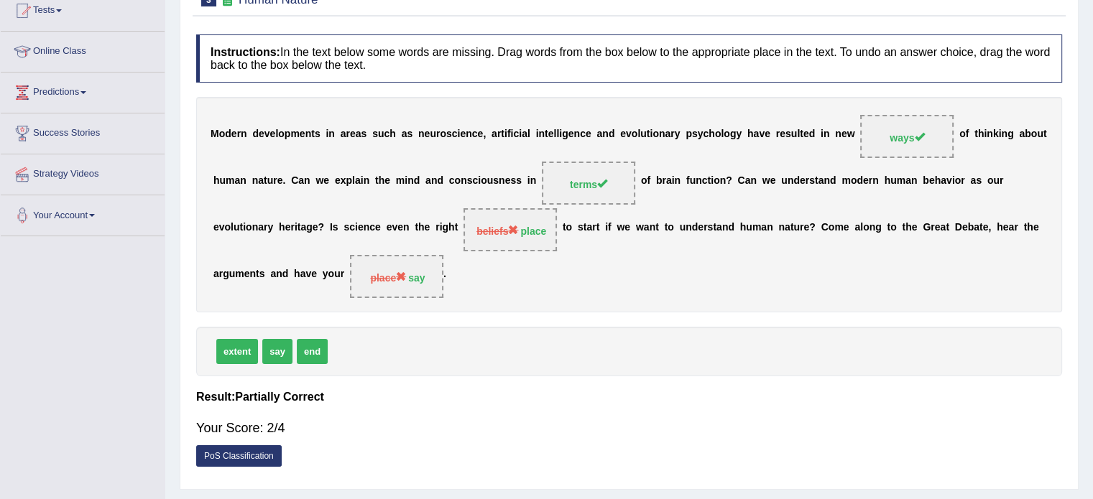
scroll to position [91, 0]
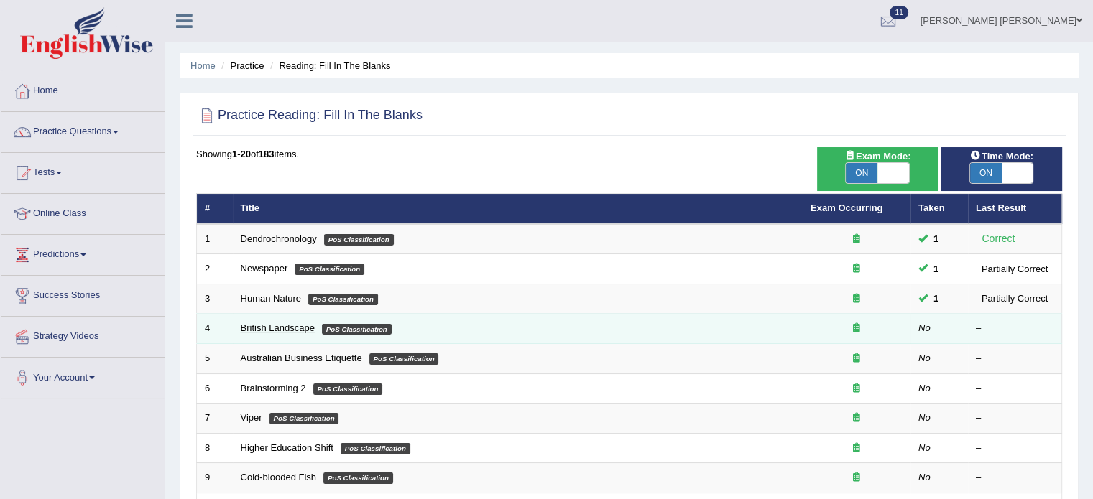
click at [301, 324] on link "British Landscape" at bounding box center [278, 328] width 74 height 11
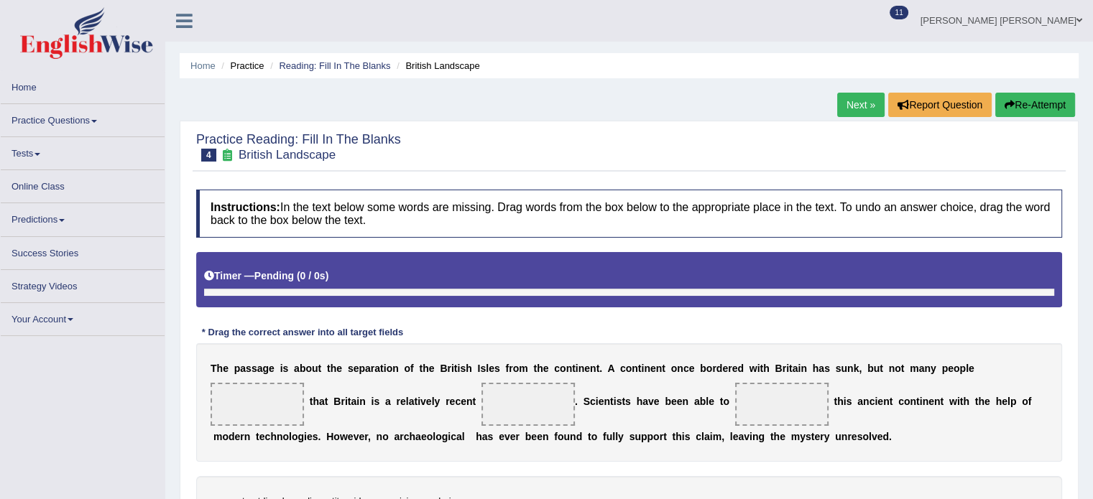
scroll to position [72, 0]
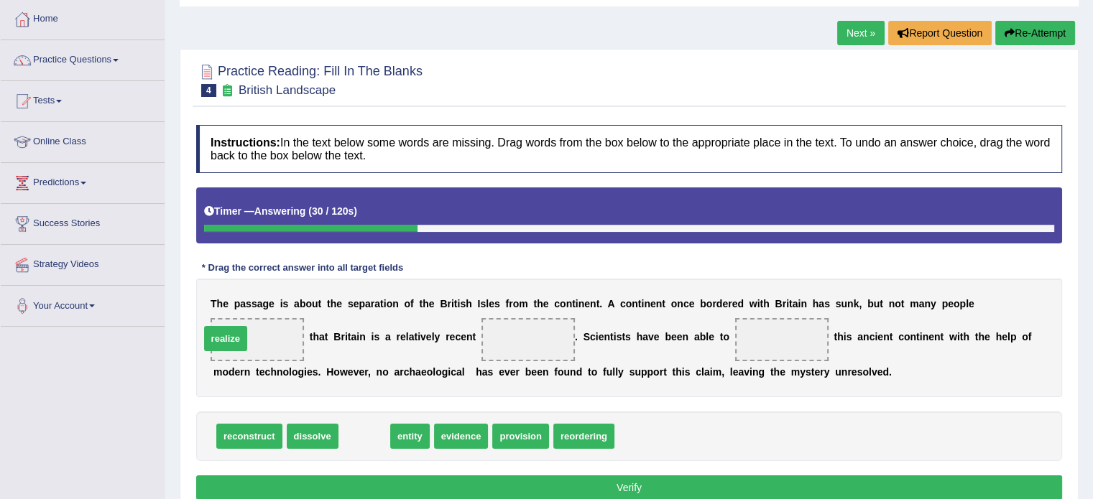
drag, startPoint x: 369, startPoint y: 435, endPoint x: 231, endPoint y: 338, distance: 169.6
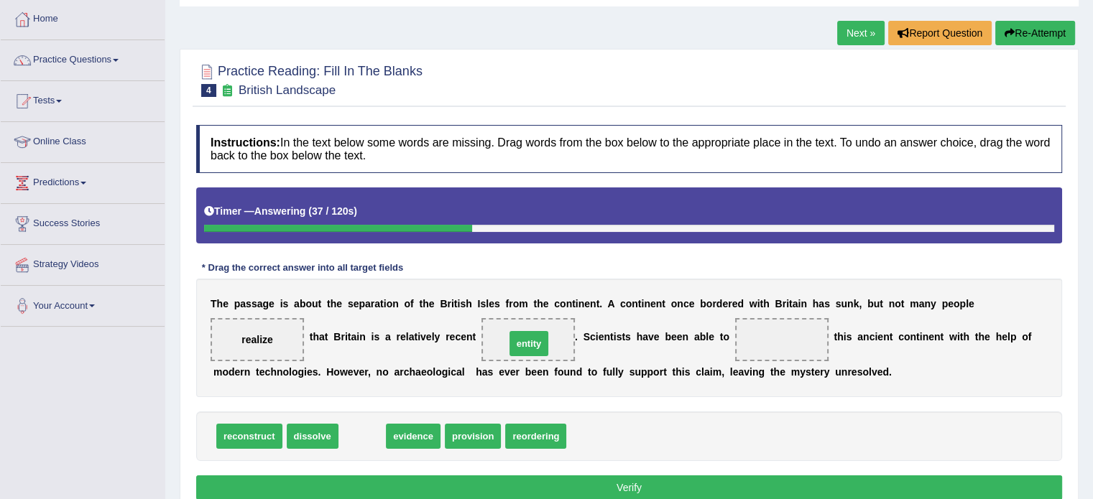
drag, startPoint x: 358, startPoint y: 436, endPoint x: 525, endPoint y: 343, distance: 190.7
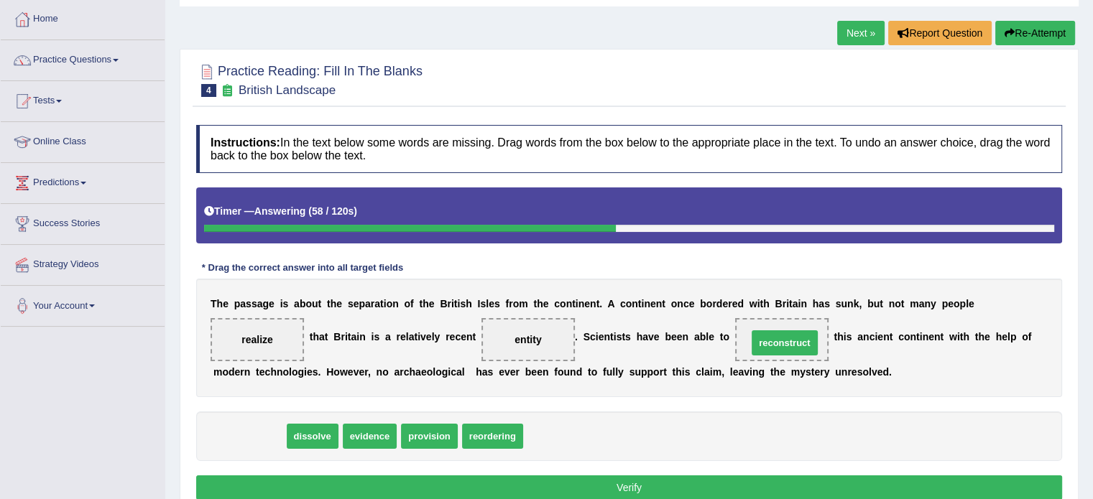
drag, startPoint x: 252, startPoint y: 433, endPoint x: 787, endPoint y: 340, distance: 543.2
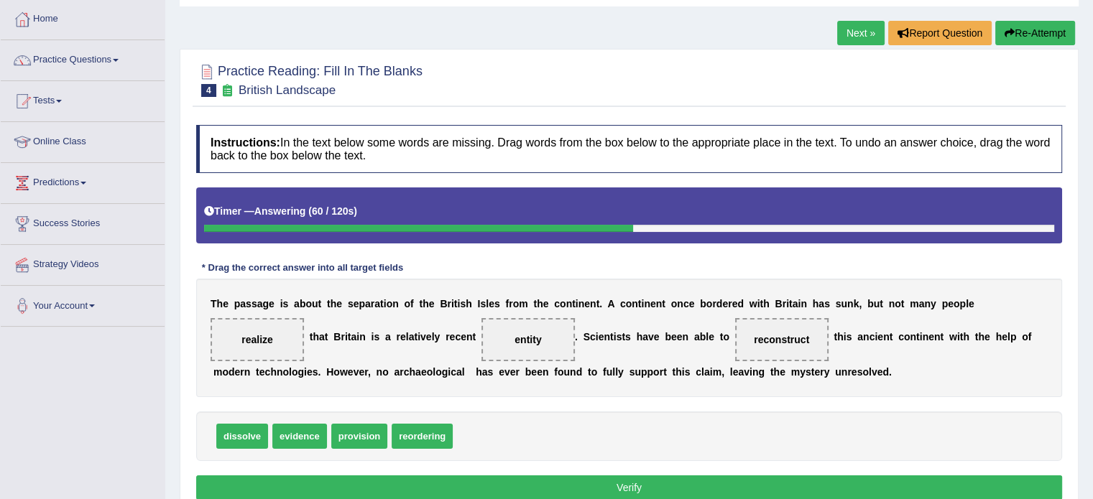
click at [648, 491] on button "Verify" at bounding box center [629, 488] width 866 height 24
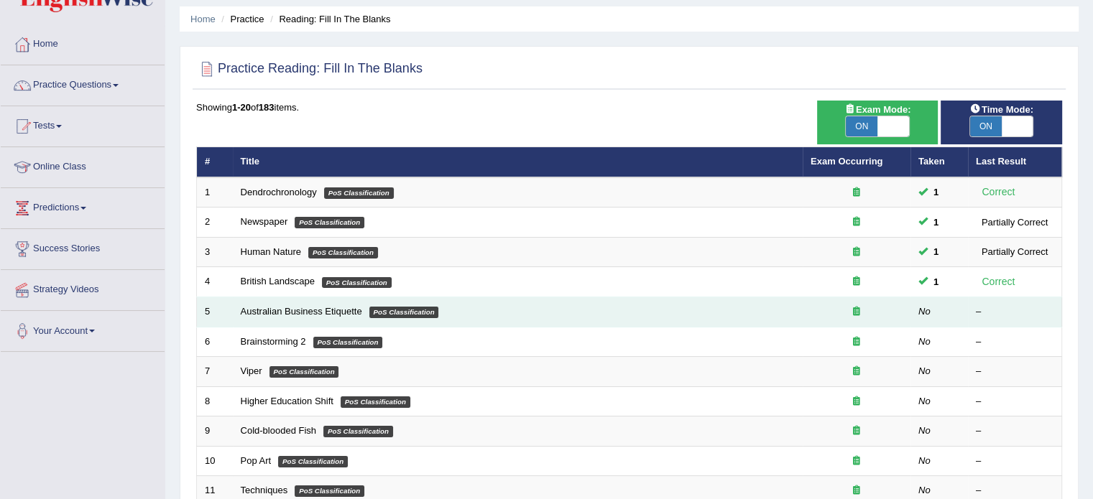
scroll to position [72, 0]
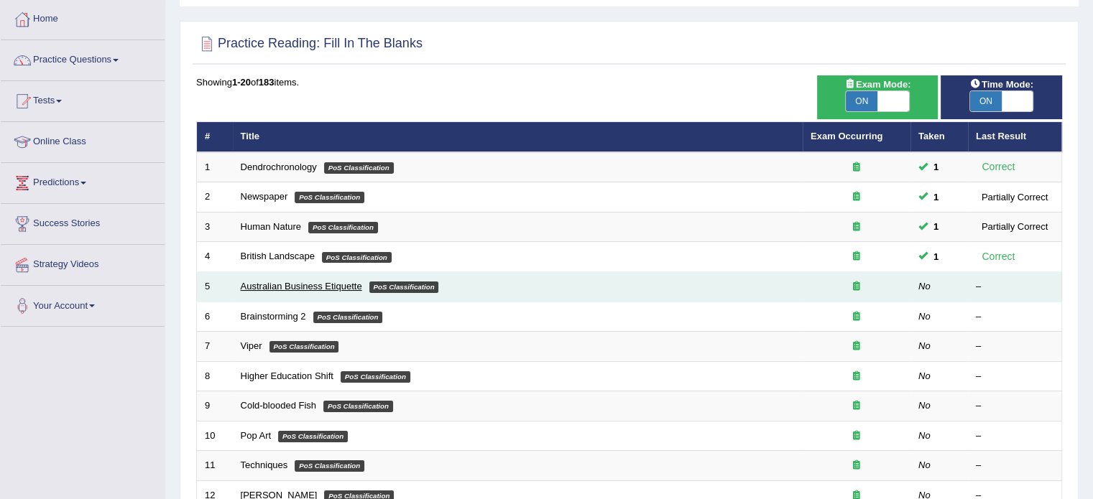
click at [298, 283] on link "Australian Business Etiquette" at bounding box center [301, 286] width 121 height 11
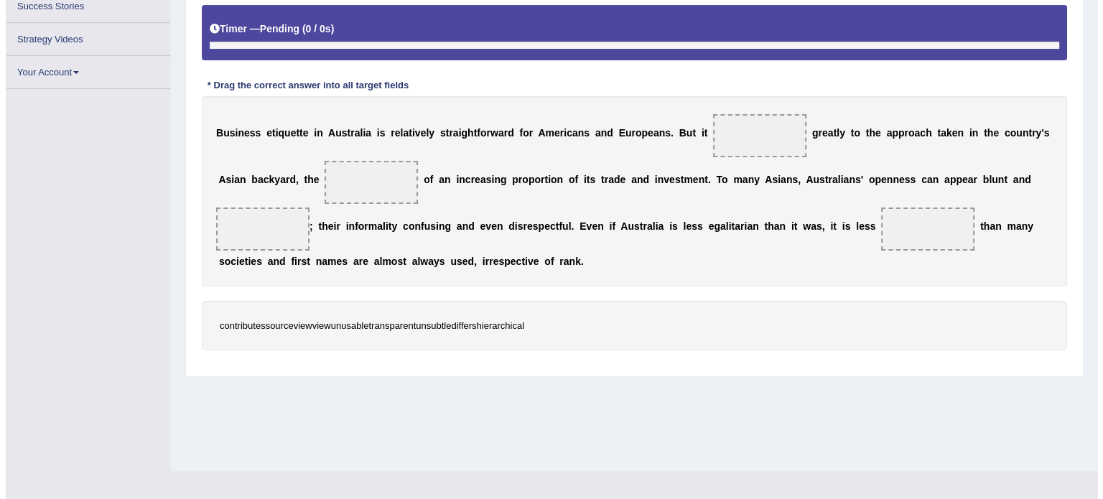
scroll to position [255, 0]
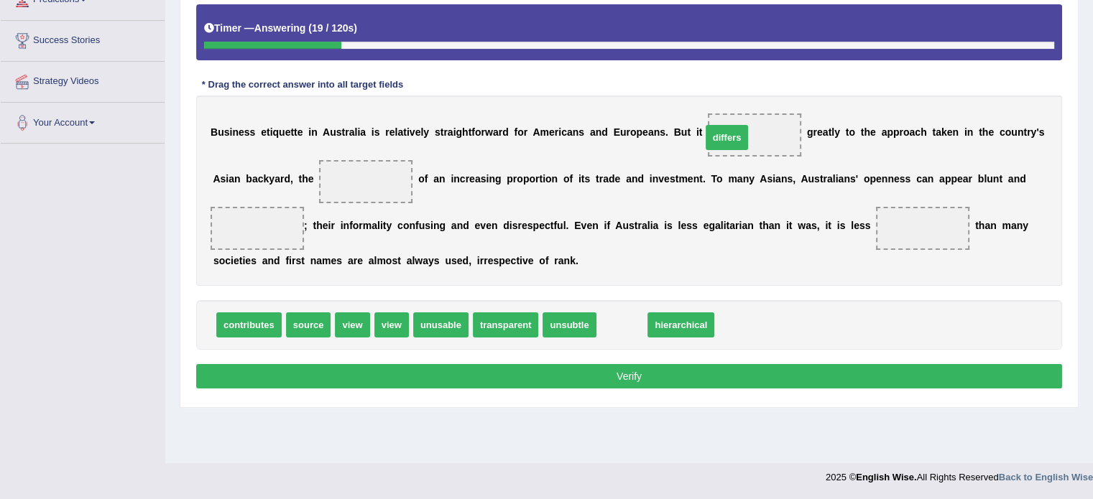
drag, startPoint x: 623, startPoint y: 328, endPoint x: 728, endPoint y: 140, distance: 214.8
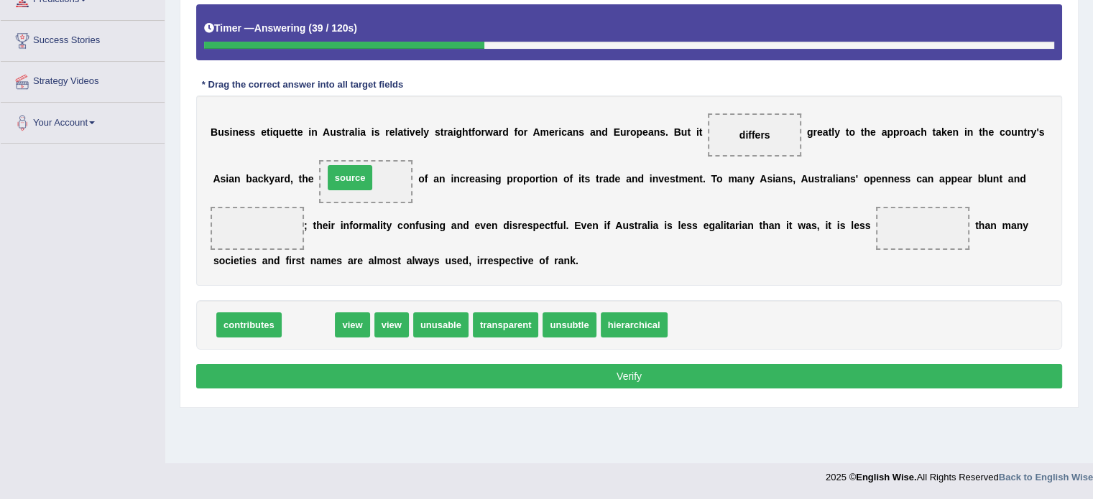
drag, startPoint x: 320, startPoint y: 322, endPoint x: 361, endPoint y: 175, distance: 153.0
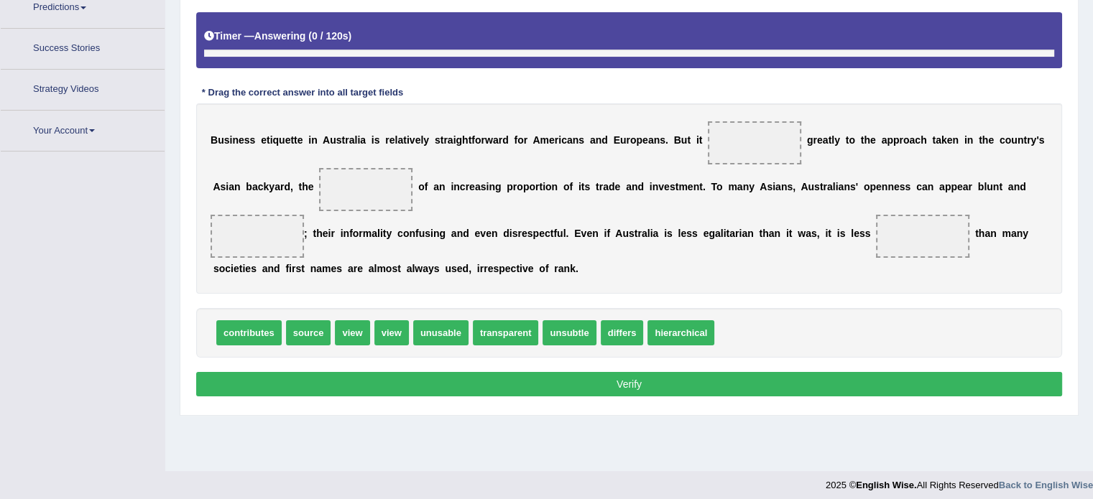
scroll to position [255, 0]
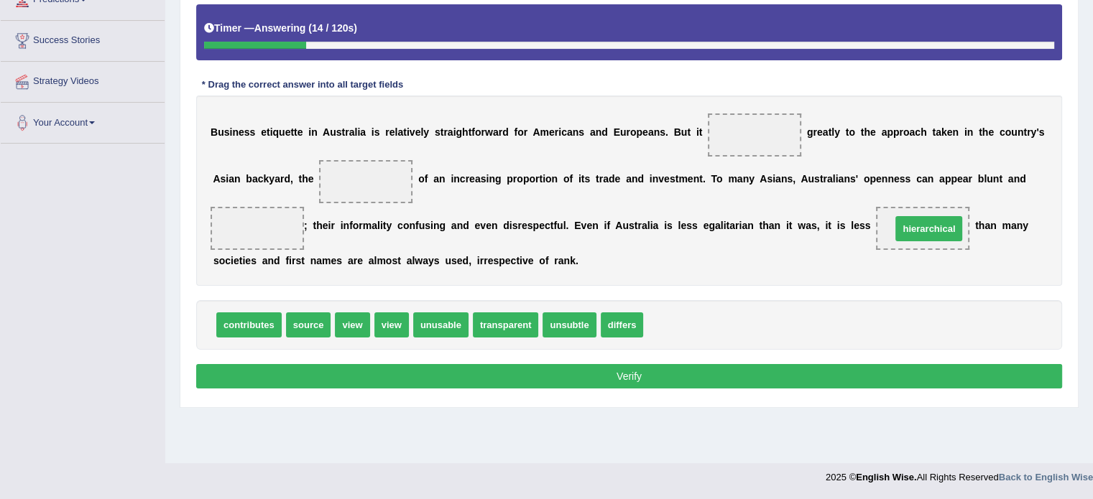
drag, startPoint x: 675, startPoint y: 324, endPoint x: 923, endPoint y: 228, distance: 265.8
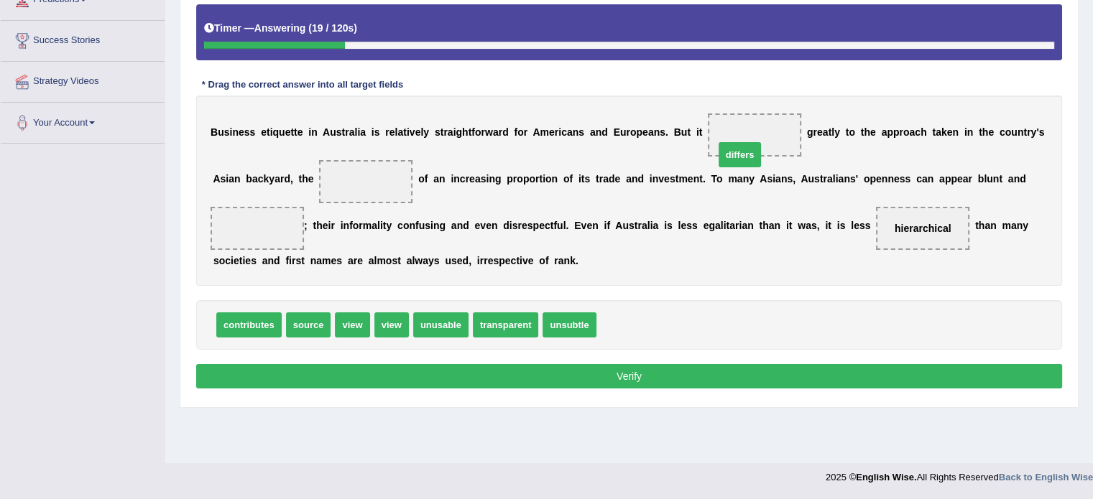
drag, startPoint x: 618, startPoint y: 323, endPoint x: 736, endPoint y: 152, distance: 207.6
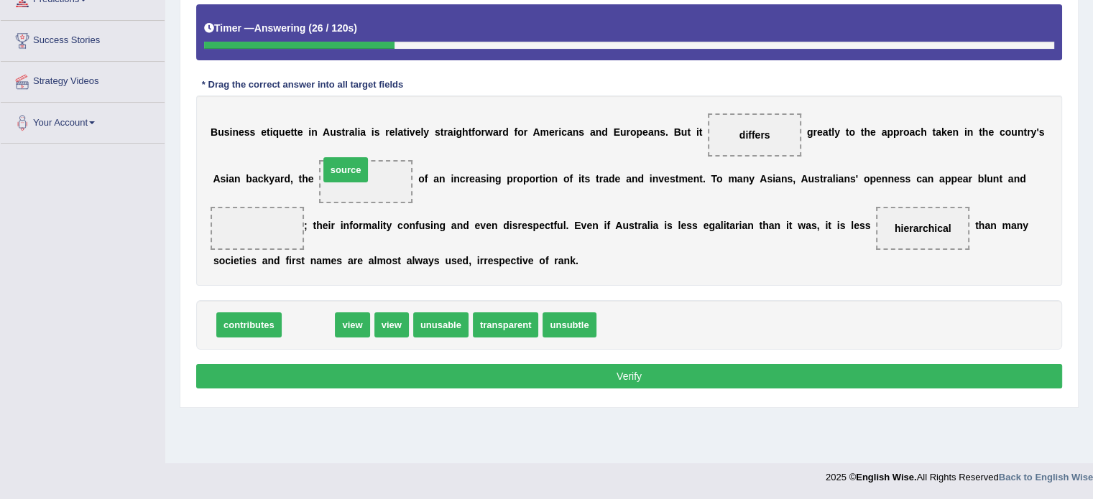
drag, startPoint x: 319, startPoint y: 325, endPoint x: 371, endPoint y: 162, distance: 170.4
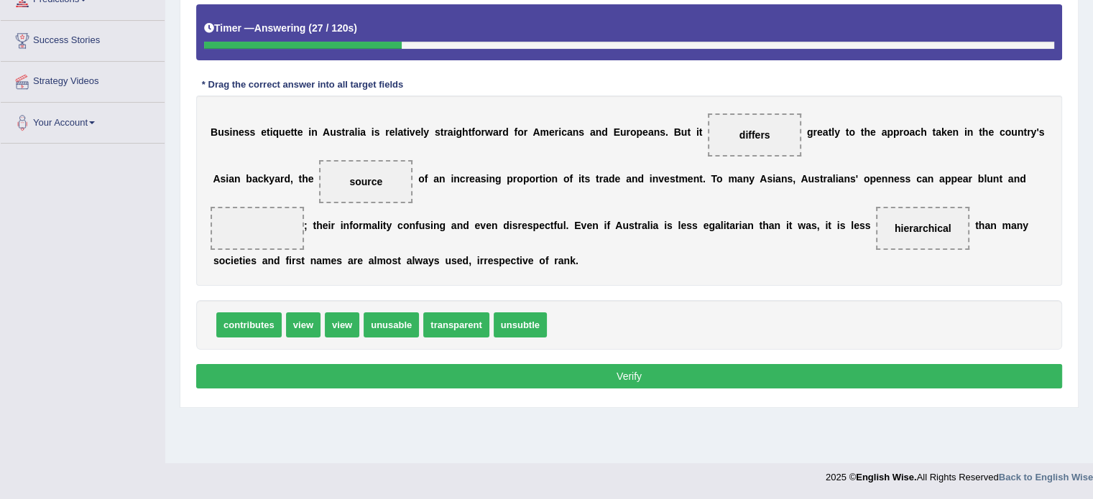
click at [390, 365] on button "Verify" at bounding box center [629, 376] width 866 height 24
drag, startPoint x: 352, startPoint y: 327, endPoint x: 268, endPoint y: 223, distance: 133.3
drag, startPoint x: 376, startPoint y: 356, endPoint x: 371, endPoint y: 361, distance: 7.6
click at [374, 356] on div "Instructions: In the text below some words are missing. Drag words from the box…" at bounding box center [629, 167] width 873 height 465
click at [368, 364] on button "Verify" at bounding box center [629, 376] width 866 height 24
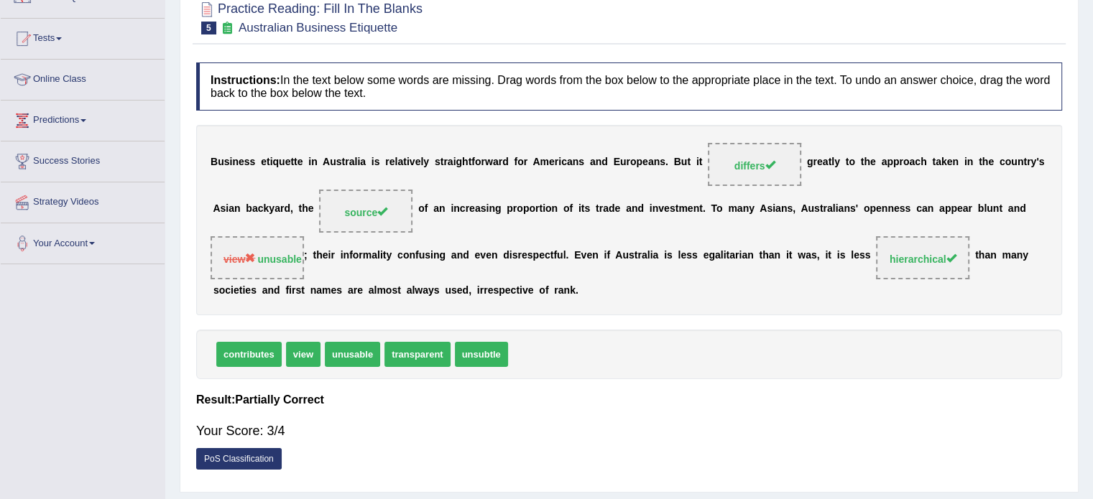
scroll to position [111, 0]
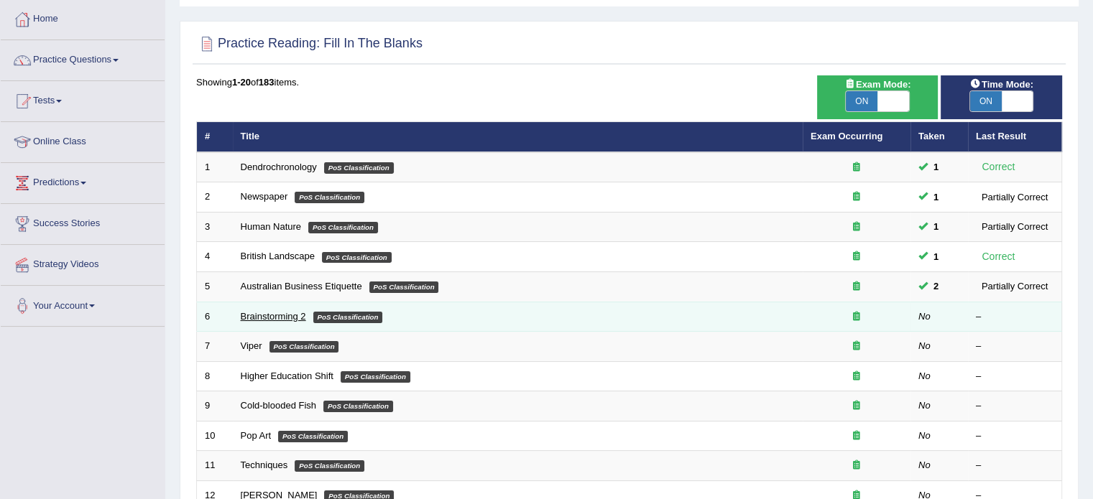
click at [264, 311] on link "Brainstorming 2" at bounding box center [273, 316] width 65 height 11
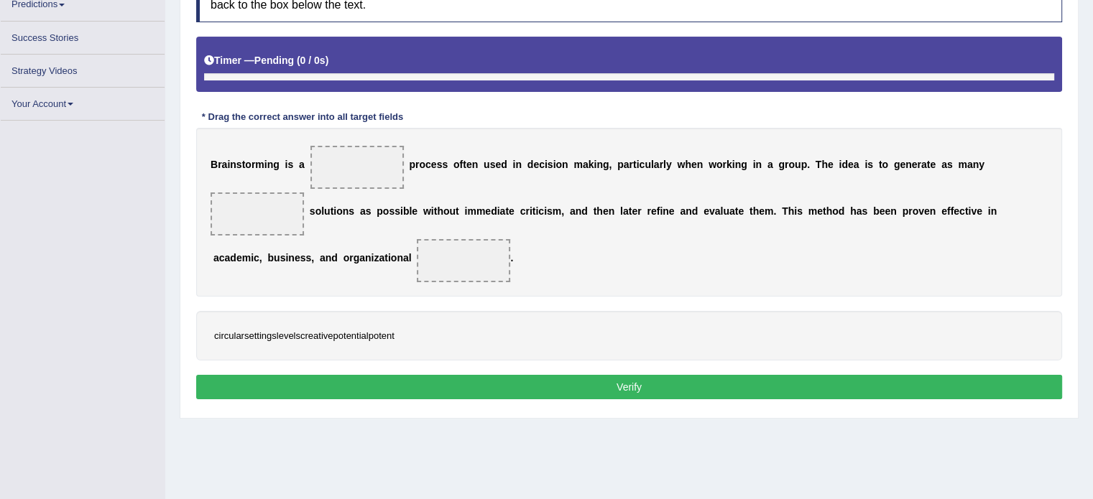
scroll to position [250, 0]
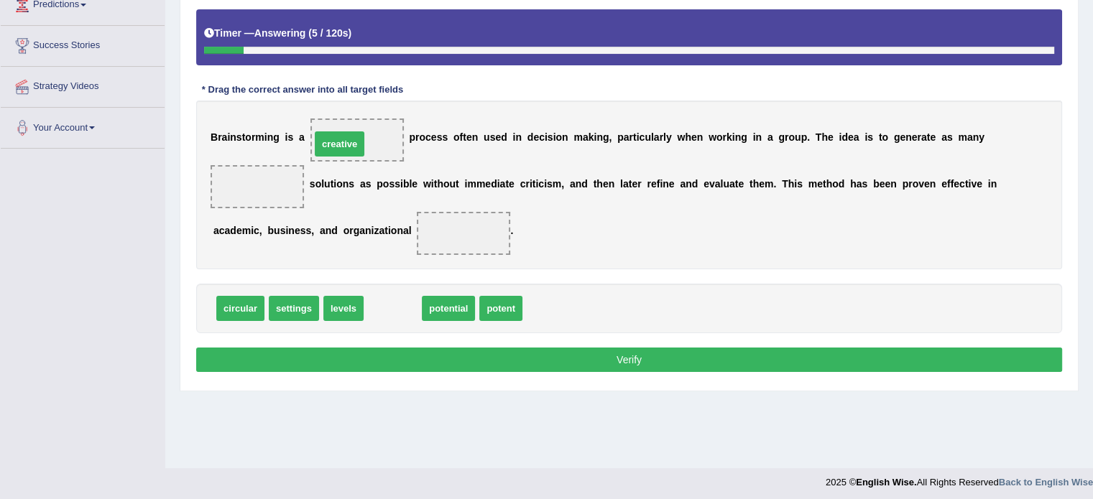
drag, startPoint x: 401, startPoint y: 307, endPoint x: 348, endPoint y: 142, distance: 173.5
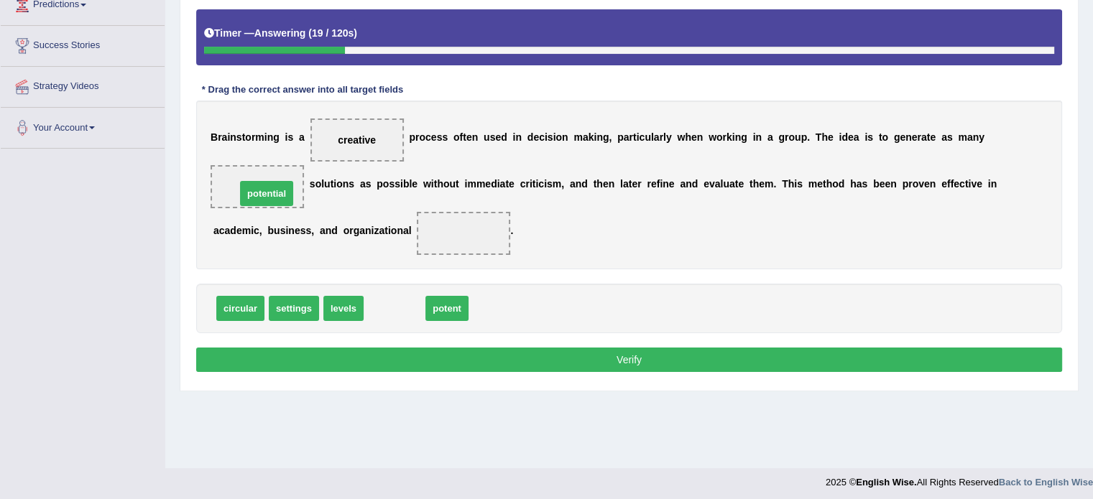
drag, startPoint x: 406, startPoint y: 309, endPoint x: 278, endPoint y: 190, distance: 174.3
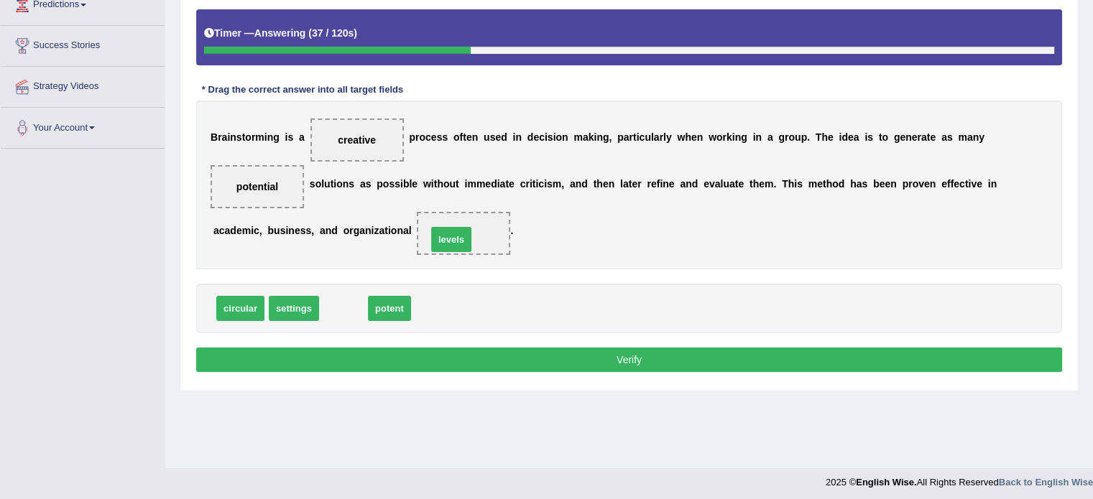
drag, startPoint x: 336, startPoint y: 304, endPoint x: 443, endPoint y: 238, distance: 125.8
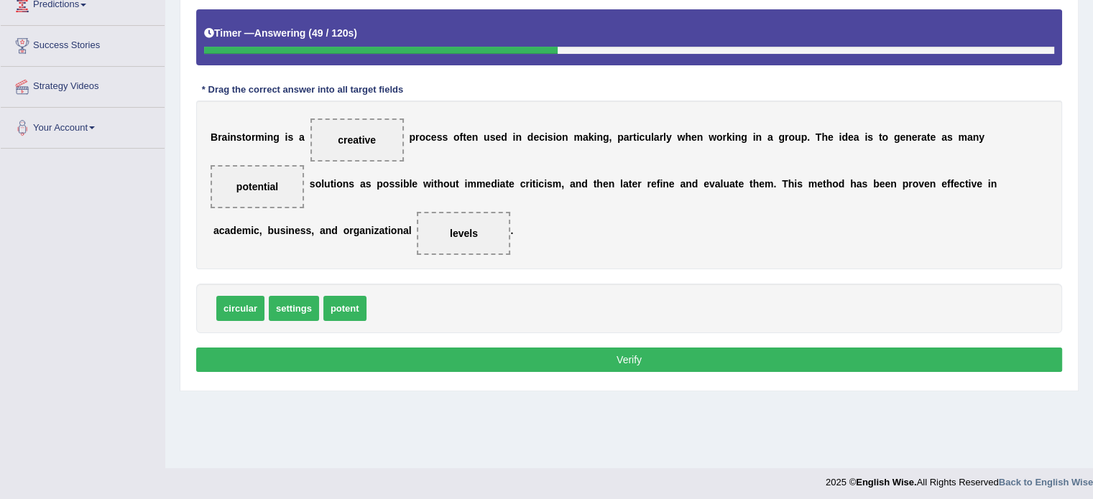
click at [397, 356] on button "Verify" at bounding box center [629, 360] width 866 height 24
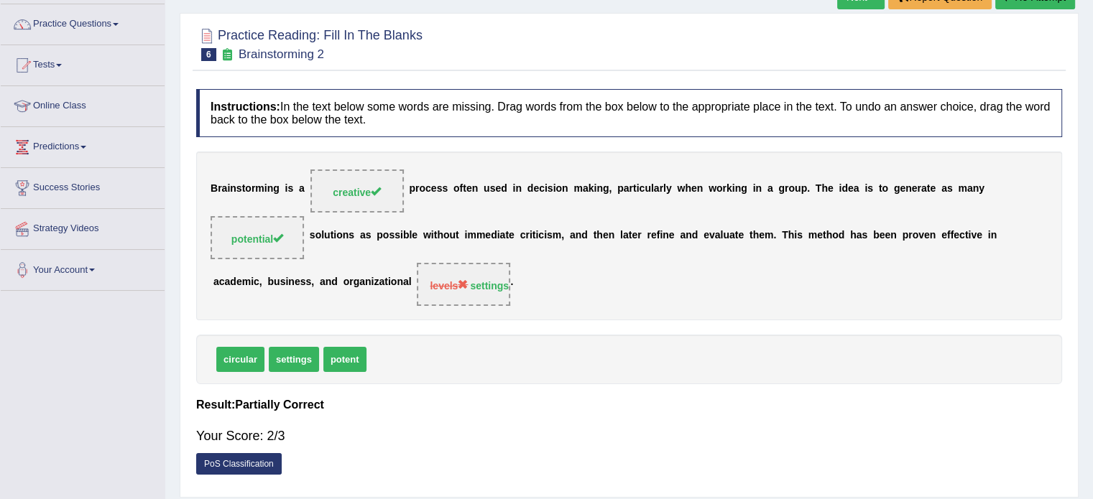
scroll to position [106, 0]
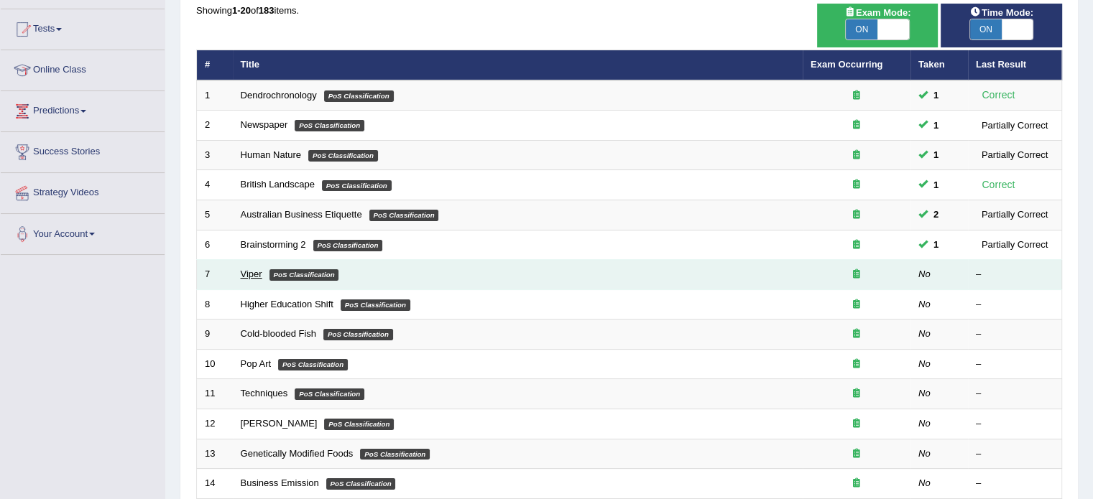
click at [249, 272] on link "Viper" at bounding box center [252, 274] width 22 height 11
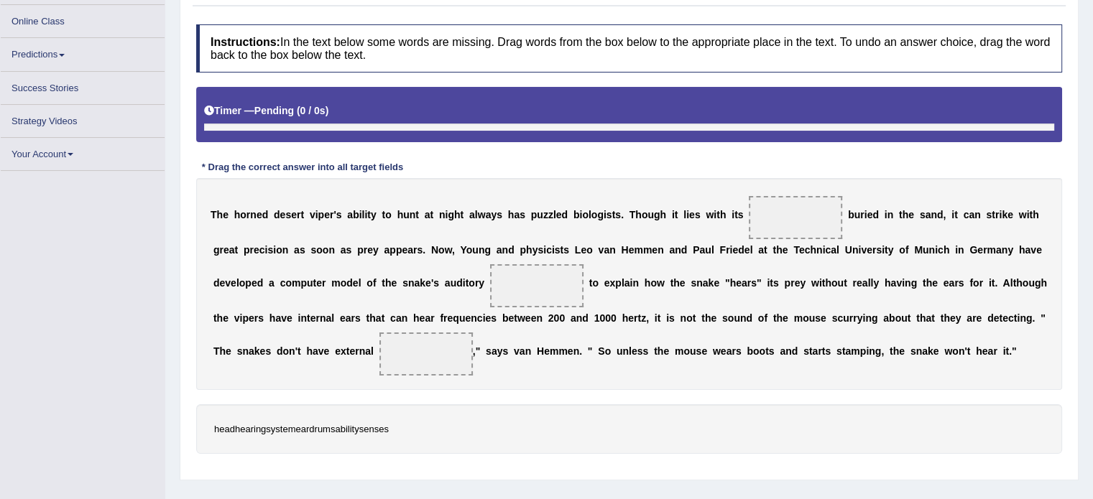
scroll to position [215, 0]
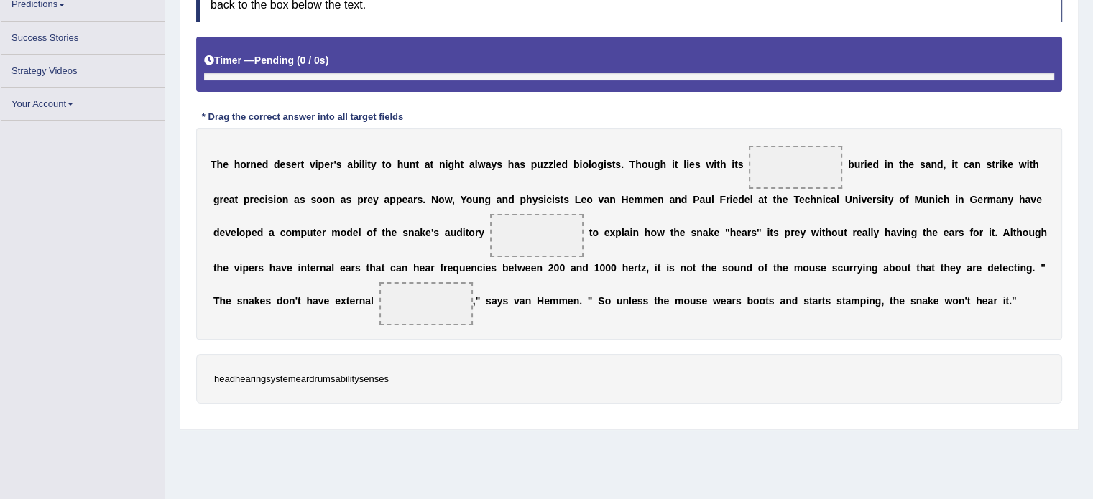
drag, startPoint x: 259, startPoint y: 163, endPoint x: 314, endPoint y: 163, distance: 54.6
click at [314, 163] on div "T h e h o r n e d d e s e r t v i p e r ' s a b i l i t y t o [PERSON_NAME] a t…" at bounding box center [629, 234] width 866 height 212
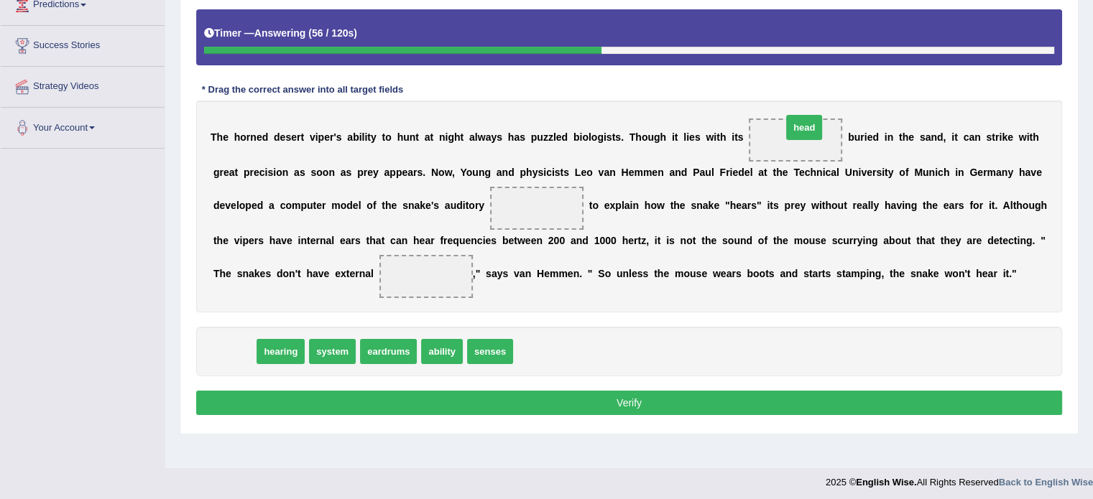
drag, startPoint x: 229, startPoint y: 353, endPoint x: 799, endPoint y: 129, distance: 612.1
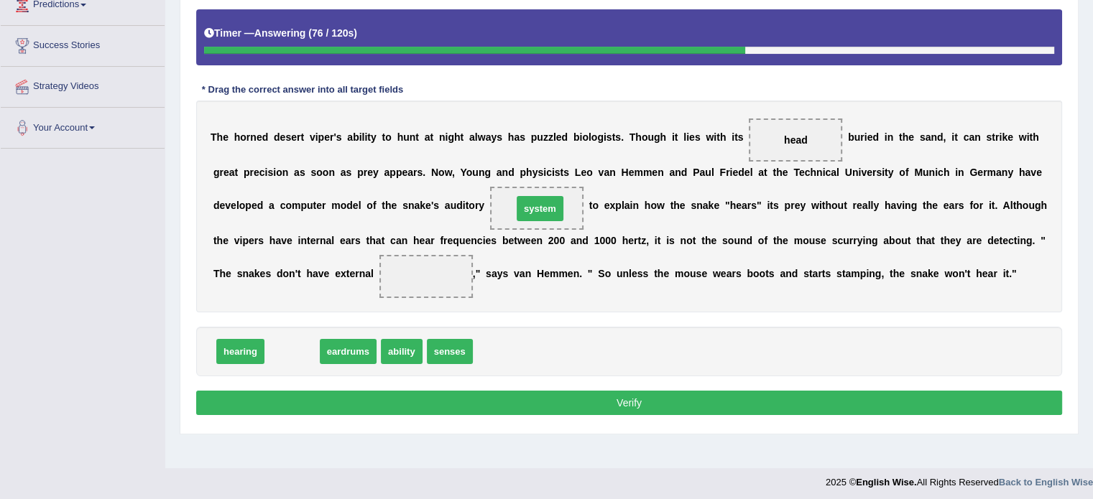
drag, startPoint x: 282, startPoint y: 351, endPoint x: 530, endPoint y: 208, distance: 286.1
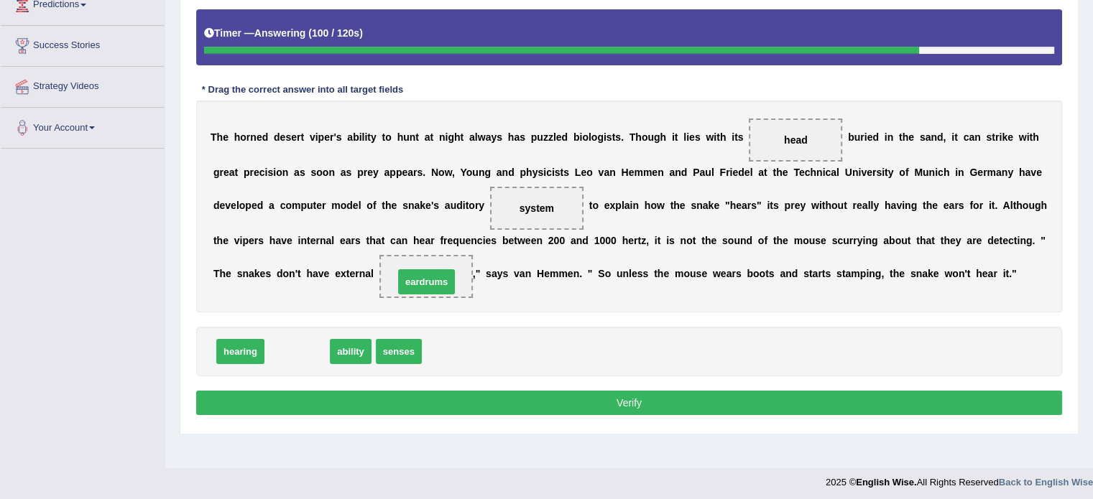
drag, startPoint x: 299, startPoint y: 353, endPoint x: 428, endPoint y: 283, distance: 146.9
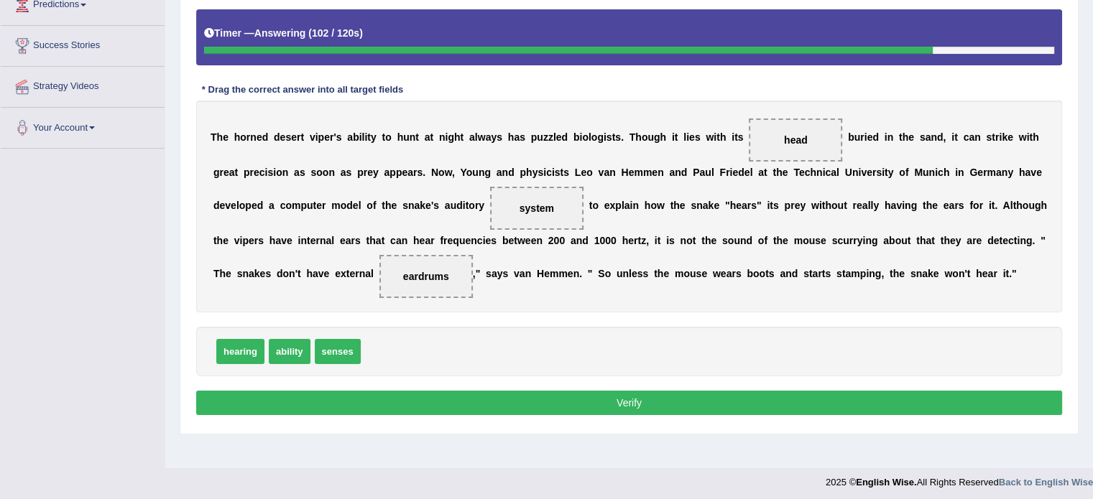
click at [539, 402] on button "Verify" at bounding box center [629, 403] width 866 height 24
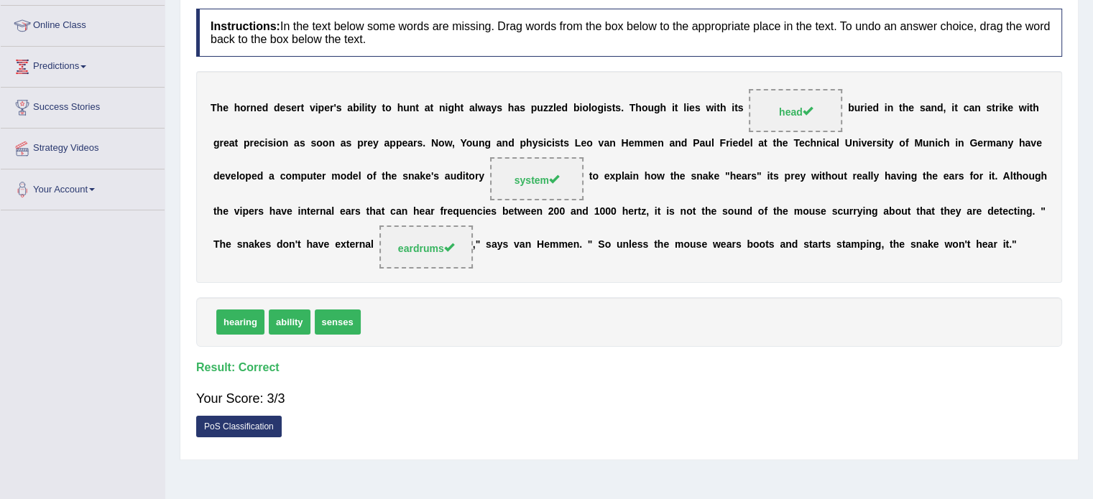
scroll to position [106, 0]
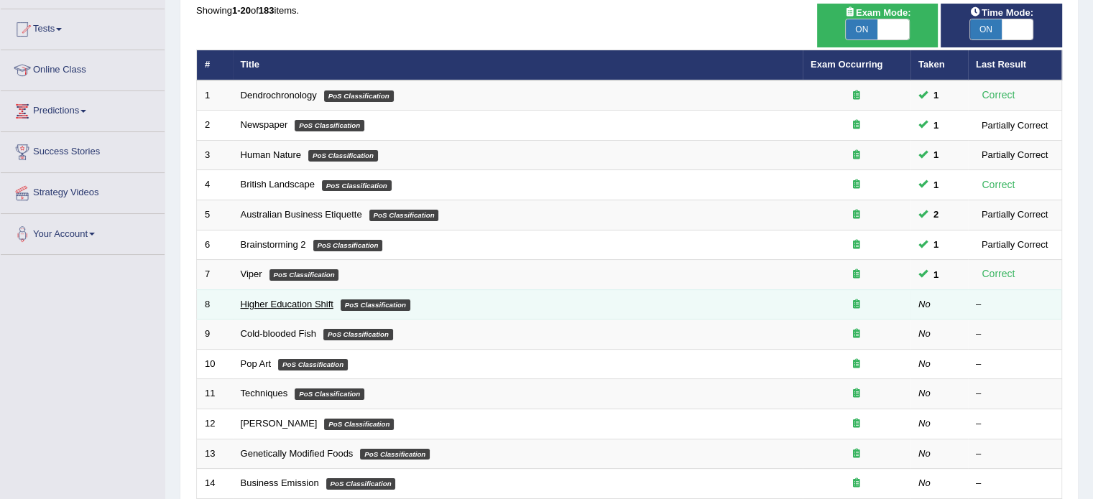
click at [266, 302] on link "Higher Education Shift" at bounding box center [287, 304] width 93 height 11
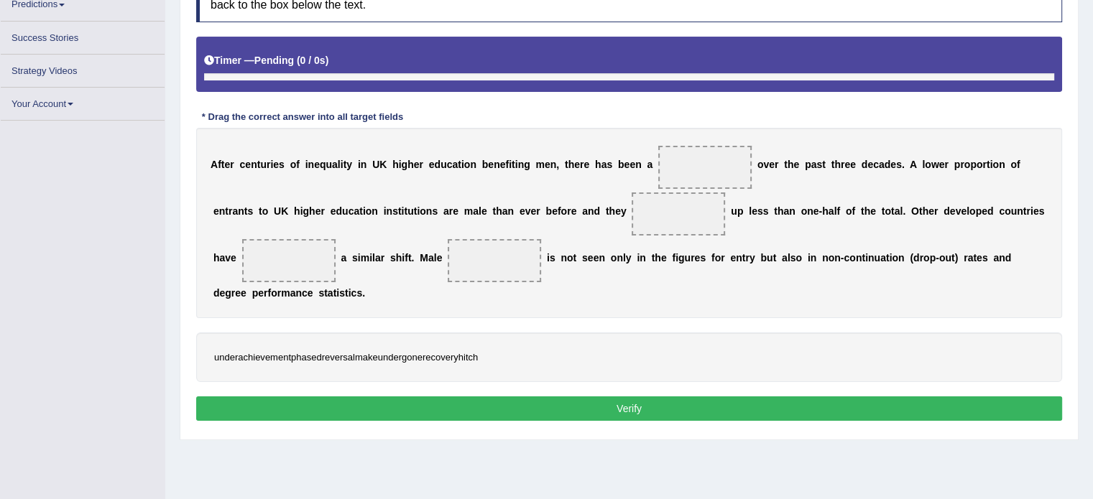
scroll to position [250, 0]
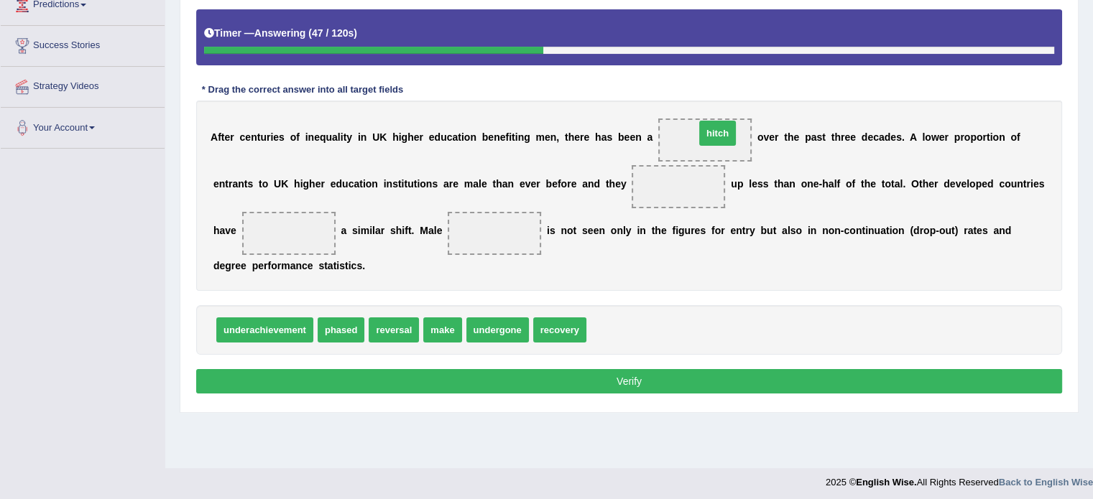
drag, startPoint x: 612, startPoint y: 330, endPoint x: 720, endPoint y: 134, distance: 224.1
drag, startPoint x: 567, startPoint y: 320, endPoint x: 713, endPoint y: 132, distance: 238.1
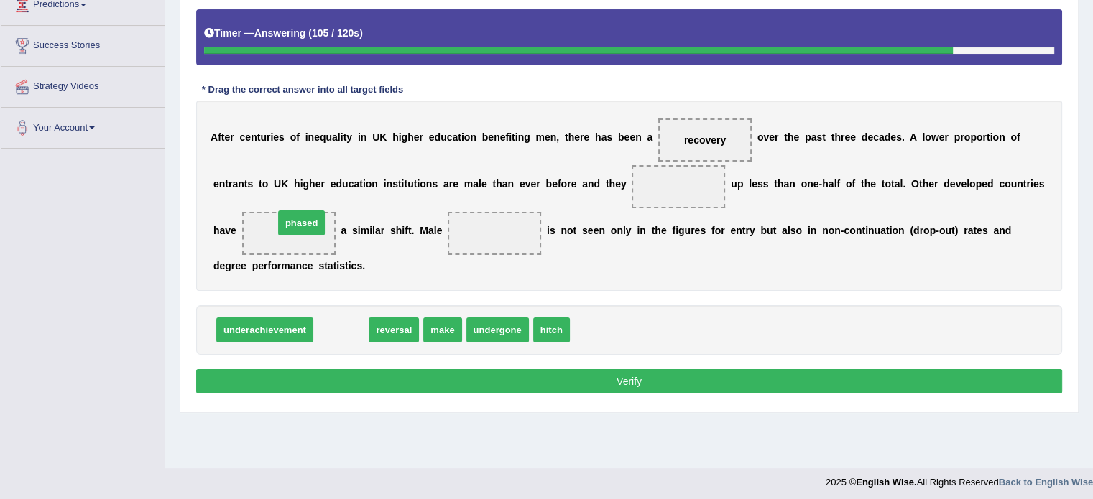
drag, startPoint x: 343, startPoint y: 330, endPoint x: 303, endPoint y: 223, distance: 114.1
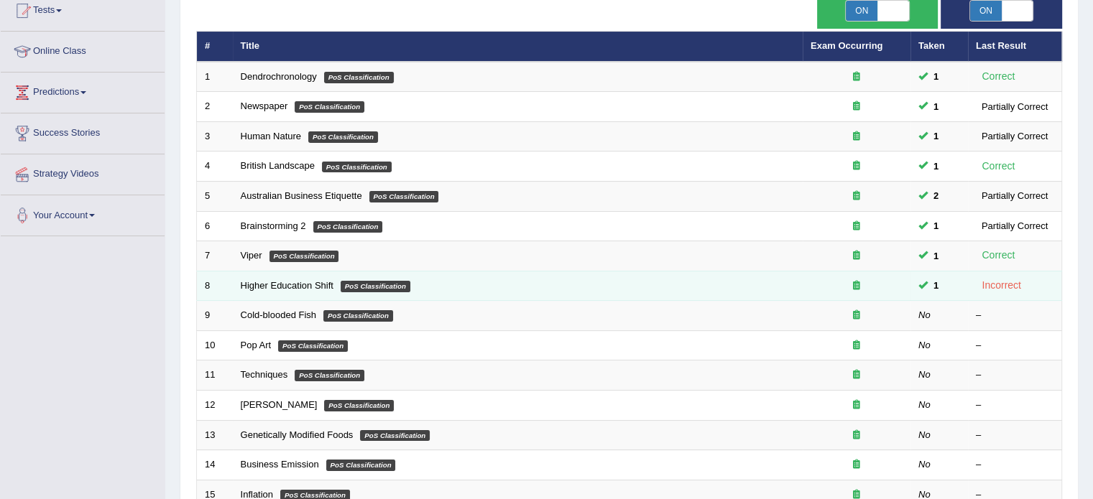
scroll to position [144, 0]
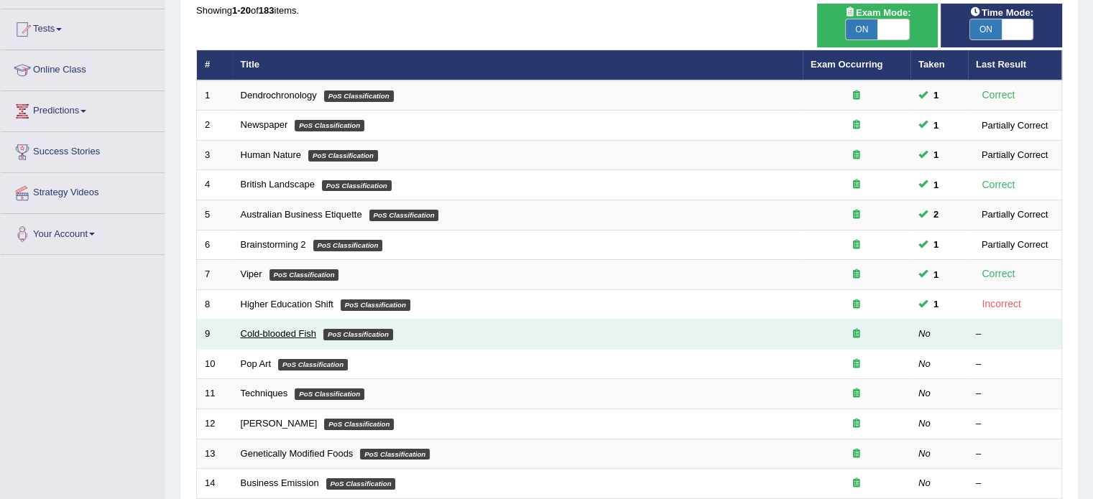
click at [309, 331] on link "Cold-blooded Fish" at bounding box center [279, 333] width 76 height 11
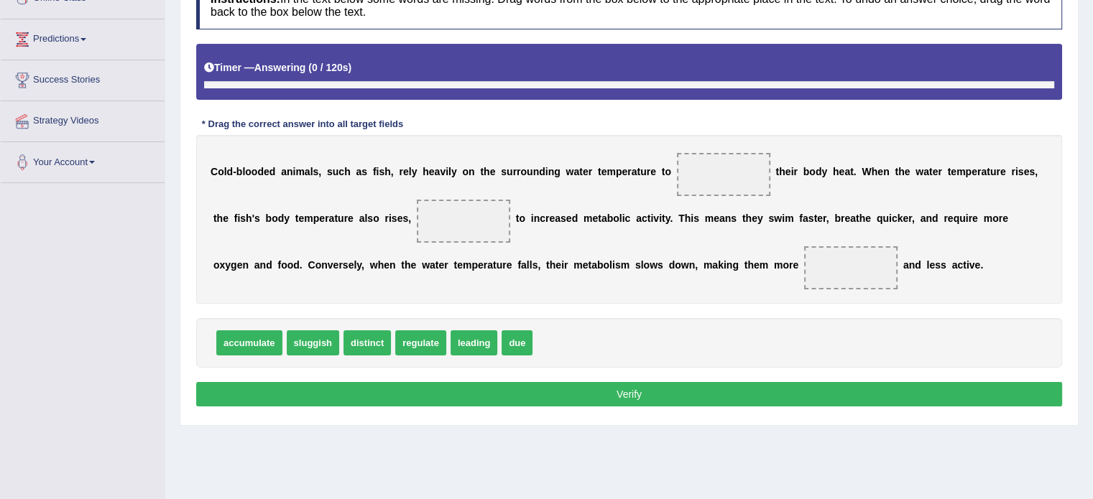
scroll to position [250, 0]
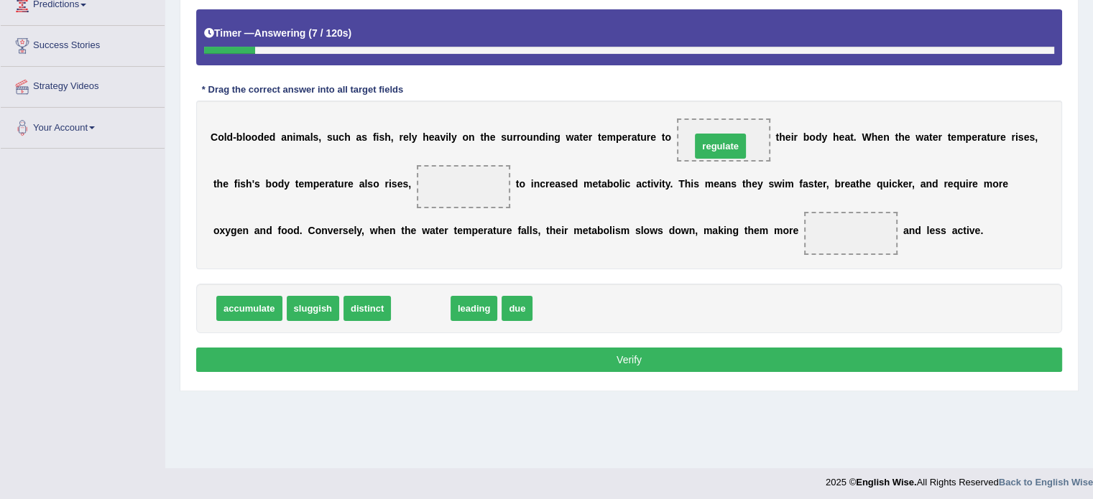
drag, startPoint x: 411, startPoint y: 311, endPoint x: 710, endPoint y: 147, distance: 341.4
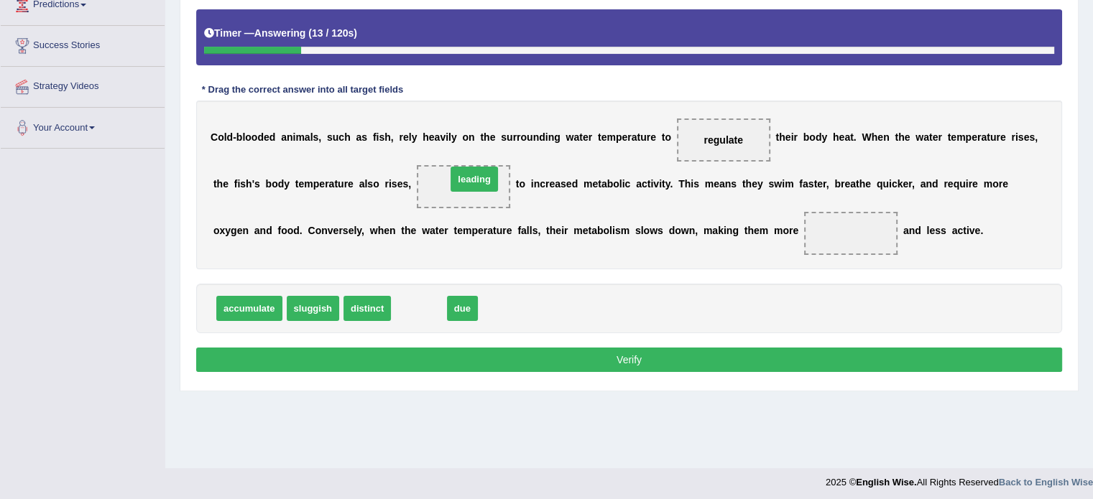
drag, startPoint x: 410, startPoint y: 308, endPoint x: 466, endPoint y: 170, distance: 148.9
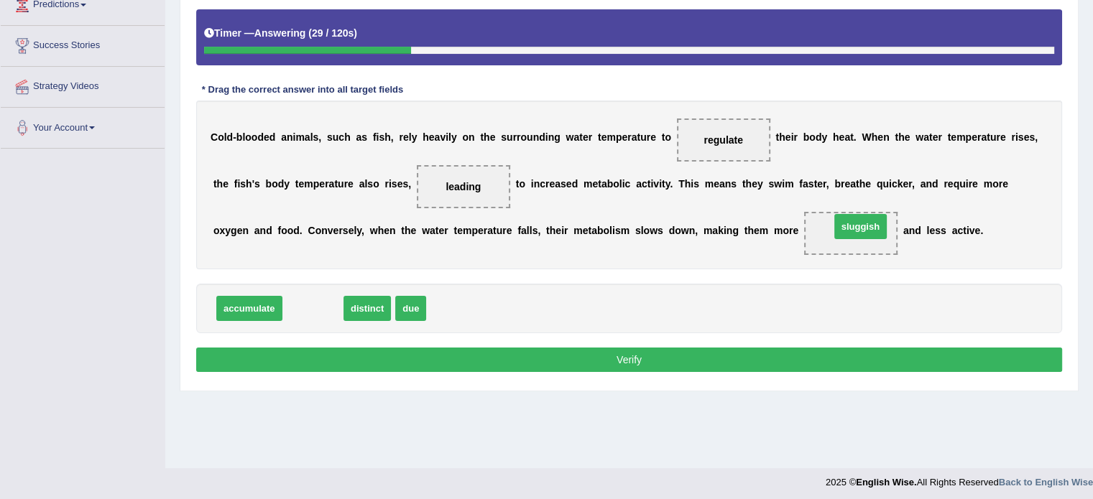
drag, startPoint x: 322, startPoint y: 304, endPoint x: 863, endPoint y: 223, distance: 547.5
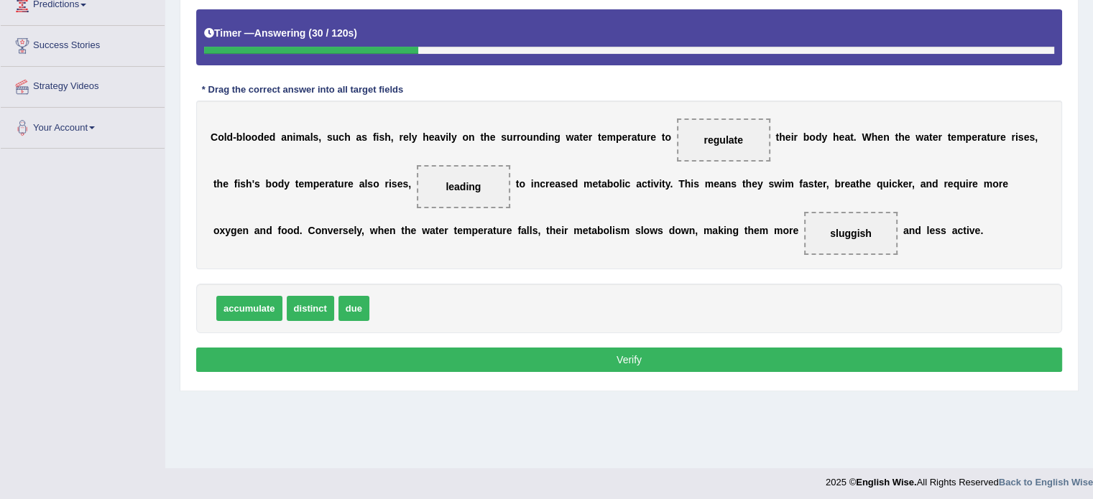
click at [503, 348] on button "Verify" at bounding box center [629, 360] width 866 height 24
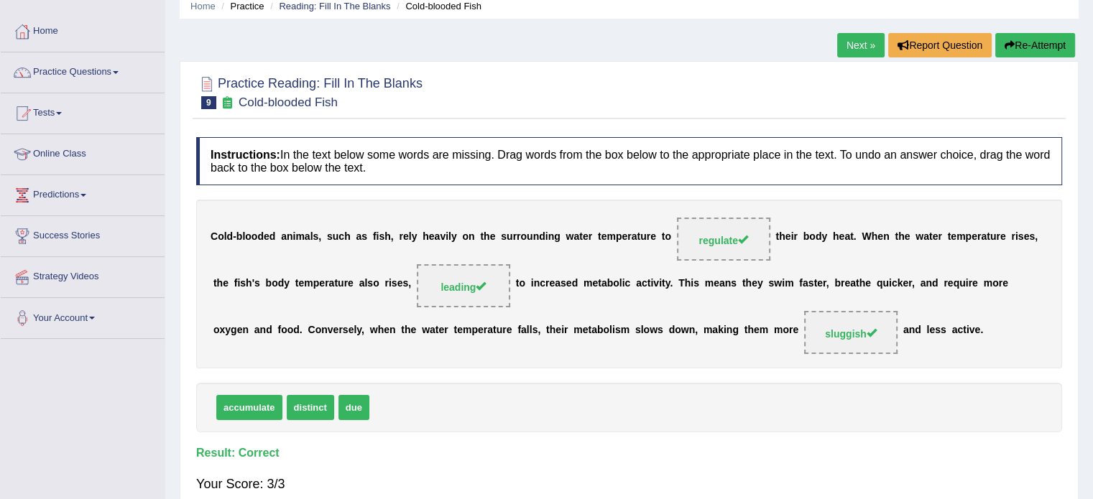
scroll to position [34, 0]
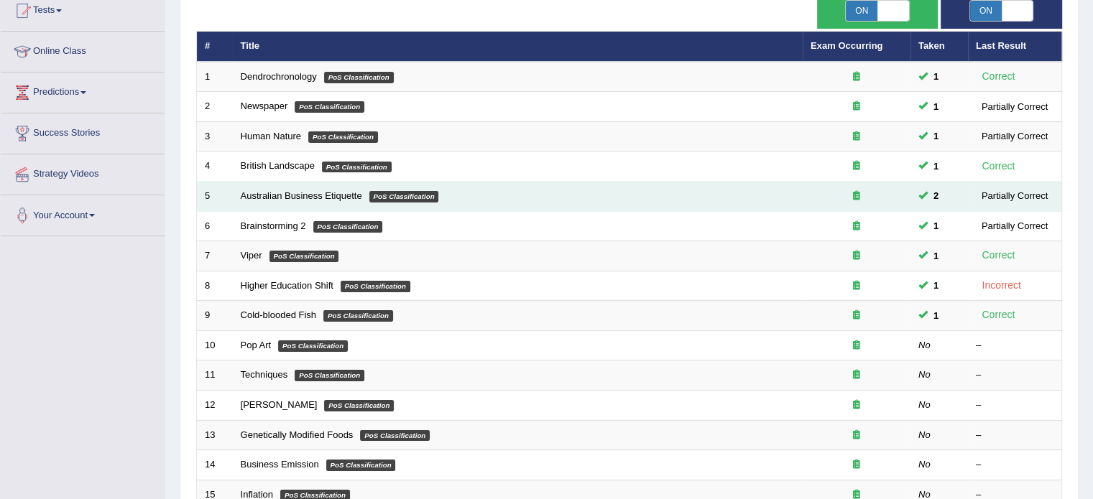
scroll to position [144, 0]
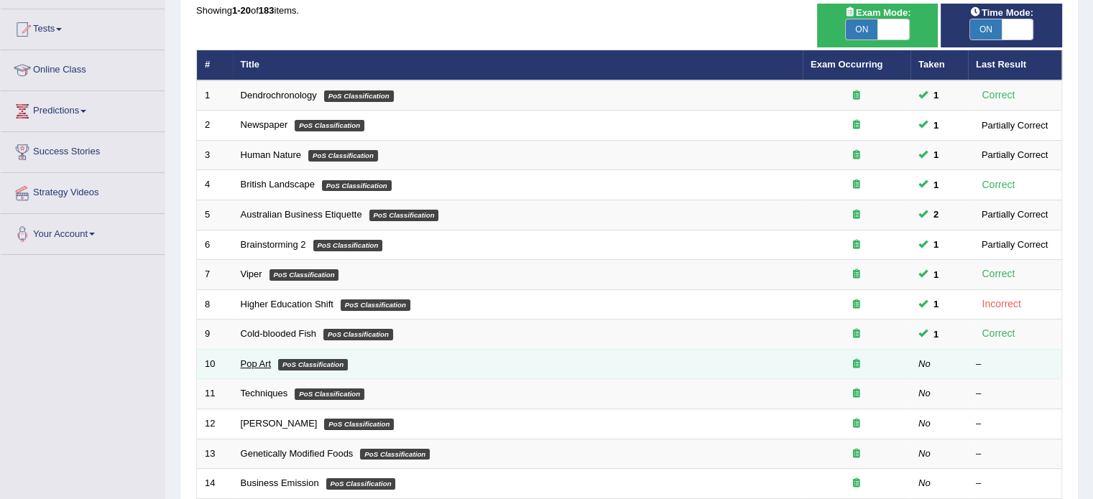
click at [255, 359] on link "Pop Art" at bounding box center [256, 363] width 31 height 11
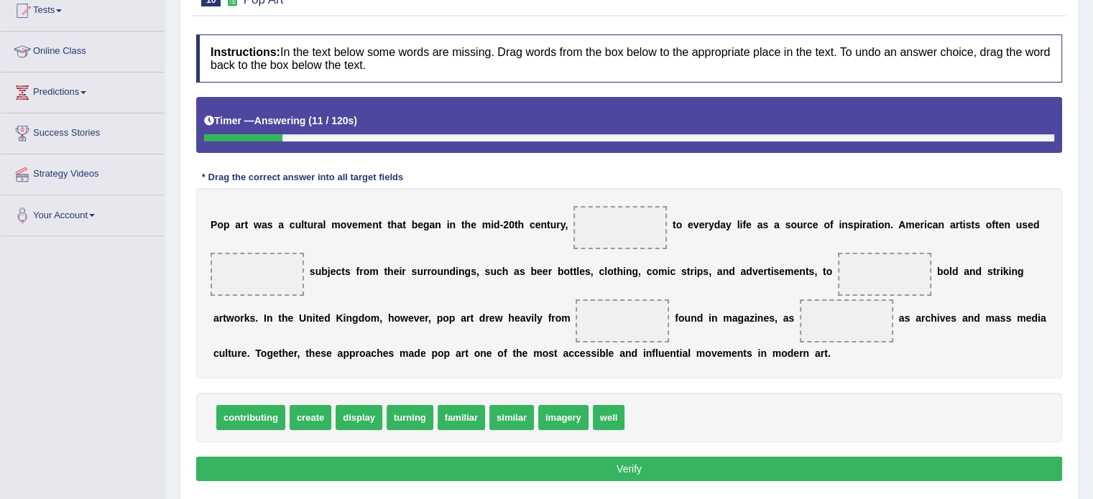
scroll to position [234, 0]
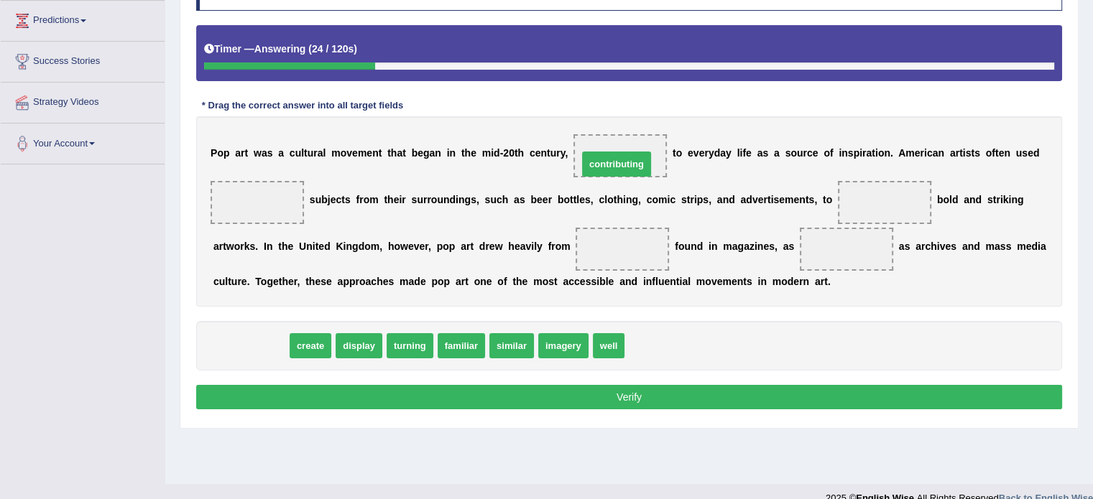
drag, startPoint x: 252, startPoint y: 340, endPoint x: 618, endPoint y: 157, distance: 408.6
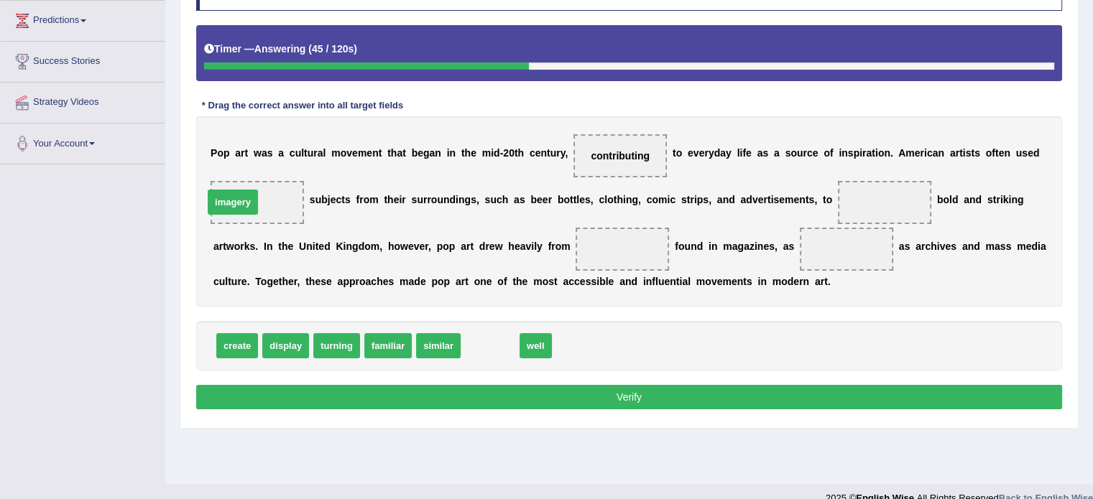
drag, startPoint x: 481, startPoint y: 345, endPoint x: 226, endPoint y: 202, distance: 293.3
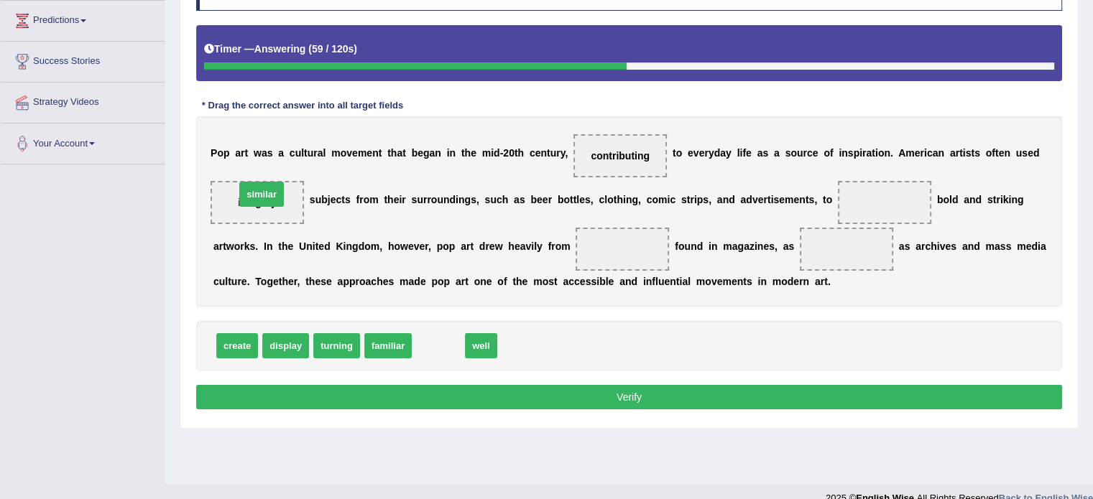
drag, startPoint x: 426, startPoint y: 351, endPoint x: 249, endPoint y: 200, distance: 232.3
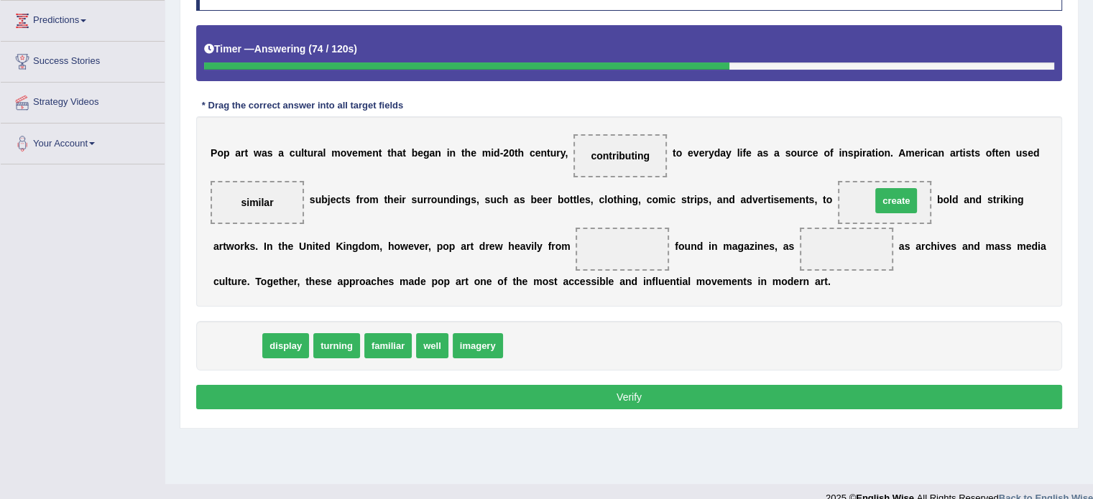
drag, startPoint x: 250, startPoint y: 347, endPoint x: 909, endPoint y: 203, distance: 674.3
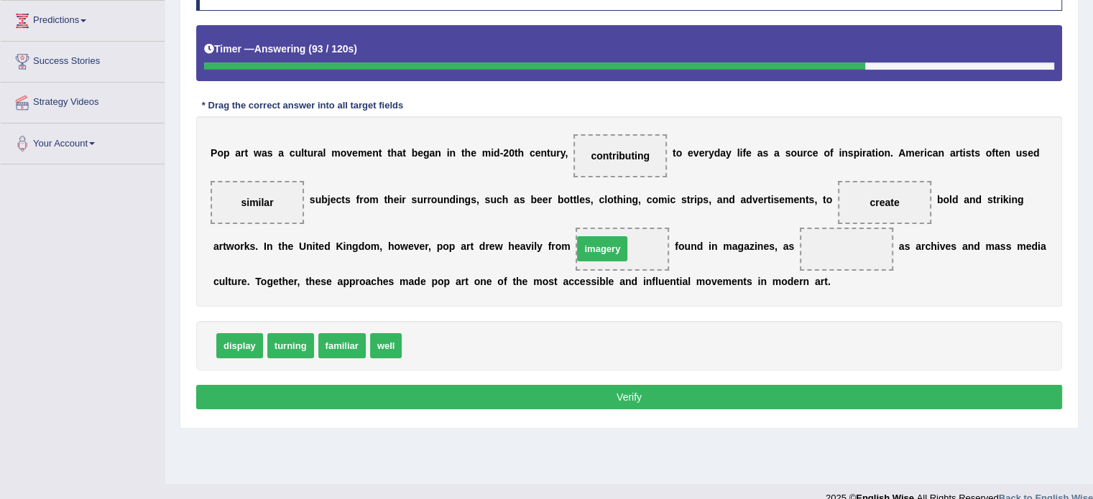
drag, startPoint x: 422, startPoint y: 340, endPoint x: 593, endPoint y: 243, distance: 196.5
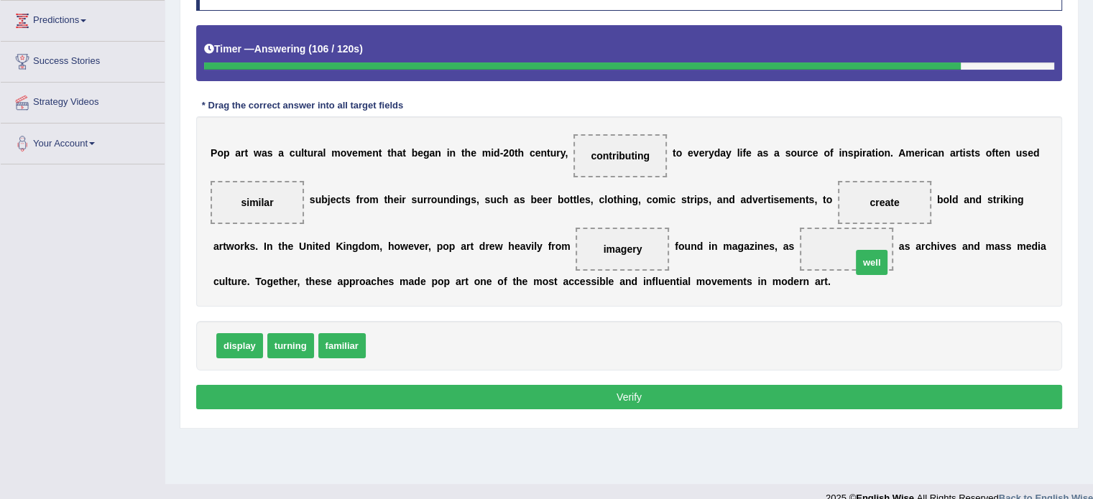
drag, startPoint x: 399, startPoint y: 354, endPoint x: 879, endPoint y: 268, distance: 488.2
click at [708, 399] on button "Verify" at bounding box center [629, 397] width 866 height 24
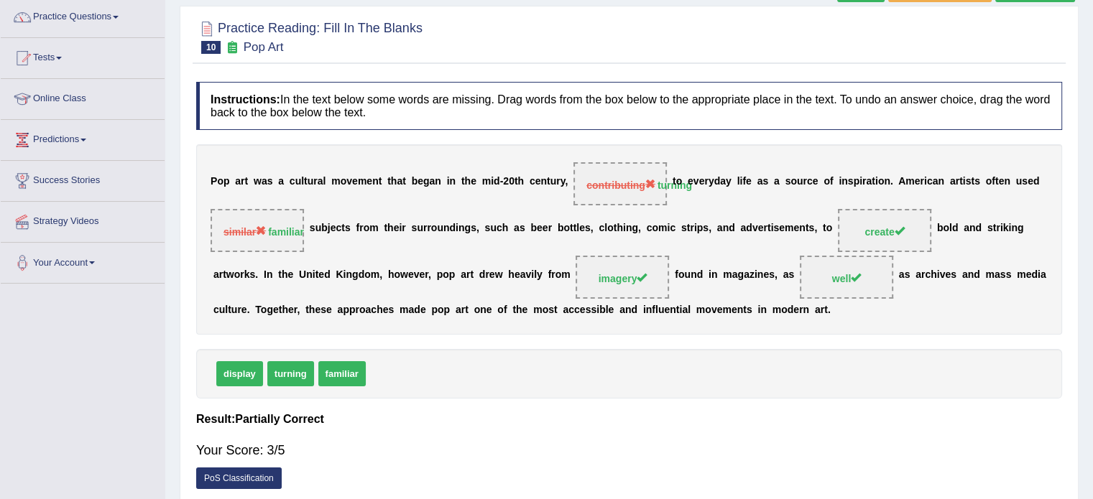
scroll to position [91, 0]
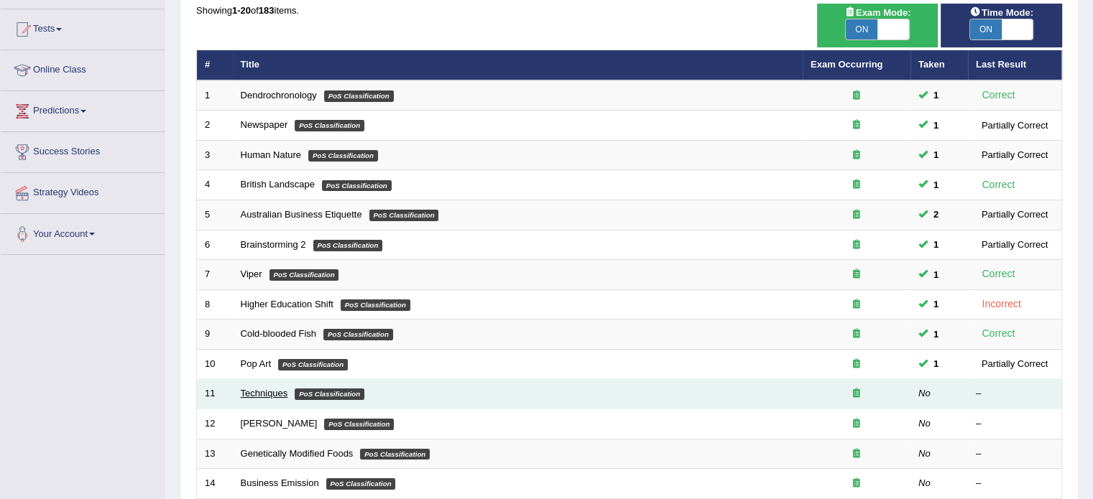
click at [273, 394] on link "Techniques" at bounding box center [264, 393] width 47 height 11
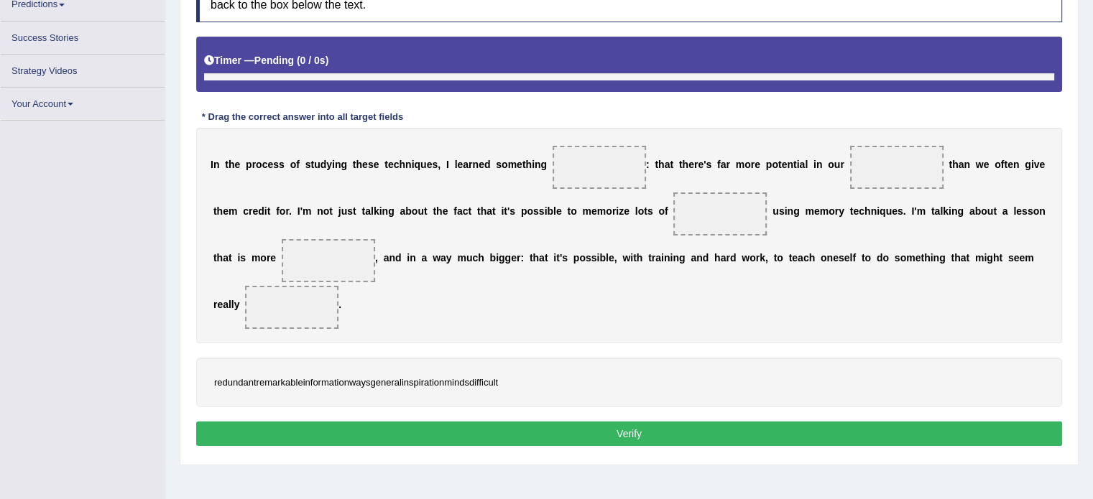
scroll to position [250, 0]
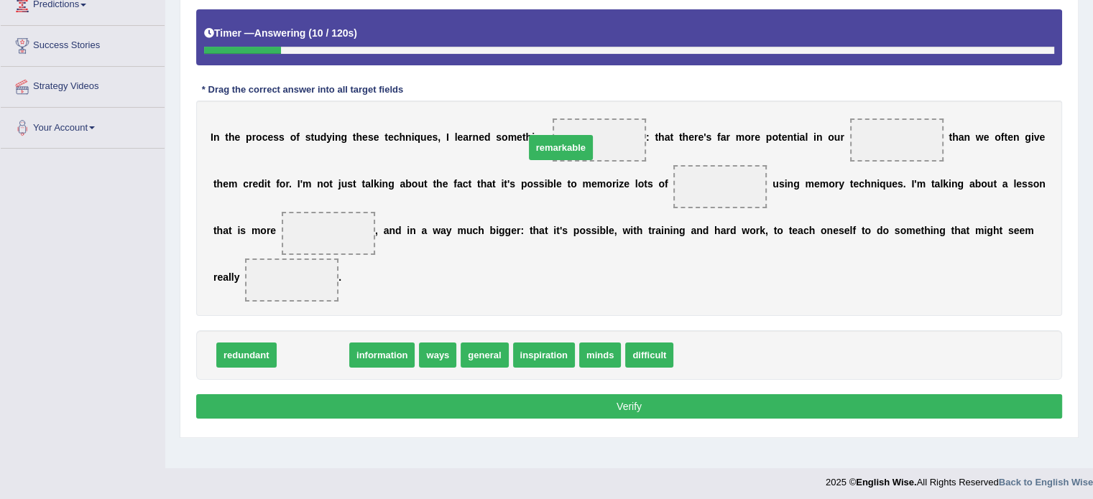
drag, startPoint x: 327, startPoint y: 356, endPoint x: 572, endPoint y: 151, distance: 319.8
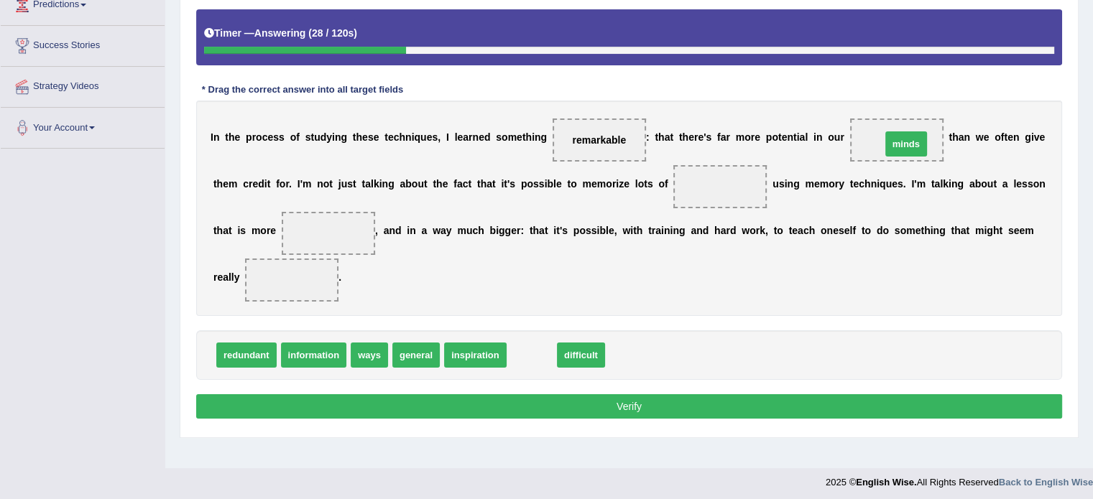
drag, startPoint x: 530, startPoint y: 351, endPoint x: 904, endPoint y: 140, distance: 428.7
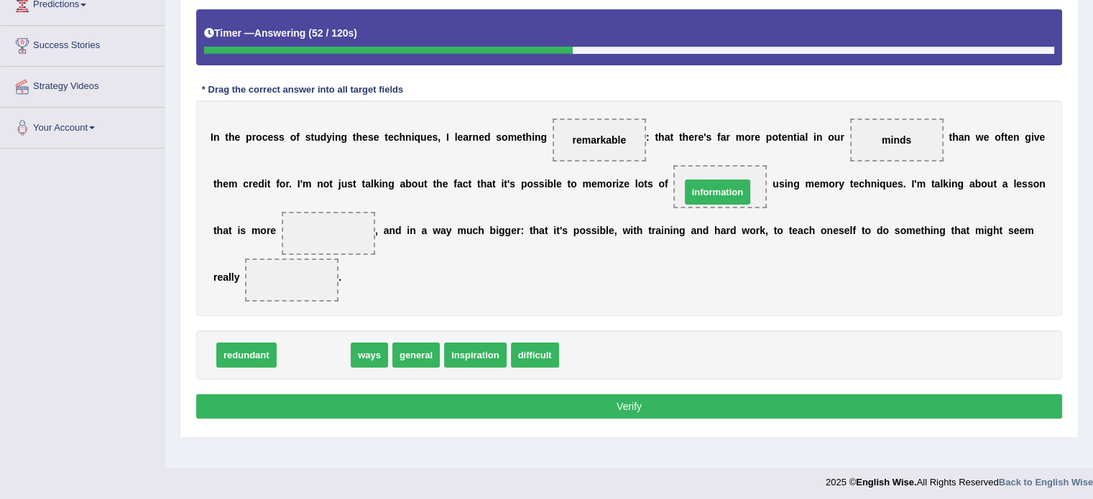
drag, startPoint x: 298, startPoint y: 348, endPoint x: 697, endPoint y: 192, distance: 428.3
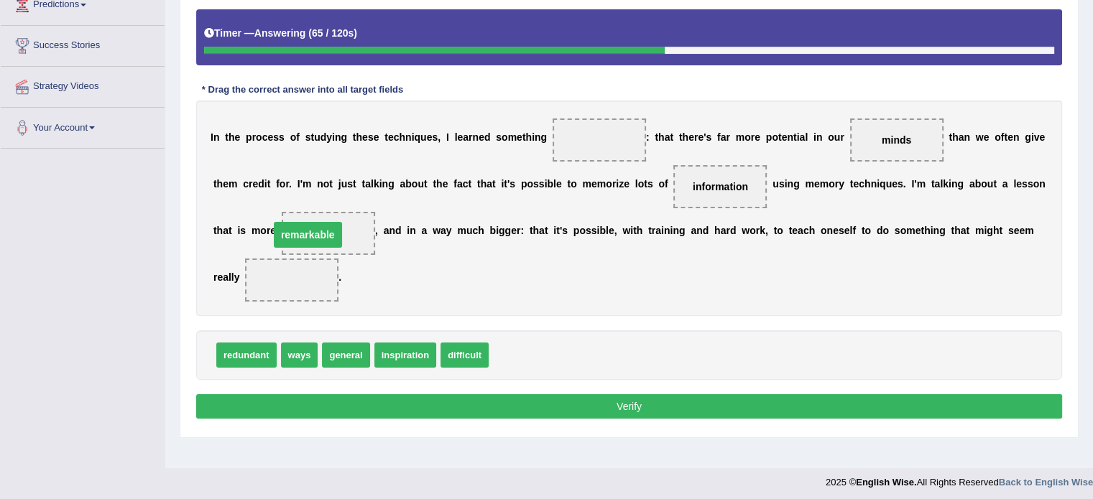
drag, startPoint x: 581, startPoint y: 137, endPoint x: 292, endPoint y: 231, distance: 304.4
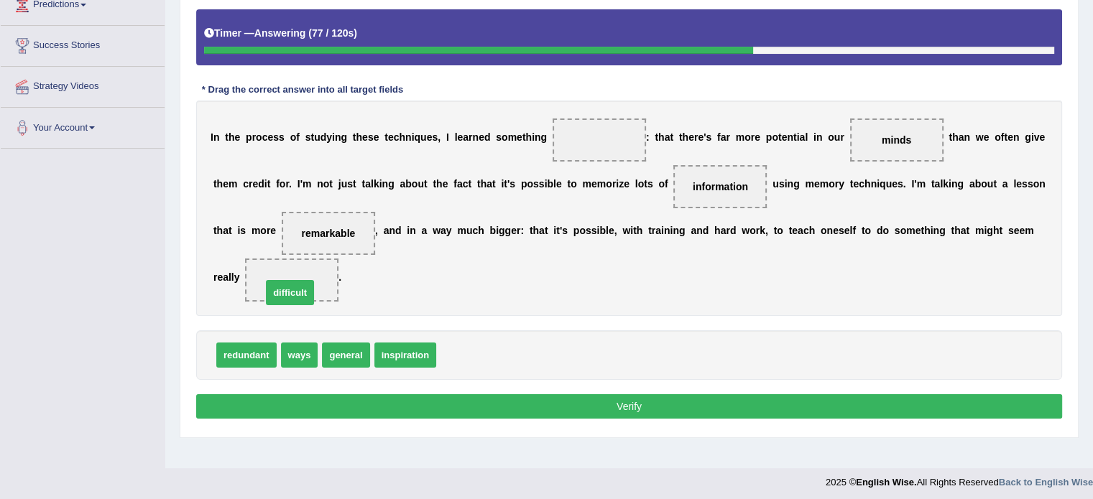
drag, startPoint x: 455, startPoint y: 347, endPoint x: 258, endPoint y: 277, distance: 209.5
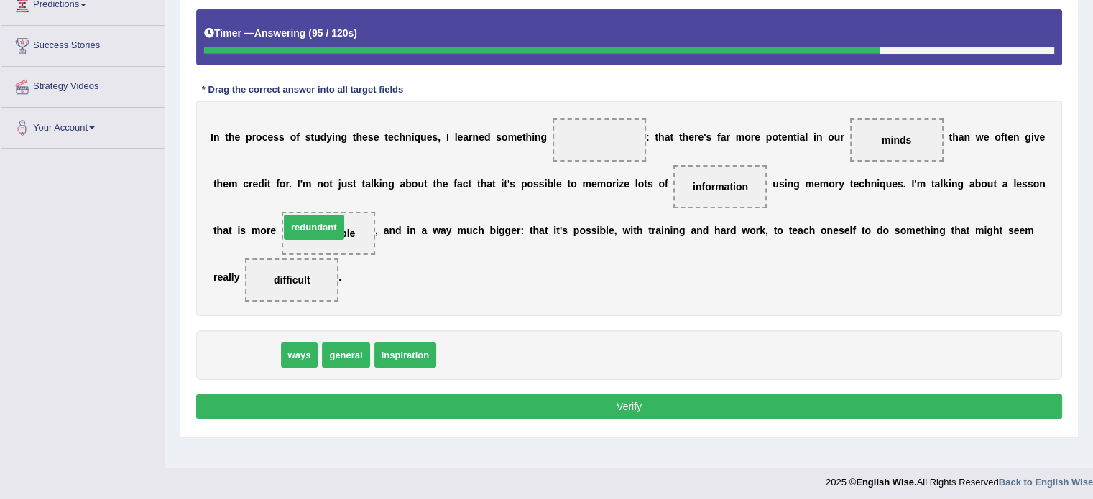
drag, startPoint x: 258, startPoint y: 348, endPoint x: 325, endPoint y: 221, distance: 144.6
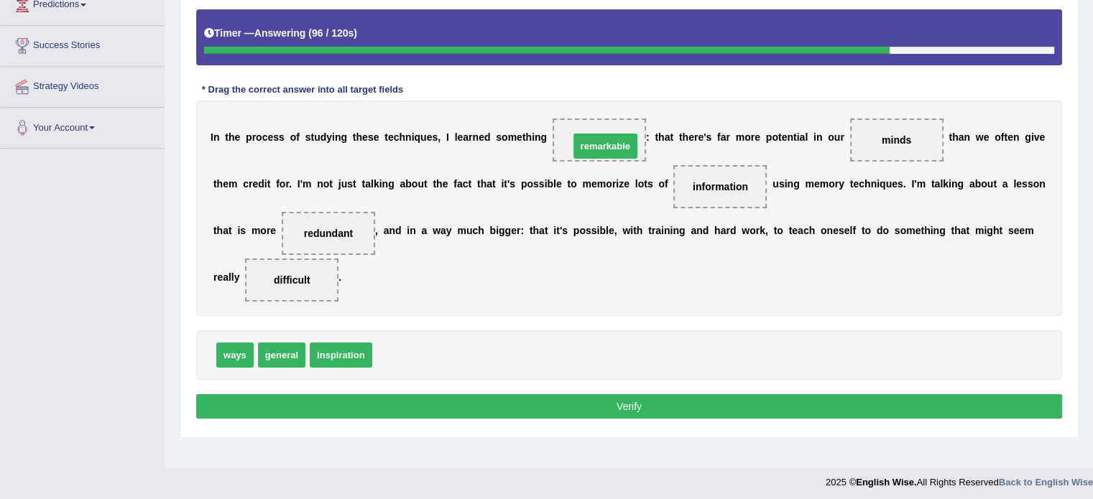
drag, startPoint x: 394, startPoint y: 350, endPoint x: 592, endPoint y: 141, distance: 288.1
click at [592, 412] on button "Verify" at bounding box center [629, 406] width 866 height 24
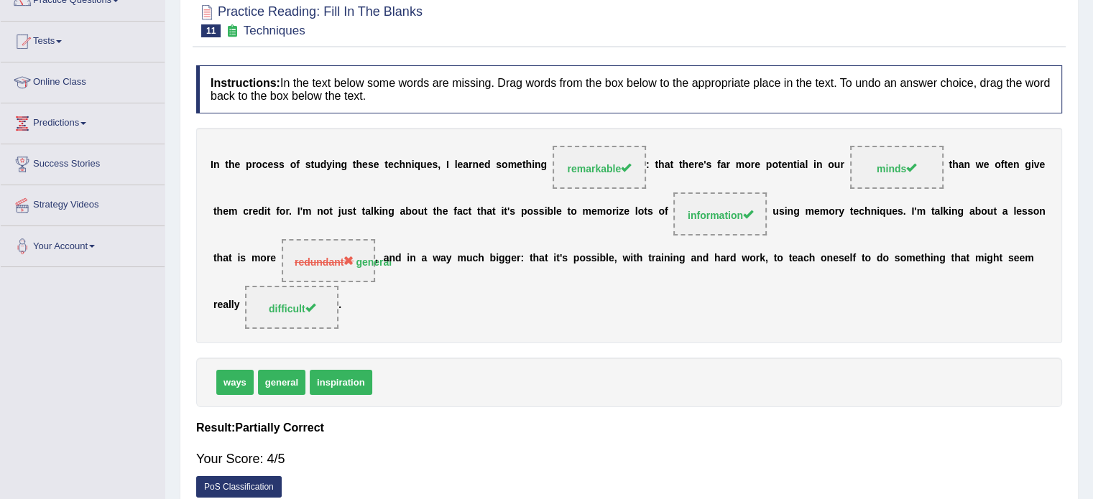
scroll to position [106, 0]
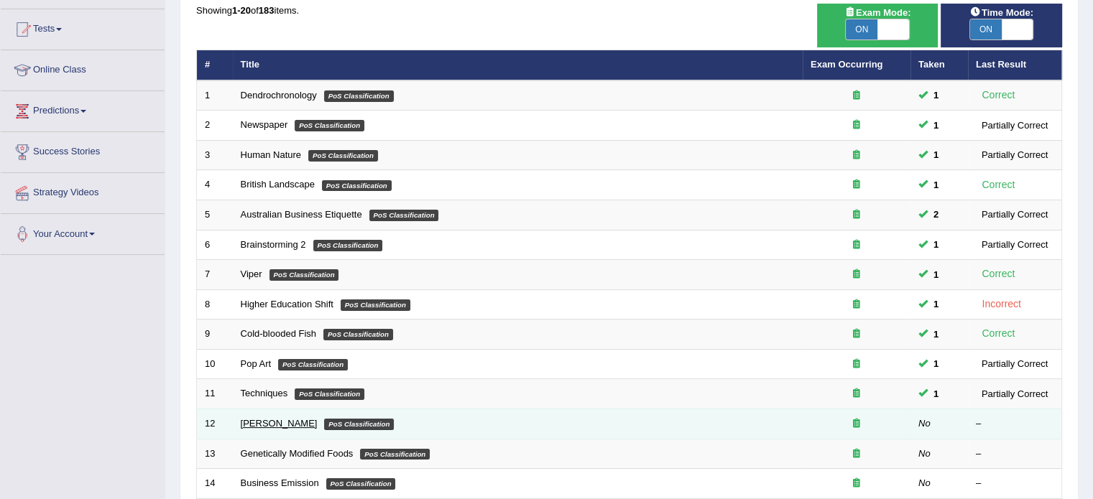
click at [259, 418] on link "[PERSON_NAME]" at bounding box center [279, 423] width 77 height 11
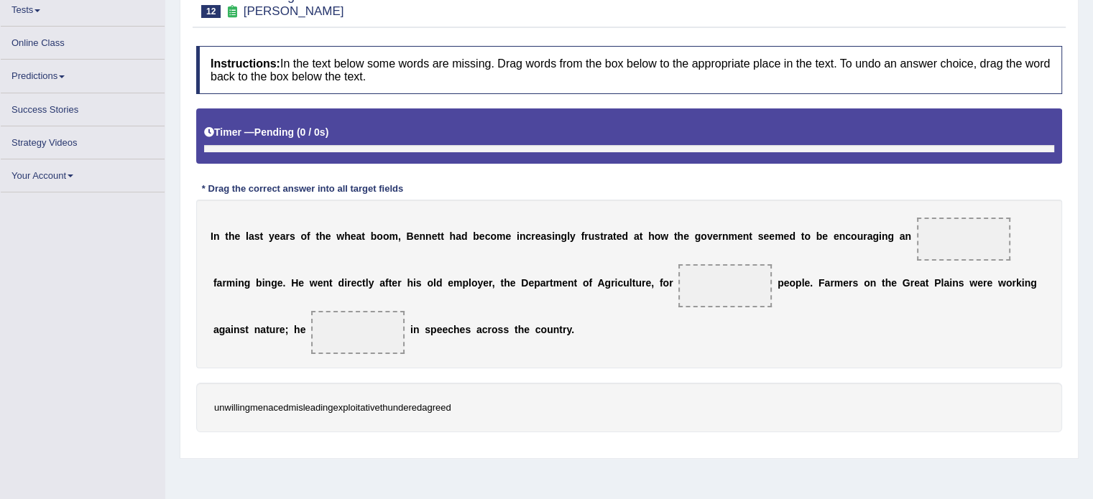
scroll to position [162, 0]
